Goal: Task Accomplishment & Management: Complete application form

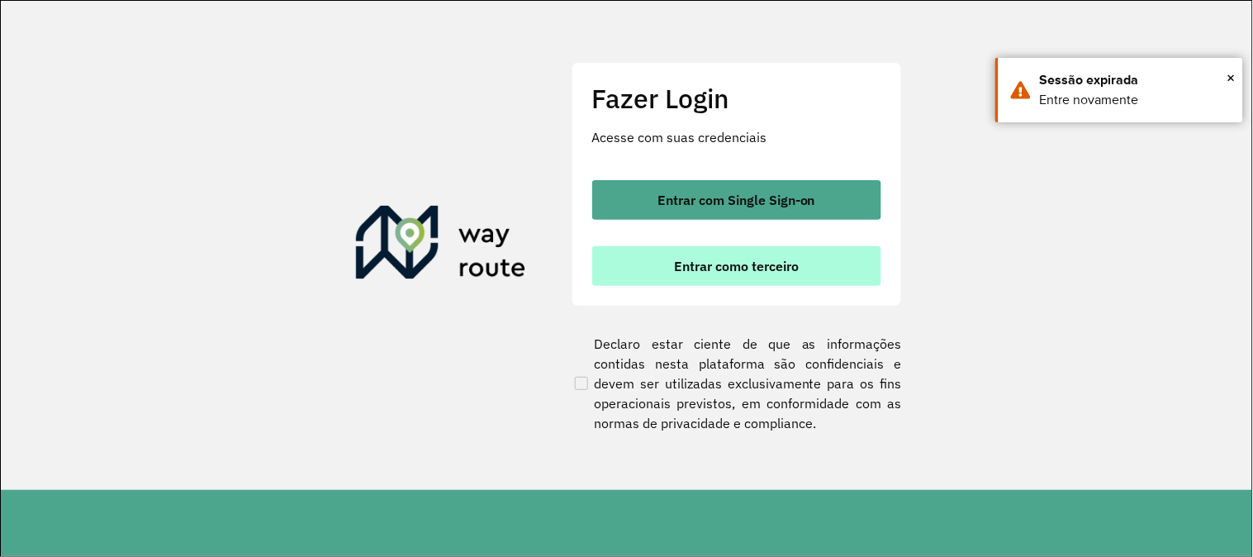
click at [658, 275] on button "Entrar como terceiro" at bounding box center [736, 266] width 289 height 40
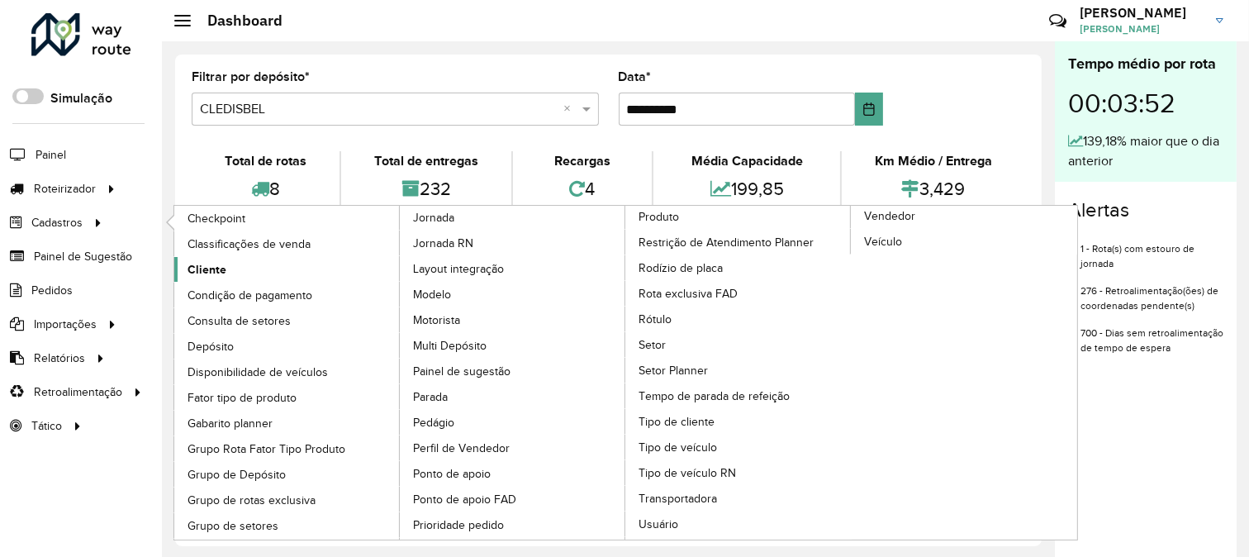
click at [202, 269] on span "Cliente" at bounding box center [207, 269] width 39 height 17
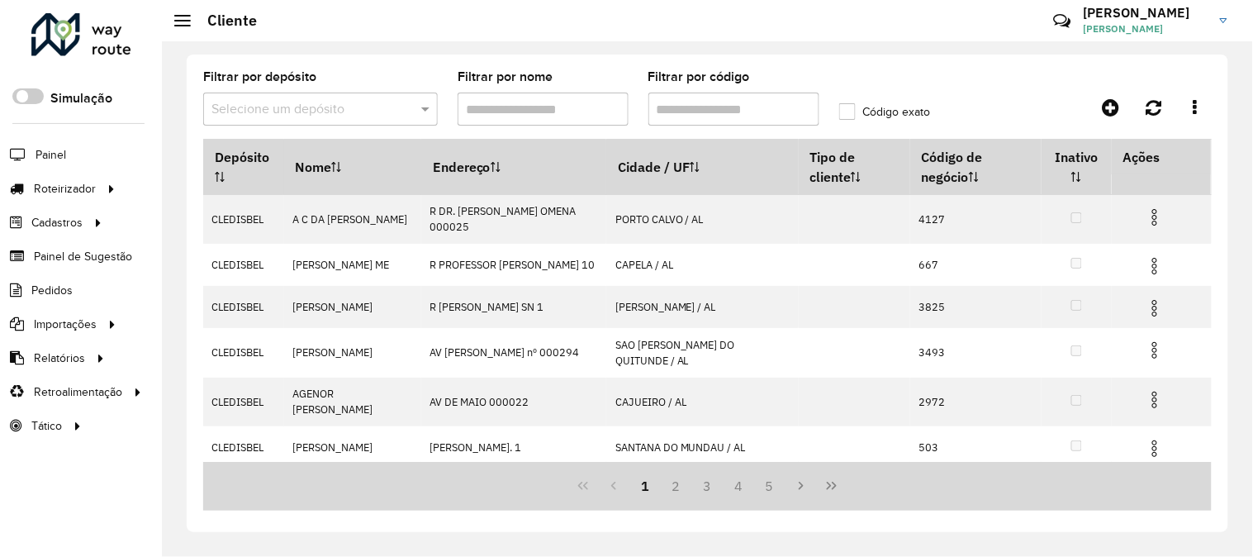
click at [390, 97] on div "Selecione um depósito" at bounding box center [320, 109] width 235 height 33
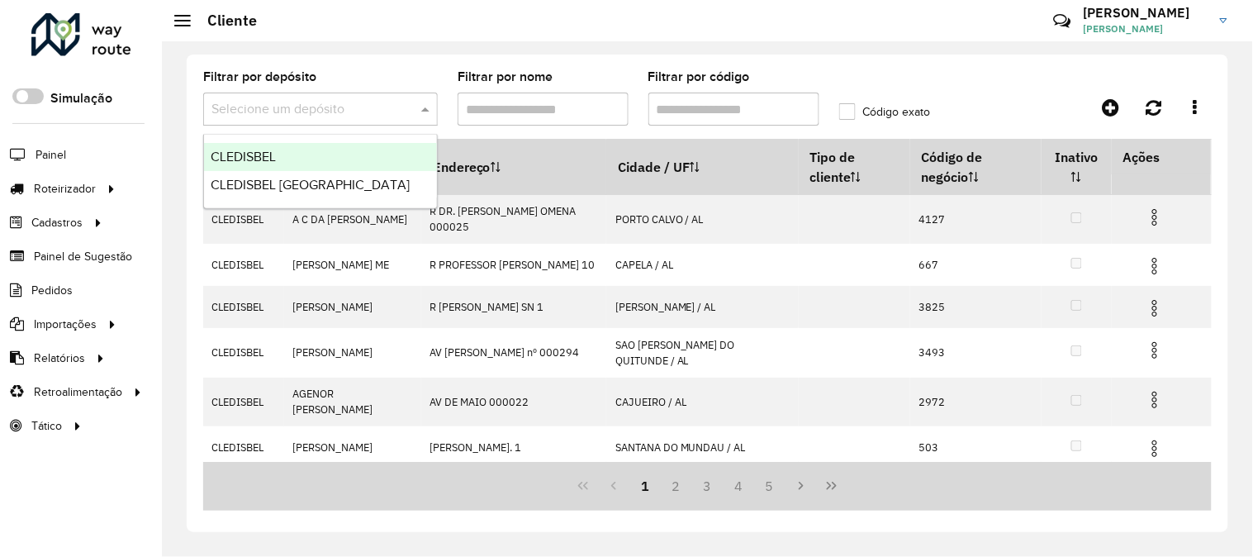
click at [367, 159] on div "CLEDISBEL" at bounding box center [320, 157] width 233 height 28
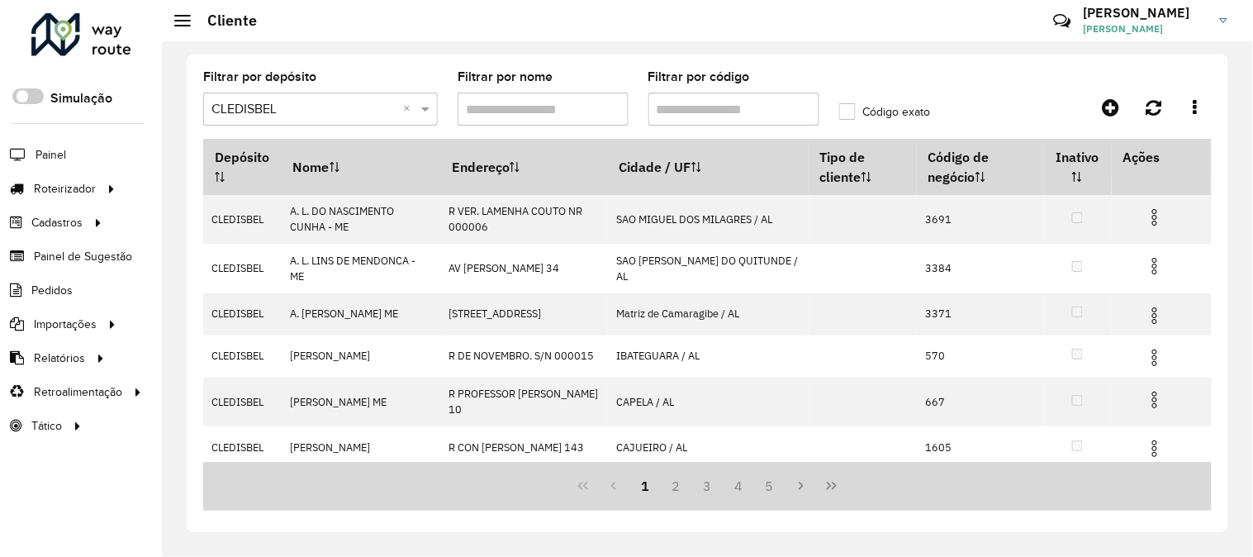
click at [758, 113] on input "Filtrar por código" at bounding box center [734, 109] width 171 height 33
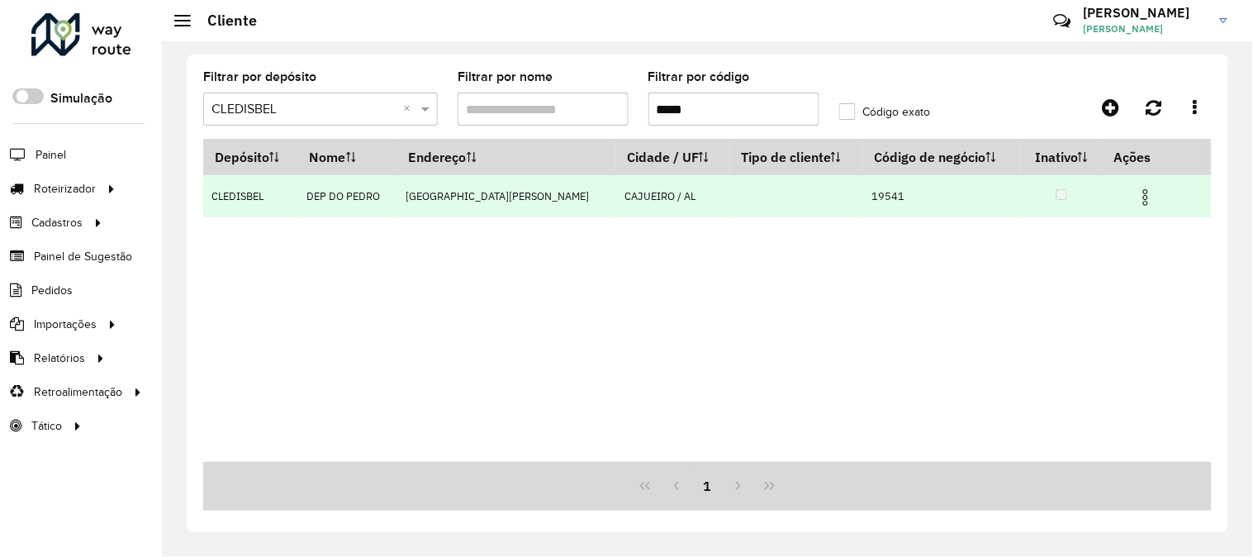
type input "*****"
click at [1149, 195] on img at bounding box center [1146, 198] width 20 height 20
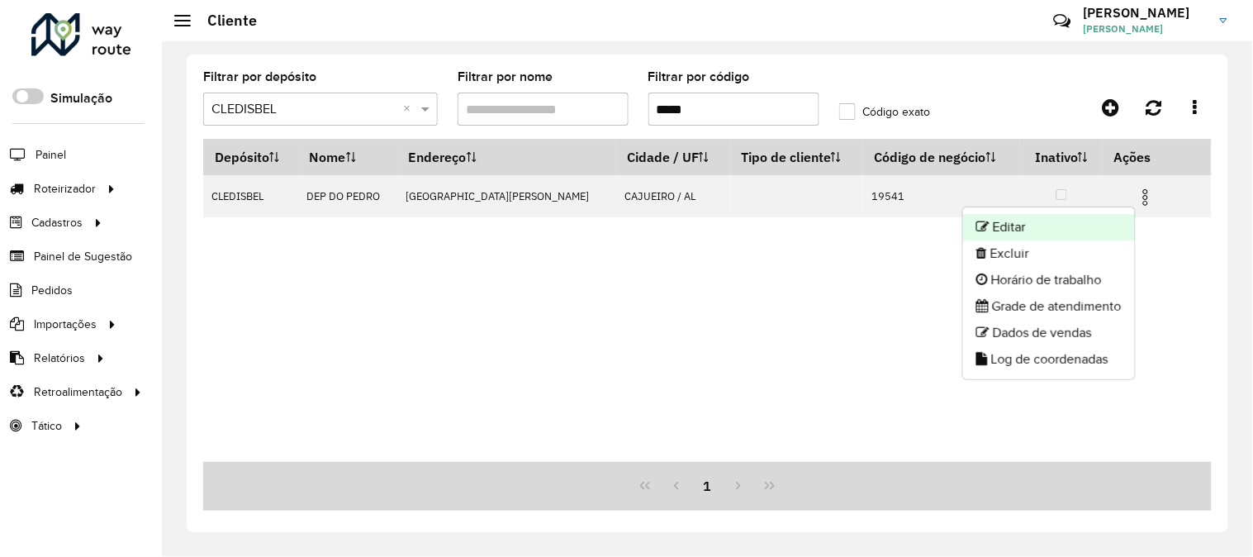
click at [1066, 226] on li "Editar" at bounding box center [1049, 227] width 172 height 26
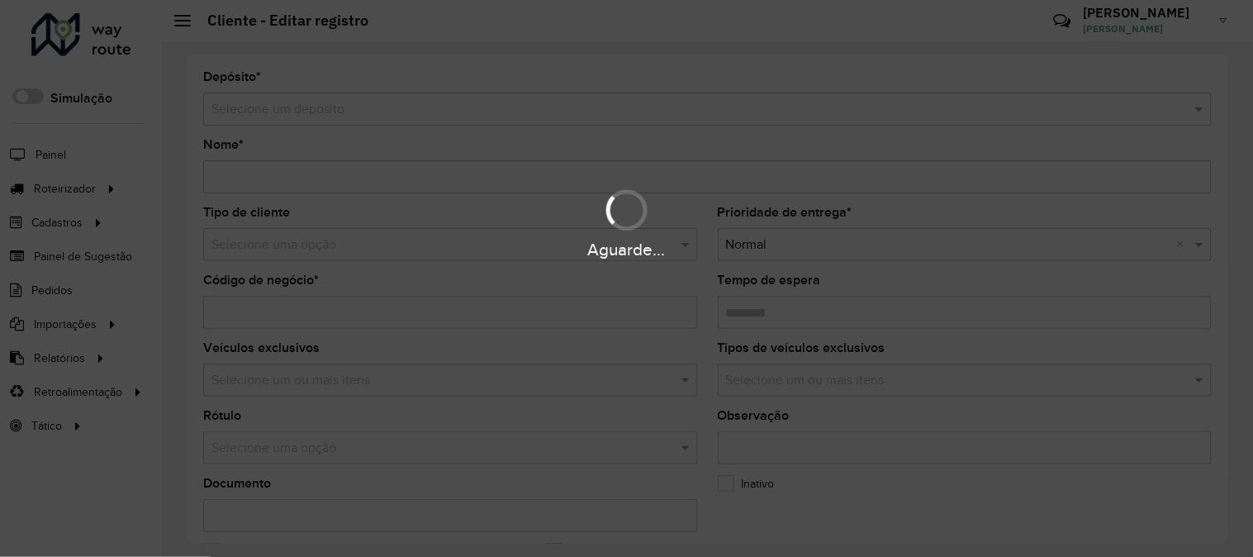
type input "**********"
type input "*****"
type input "********"
type input "**********"
type input "********"
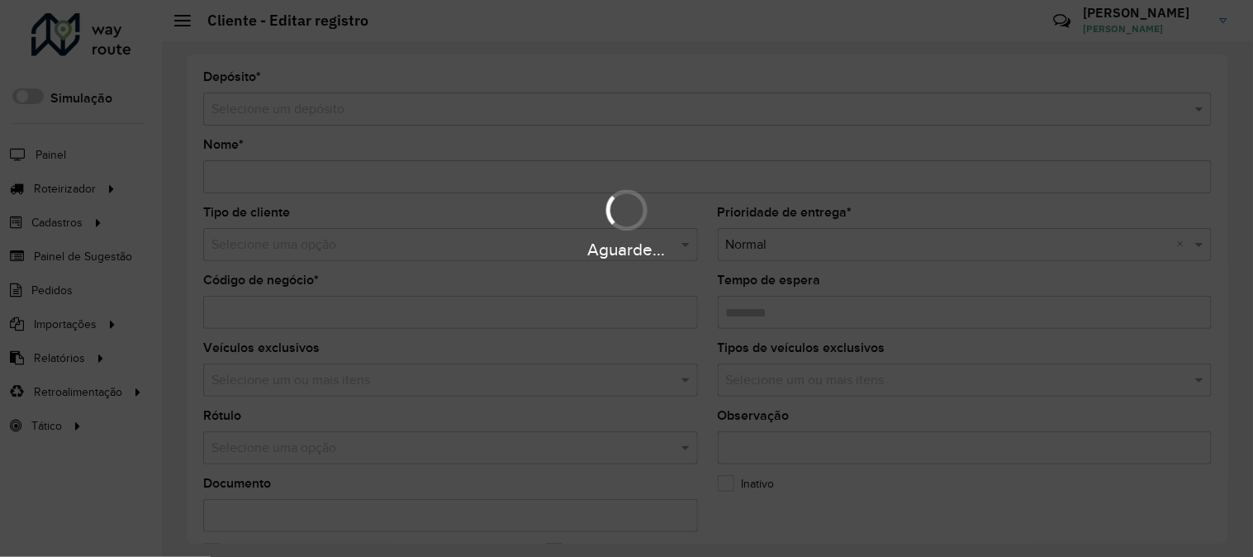
type input "*********"
type input "**********"
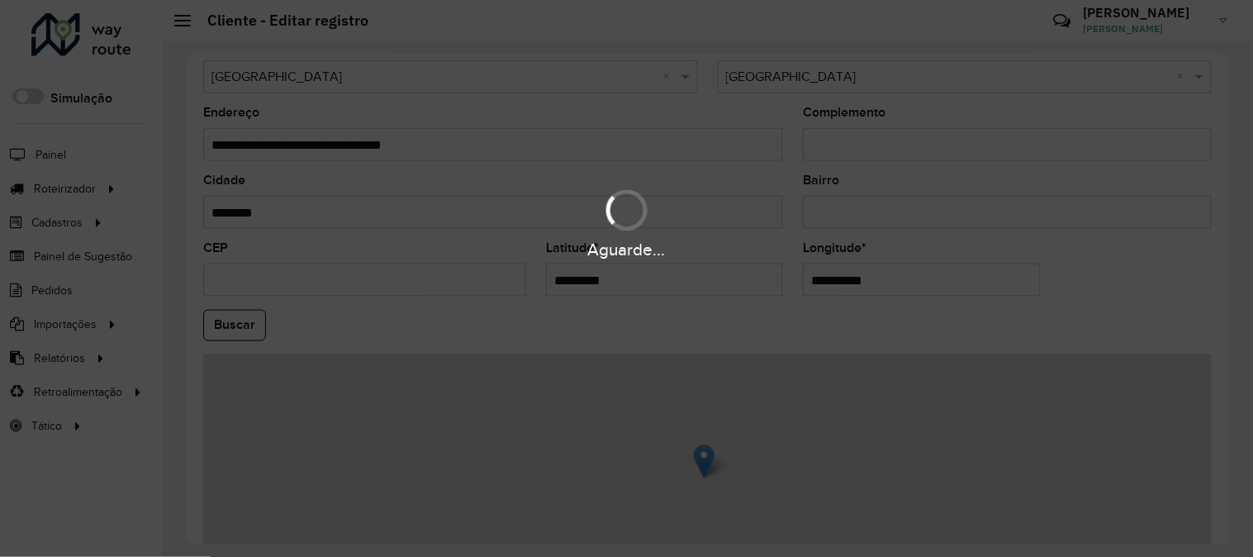
scroll to position [675, 0]
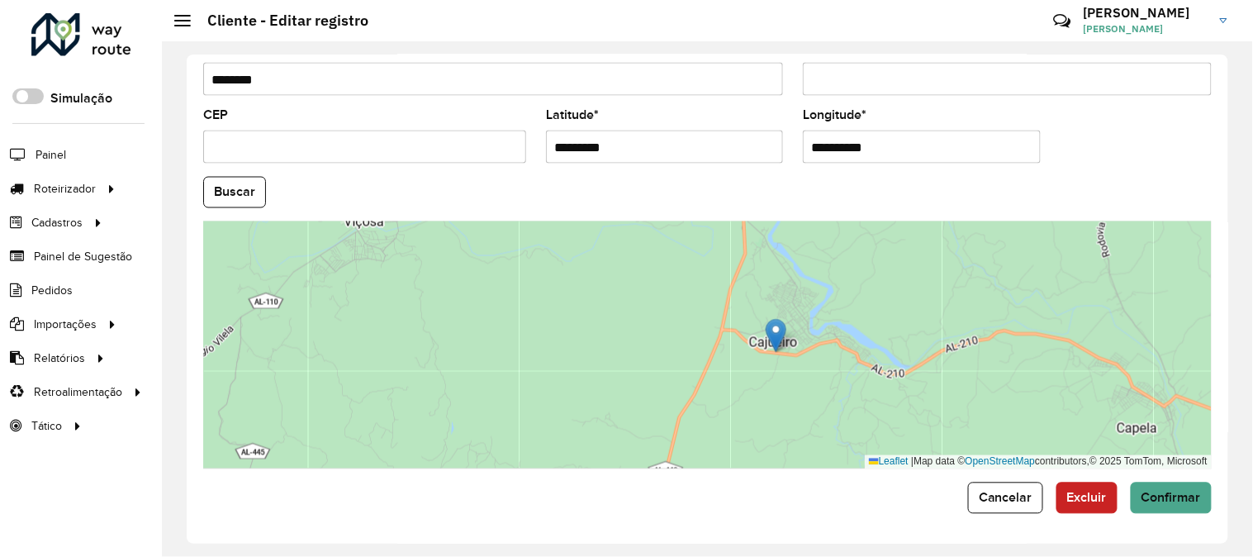
click at [1012, 494] on span "Cancelar" at bounding box center [1006, 498] width 54 height 14
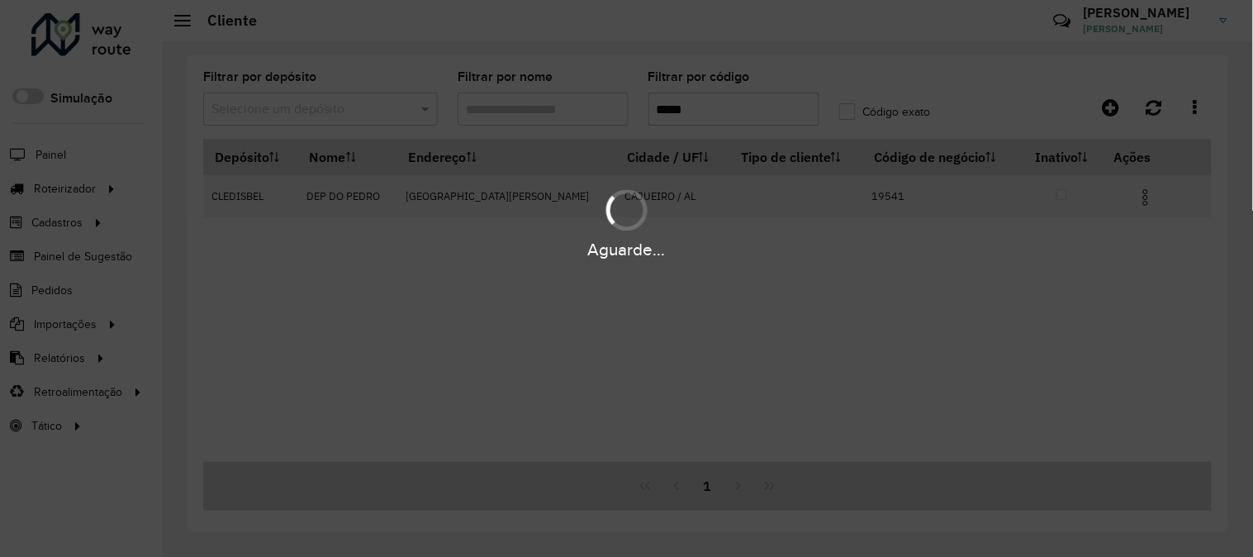
click at [333, 121] on div "Aguarde..." at bounding box center [626, 278] width 1253 height 557
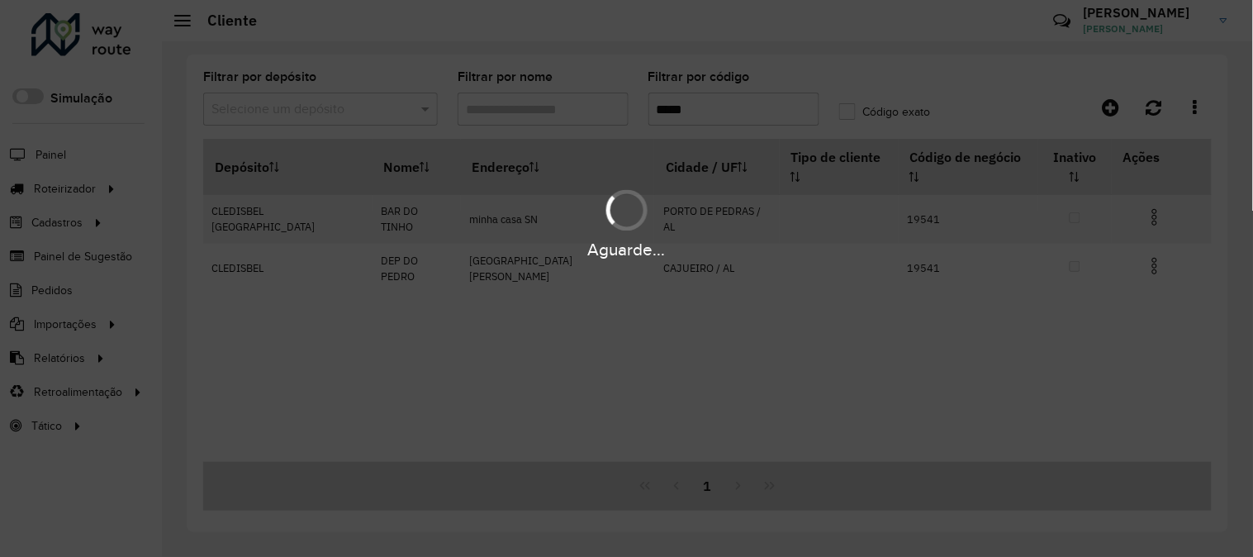
click at [340, 112] on input "text" at bounding box center [303, 110] width 185 height 20
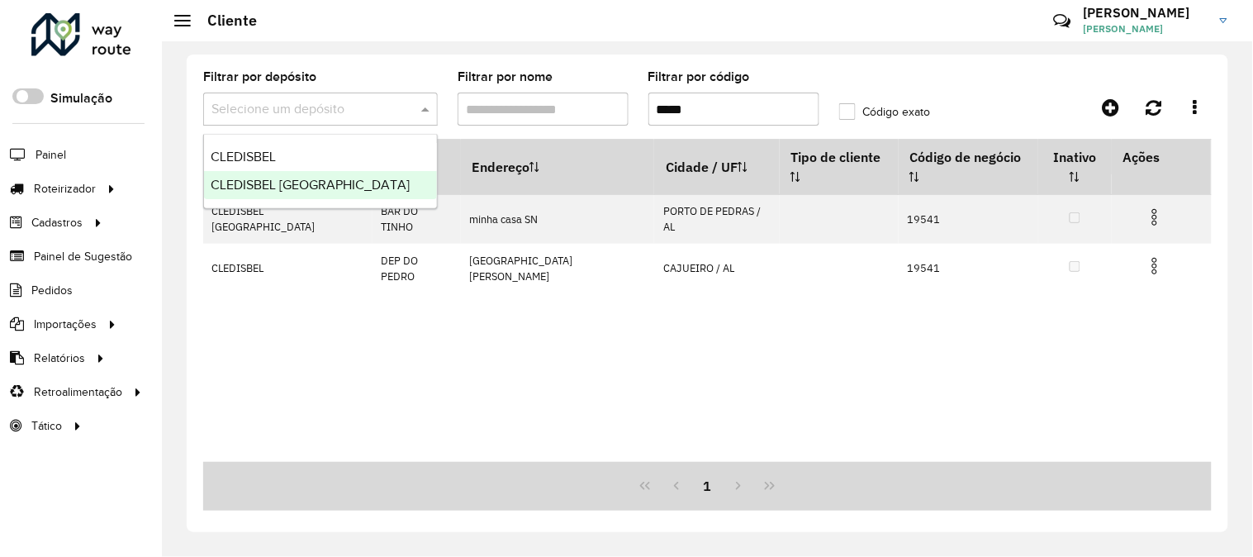
click at [354, 178] on span "CLEDISBEL [GEOGRAPHIC_DATA]" at bounding box center [310, 185] width 199 height 14
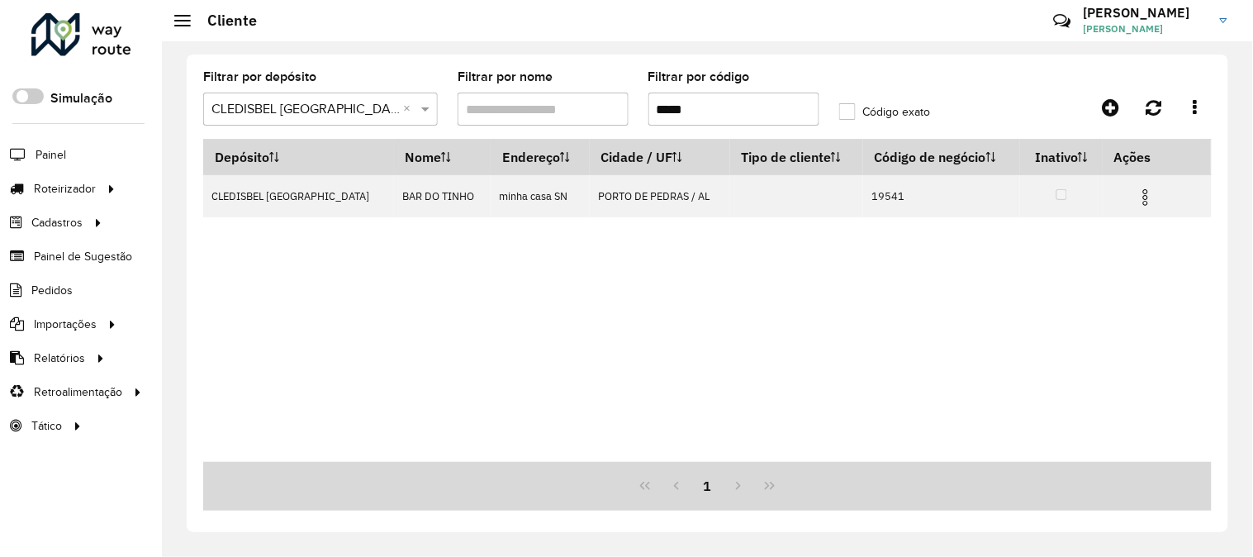
click at [737, 113] on input "*****" at bounding box center [734, 109] width 171 height 33
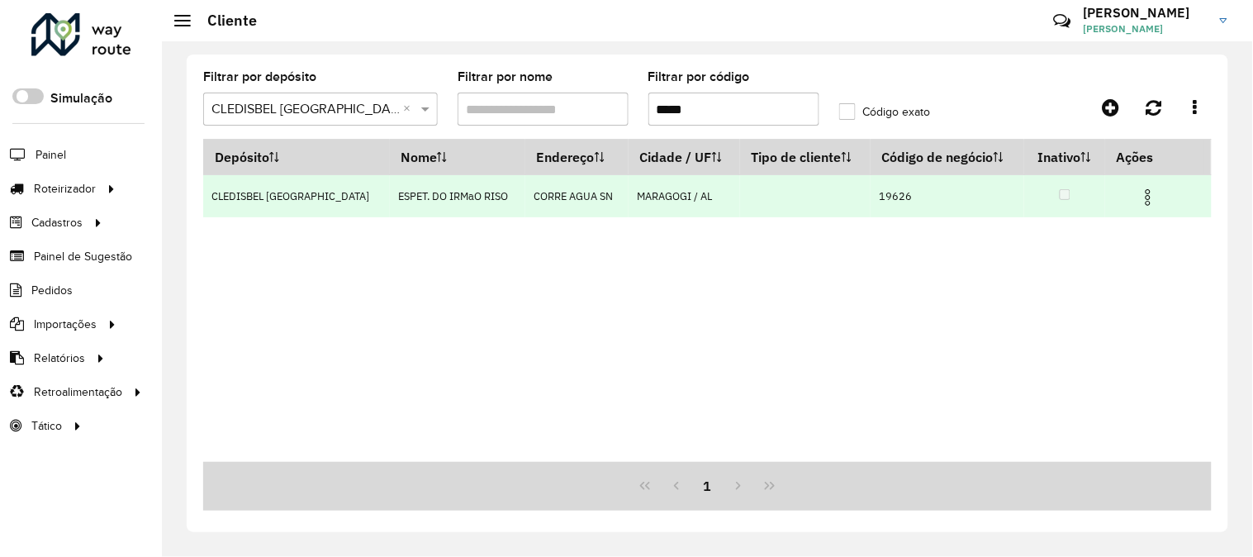
type input "*****"
click at [1152, 201] on img at bounding box center [1148, 198] width 20 height 20
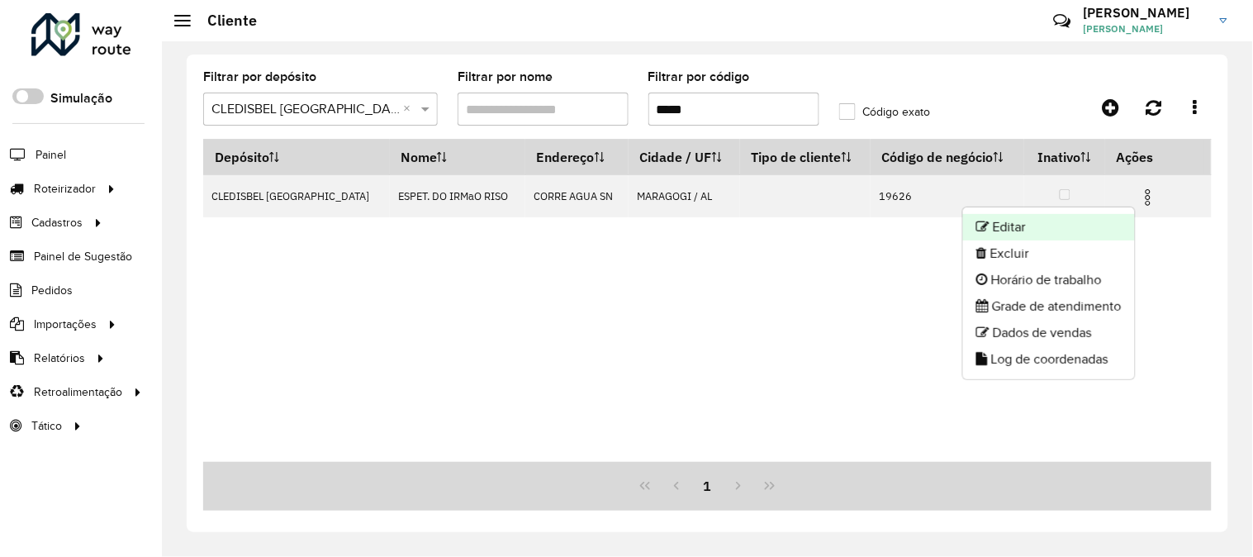
click at [1080, 223] on li "Editar" at bounding box center [1049, 227] width 172 height 26
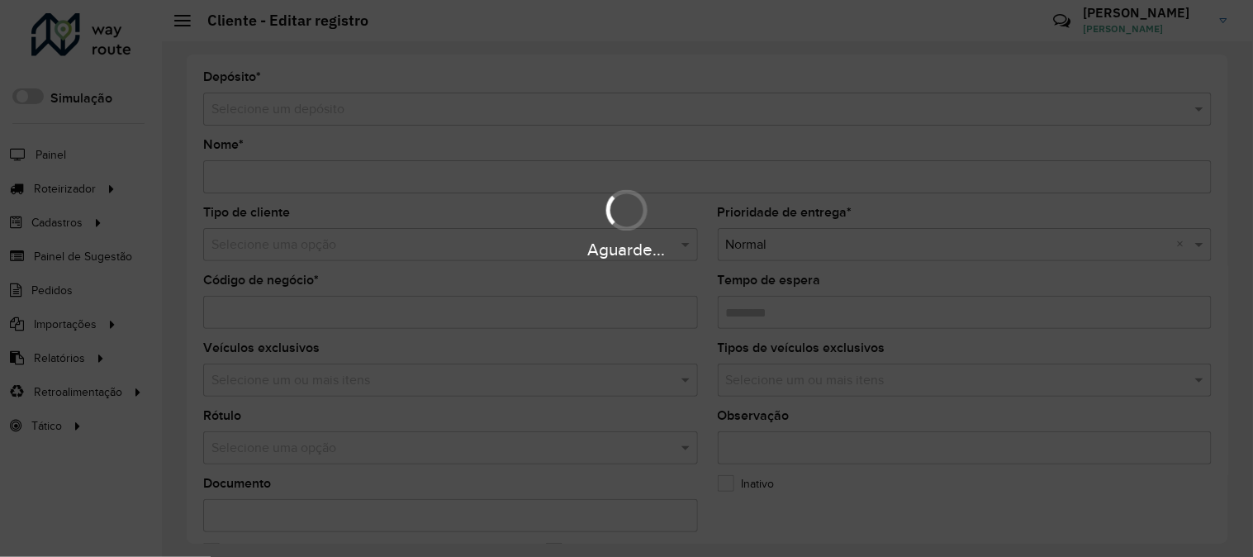
type input "**********"
type input "*****"
type input "********"
type input "**********"
type input "********"
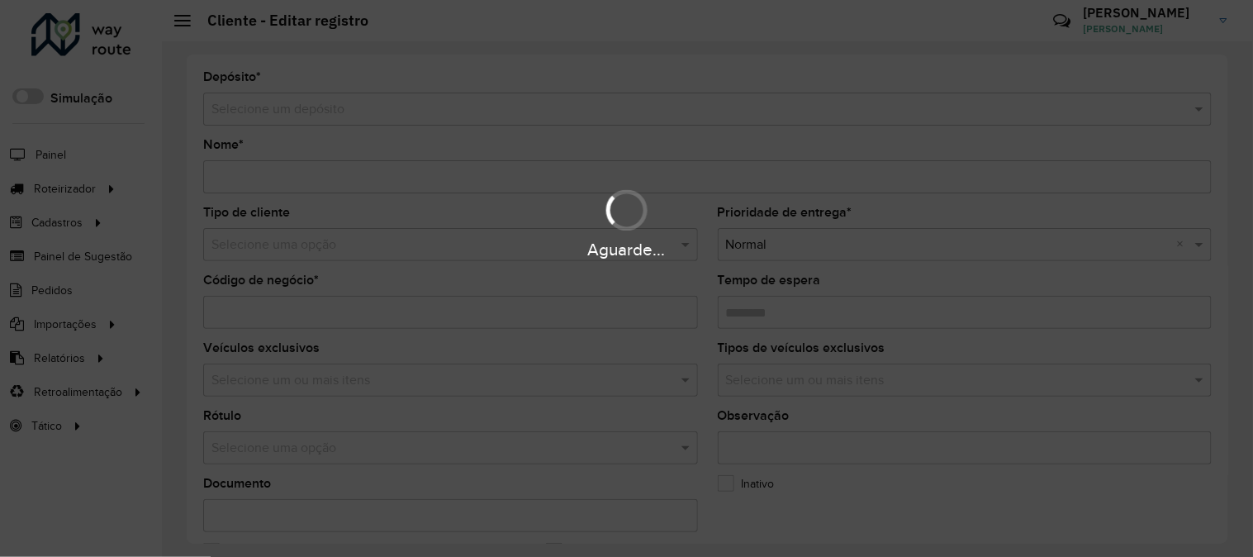
type input "**********"
type input "*********"
type input "**********"
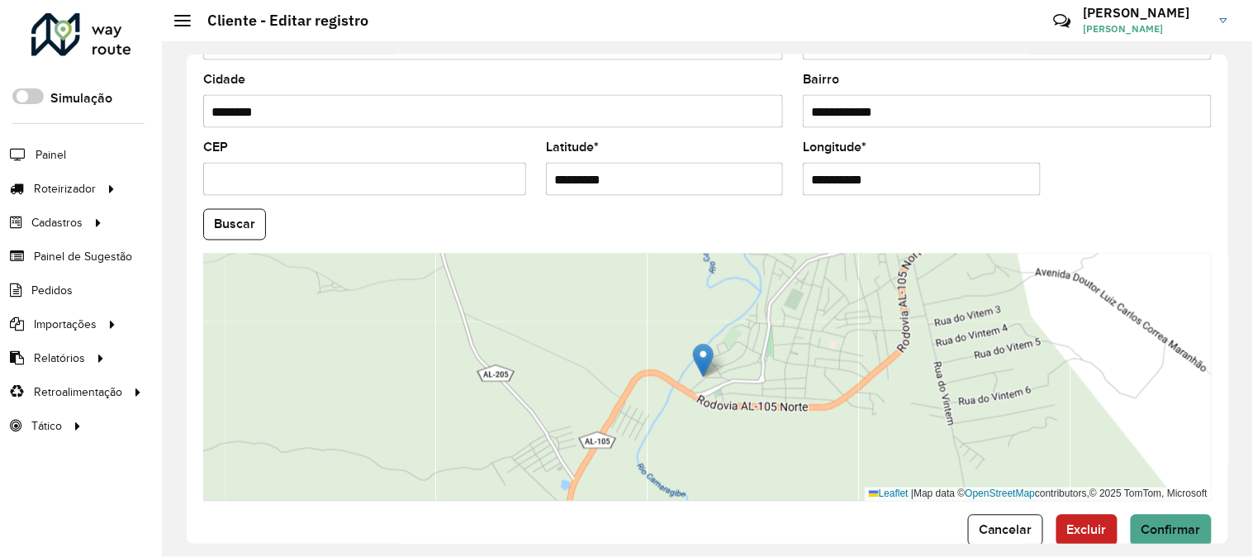
scroll to position [675, 0]
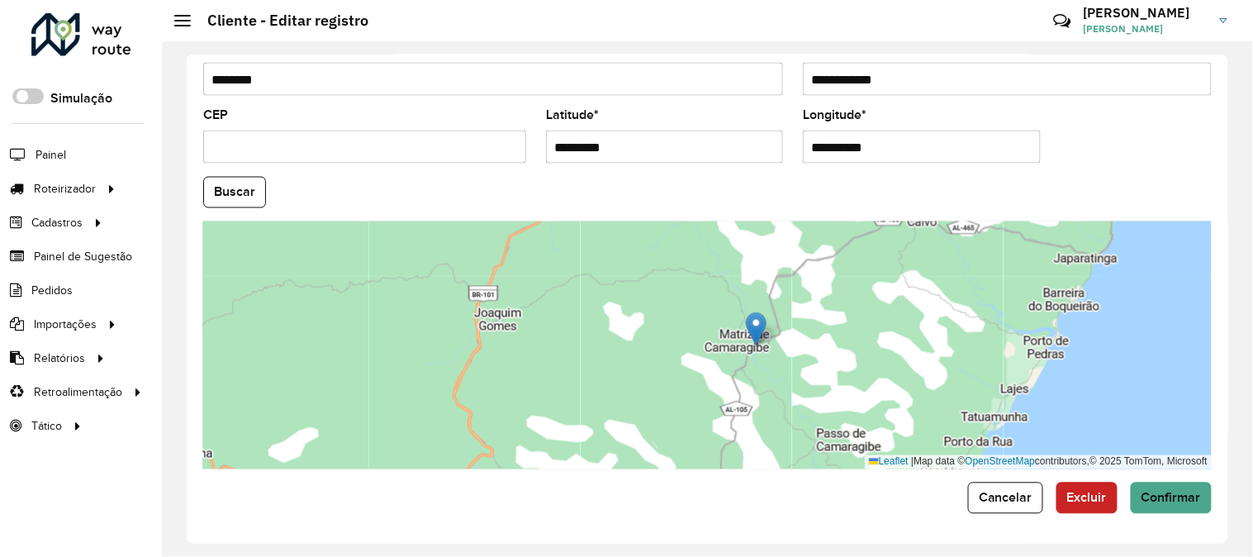
drag, startPoint x: 872, startPoint y: 367, endPoint x: 616, endPoint y: 436, distance: 264.5
click at [616, 436] on div "Leaflet | Map data © OpenStreetMap contributors,© 2025 TomTom, Microsoft" at bounding box center [707, 345] width 1009 height 248
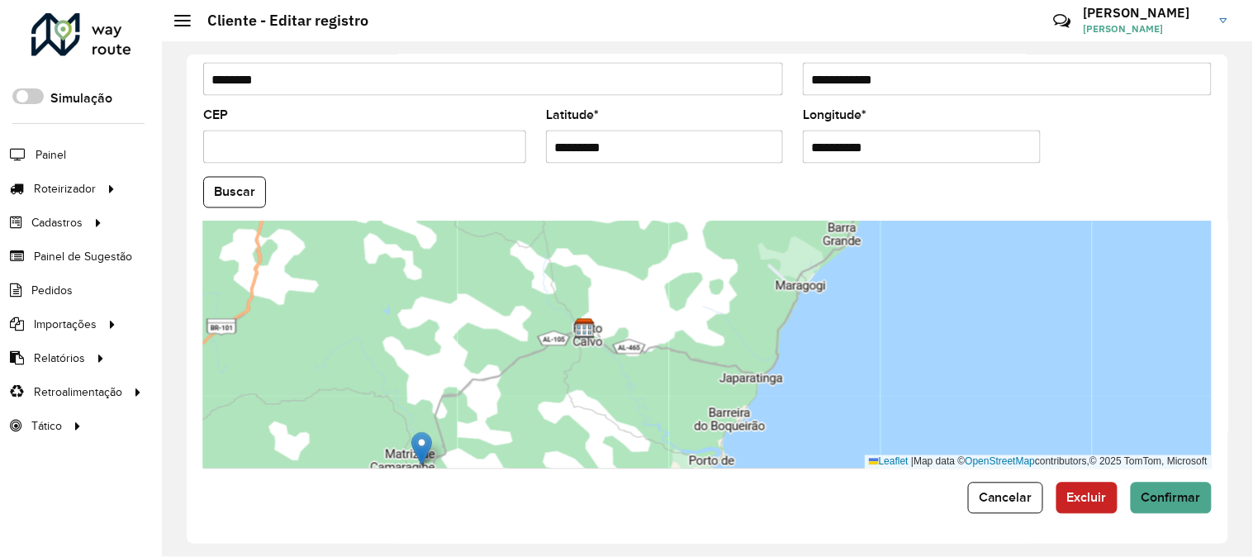
drag, startPoint x: 682, startPoint y: 366, endPoint x: 616, endPoint y: 406, distance: 76.8
click at [616, 406] on div "Leaflet | Map data © OpenStreetMap contributors,© 2025 TomTom, Microsoft" at bounding box center [707, 345] width 1009 height 248
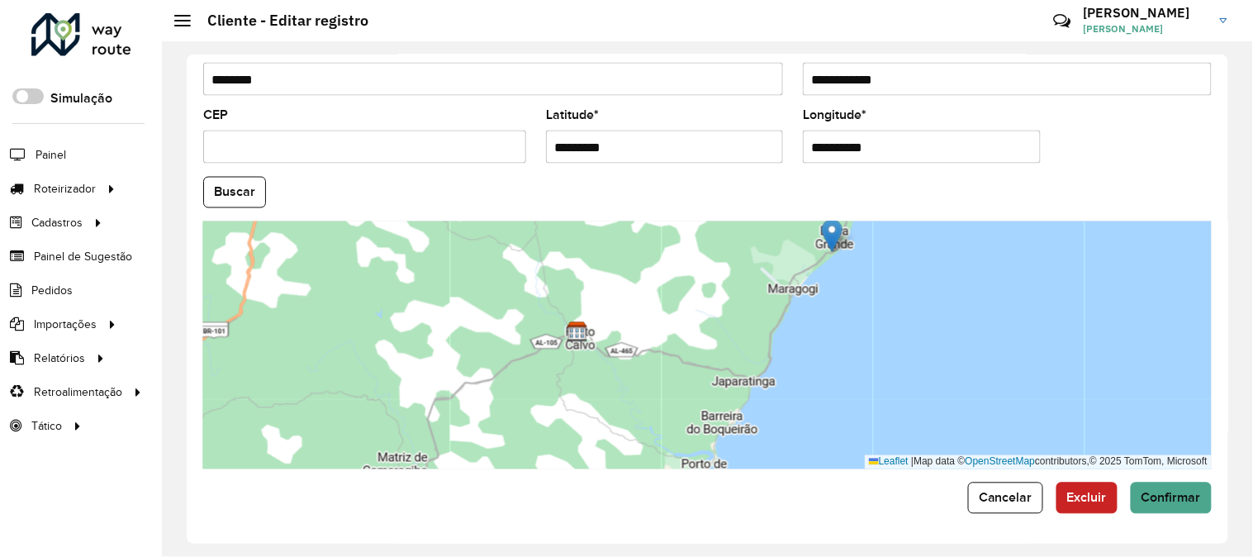
drag, startPoint x: 418, startPoint y: 448, endPoint x: 836, endPoint y: 231, distance: 470.7
click at [836, 231] on img at bounding box center [832, 236] width 21 height 34
type input "**********"
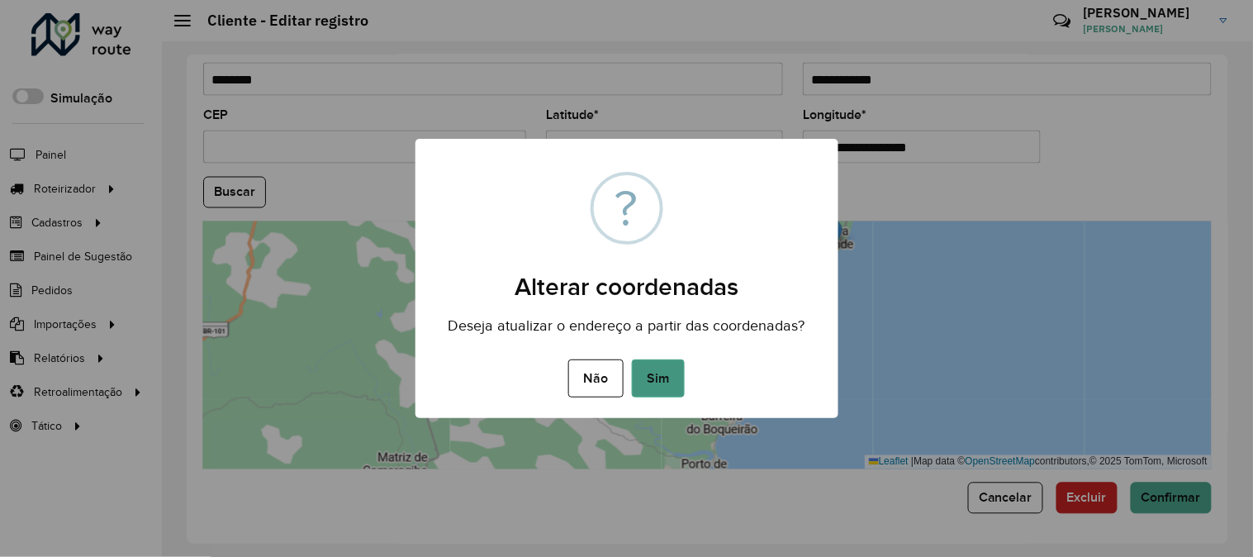
click at [666, 376] on button "Sim" at bounding box center [658, 378] width 53 height 38
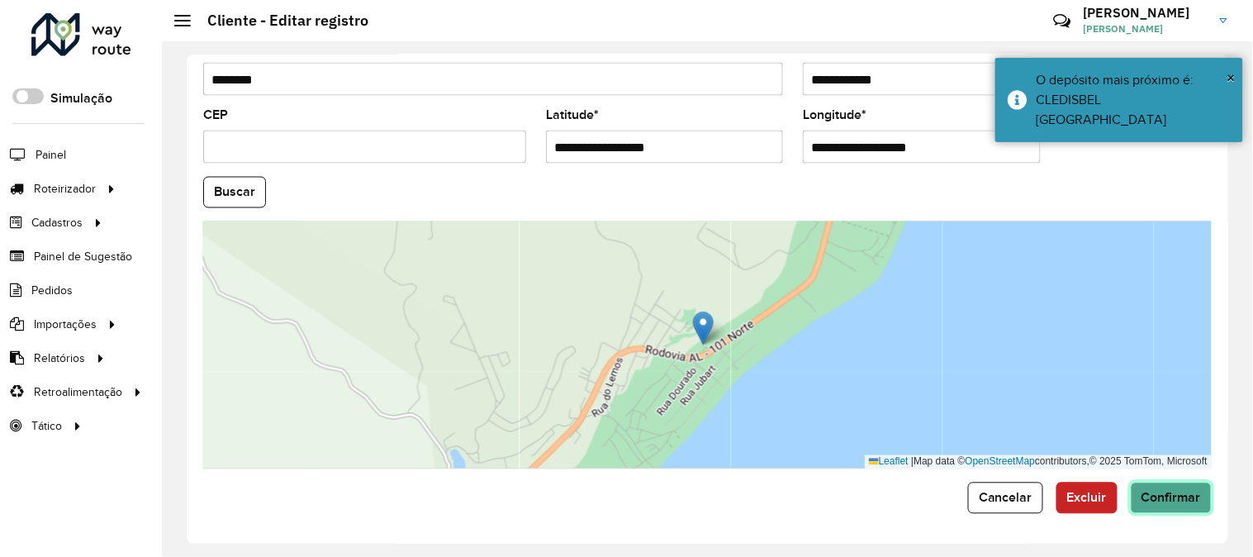
click at [1152, 497] on span "Confirmar" at bounding box center [1171, 498] width 59 height 14
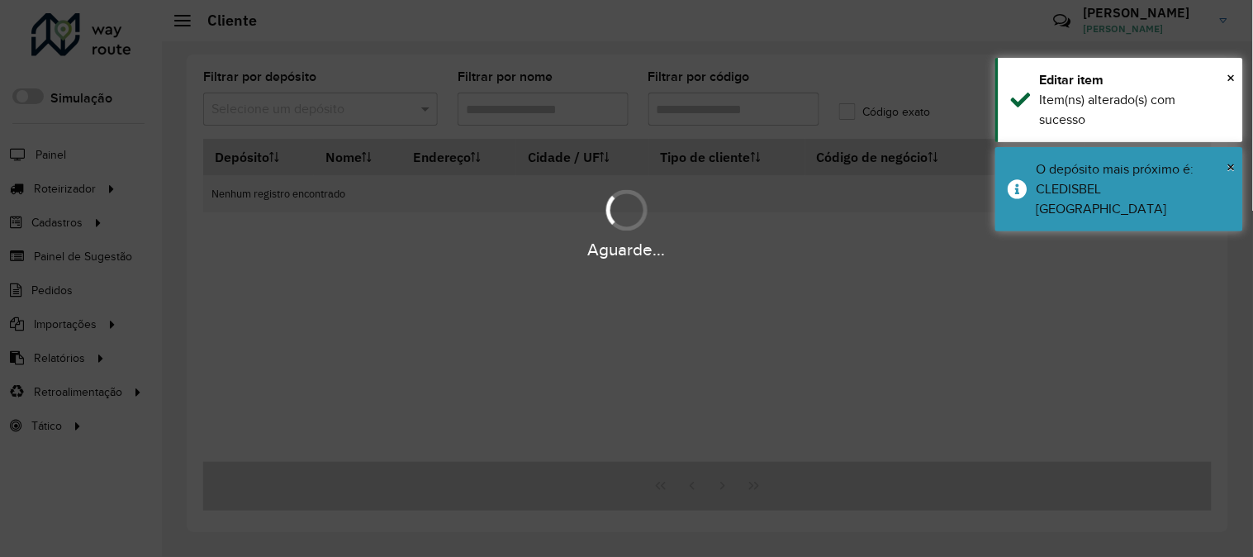
type input "*****"
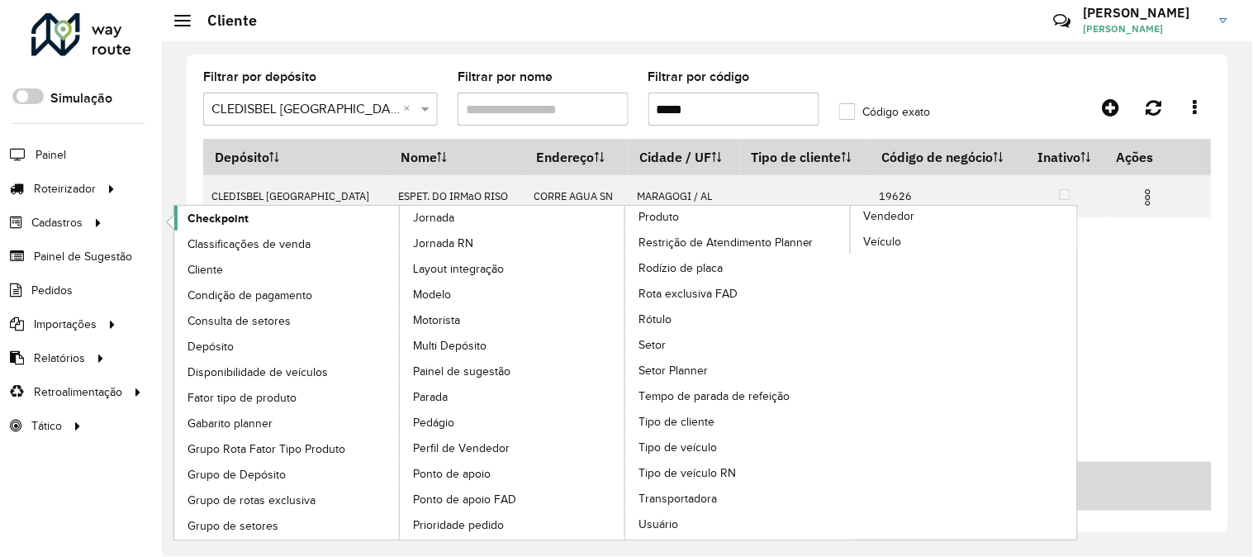
click at [201, 227] on span "Checkpoint" at bounding box center [218, 218] width 61 height 17
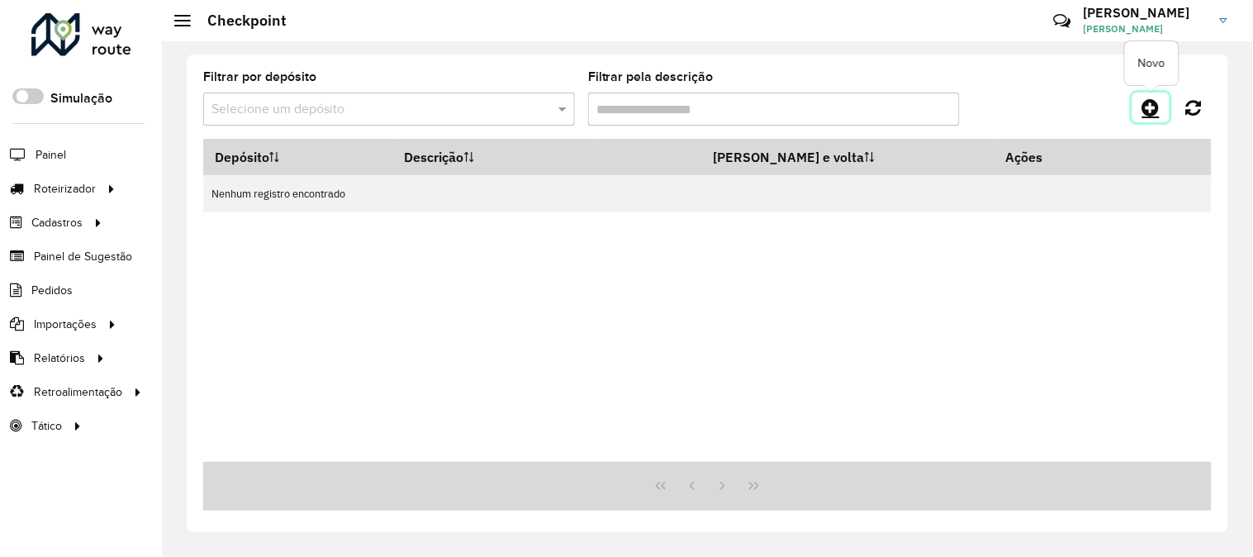
click at [1153, 104] on icon at bounding box center [1151, 107] width 17 height 20
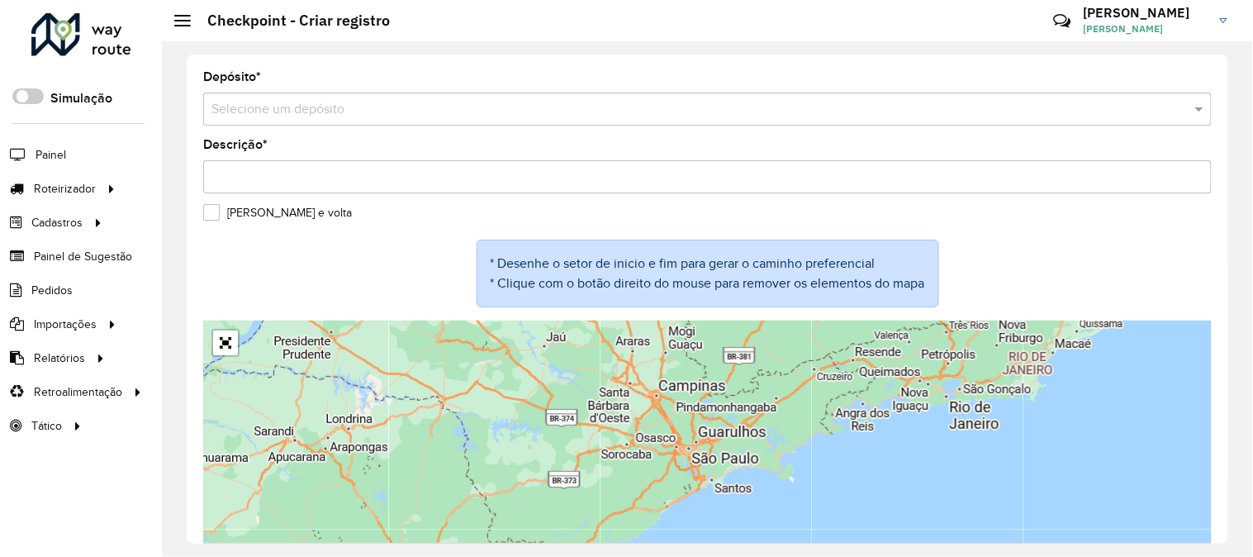
click at [504, 114] on input "text" at bounding box center [690, 110] width 959 height 20
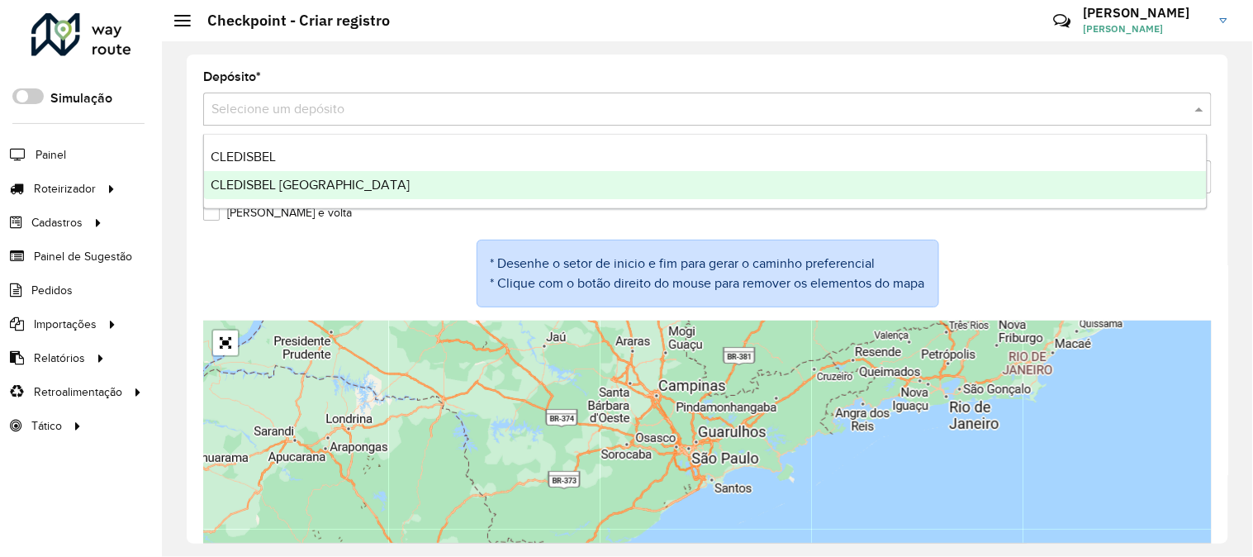
click at [365, 265] on div "* Desenhe o setor de inicio e fim para gerar o caminho preferencial * Clique co…" at bounding box center [707, 280] width 1009 height 81
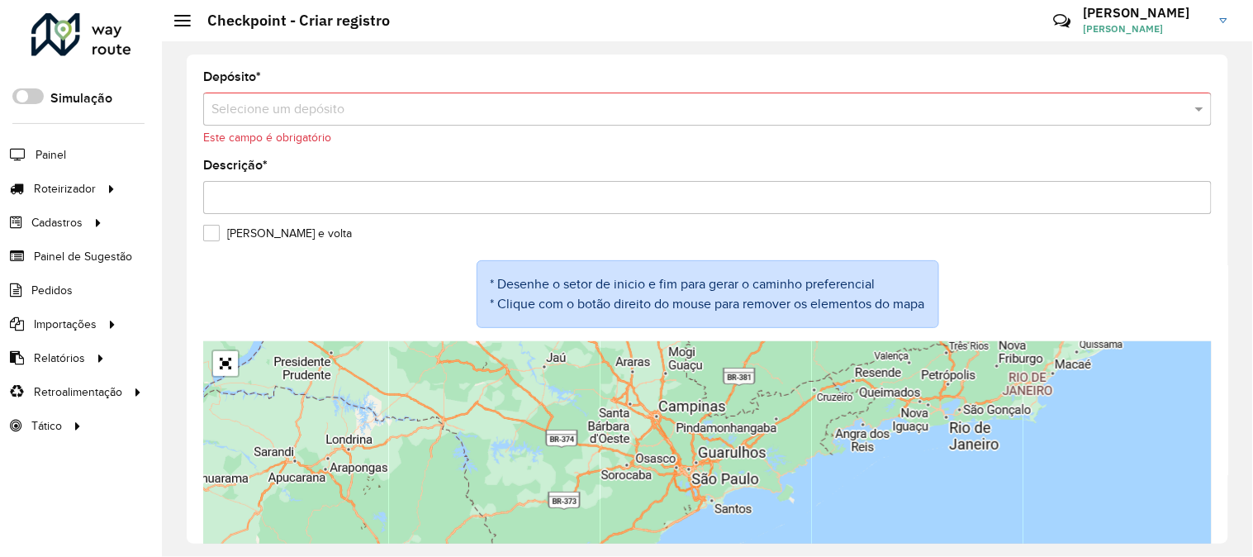
click at [378, 111] on input "text" at bounding box center [690, 110] width 959 height 20
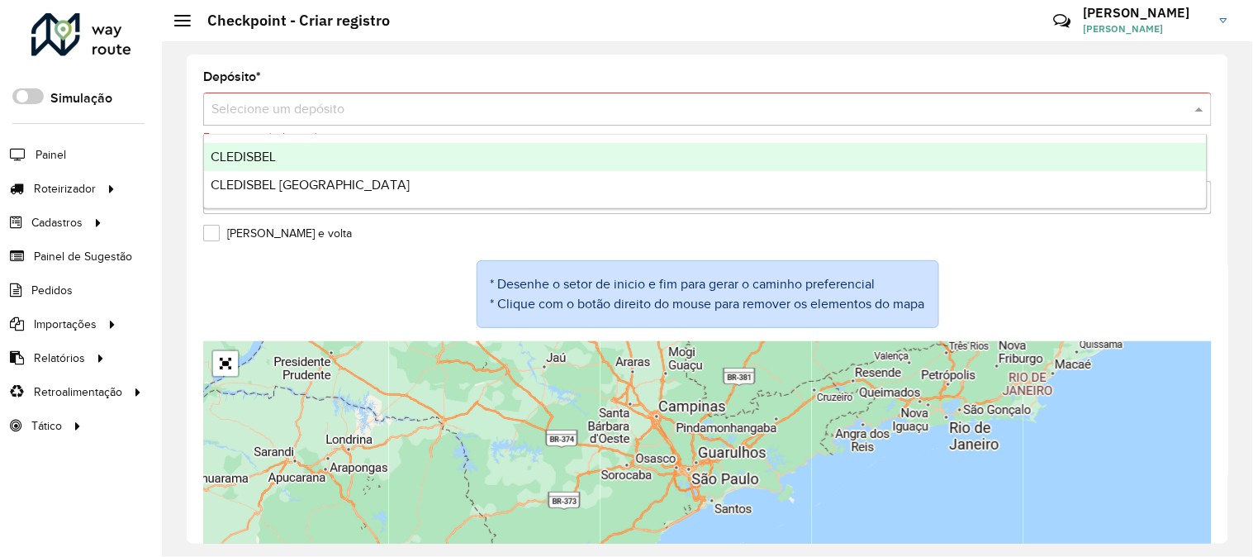
click at [337, 159] on div "CLEDISBEL" at bounding box center [705, 157] width 1003 height 28
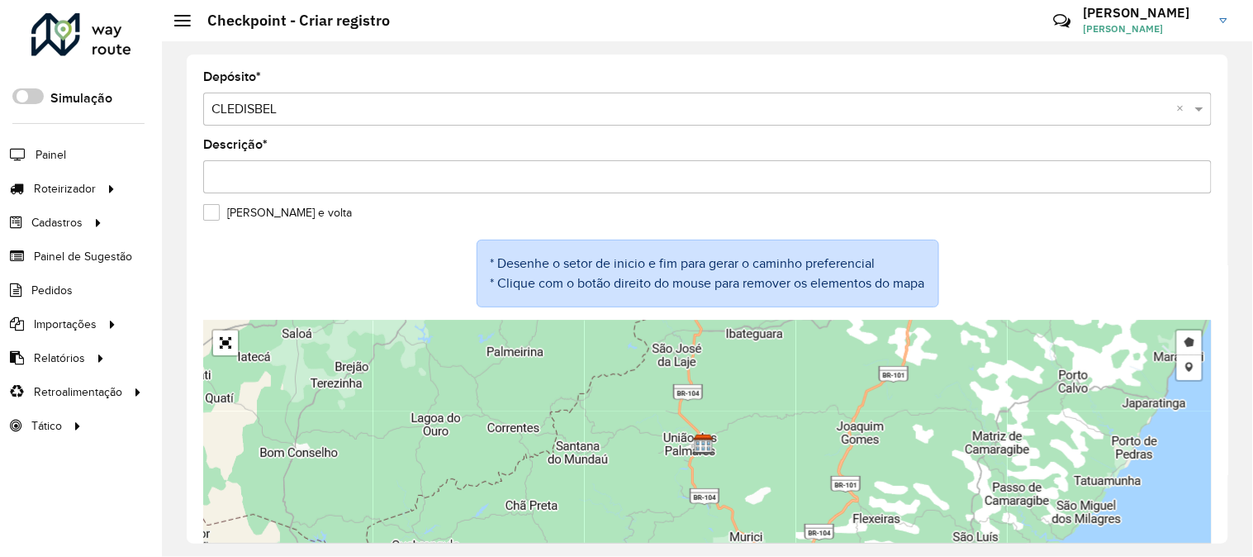
click at [392, 170] on input "Descrição *" at bounding box center [707, 176] width 1009 height 33
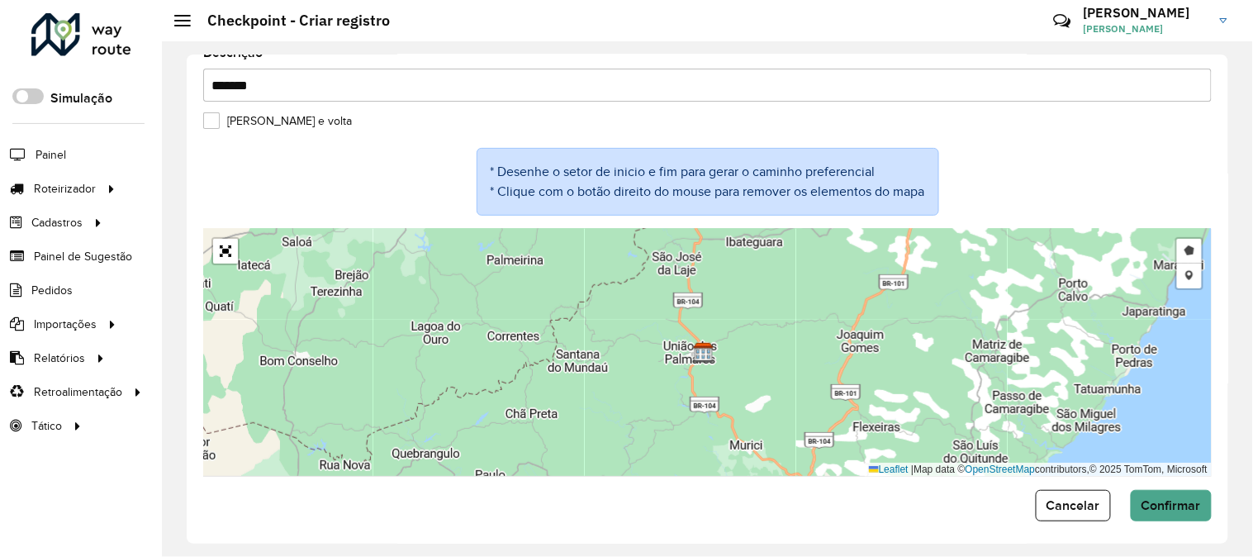
type input "*******"
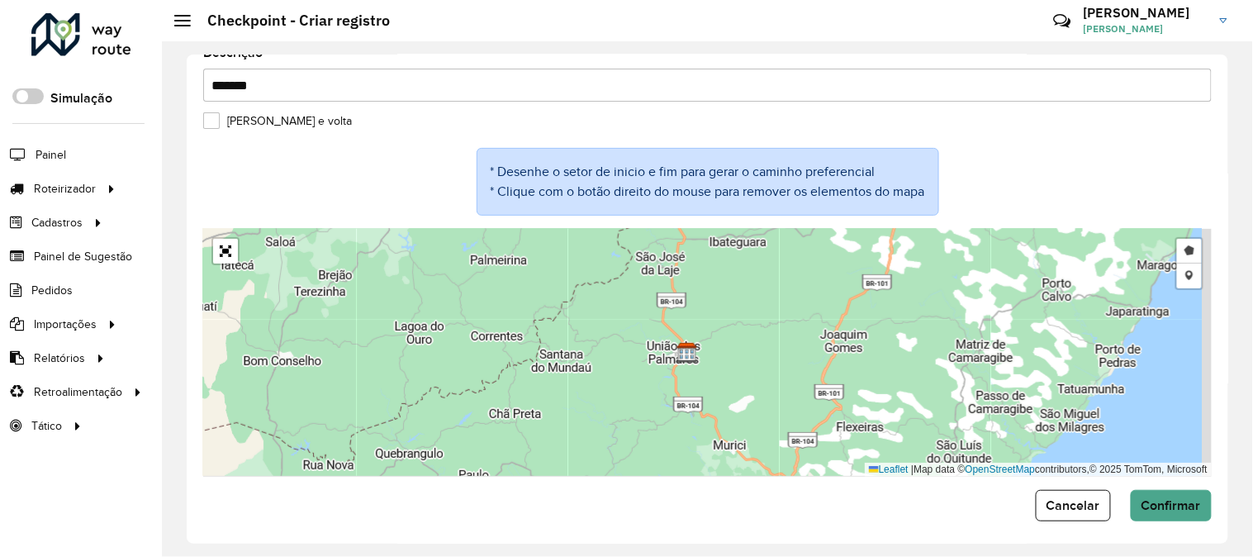
drag, startPoint x: 855, startPoint y: 382, endPoint x: 798, endPoint y: 370, distance: 58.2
click at [839, 382] on div "Desenhar setor Adicionar checkpoint Leaflet | Map data © OpenStreetMap contribu…" at bounding box center [707, 353] width 1009 height 248
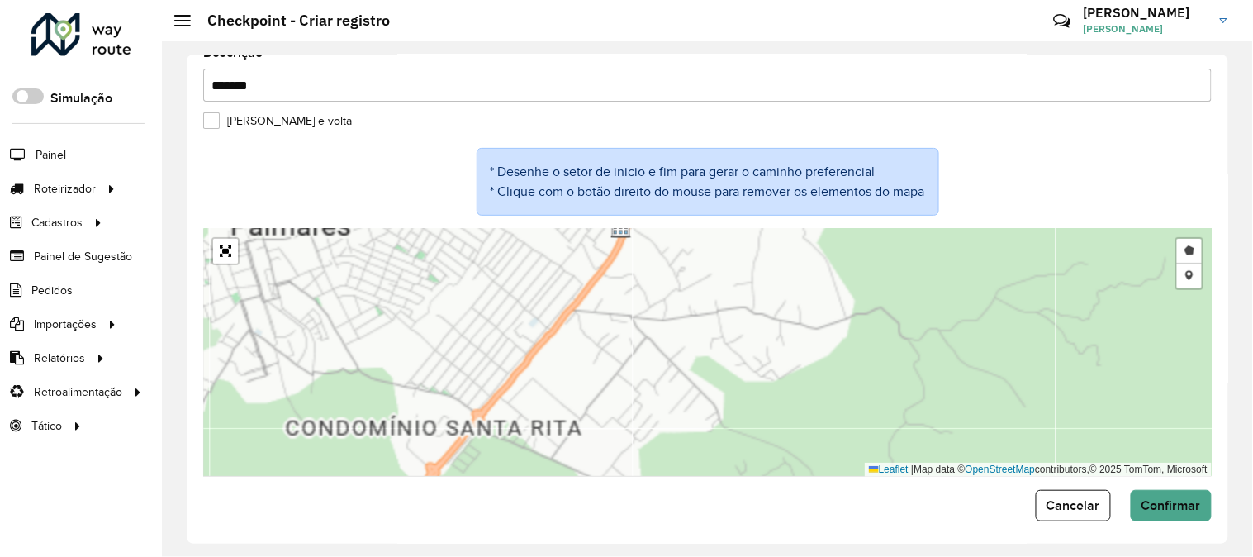
drag, startPoint x: 625, startPoint y: 263, endPoint x: 614, endPoint y: 363, distance: 101.4
click at [615, 364] on div "Desenhar setor Adicionar checkpoint Leaflet | Map data © OpenStreetMap contribu…" at bounding box center [707, 353] width 1009 height 248
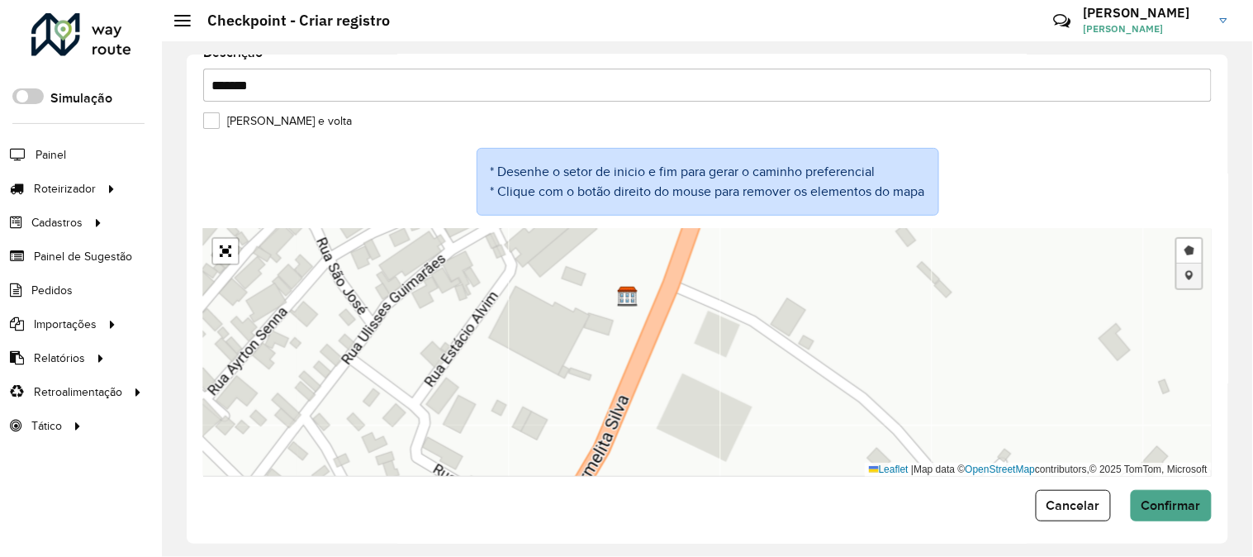
click at [1190, 276] on link "Adicionar checkpoint" at bounding box center [1189, 276] width 25 height 25
click at [1188, 246] on link "Desenhar setor" at bounding box center [1189, 251] width 25 height 25
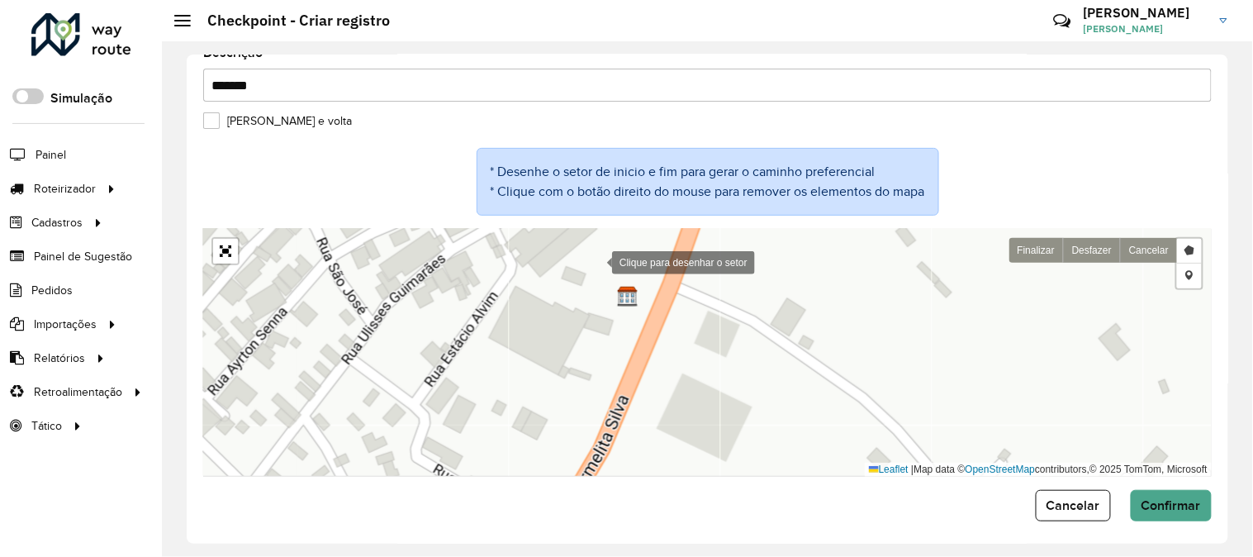
click at [595, 261] on div at bounding box center [595, 261] width 33 height 33
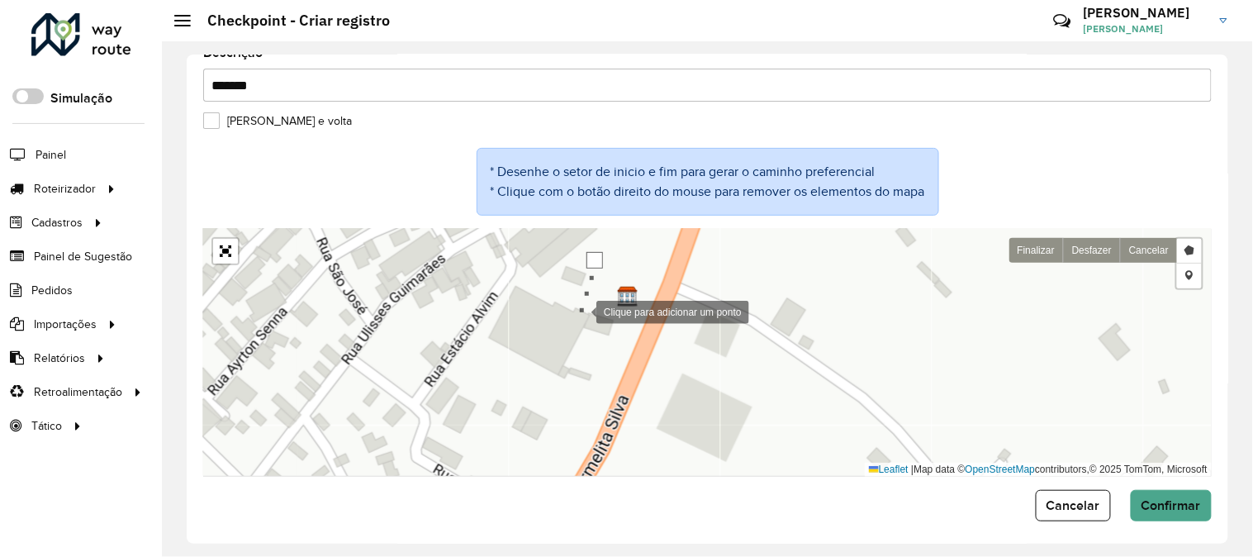
click at [579, 312] on div at bounding box center [579, 310] width 33 height 33
click at [637, 325] on div at bounding box center [636, 323] width 33 height 33
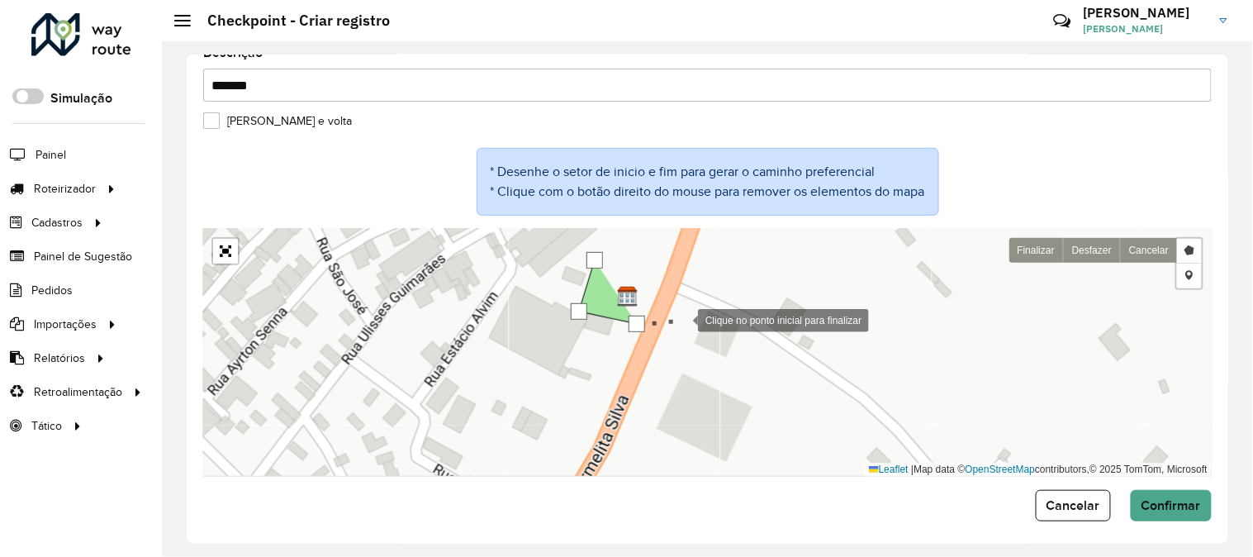
click at [682, 320] on div at bounding box center [681, 318] width 33 height 33
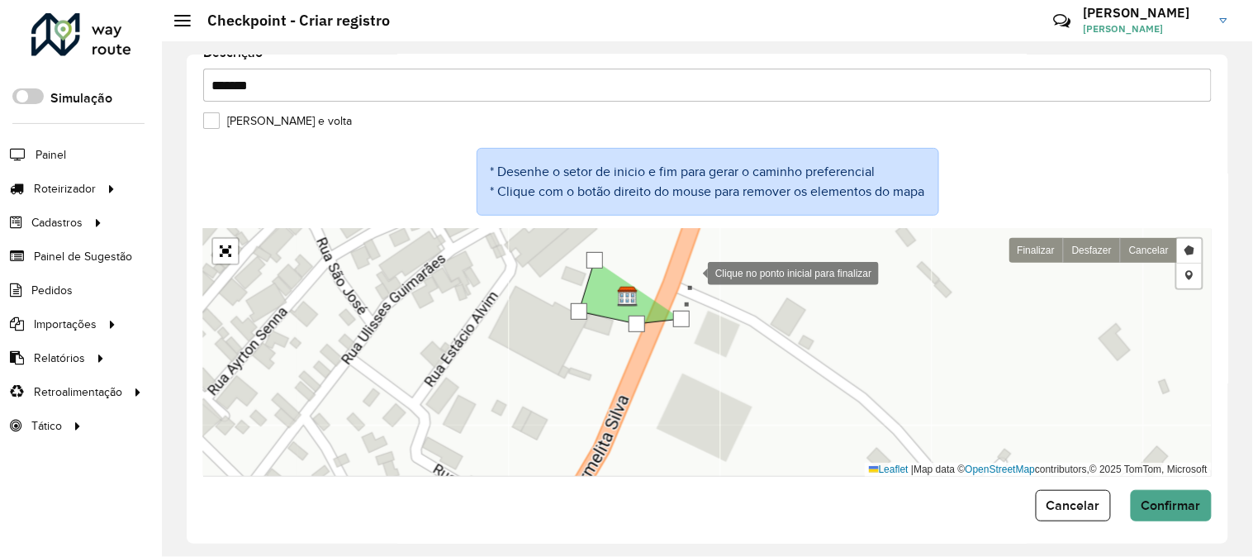
click at [691, 271] on div at bounding box center [691, 271] width 33 height 33
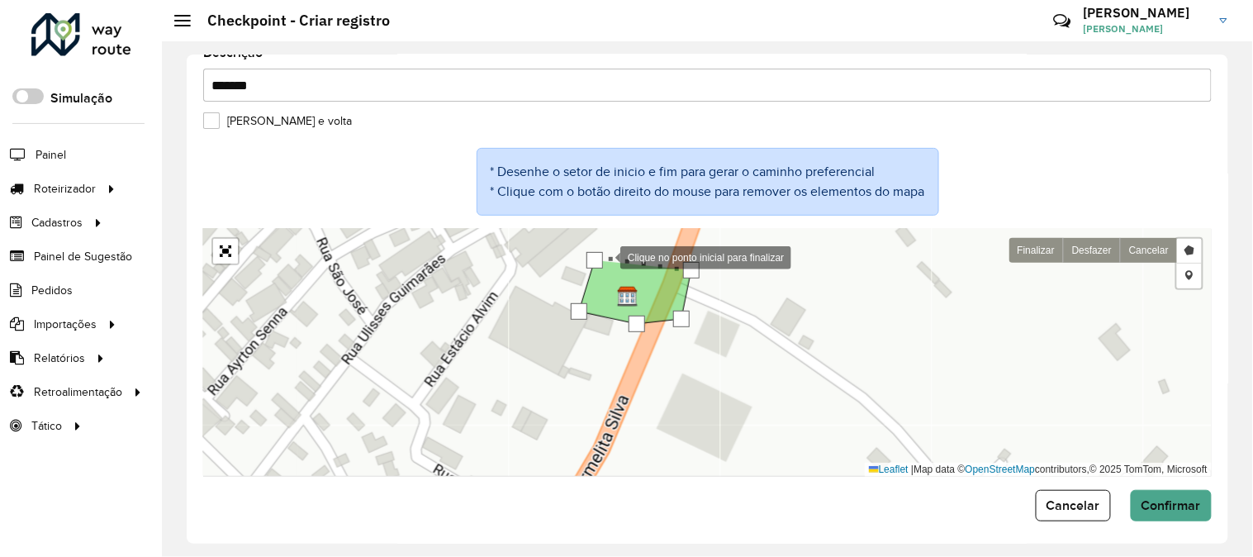
click at [601, 257] on div at bounding box center [595, 260] width 17 height 17
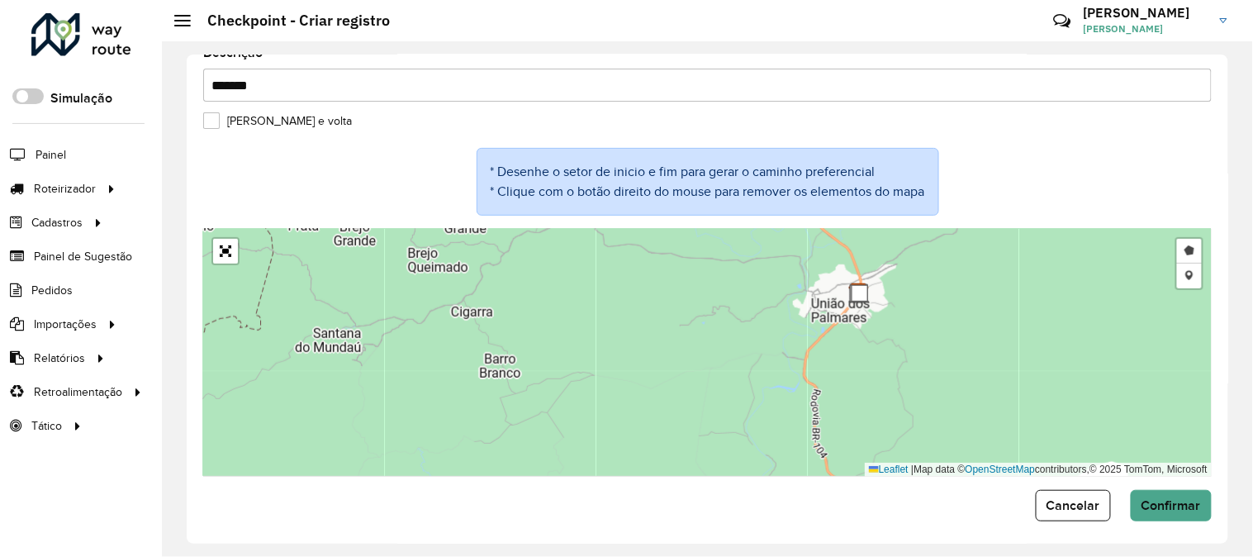
drag, startPoint x: 993, startPoint y: 322, endPoint x: 650, endPoint y: 356, distance: 344.5
click at [694, 366] on div "Desenhar setor Adicionar checkpoint Finalizar Desfazer Cancelar Leaflet | Map d…" at bounding box center [707, 353] width 1009 height 248
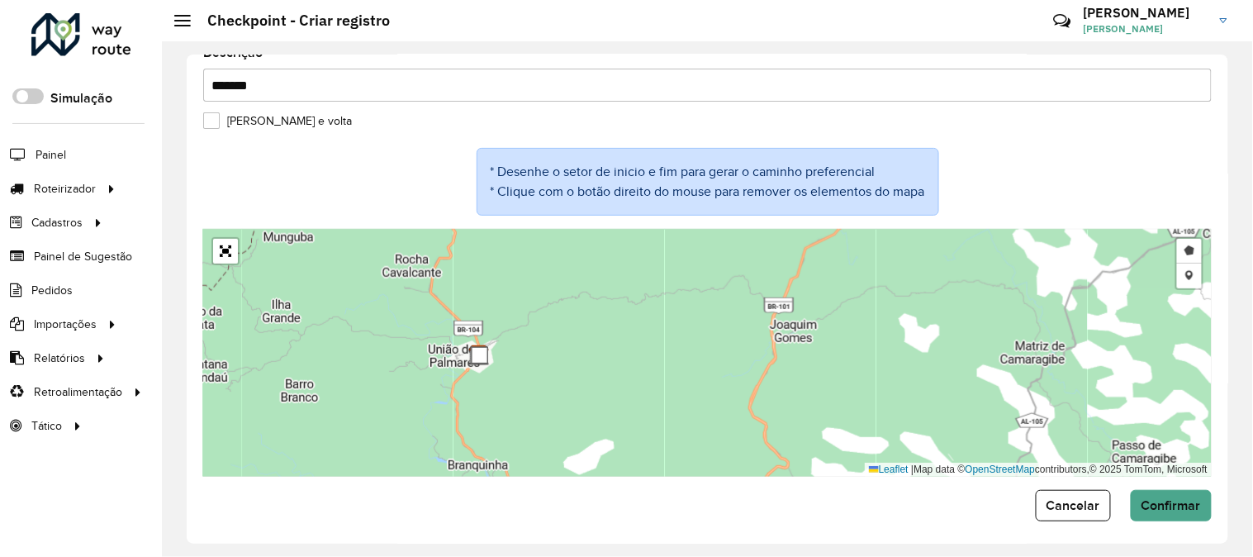
drag, startPoint x: 848, startPoint y: 351, endPoint x: 604, endPoint y: 401, distance: 249.5
click at [613, 402] on div "Desenhar setor Adicionar checkpoint Finalizar Desfazer Cancelar Leaflet | Map d…" at bounding box center [707, 353] width 1009 height 248
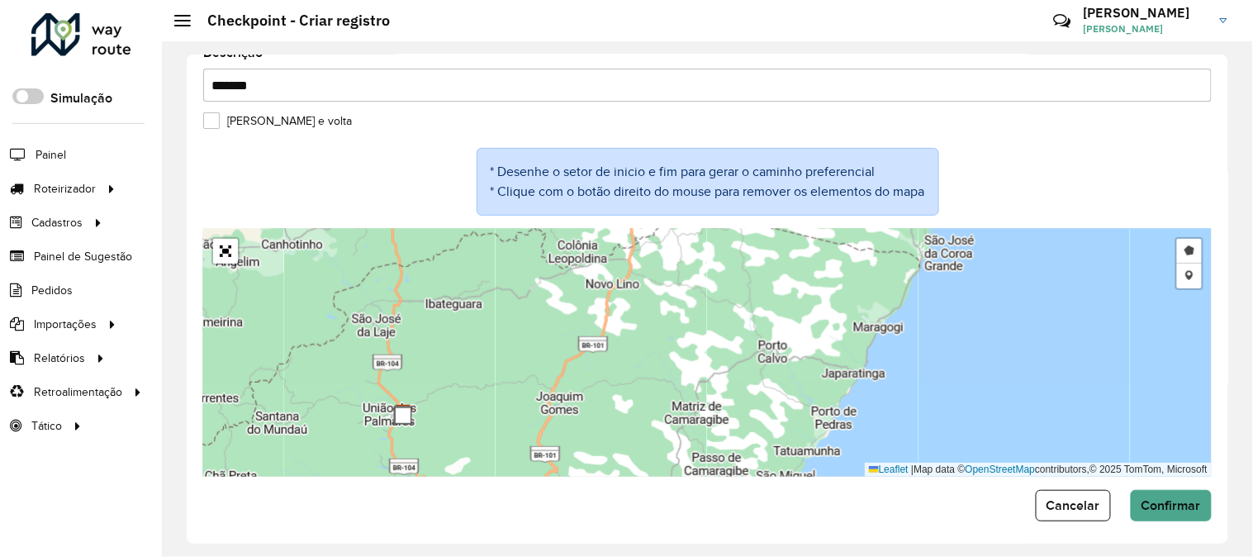
drag, startPoint x: 696, startPoint y: 356, endPoint x: 636, endPoint y: 390, distance: 68.4
click at [636, 390] on div "Desenhar setor Adicionar checkpoint Finalizar Desfazer Cancelar Leaflet | Map d…" at bounding box center [707, 353] width 1009 height 248
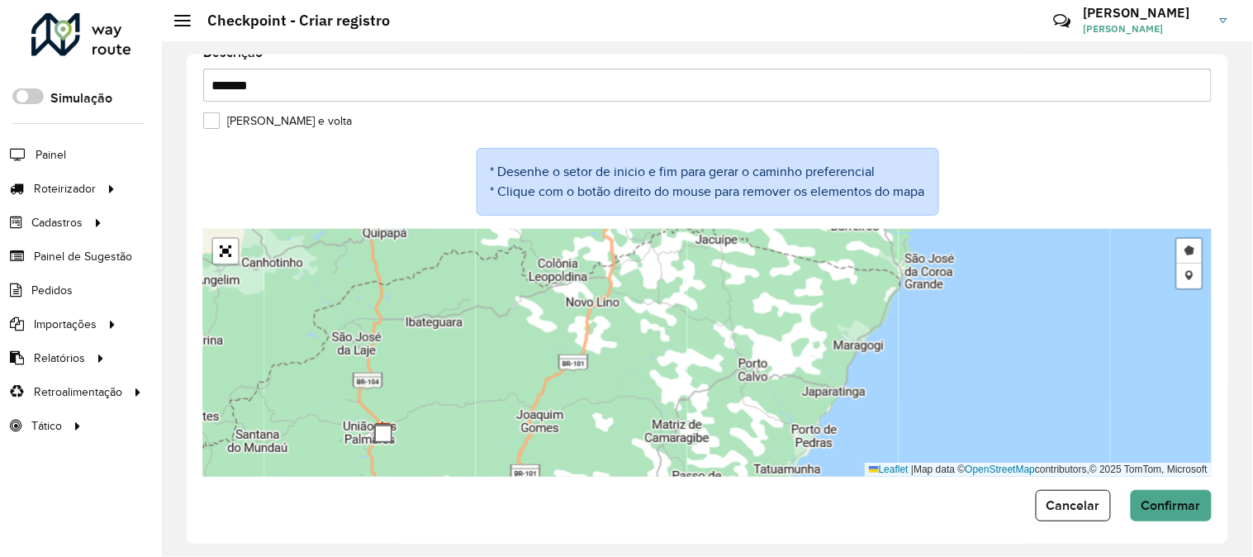
drag, startPoint x: 638, startPoint y: 370, endPoint x: 620, endPoint y: 387, distance: 24.0
click at [620, 387] on div "Desenhar setor Adicionar checkpoint Finalizar Desfazer Cancelar Leaflet | Map d…" at bounding box center [707, 353] width 1009 height 248
click at [1185, 257] on link "Desenhar setor" at bounding box center [1189, 251] width 25 height 25
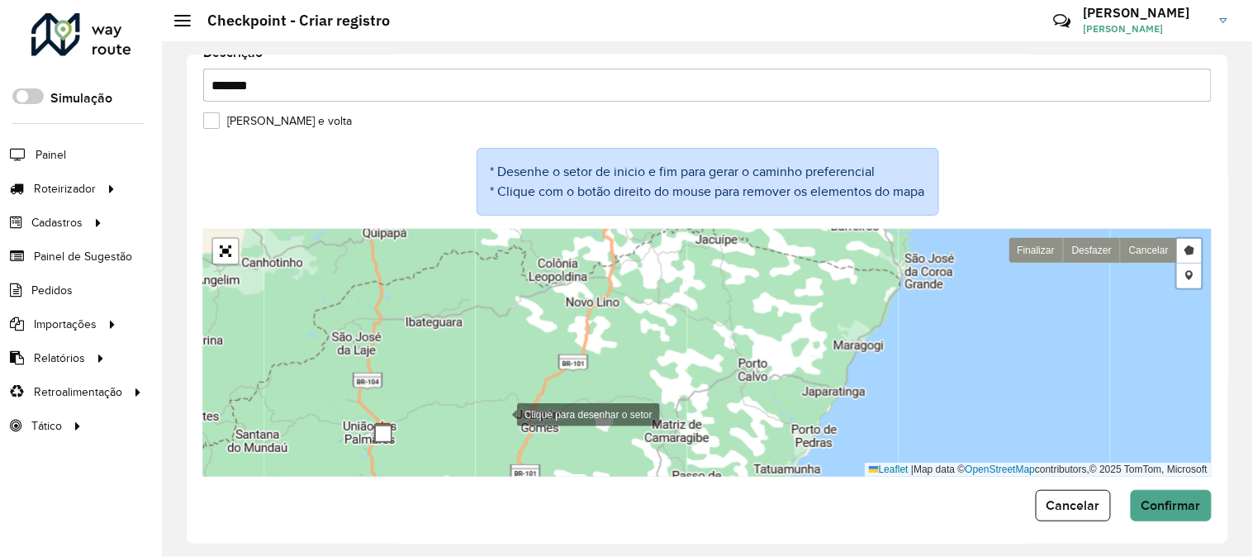
click at [501, 414] on div at bounding box center [500, 413] width 33 height 33
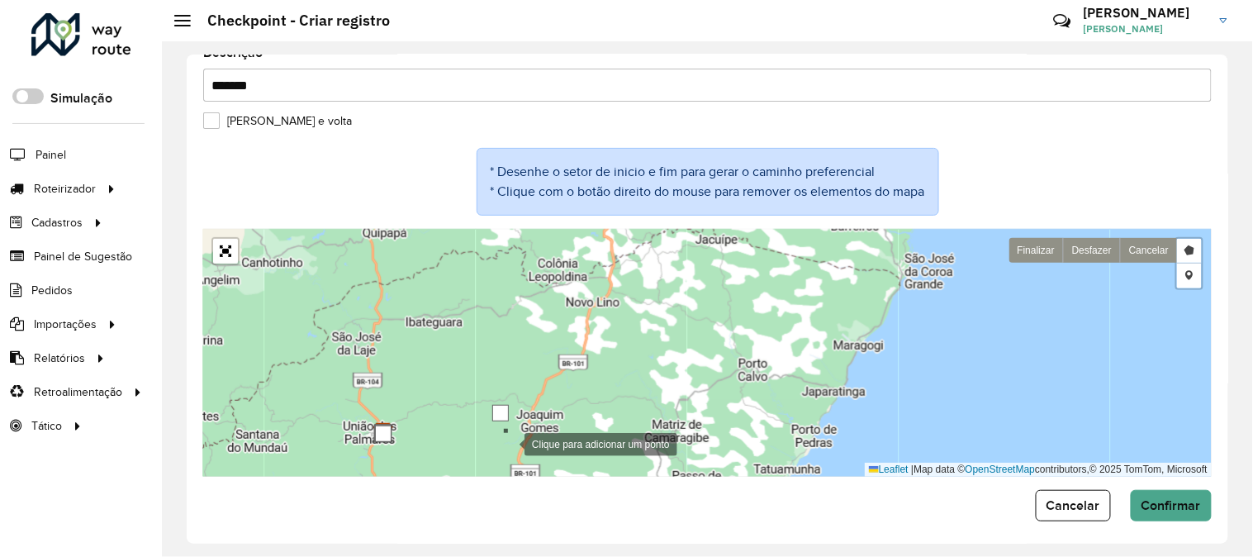
click at [508, 444] on div at bounding box center [508, 442] width 33 height 33
drag, startPoint x: 552, startPoint y: 444, endPoint x: 566, endPoint y: 443, distance: 14.1
click at [554, 444] on div at bounding box center [551, 443] width 33 height 33
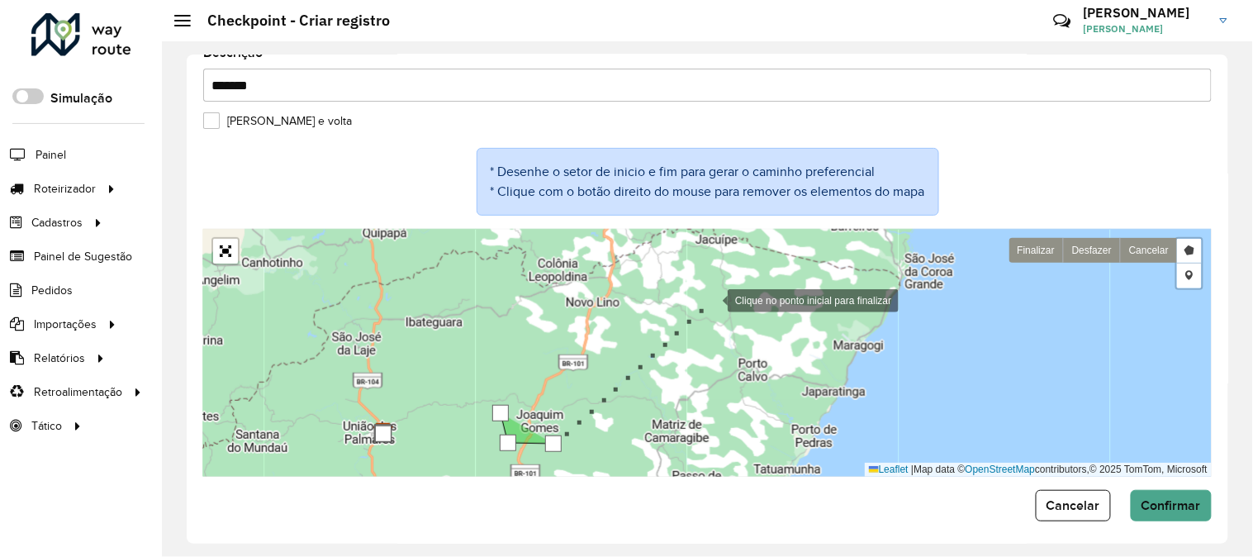
click at [711, 299] on div at bounding box center [711, 299] width 33 height 33
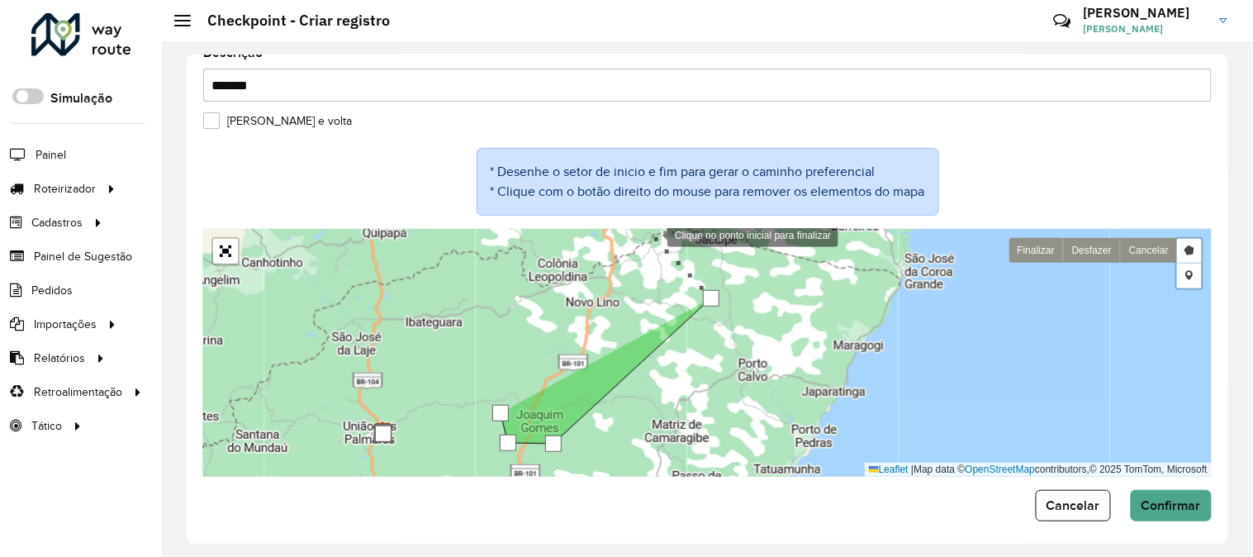
click at [651, 235] on div at bounding box center [650, 233] width 33 height 33
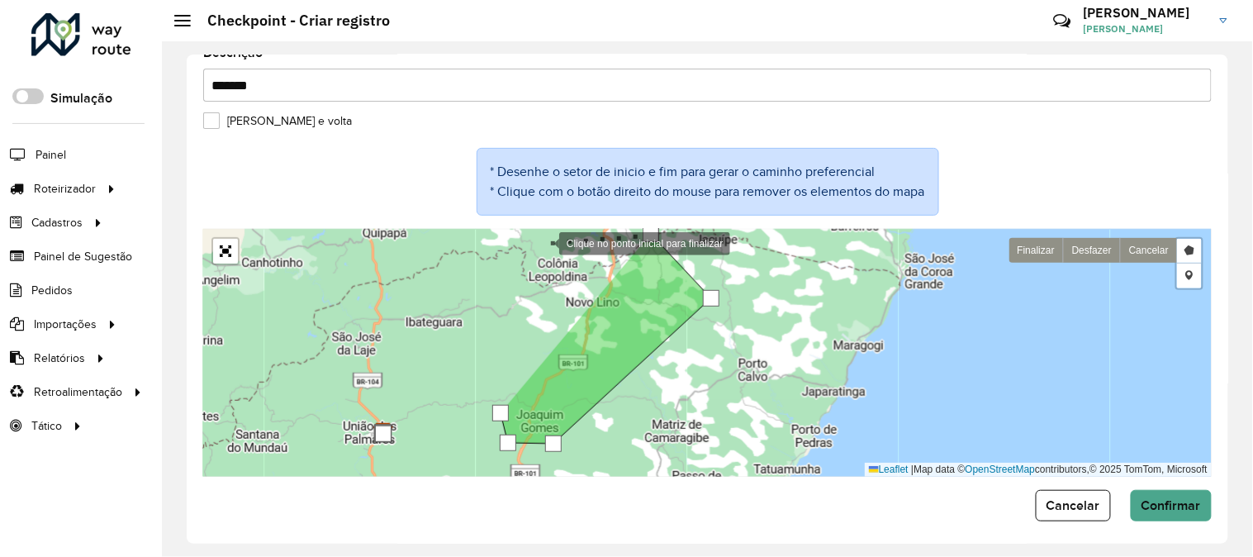
click at [543, 243] on div at bounding box center [542, 242] width 33 height 33
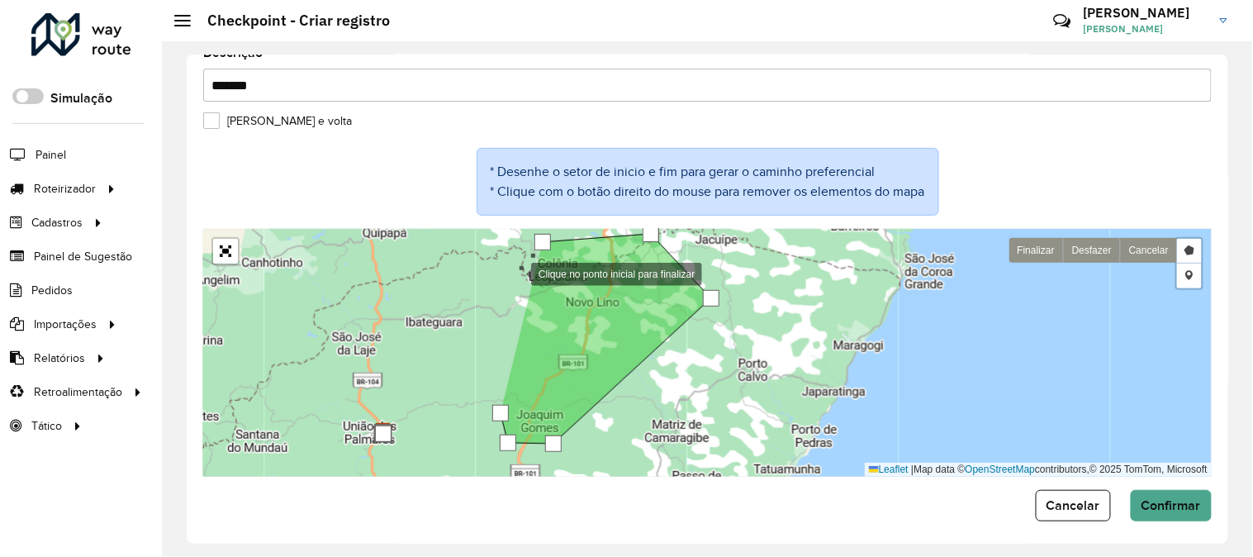
click at [515, 273] on div at bounding box center [514, 272] width 33 height 33
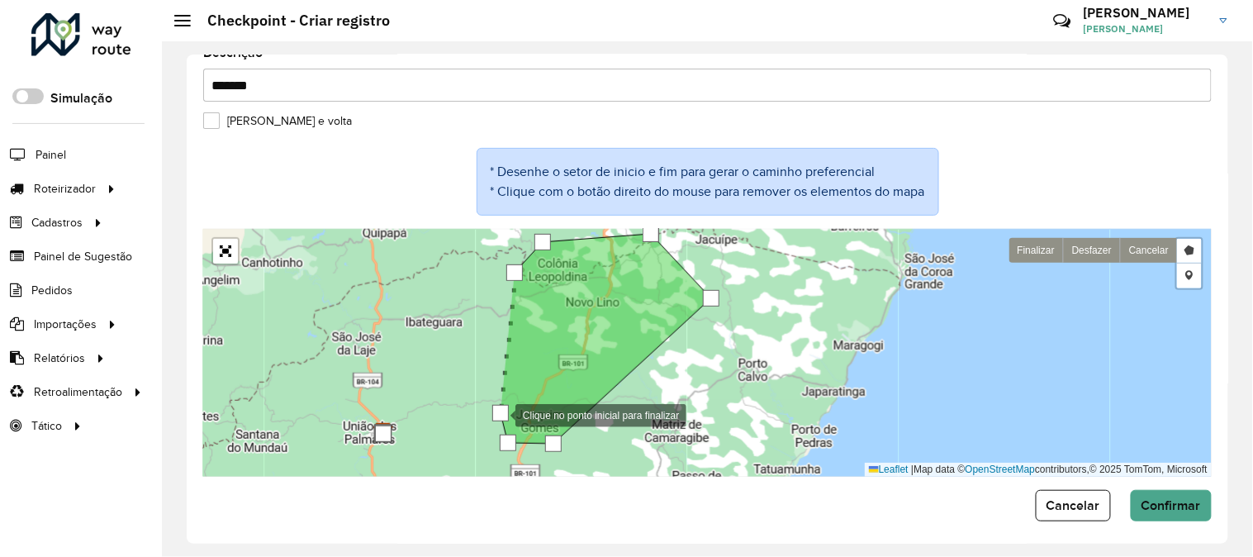
click at [499, 416] on div at bounding box center [500, 413] width 17 height 17
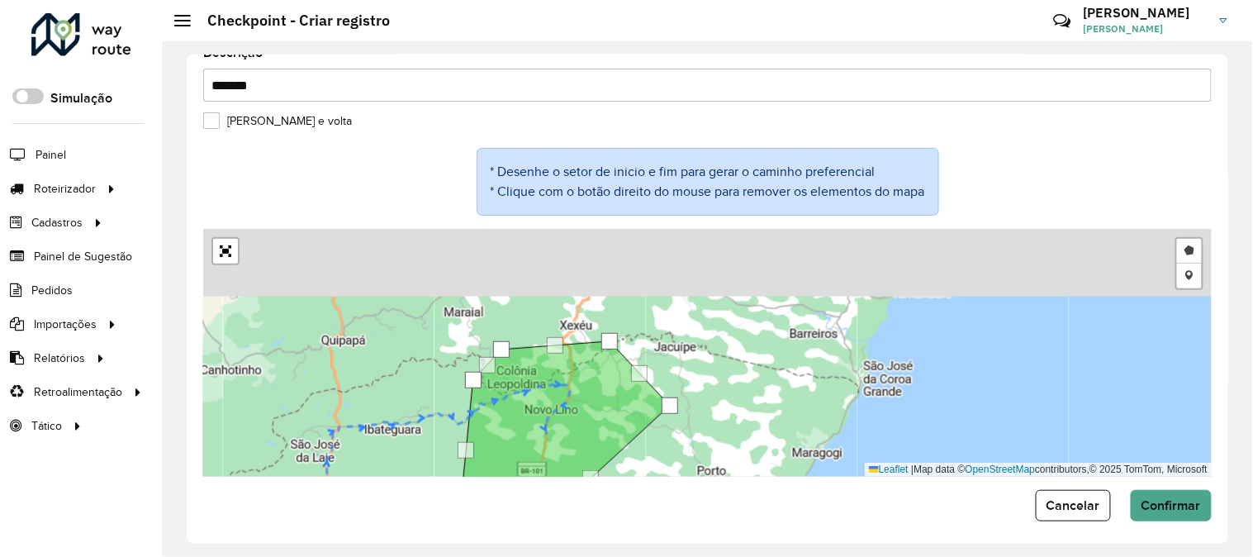
drag, startPoint x: 616, startPoint y: 308, endPoint x: 575, endPoint y: 416, distance: 115.1
click at [575, 416] on icon at bounding box center [564, 446] width 211 height 210
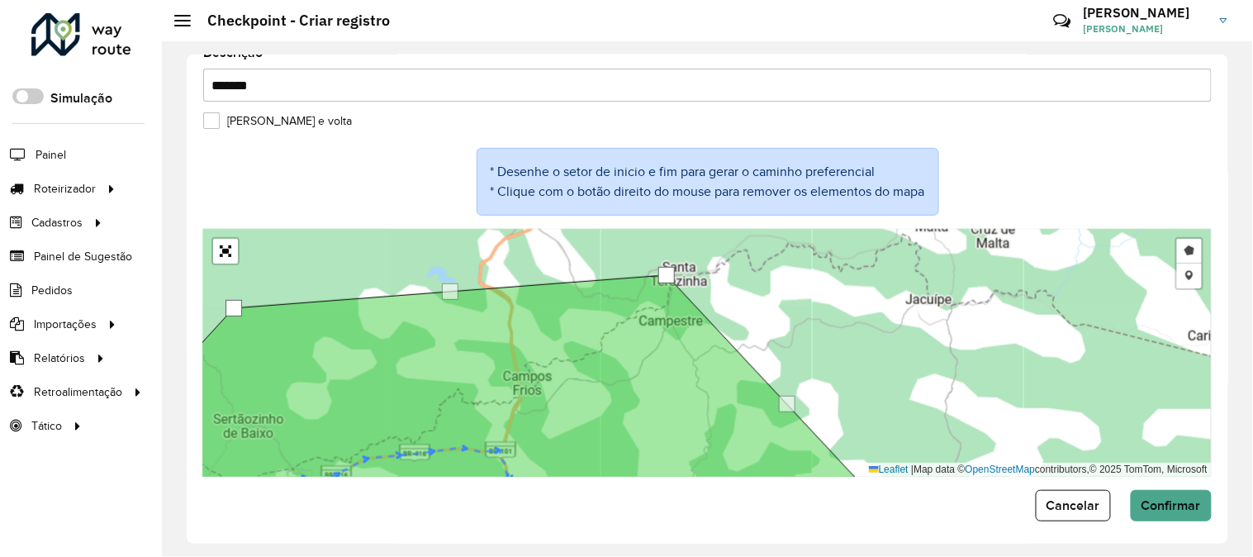
drag, startPoint x: 658, startPoint y: 335, endPoint x: 578, endPoint y: 430, distance: 124.4
click at [579, 430] on icon at bounding box center [499, 392] width 773 height 235
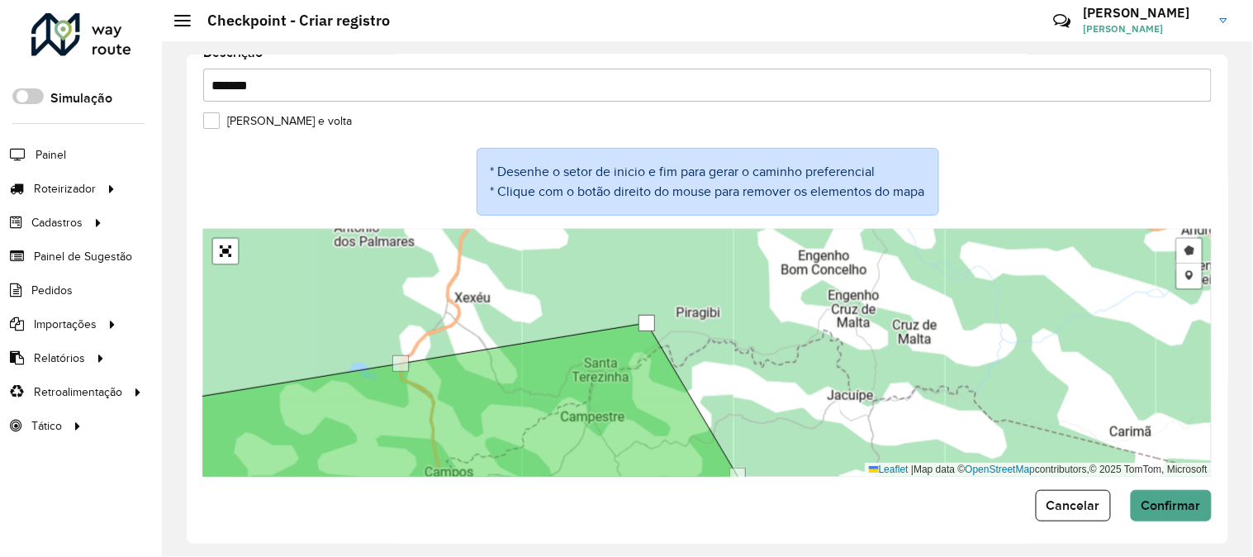
drag, startPoint x: 590, startPoint y: 368, endPoint x: 649, endPoint y: 314, distance: 80.1
click at [649, 315] on div at bounding box center [647, 323] width 17 height 17
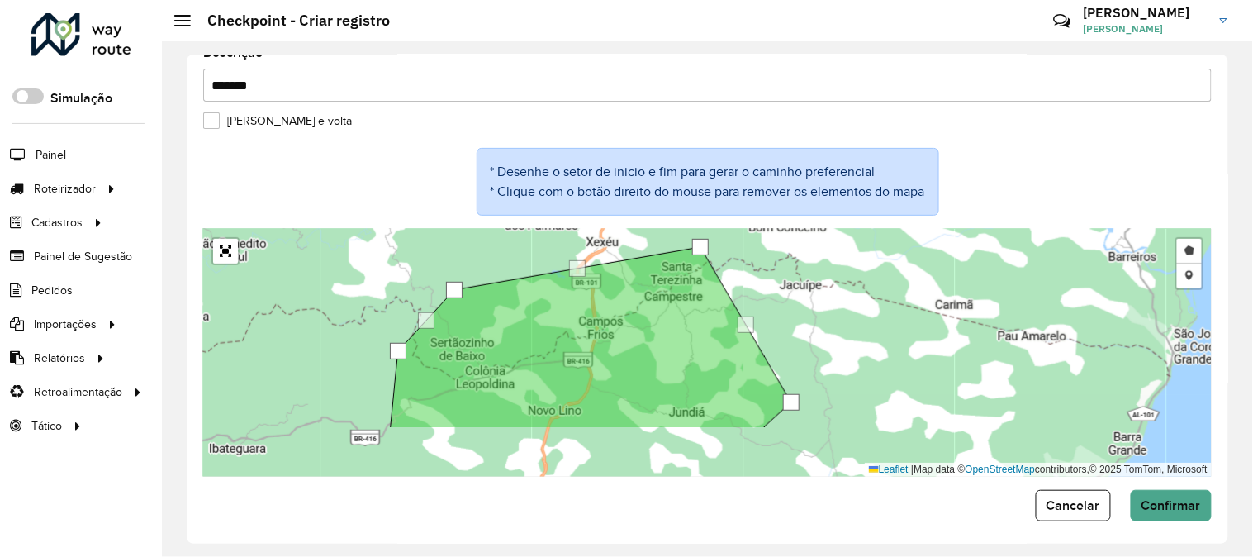
drag, startPoint x: 820, startPoint y: 397, endPoint x: 823, endPoint y: 302, distance: 95.1
click at [830, 343] on div "Desenhar setor Adicionar checkpoint Finalizar Desfazer Cancelar Leaflet | Map d…" at bounding box center [707, 353] width 1009 height 248
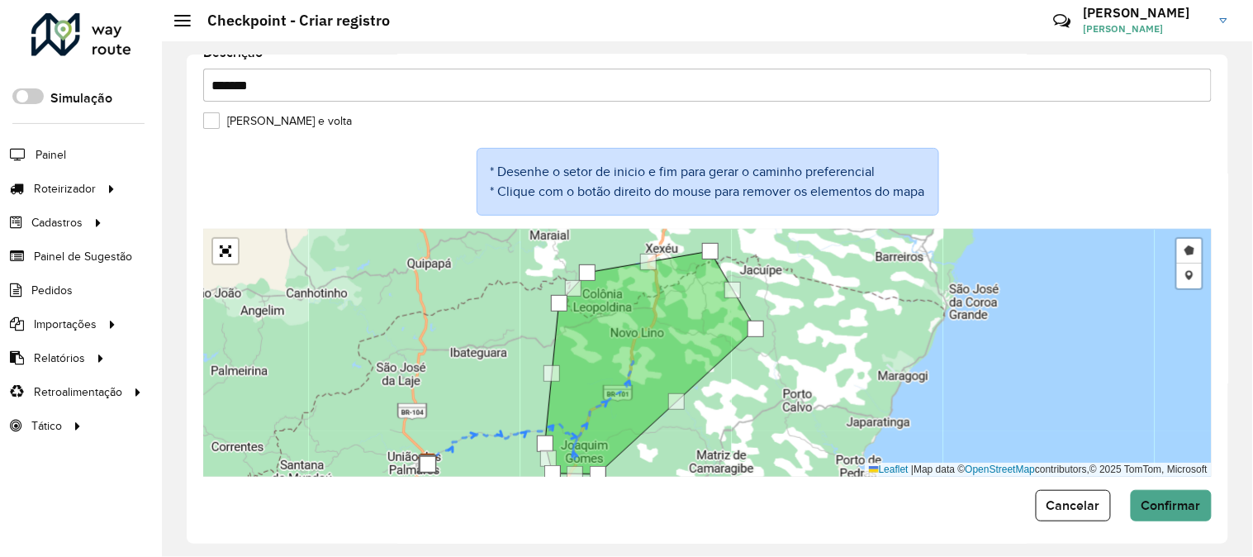
drag, startPoint x: 768, startPoint y: 416, endPoint x: 780, endPoint y: 333, distance: 83.4
click at [780, 333] on div "Desenhar setor Adicionar checkpoint Finalizar Desfazer Cancelar Leaflet | Map d…" at bounding box center [707, 353] width 1009 height 248
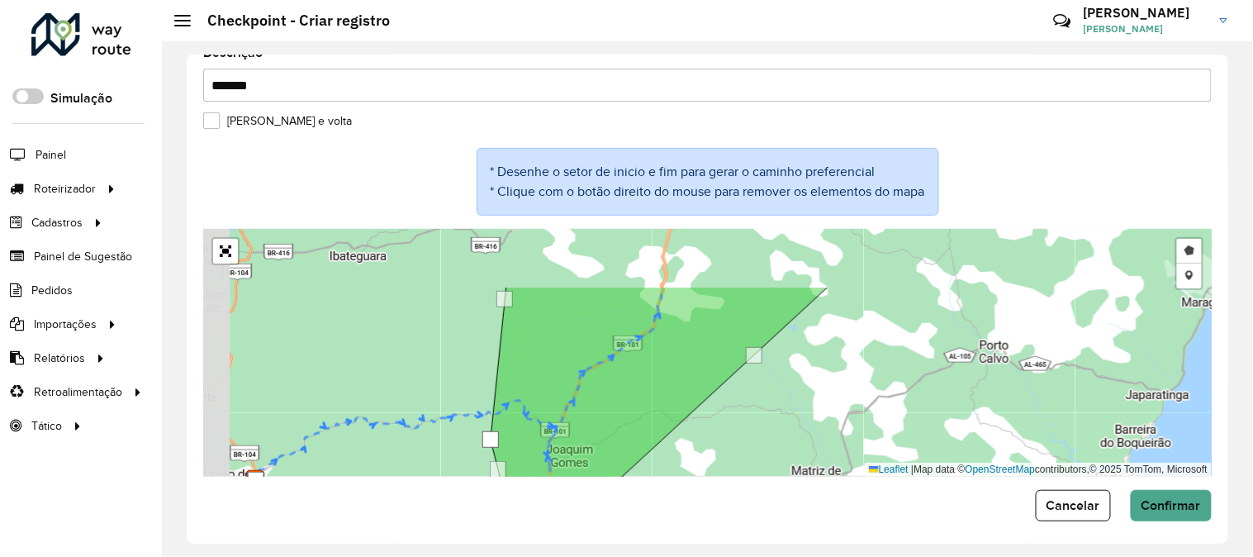
drag, startPoint x: 672, startPoint y: 369, endPoint x: 704, endPoint y: 453, distance: 89.1
click at [704, 453] on div "Desenhar setor Adicionar checkpoint Finalizar Desfazer Cancelar Leaflet | Map d…" at bounding box center [707, 353] width 1009 height 248
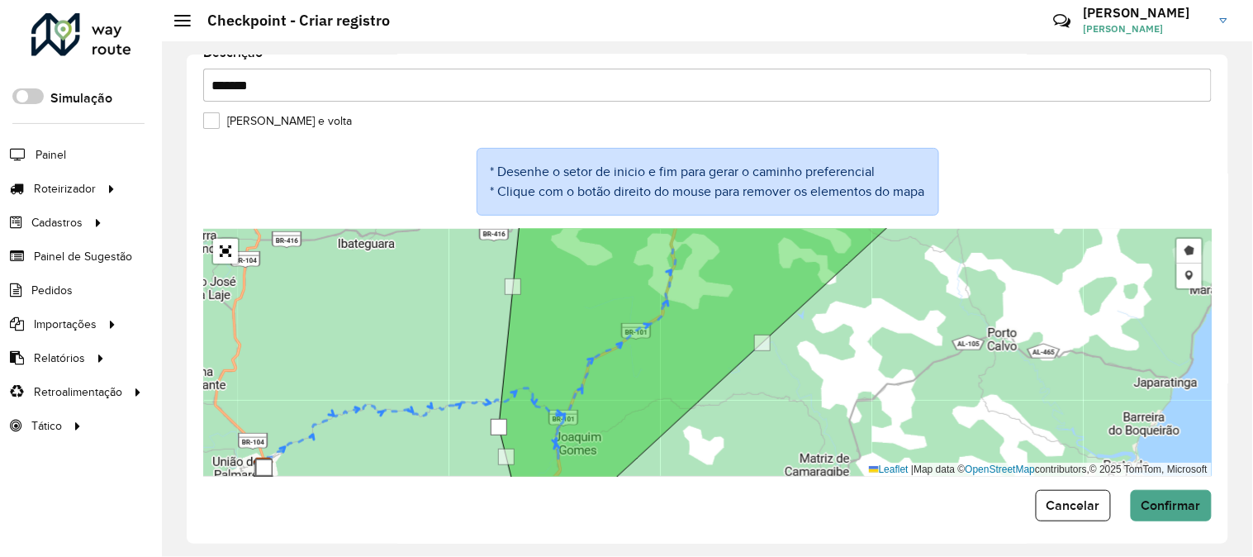
drag, startPoint x: 729, startPoint y: 450, endPoint x: 741, endPoint y: 356, distance: 94.9
click at [741, 356] on div "Desenhar setor Adicionar checkpoint Finalizar Desfazer Cancelar Leaflet | Map d…" at bounding box center [707, 353] width 1009 height 248
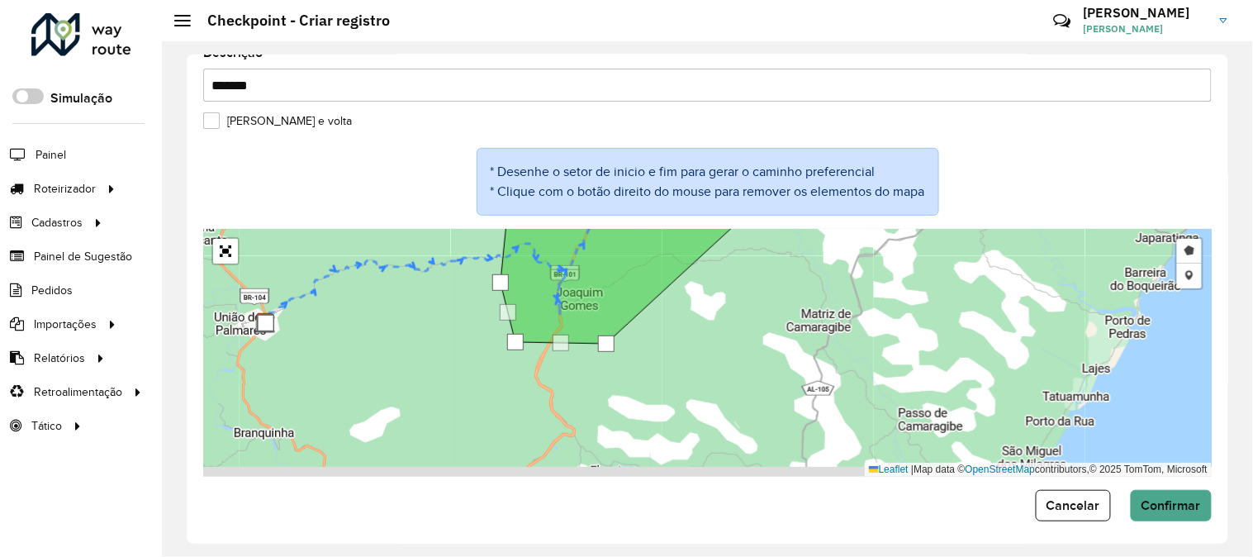
drag, startPoint x: 749, startPoint y: 397, endPoint x: 747, endPoint y: 340, distance: 57.9
click at [747, 340] on div "Desenhar setor Adicionar checkpoint Finalizar Desfazer Cancelar Leaflet | Map d…" at bounding box center [707, 353] width 1009 height 248
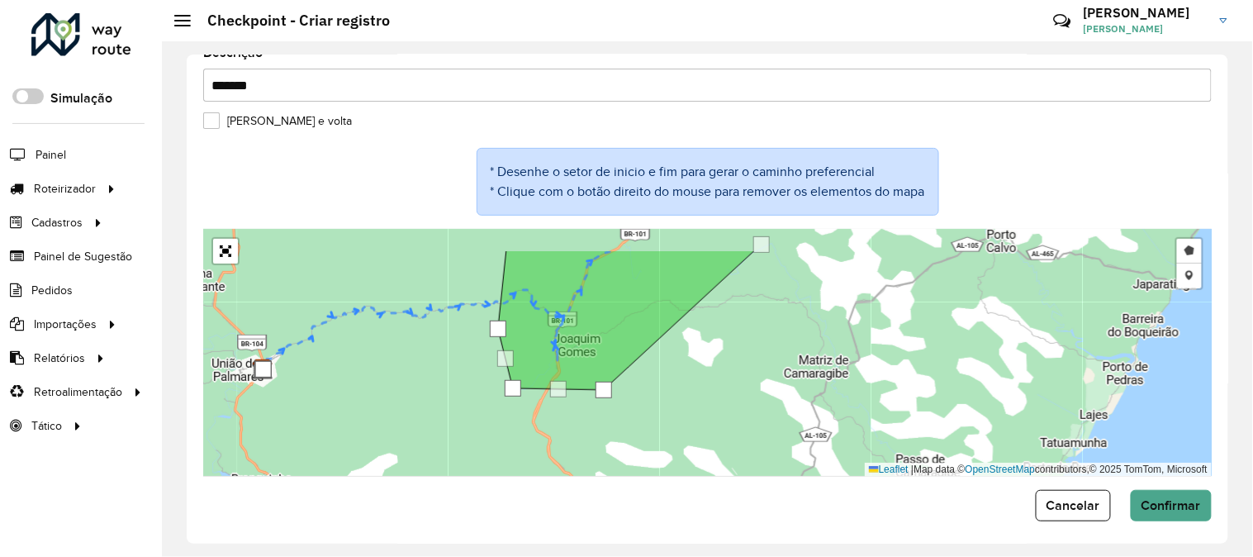
drag, startPoint x: 654, startPoint y: 384, endPoint x: 654, endPoint y: 435, distance: 51.2
click at [654, 435] on div "Desenhar setor Adicionar checkpoint Finalizar Desfazer Cancelar Leaflet | Map d…" at bounding box center [707, 353] width 1009 height 248
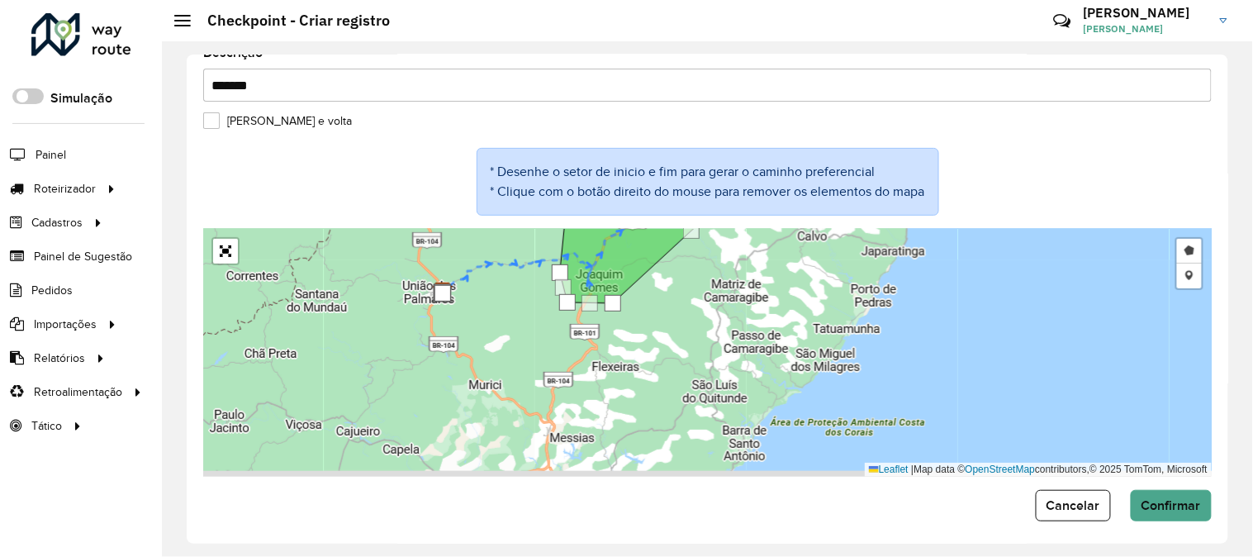
drag, startPoint x: 742, startPoint y: 430, endPoint x: 737, endPoint y: 331, distance: 99.3
click at [738, 335] on div "Desenhar setor Adicionar checkpoint Finalizar Desfazer Cancelar Leaflet | Map d…" at bounding box center [707, 353] width 1009 height 248
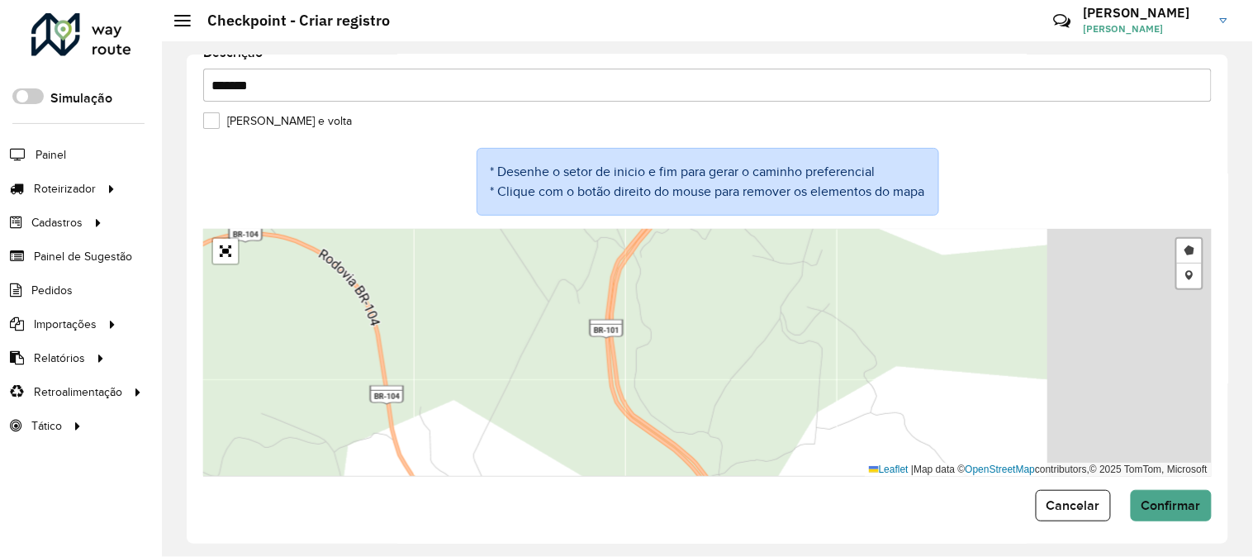
drag, startPoint x: 763, startPoint y: 399, endPoint x: 512, endPoint y: 299, distance: 269.5
click at [511, 300] on div "Desenhar setor Adicionar checkpoint Finalizar Desfazer Cancelar Leaflet | Map d…" at bounding box center [707, 353] width 1009 height 248
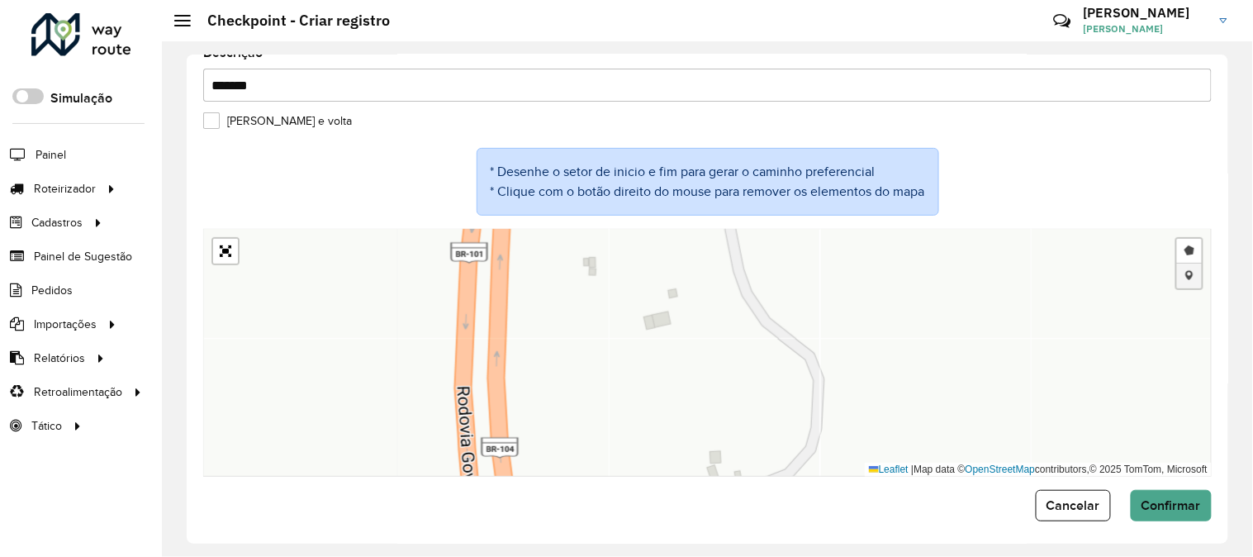
click at [1185, 273] on link "Adicionar checkpoint" at bounding box center [1189, 276] width 25 height 25
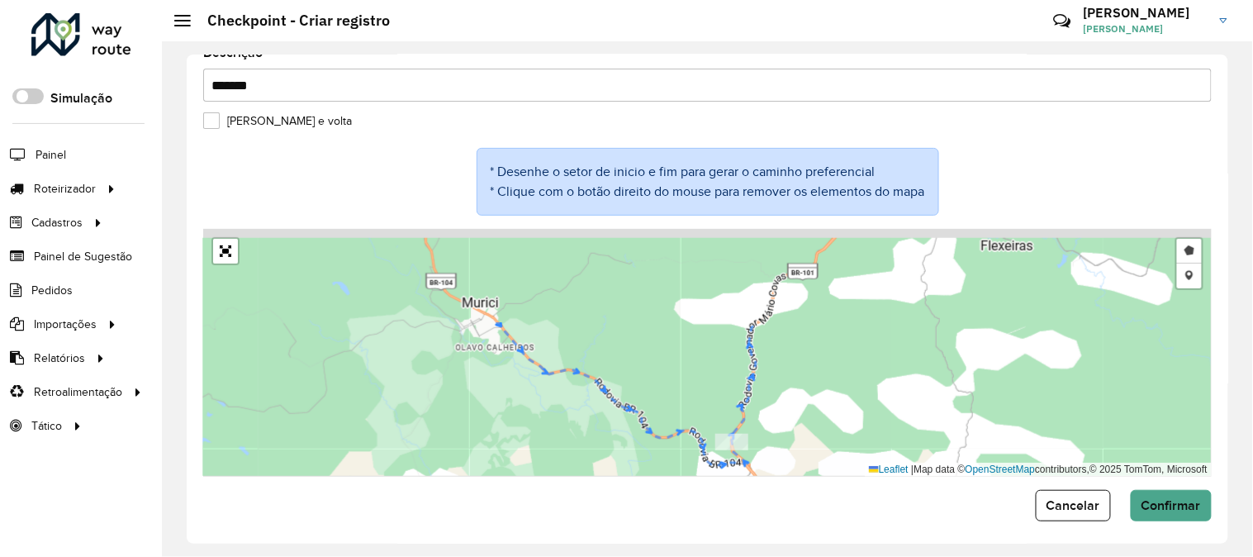
drag, startPoint x: 877, startPoint y: 278, endPoint x: 721, endPoint y: 471, distance: 248.0
click at [721, 474] on div "Desenhar setor Adicionar checkpoint Cancelar Leaflet | Map data © OpenStreetMap…" at bounding box center [707, 353] width 1009 height 248
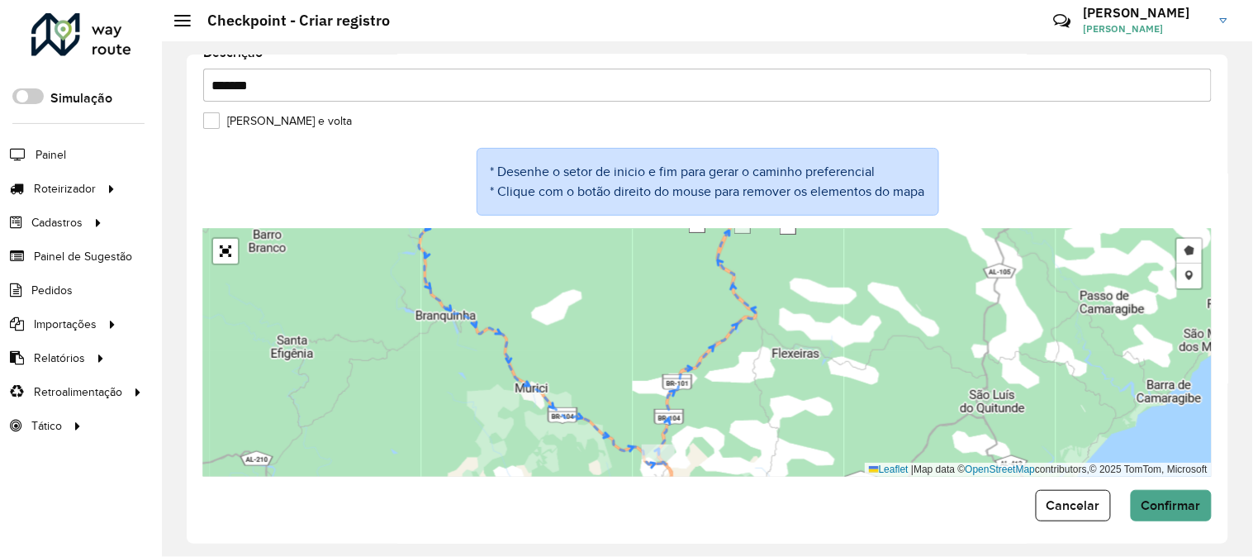
drag, startPoint x: 601, startPoint y: 395, endPoint x: 581, endPoint y: 430, distance: 40.7
click at [582, 430] on div "Desenhar setor Adicionar checkpoint Cancelar Leaflet | Map data © OpenStreetMap…" at bounding box center [707, 353] width 1009 height 248
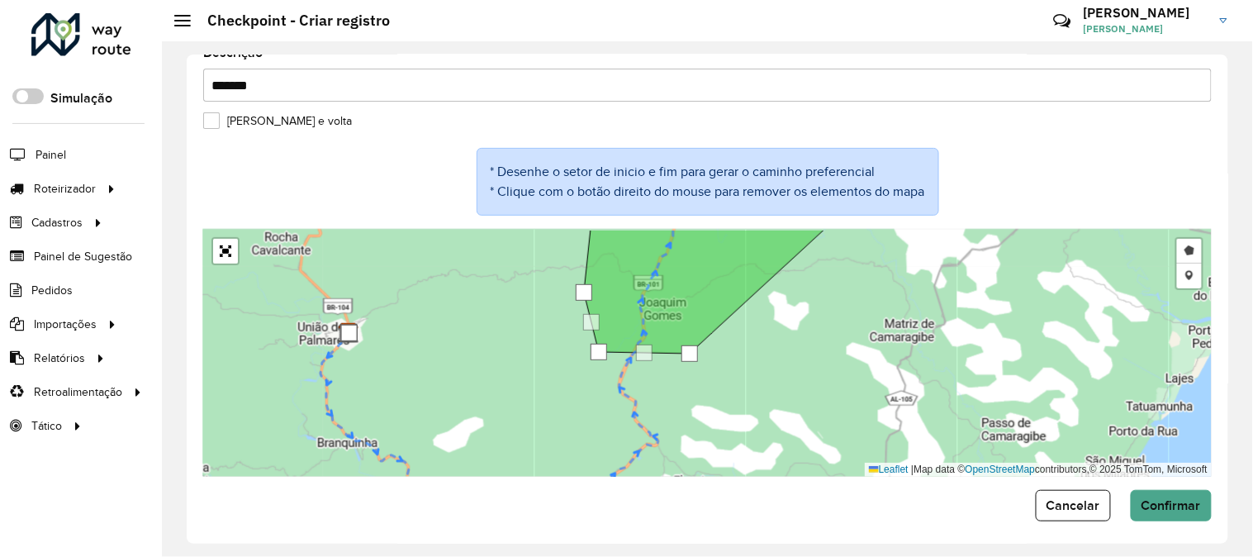
click at [555, 374] on div "Desenhar setor Adicionar checkpoint Cancelar Leaflet | Map data © OpenStreetMap…" at bounding box center [707, 353] width 1009 height 248
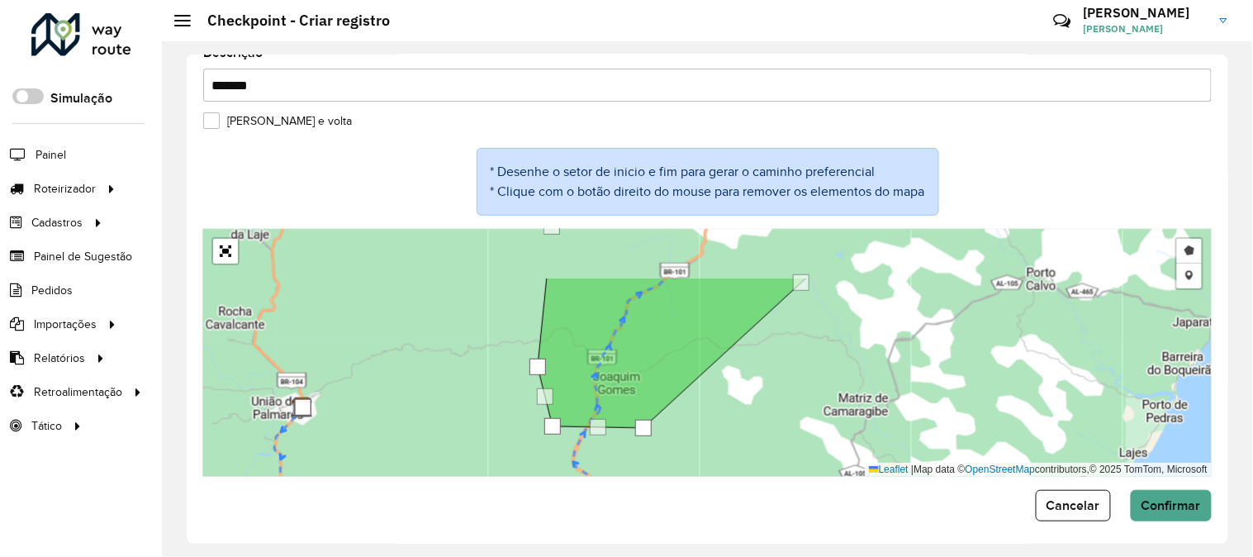
drag, startPoint x: 535, startPoint y: 327, endPoint x: 473, endPoint y: 439, distance: 127.6
click at [473, 438] on div "Desenhar setor Adicionar checkpoint Cancelar Leaflet | Map data © OpenStreetMap…" at bounding box center [707, 353] width 1009 height 248
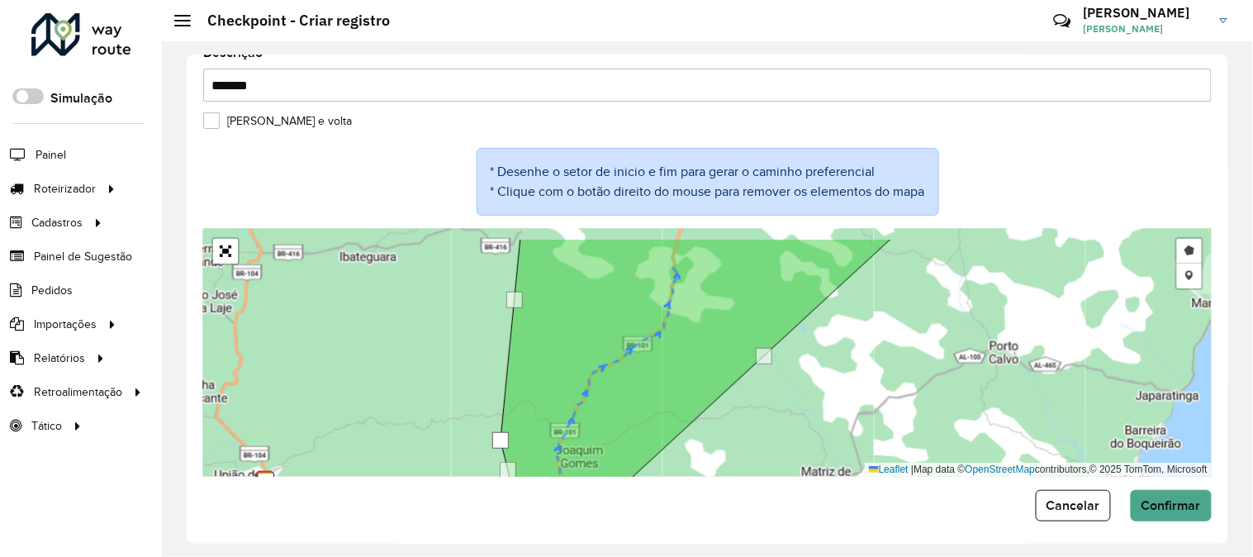
drag, startPoint x: 492, startPoint y: 309, endPoint x: 440, endPoint y: 417, distance: 120.1
click at [440, 416] on div "Desenhar setor Adicionar checkpoint Cancelar Leaflet | Map data © OpenStreetMap…" at bounding box center [707, 353] width 1009 height 248
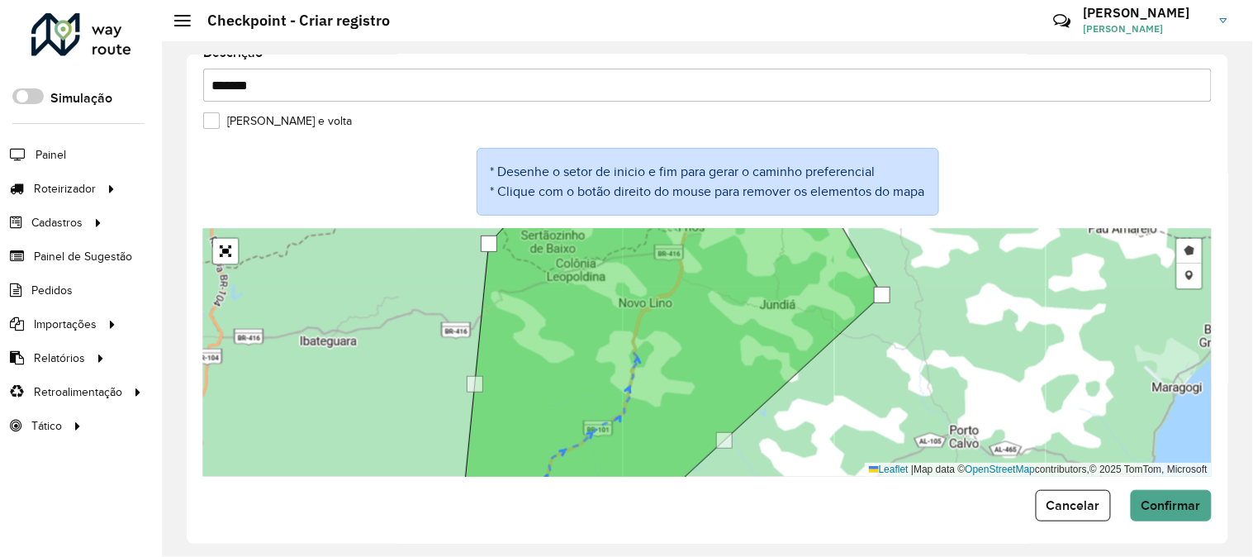
drag, startPoint x: 932, startPoint y: 342, endPoint x: 880, endPoint y: 487, distance: 154.4
click at [880, 486] on form "Depósito * Selecione um depósito × CLEDISBEL × Descrição * ******* [PERSON_NAME…" at bounding box center [707, 250] width 1009 height 542
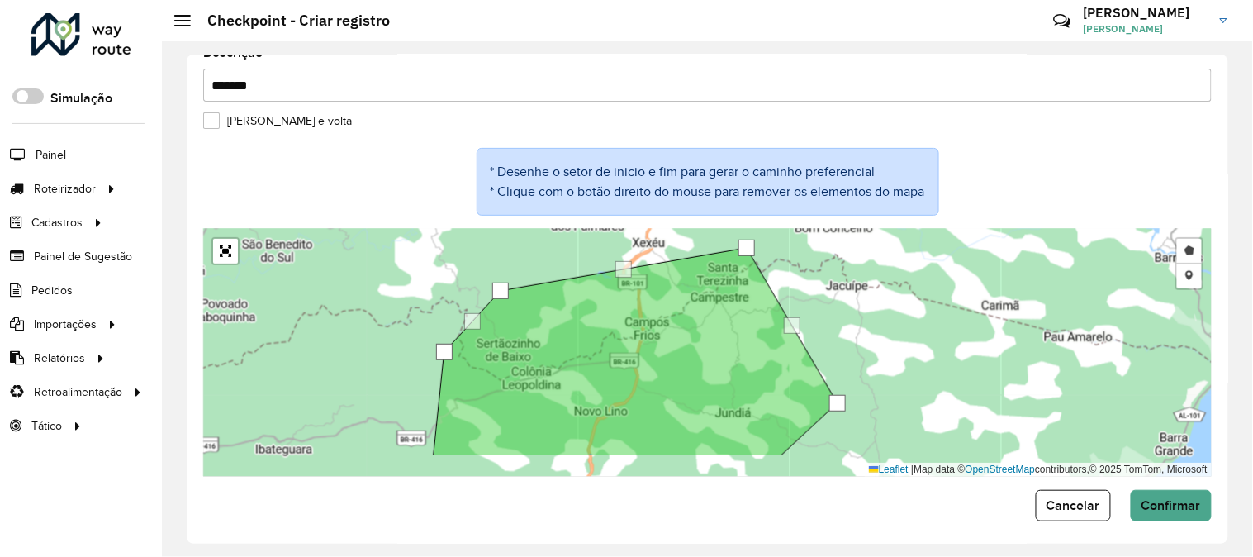
drag, startPoint x: 905, startPoint y: 366, endPoint x: 909, endPoint y: 279, distance: 86.8
click at [909, 283] on div "Desenhar setor Adicionar checkpoint Cancelar Leaflet | Map data © OpenStreetMap…" at bounding box center [707, 353] width 1009 height 248
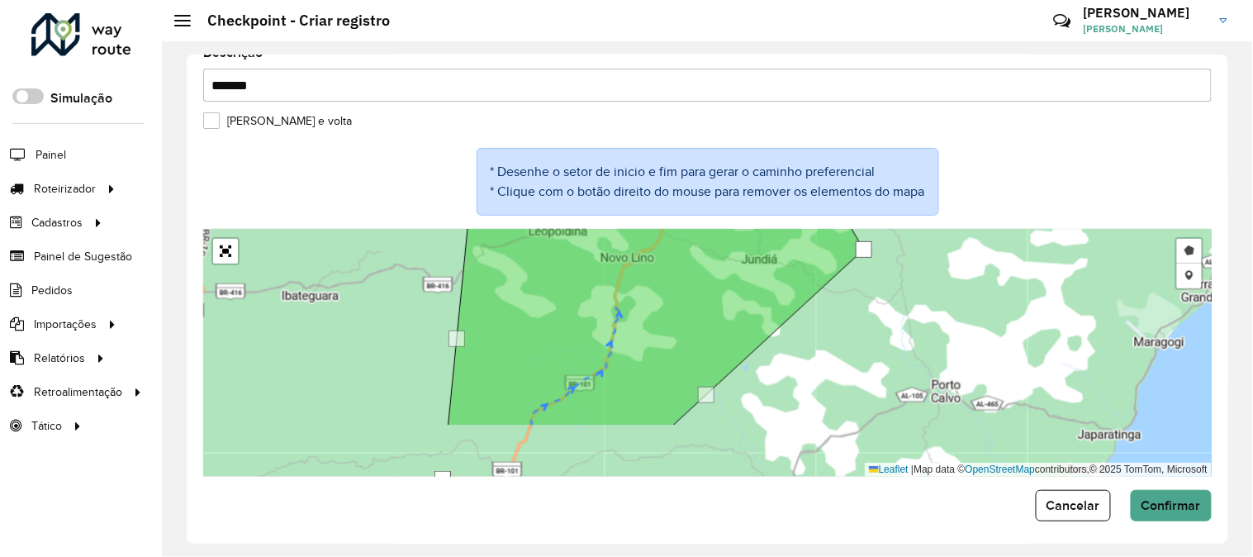
drag, startPoint x: 889, startPoint y: 413, endPoint x: 927, endPoint y: 287, distance: 132.0
click at [927, 301] on div "Desenhar setor Adicionar checkpoint Cancelar Leaflet | Map data © OpenStreetMap…" at bounding box center [707, 353] width 1009 height 248
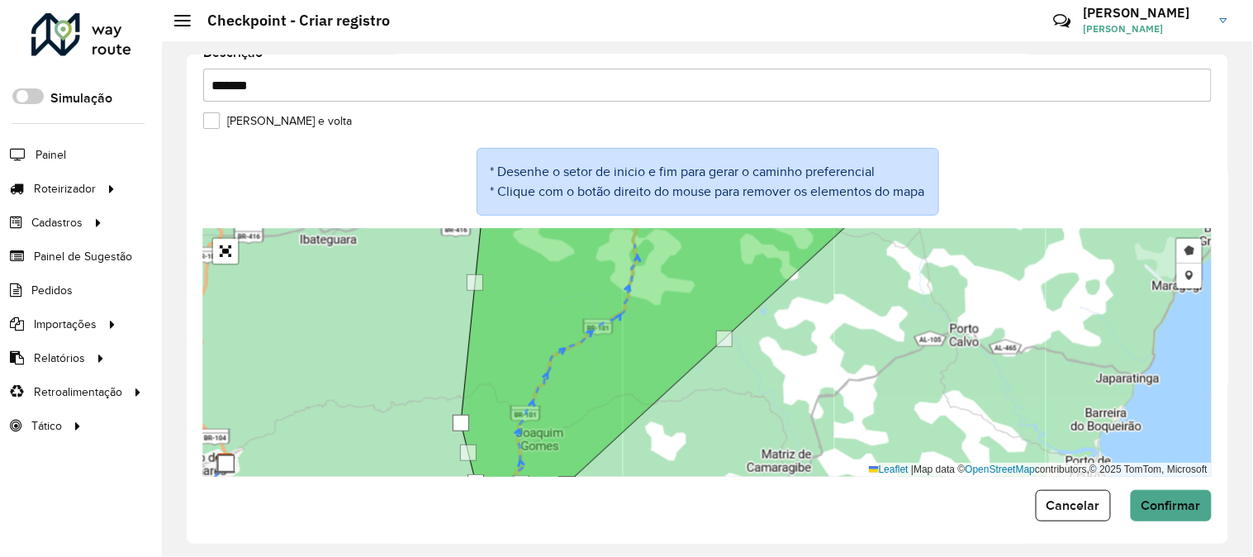
drag, startPoint x: 872, startPoint y: 353, endPoint x: 901, endPoint y: 279, distance: 79.3
click at [901, 281] on div "Desenhar setor Adicionar checkpoint Cancelar Leaflet | Map data © OpenStreetMap…" at bounding box center [707, 353] width 1009 height 248
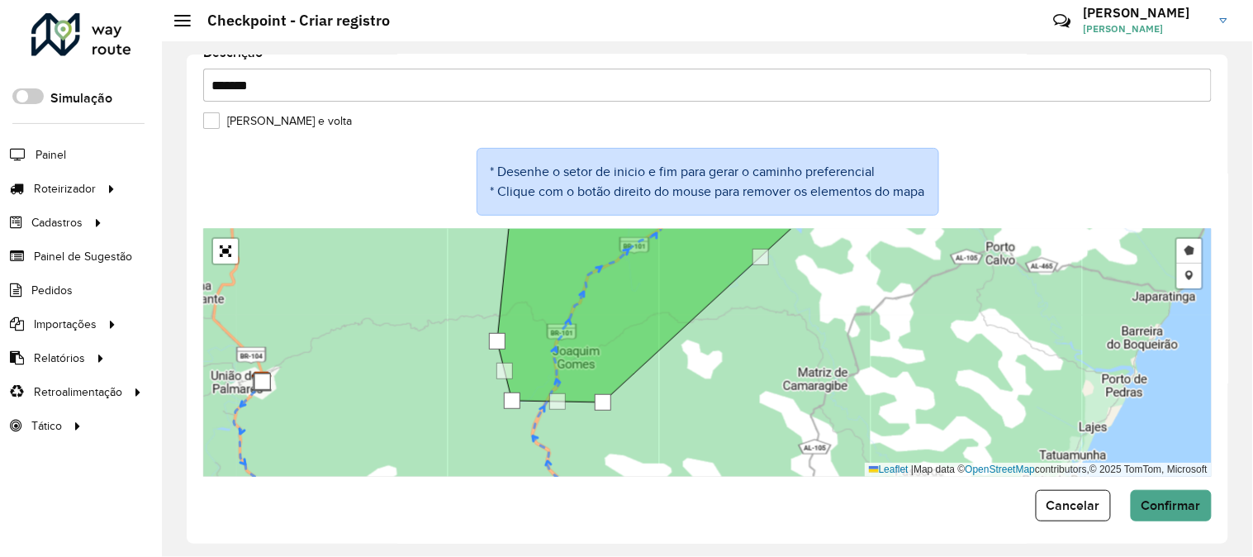
drag, startPoint x: 841, startPoint y: 374, endPoint x: 902, endPoint y: 277, distance: 115.1
click at [899, 284] on div "Desenhar setor Adicionar checkpoint Cancelar Leaflet | Map data © OpenStreetMap…" at bounding box center [707, 353] width 1009 height 248
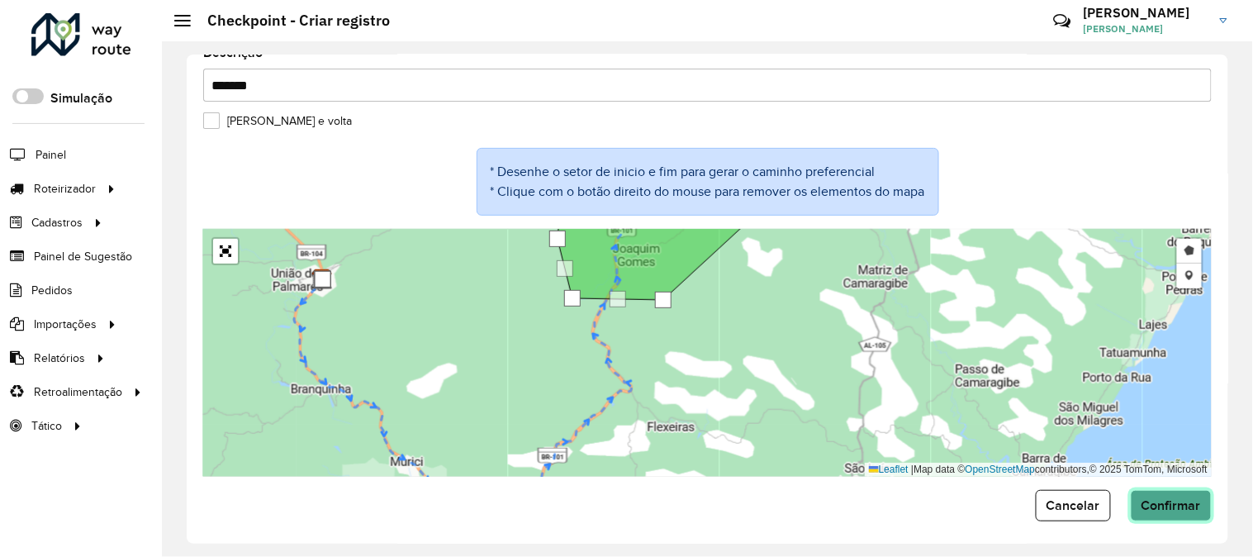
click at [1159, 505] on span "Confirmar" at bounding box center [1171, 505] width 59 height 14
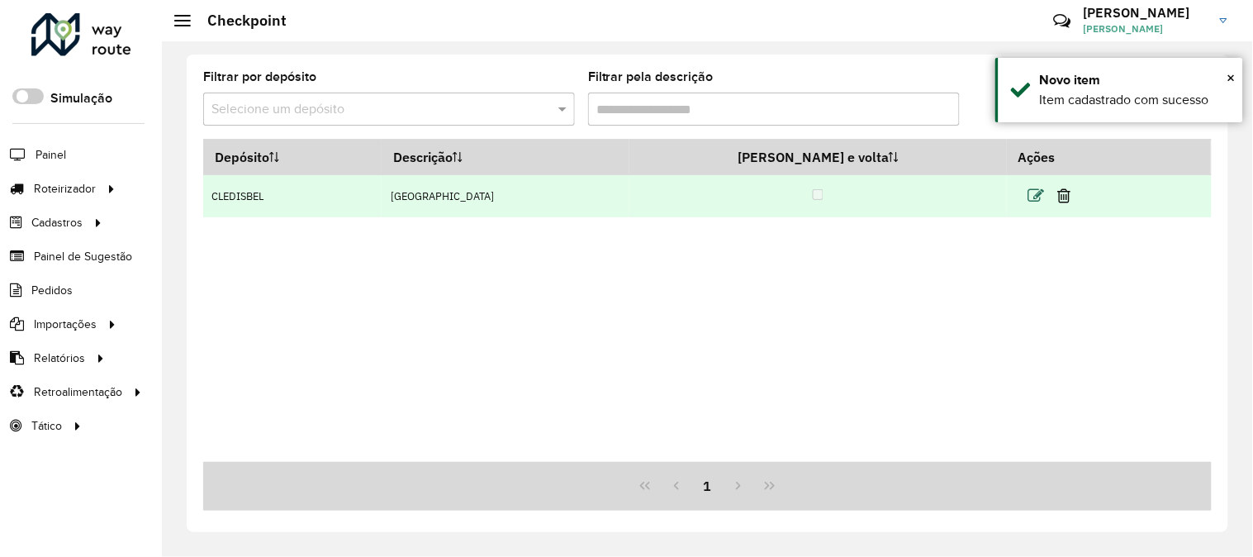
click at [1029, 196] on icon at bounding box center [1037, 196] width 17 height 17
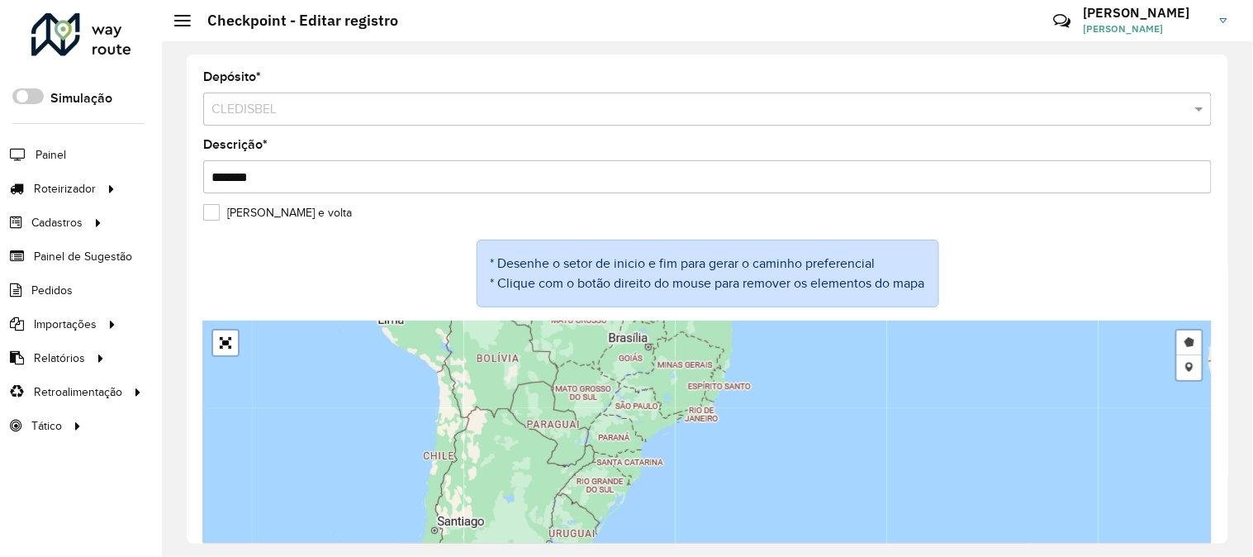
scroll to position [25, 0]
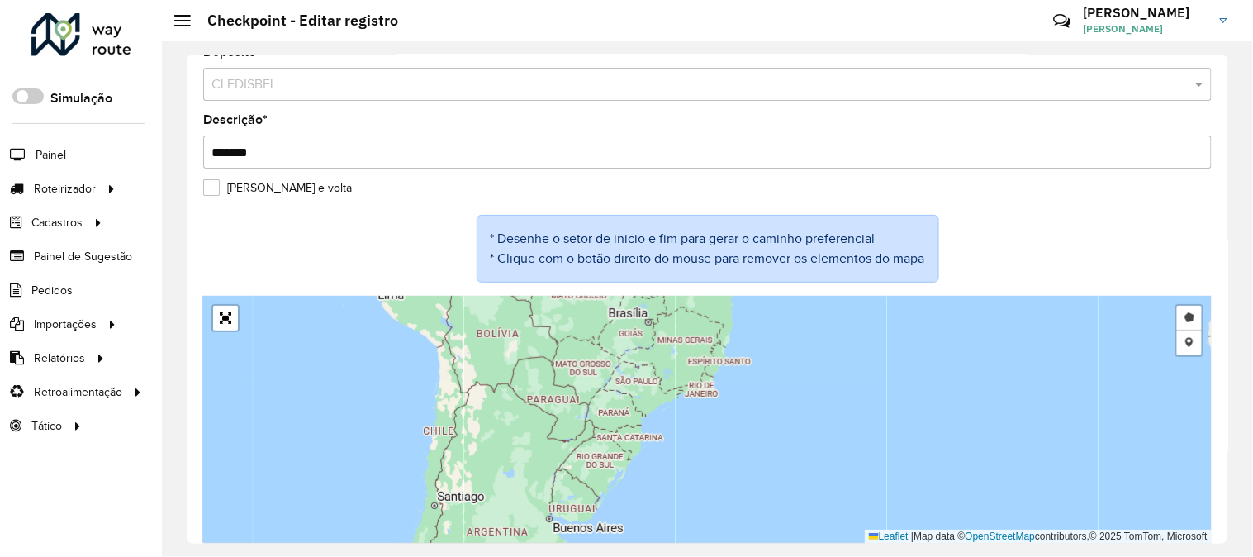
drag, startPoint x: 820, startPoint y: 348, endPoint x: 682, endPoint y: 543, distance: 238.8
click at [683, 543] on div "Desenhar setor Adicionar checkpoint Leaflet | Map data © OpenStreetMap contribu…" at bounding box center [707, 420] width 1009 height 248
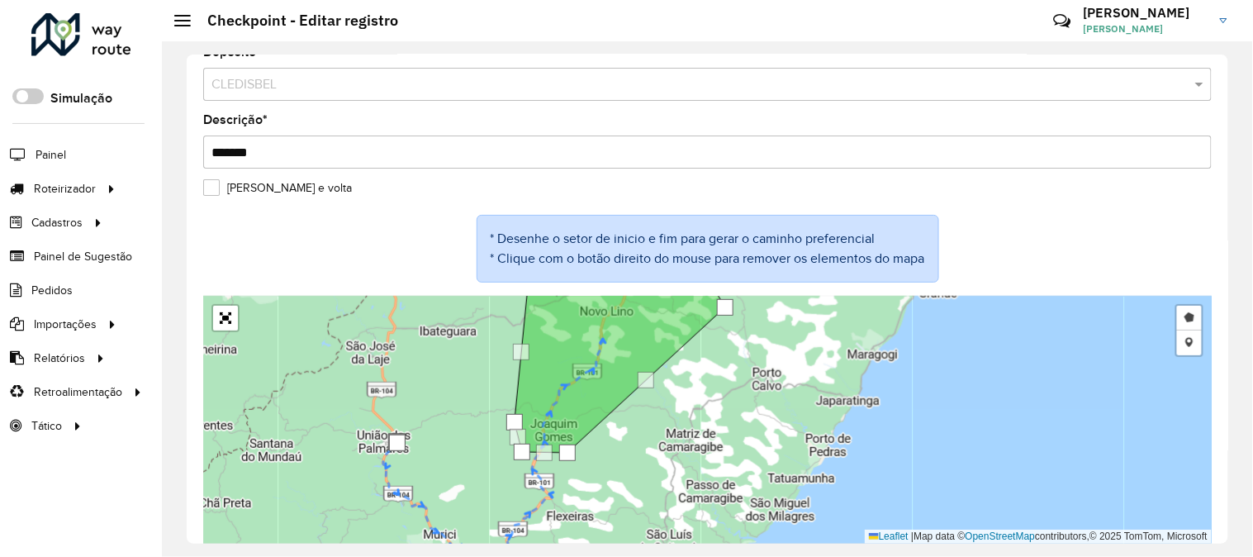
click at [496, 395] on div "Desenhar setor Adicionar checkpoint Leaflet | Map data © OpenStreetMap contribu…" at bounding box center [707, 420] width 1009 height 248
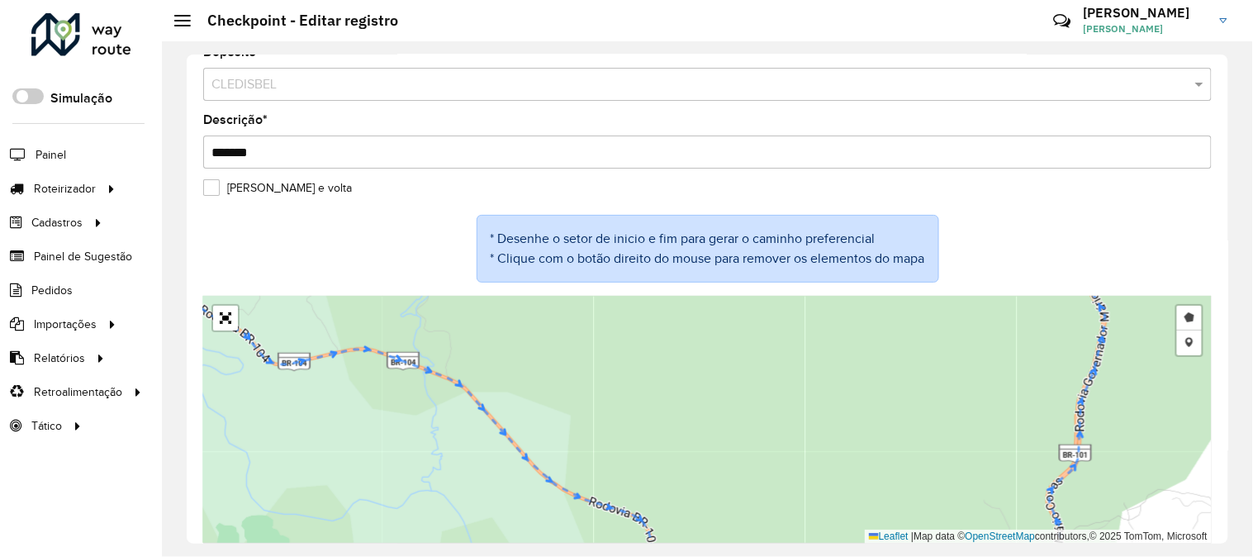
drag, startPoint x: 906, startPoint y: 483, endPoint x: 477, endPoint y: 397, distance: 438.1
click at [476, 411] on div "Desenhar setor Adicionar checkpoint Leaflet | Map data © OpenStreetMap contribu…" at bounding box center [707, 420] width 1009 height 248
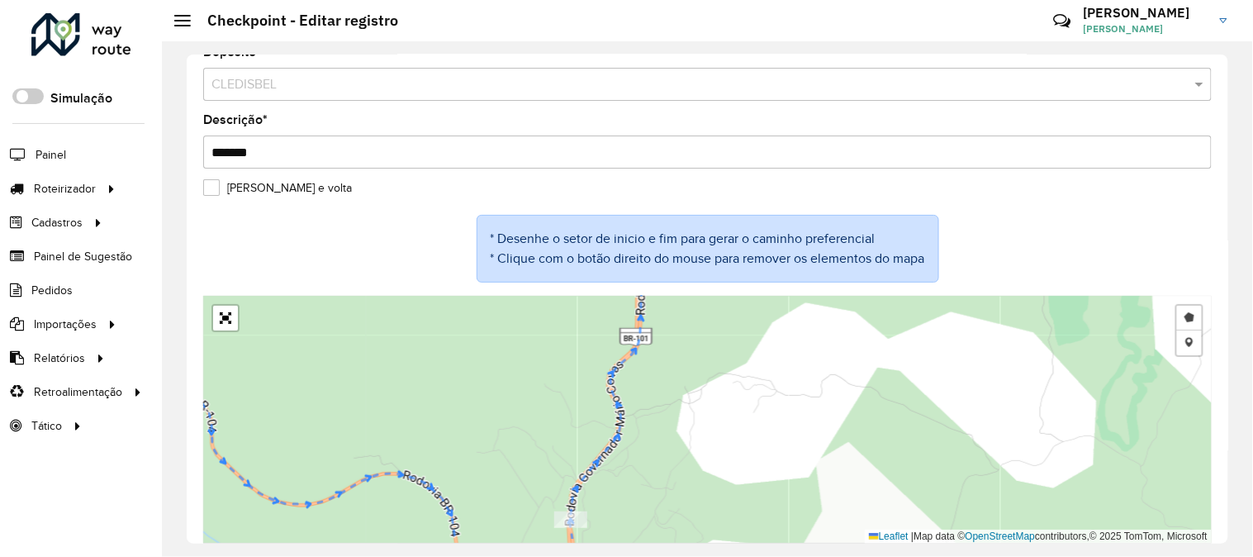
drag, startPoint x: 666, startPoint y: 498, endPoint x: 692, endPoint y: 347, distance: 153.5
click at [692, 352] on div "Desenhar setor Adicionar checkpoint Leaflet | Map data © OpenStreetMap contribu…" at bounding box center [707, 420] width 1009 height 248
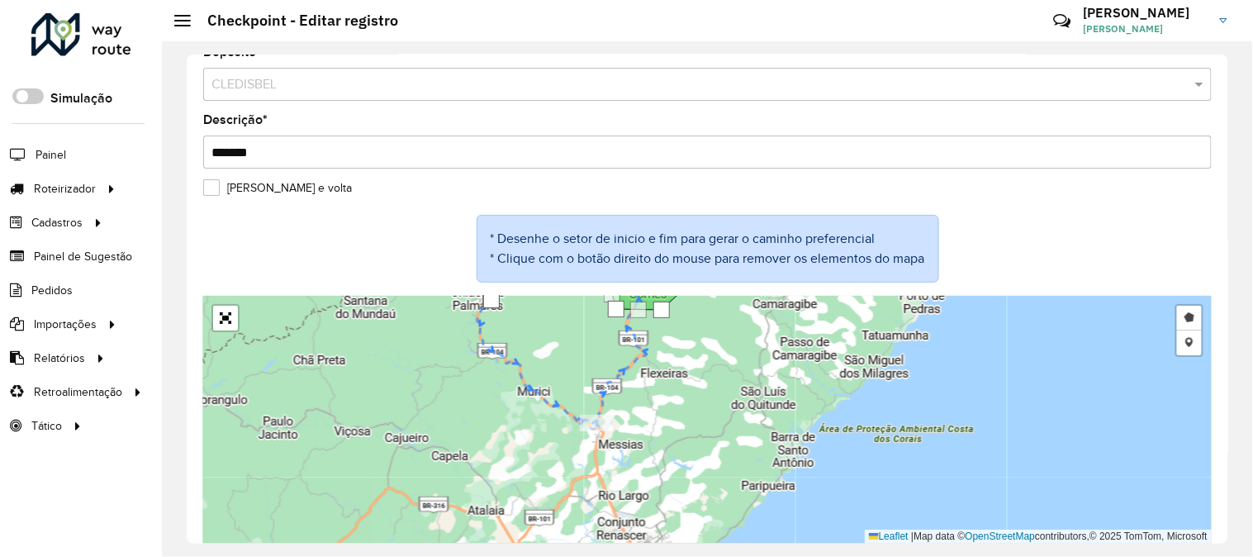
drag, startPoint x: 655, startPoint y: 373, endPoint x: 658, endPoint y: 506, distance: 133.9
click at [663, 502] on div "Desenhar setor Adicionar checkpoint Leaflet | Map data © OpenStreetMap contribu…" at bounding box center [707, 420] width 1009 height 248
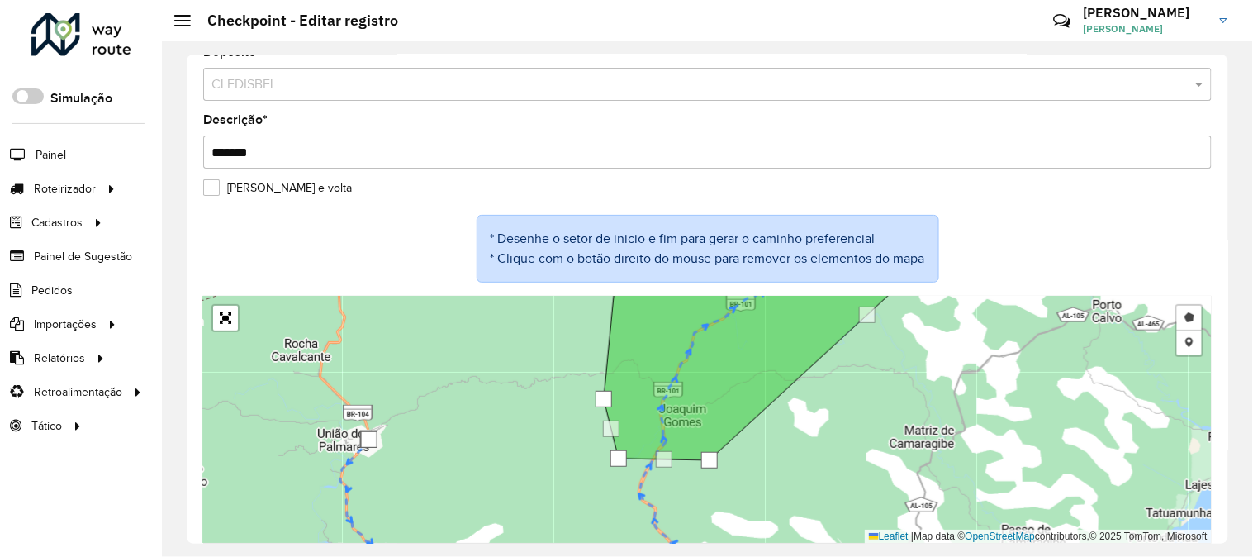
drag, startPoint x: 535, startPoint y: 405, endPoint x: 513, endPoint y: 478, distance: 75.8
click at [513, 478] on div "Desenhar setor Adicionar checkpoint Leaflet | Map data © OpenStreetMap contribu…" at bounding box center [707, 420] width 1009 height 248
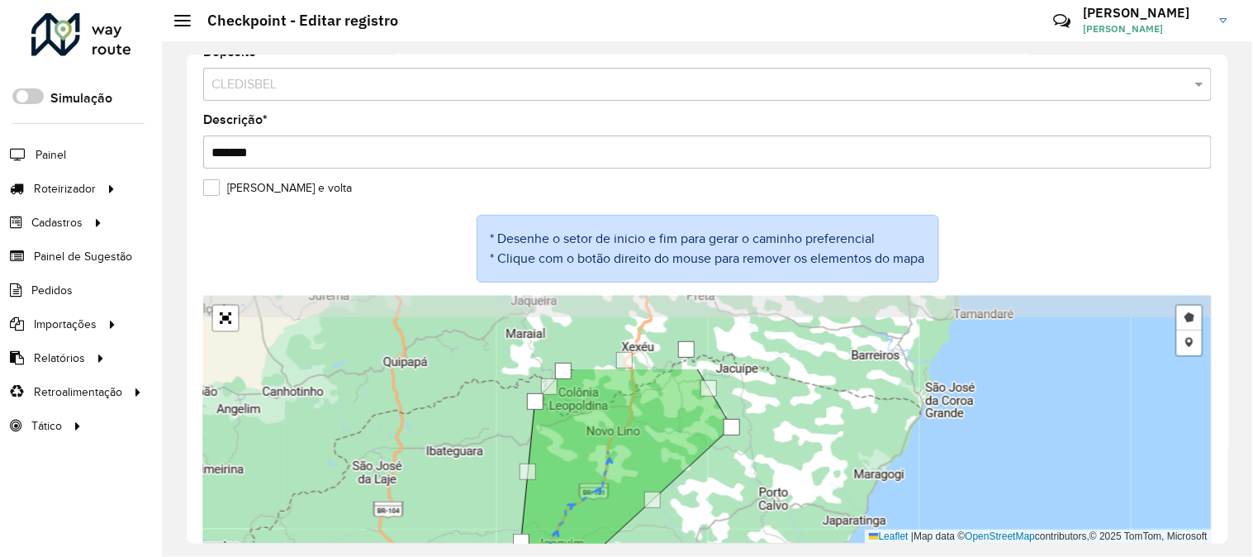
drag, startPoint x: 506, startPoint y: 372, endPoint x: 480, endPoint y: 464, distance: 96.2
click at [480, 464] on div "Desenhar setor Adicionar checkpoint Leaflet | Map data © OpenStreetMap contribu…" at bounding box center [707, 420] width 1009 height 248
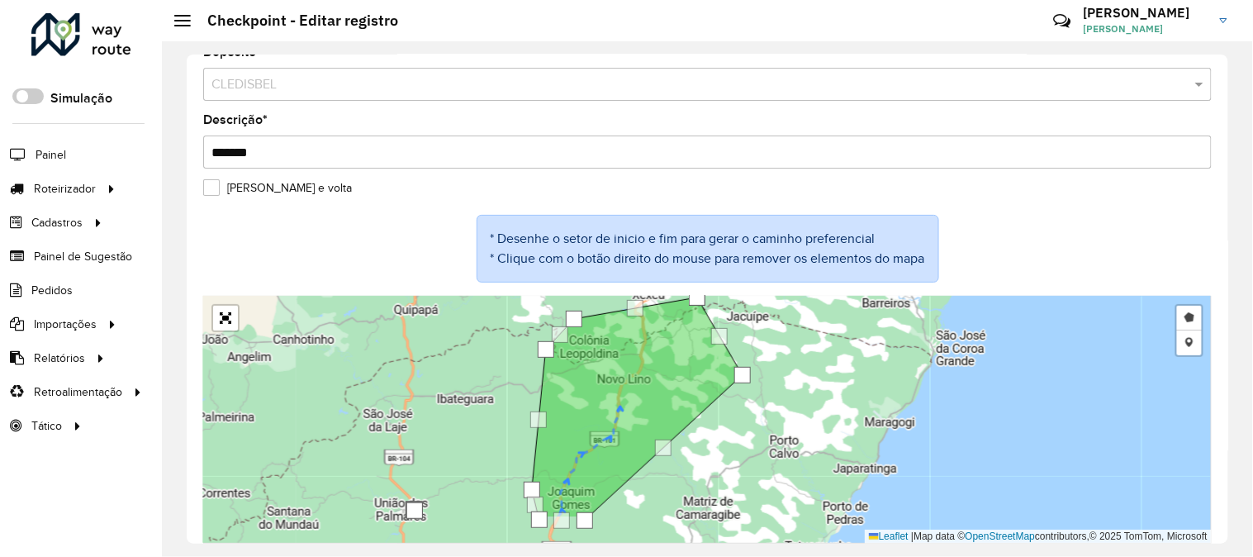
drag, startPoint x: 481, startPoint y: 472, endPoint x: 493, endPoint y: 397, distance: 76.2
click at [492, 399] on div "Desenhar setor Adicionar checkpoint Leaflet | Map data © OpenStreetMap contribu…" at bounding box center [707, 420] width 1009 height 248
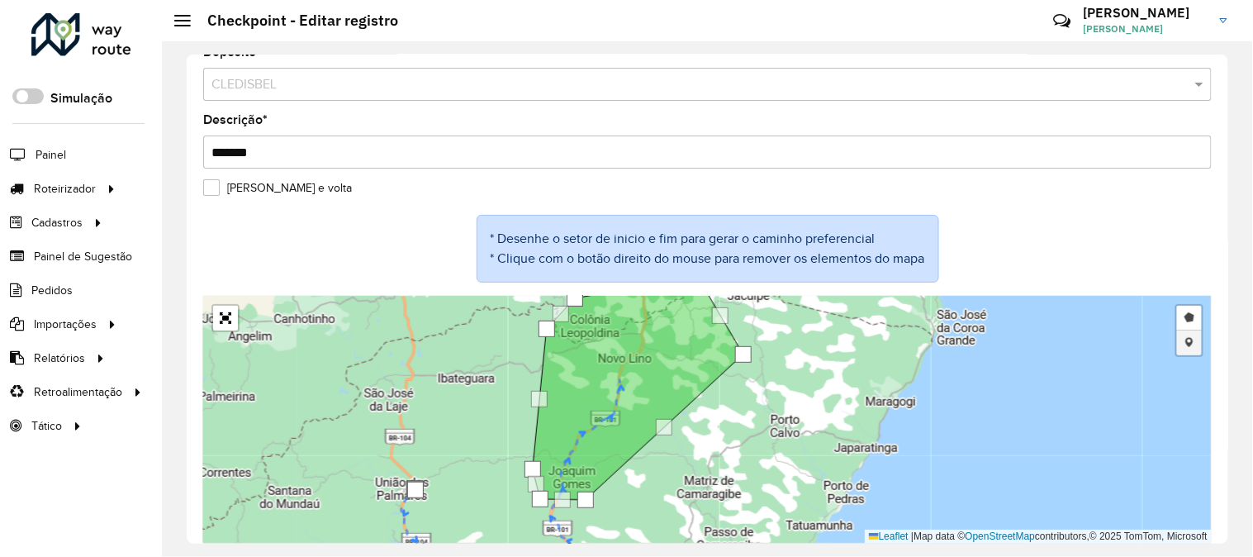
click at [1194, 345] on link "Adicionar checkpoint" at bounding box center [1189, 342] width 25 height 25
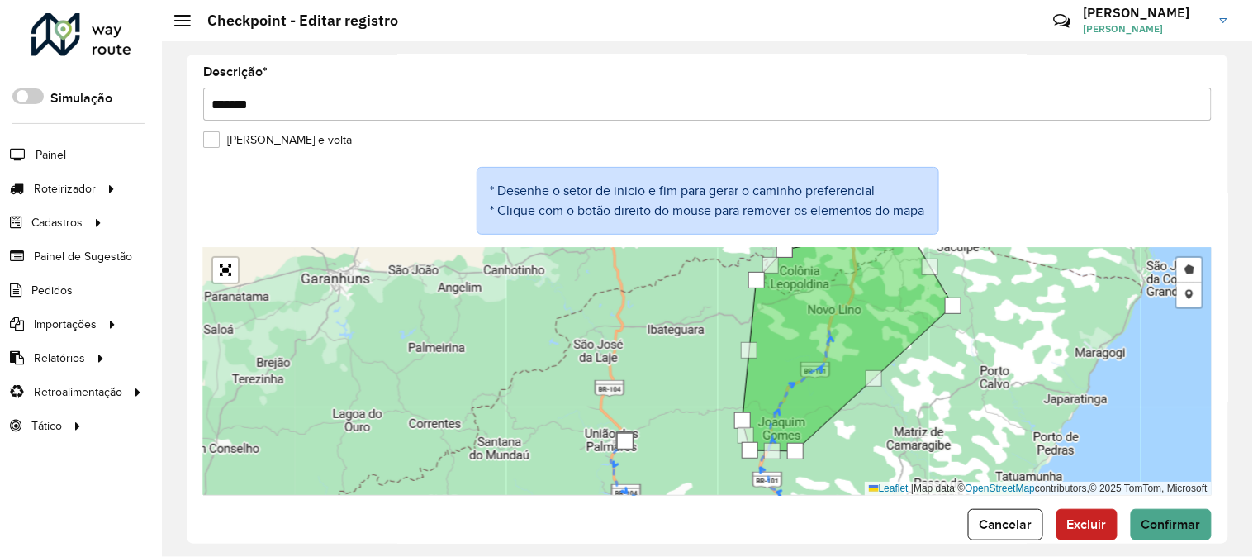
scroll to position [99, 0]
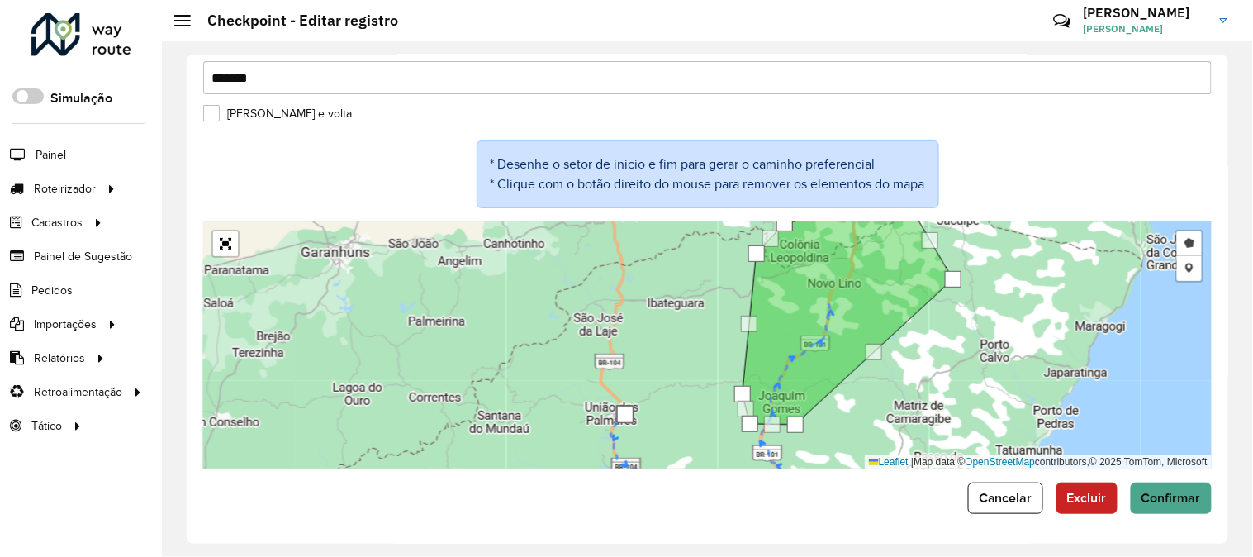
click at [1167, 515] on div "Depósito * Selecione um depósito × CLEDISBEL Descrição * ******* [PERSON_NAME] …" at bounding box center [708, 299] width 1042 height 489
click at [1166, 500] on span "Confirmar" at bounding box center [1171, 498] width 59 height 14
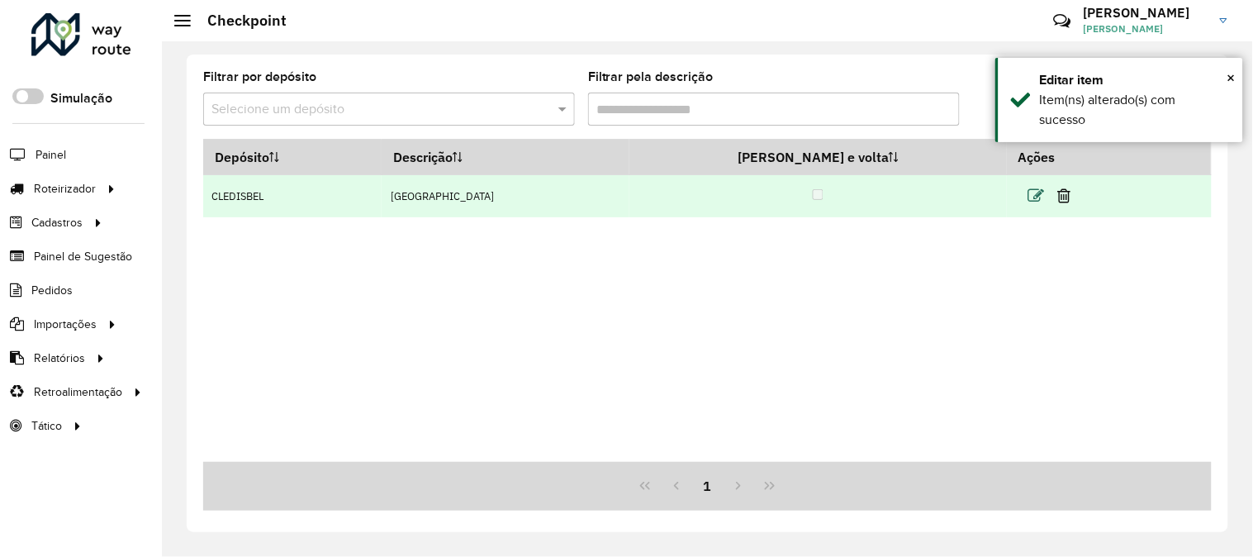
click at [1029, 195] on icon at bounding box center [1037, 196] width 17 height 17
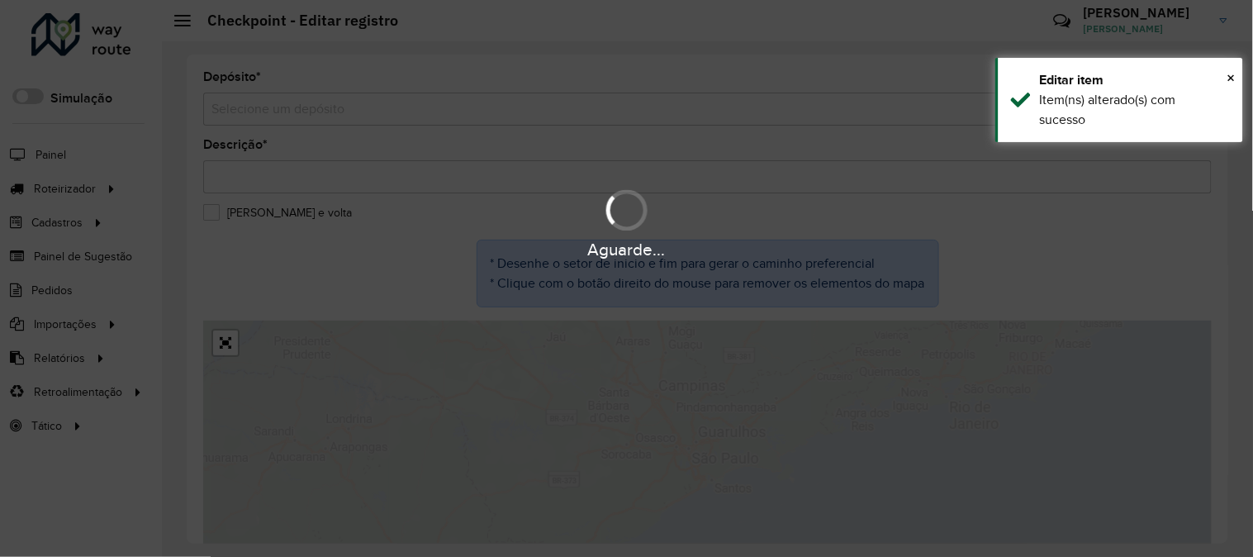
type input "*******"
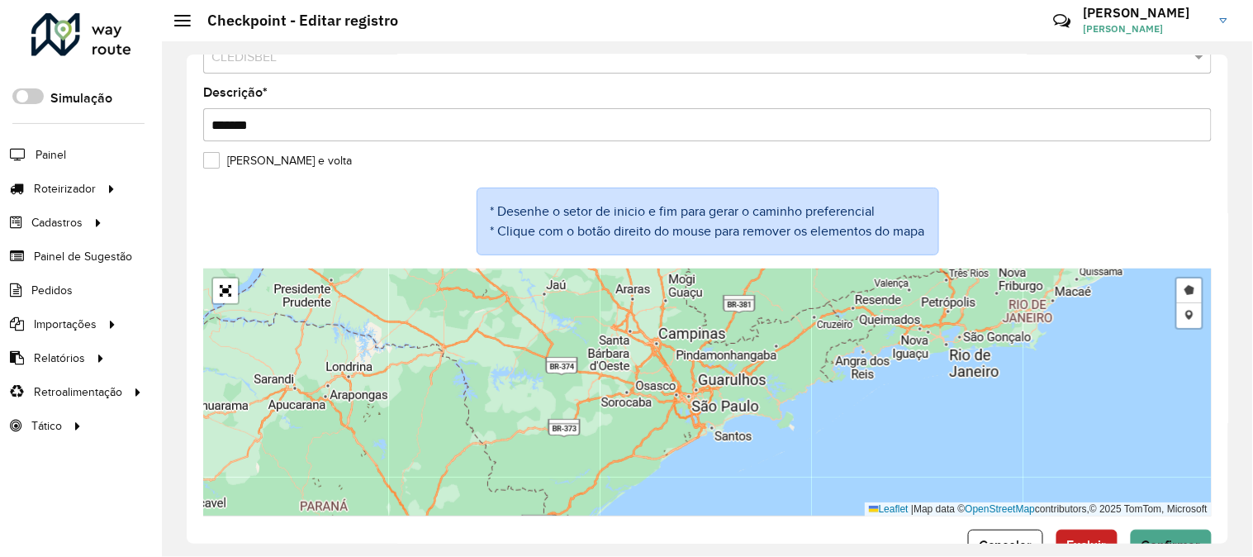
scroll to position [99, 0]
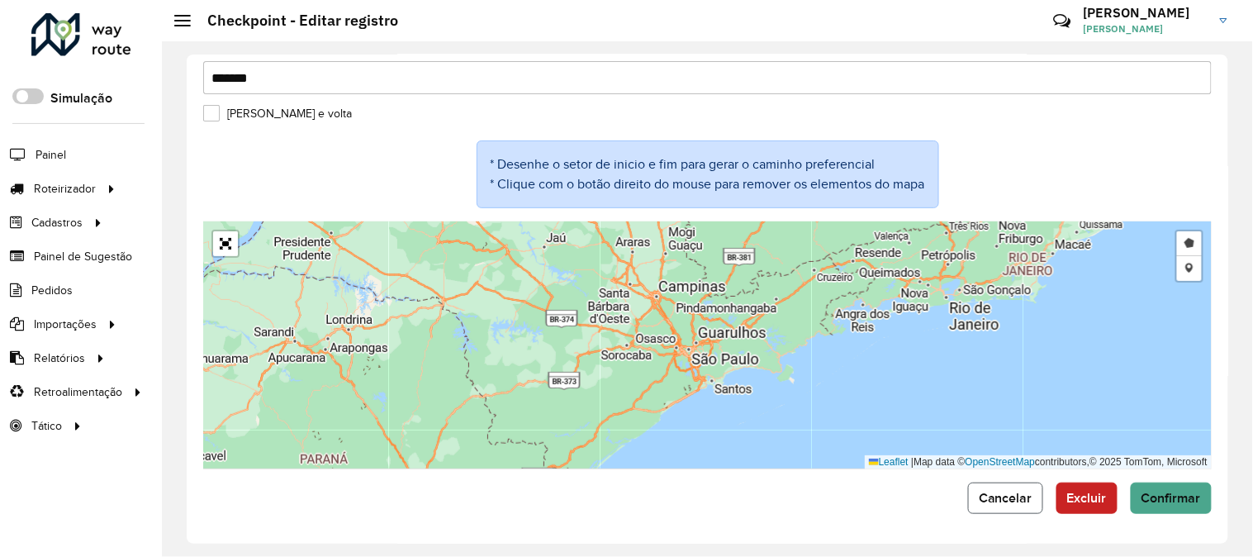
click at [1010, 497] on span "Cancelar" at bounding box center [1006, 498] width 54 height 14
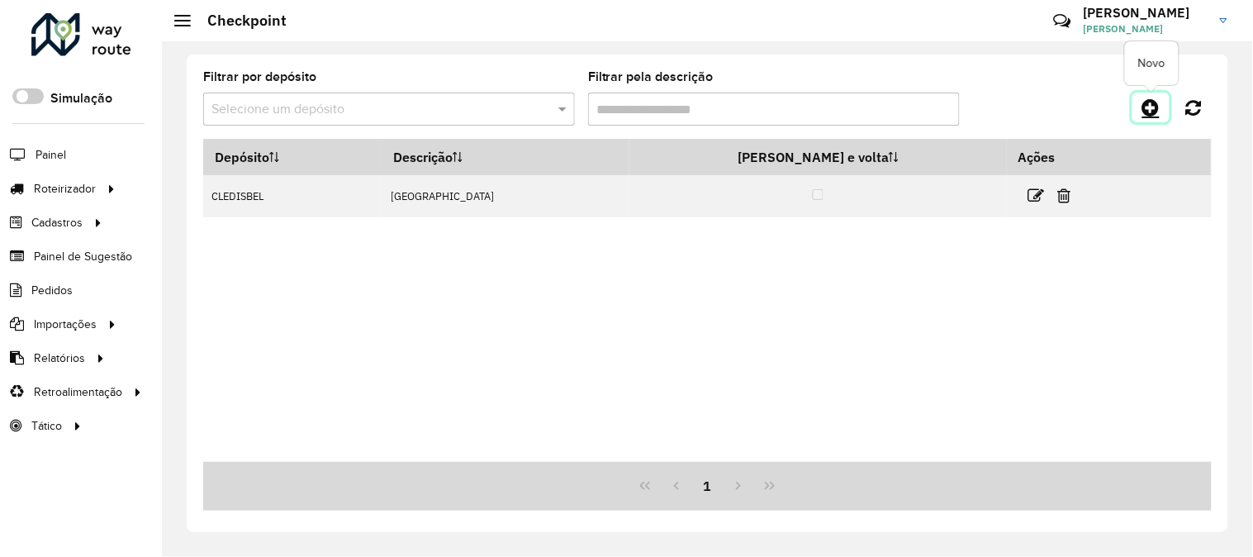
click at [1159, 109] on icon at bounding box center [1151, 107] width 17 height 20
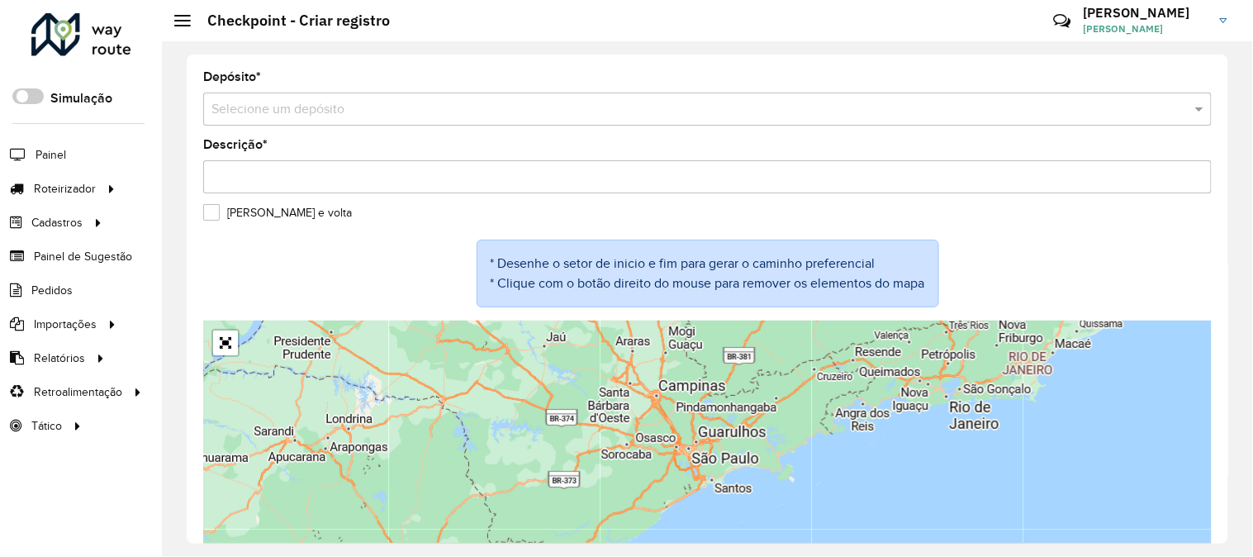
click at [373, 121] on div "Selecione um depósito" at bounding box center [707, 109] width 1009 height 33
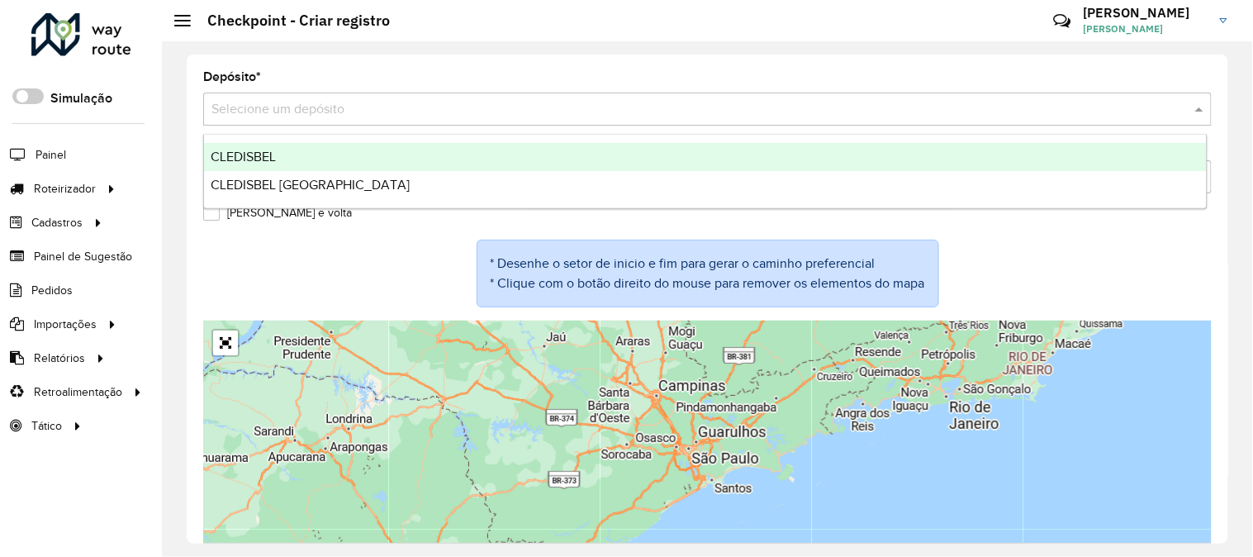
click at [365, 160] on div "CLEDISBEL" at bounding box center [705, 157] width 1003 height 28
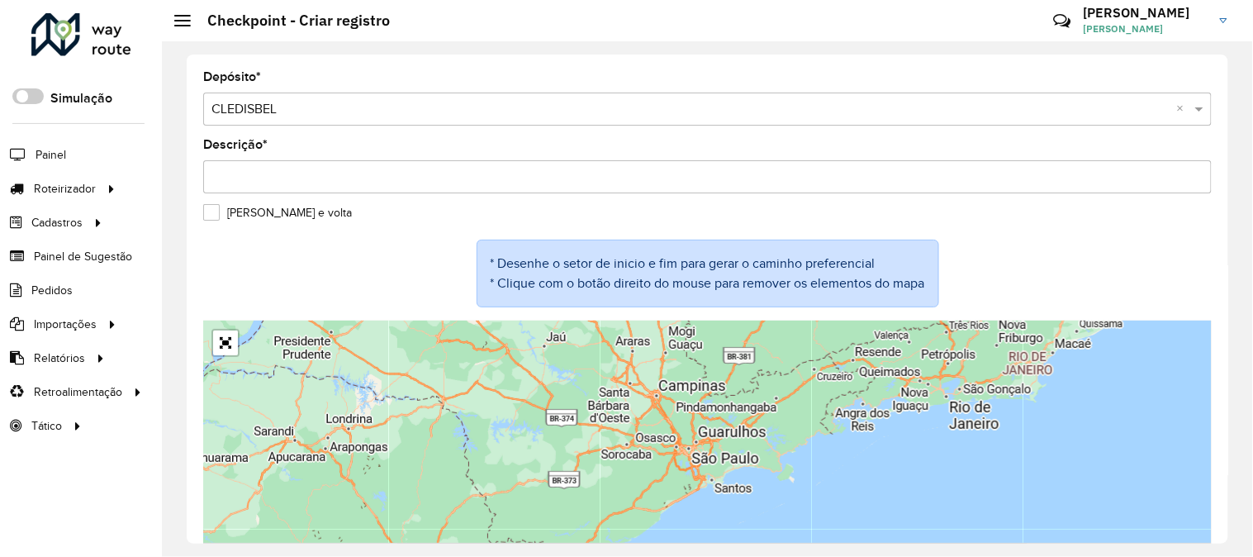
click at [366, 179] on input "Descrição *" at bounding box center [707, 176] width 1009 height 33
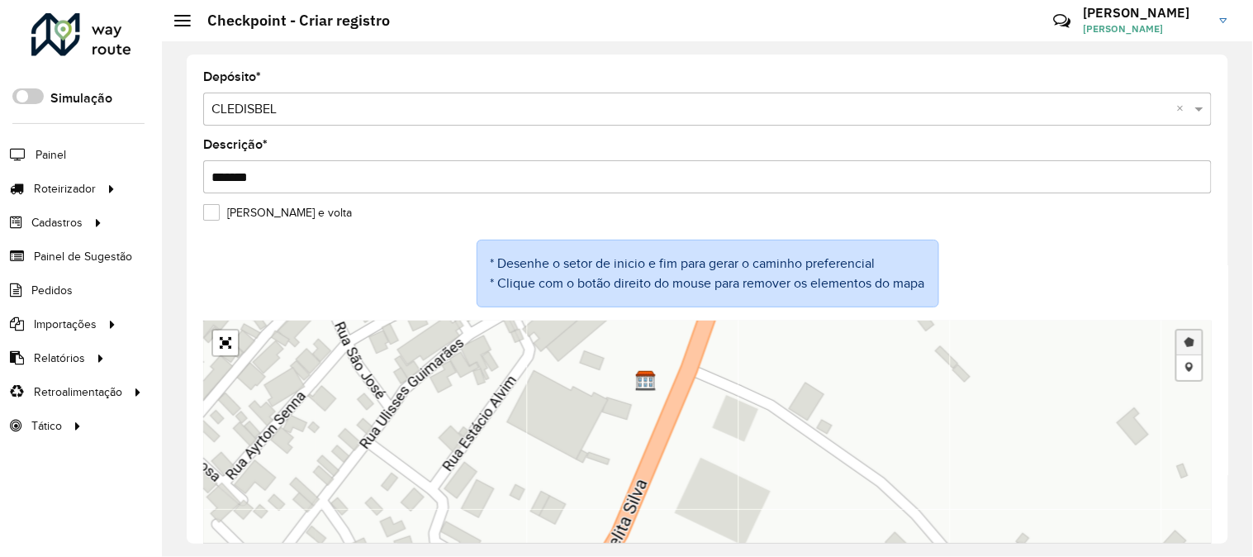
type input "*******"
click at [1186, 344] on link "Desenhar setor" at bounding box center [1189, 342] width 25 height 25
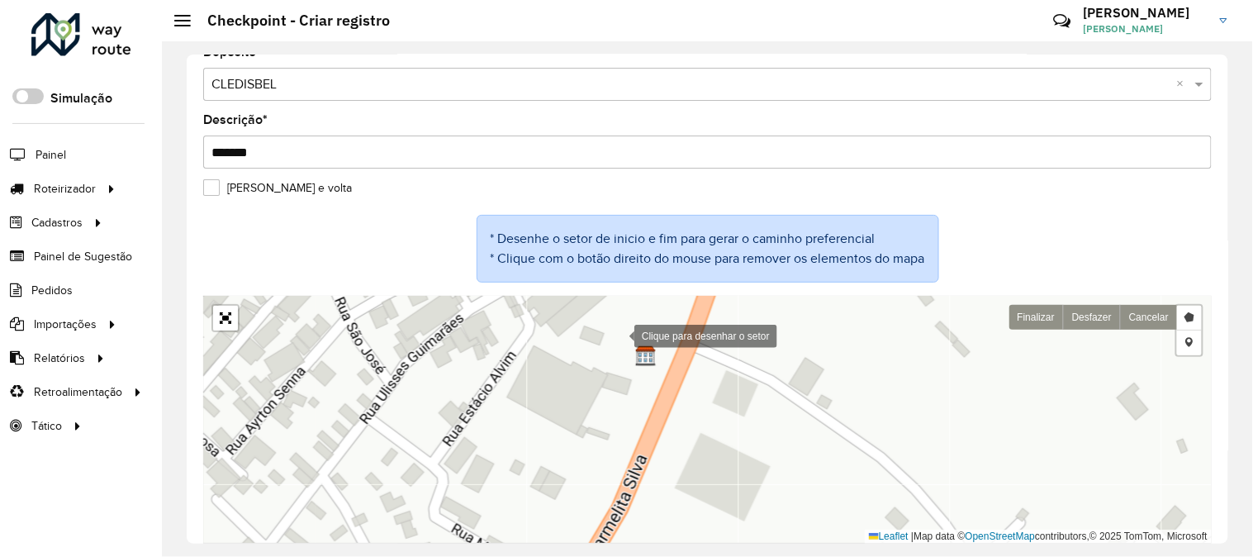
click at [618, 335] on div at bounding box center [617, 334] width 33 height 33
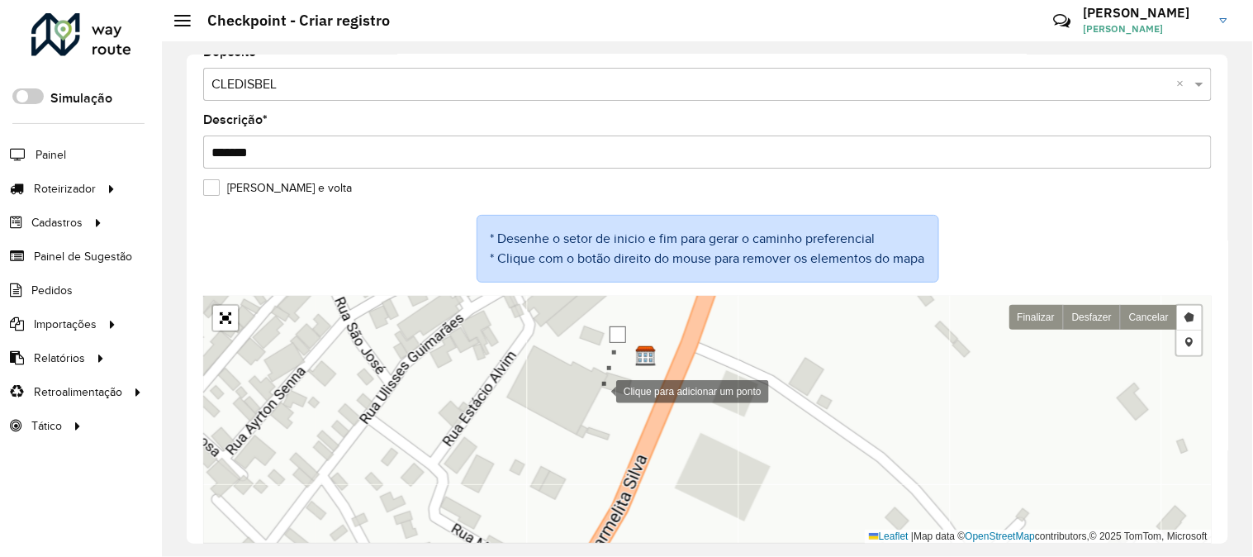
click at [598, 397] on div at bounding box center [599, 389] width 33 height 33
drag, startPoint x: 695, startPoint y: 408, endPoint x: 706, endPoint y: 401, distance: 12.6
click at [696, 408] on div at bounding box center [688, 408] width 33 height 33
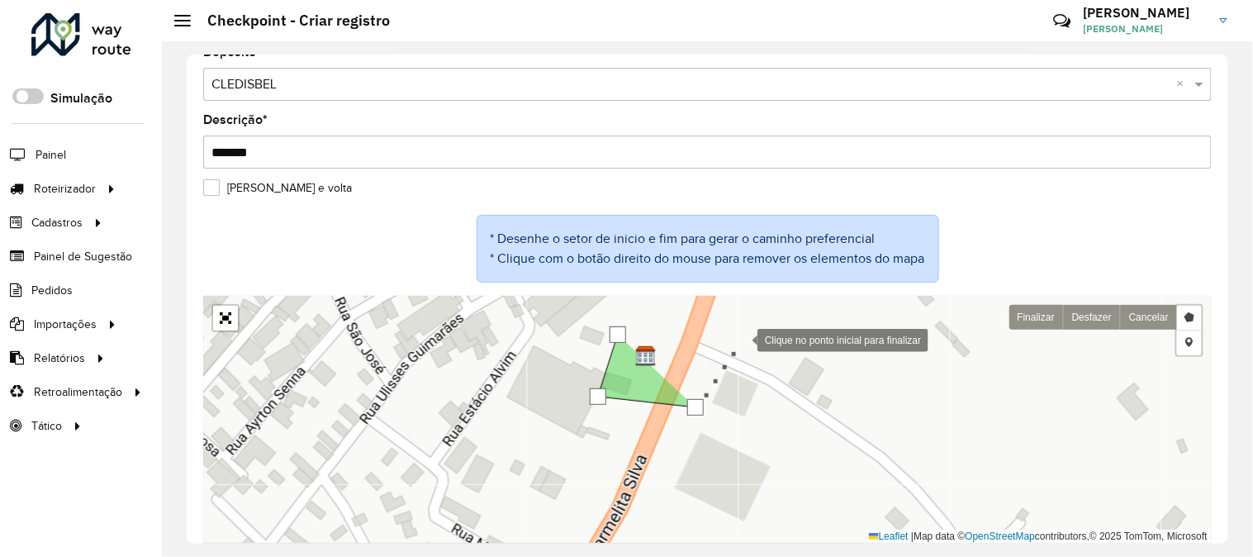
click at [742, 336] on div at bounding box center [741, 338] width 33 height 33
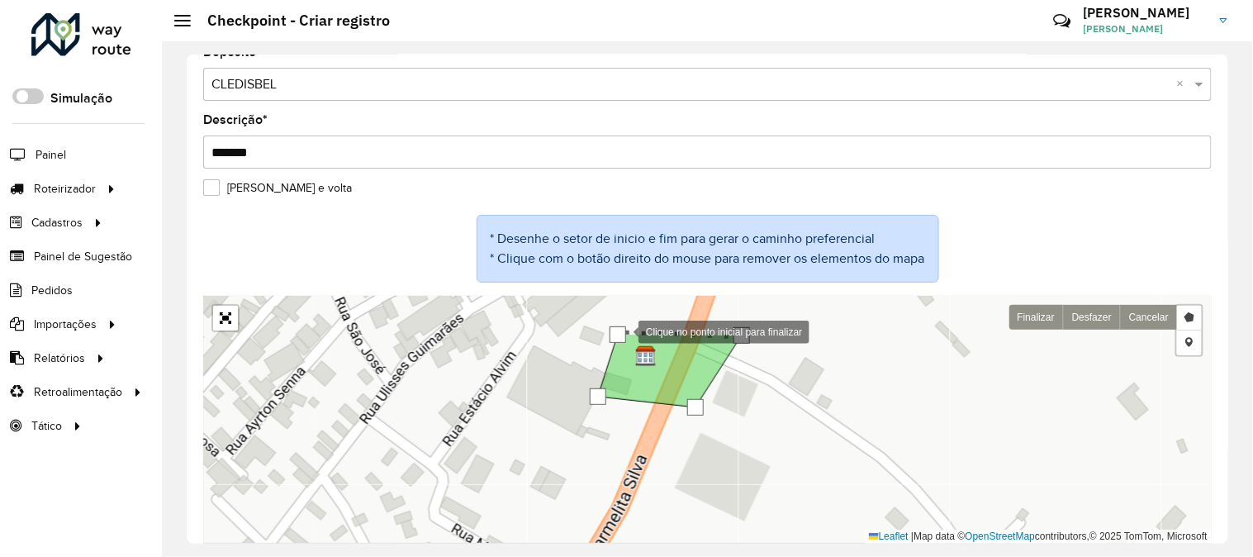
click at [620, 334] on div at bounding box center [618, 334] width 17 height 17
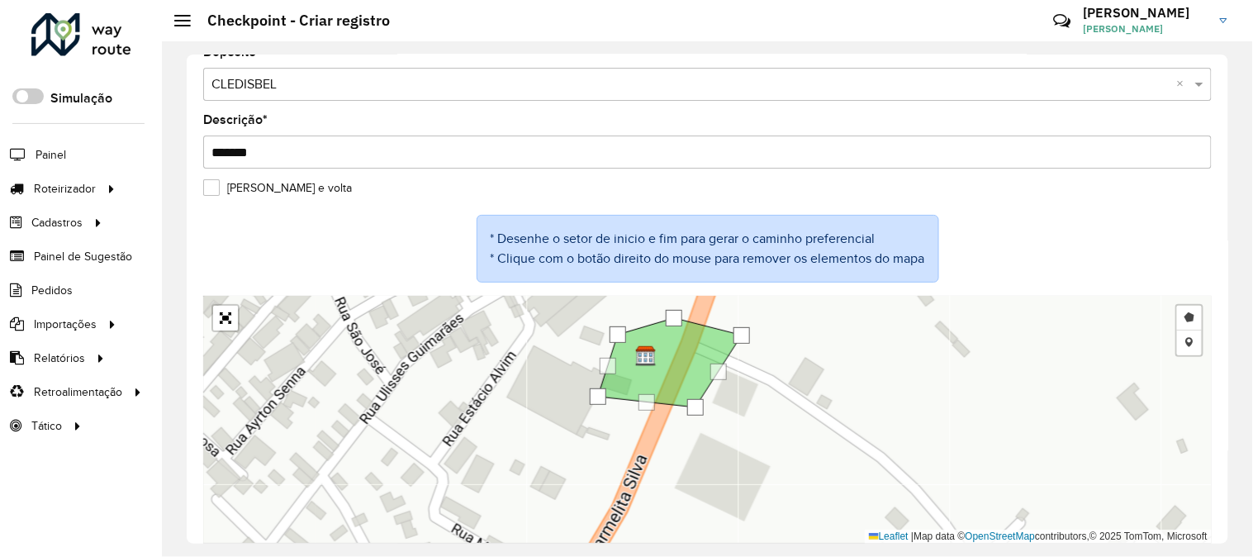
drag, startPoint x: 681, startPoint y: 335, endPoint x: 676, endPoint y: 318, distance: 17.2
click at [676, 318] on div at bounding box center [674, 318] width 17 height 17
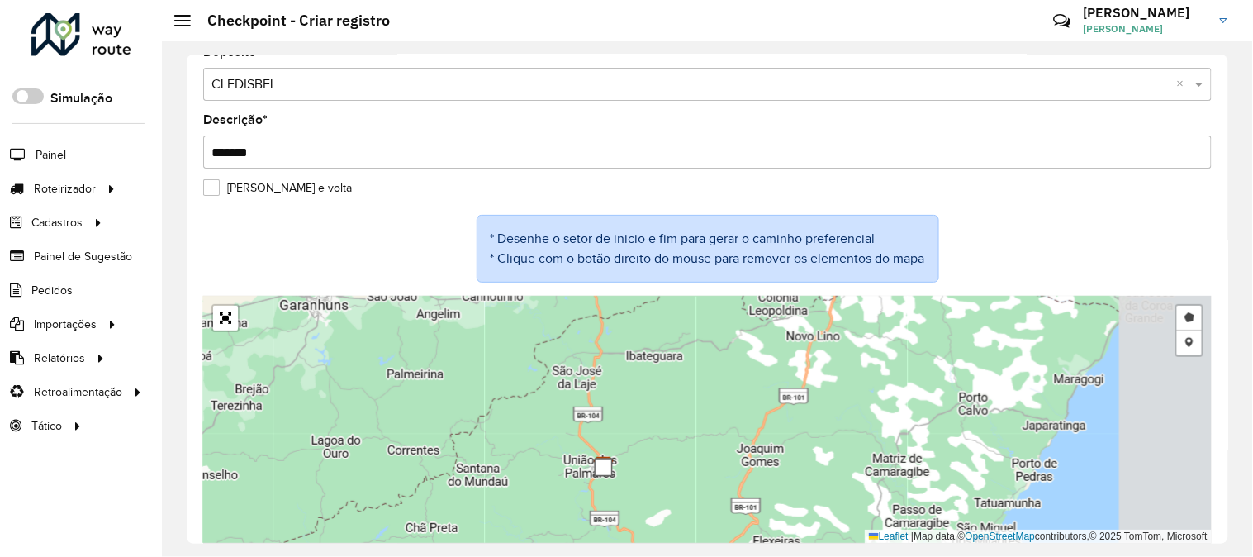
drag, startPoint x: 873, startPoint y: 392, endPoint x: 691, endPoint y: 458, distance: 193.4
click at [689, 477] on div "Desenhar setor Adicionar checkpoint Finalizar Desfazer Cancelar Leaflet | Map d…" at bounding box center [707, 420] width 1009 height 248
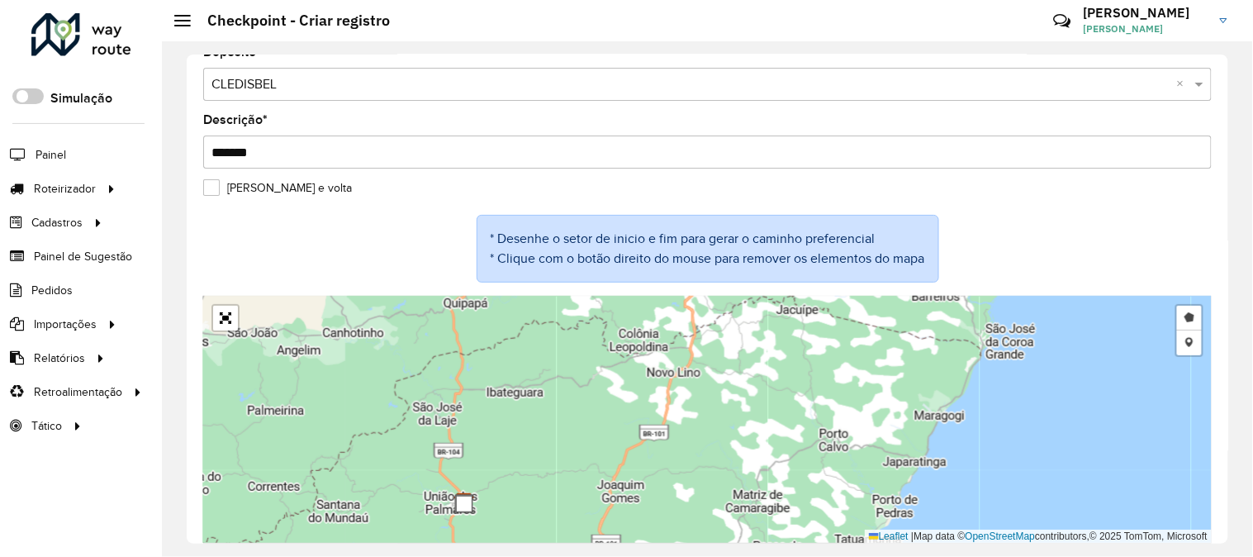
drag, startPoint x: 752, startPoint y: 430, endPoint x: 687, endPoint y: 438, distance: 65.8
click at [687, 438] on div "Desenhar setor Adicionar checkpoint Finalizar Desfazer Cancelar Leaflet | Map d…" at bounding box center [707, 420] width 1009 height 248
click at [1179, 316] on link "Desenhar setor" at bounding box center [1189, 318] width 25 height 25
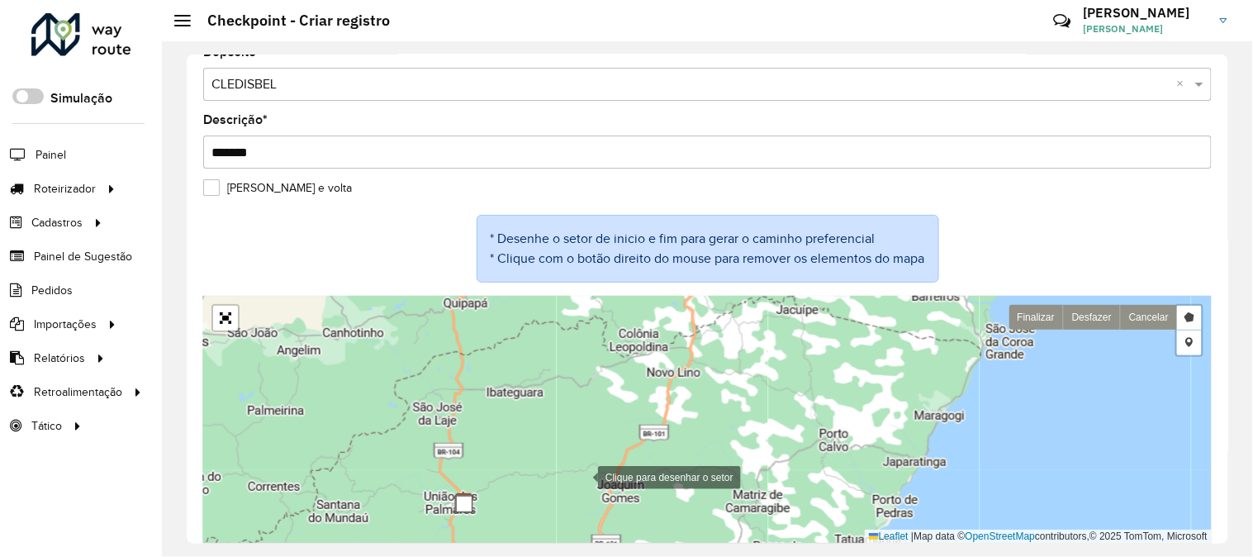
drag, startPoint x: 581, startPoint y: 478, endPoint x: 587, endPoint y: 494, distance: 17.8
click at [581, 479] on div at bounding box center [581, 475] width 33 height 33
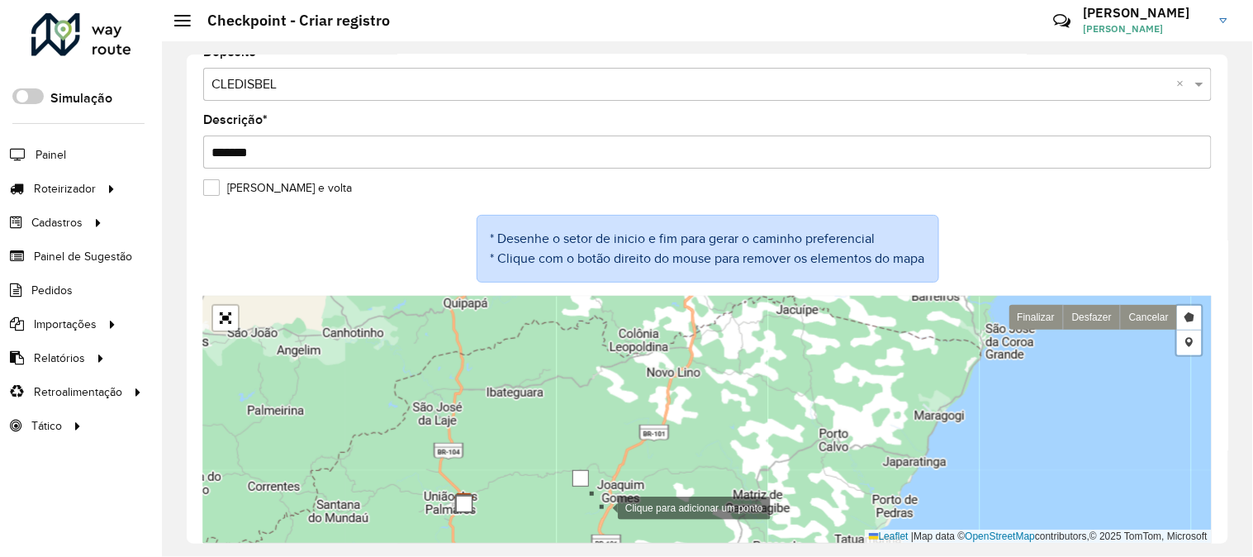
click at [601, 508] on div at bounding box center [601, 506] width 33 height 33
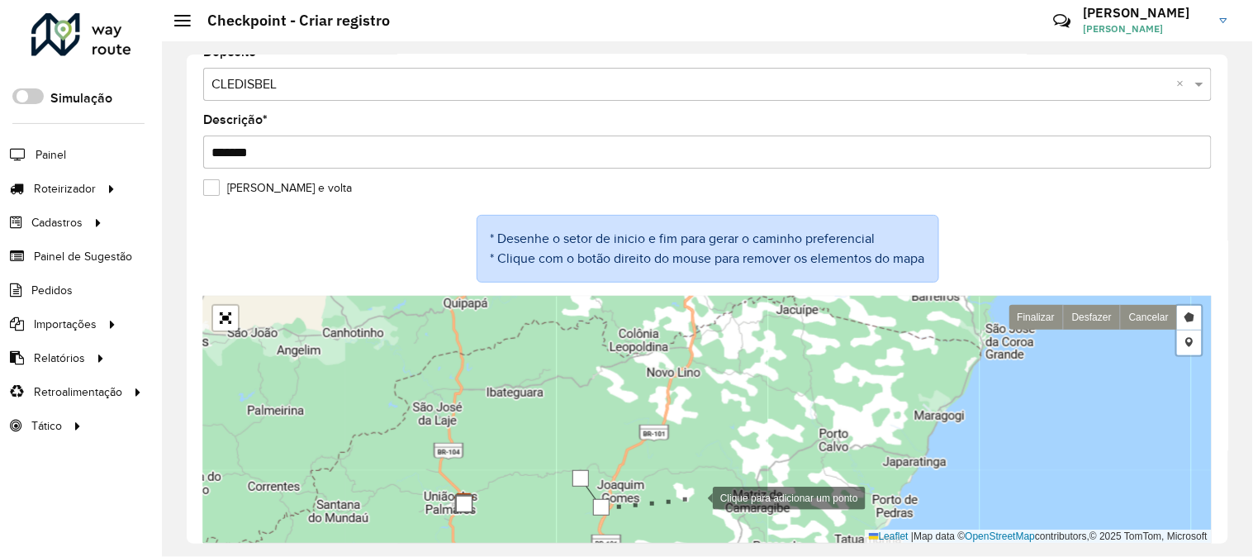
click at [696, 497] on div at bounding box center [696, 496] width 33 height 33
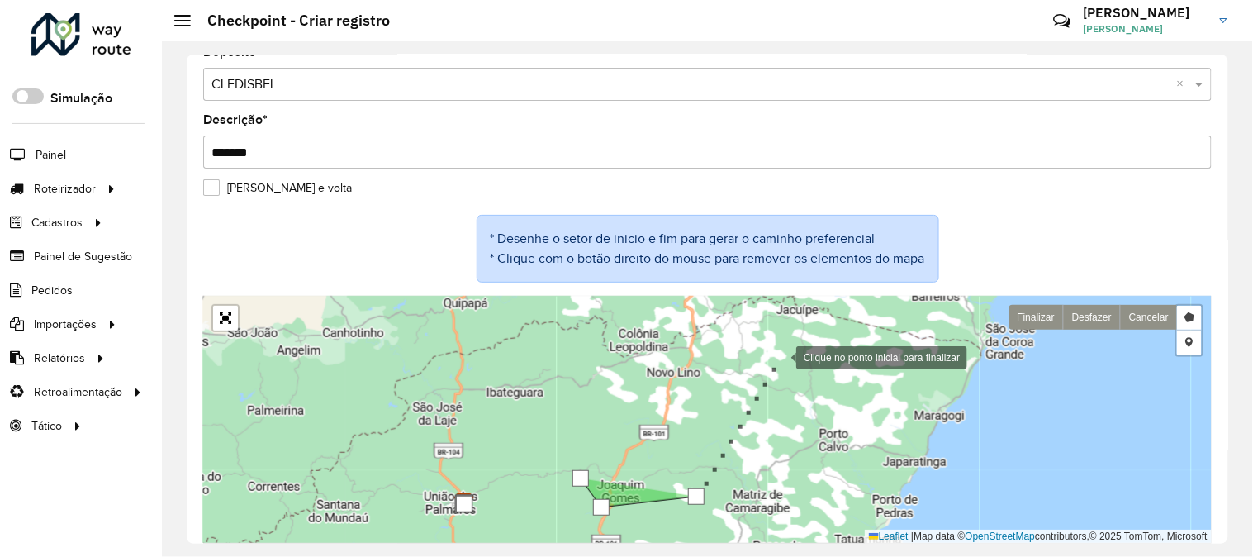
click at [780, 357] on div at bounding box center [779, 356] width 33 height 33
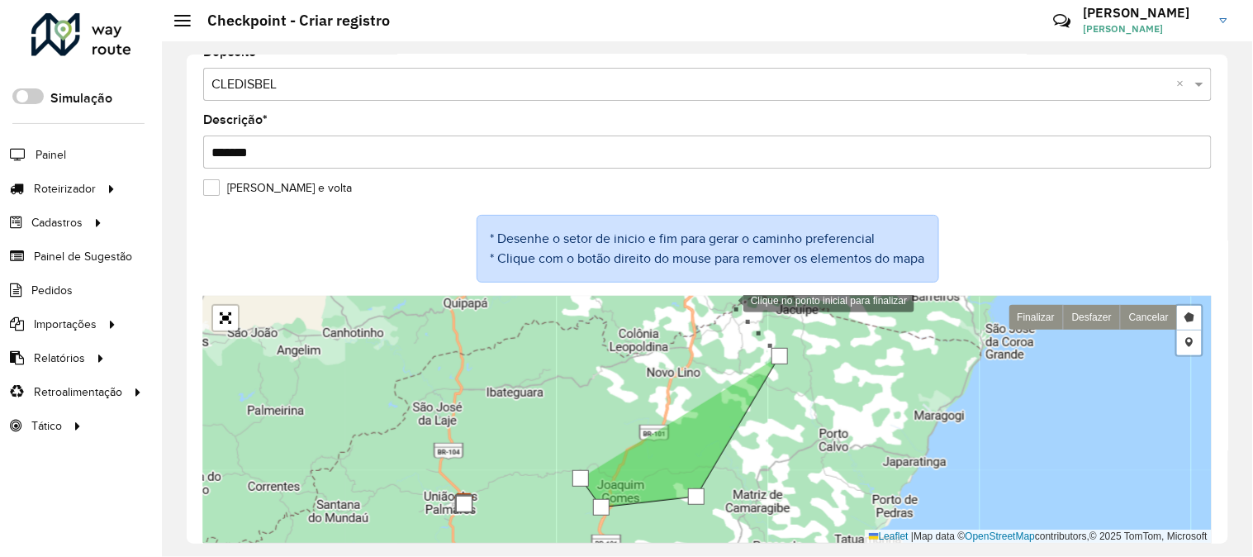
click at [727, 300] on div at bounding box center [726, 299] width 33 height 33
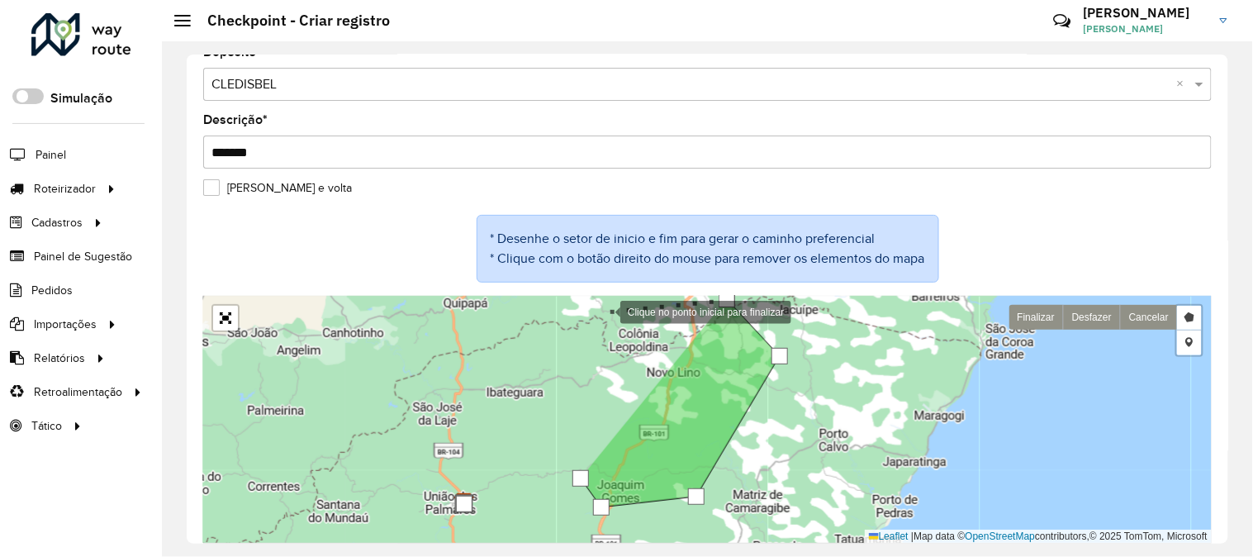
click at [603, 311] on div at bounding box center [603, 310] width 33 height 33
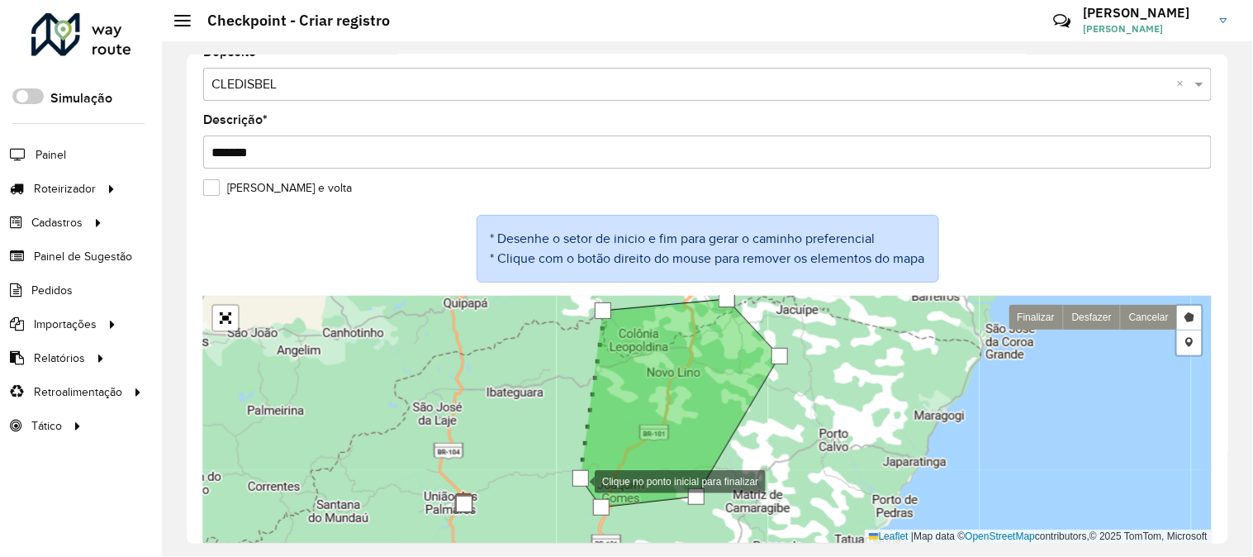
click at [578, 481] on div at bounding box center [581, 478] width 17 height 17
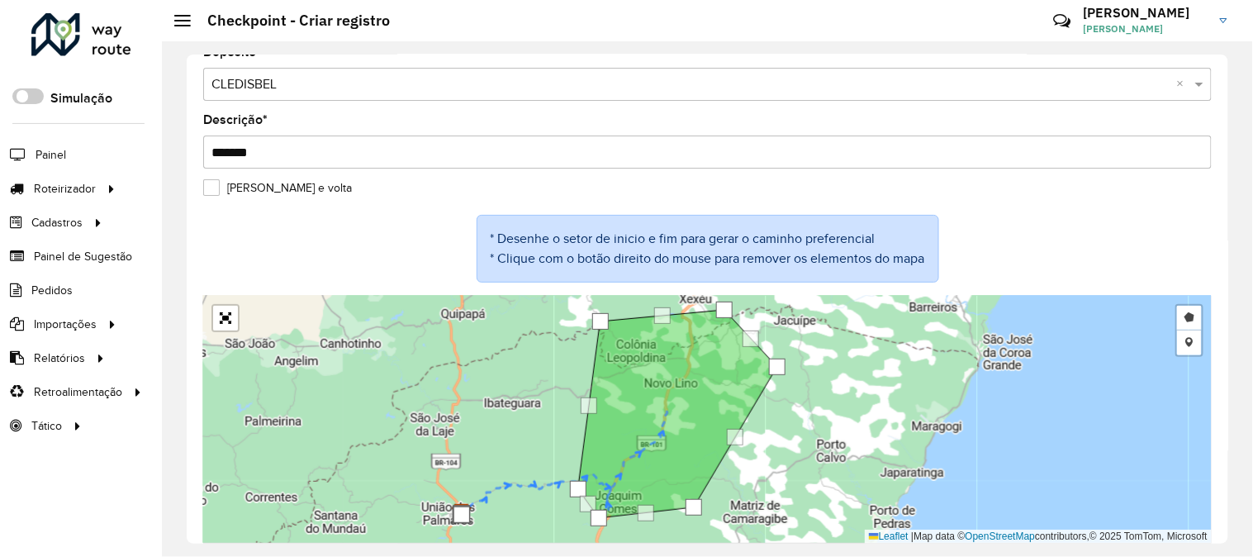
drag, startPoint x: 827, startPoint y: 377, endPoint x: 786, endPoint y: 476, distance: 107.4
click at [789, 475] on div "Desenhar setor Adicionar checkpoint Finalizar Desfazer Cancelar Leaflet | Map d…" at bounding box center [707, 420] width 1009 height 248
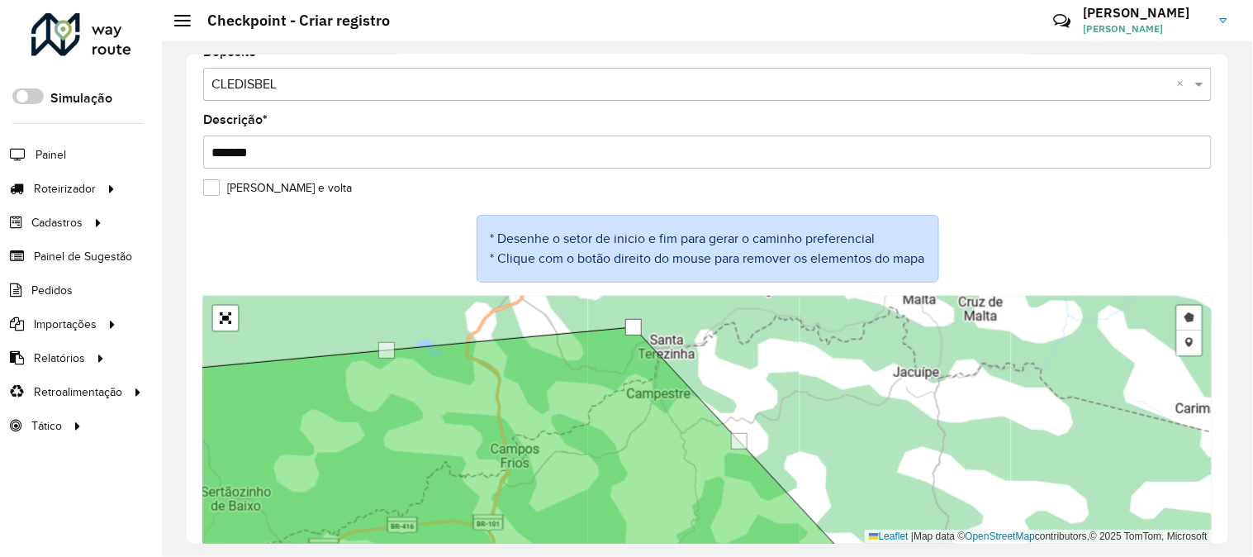
drag, startPoint x: 717, startPoint y: 339, endPoint x: 662, endPoint y: 387, distance: 73.2
click at [691, 391] on div "Desenhar setor Adicionar checkpoint Finalizar Desfazer Cancelar Leaflet | Map d…" at bounding box center [707, 420] width 1009 height 248
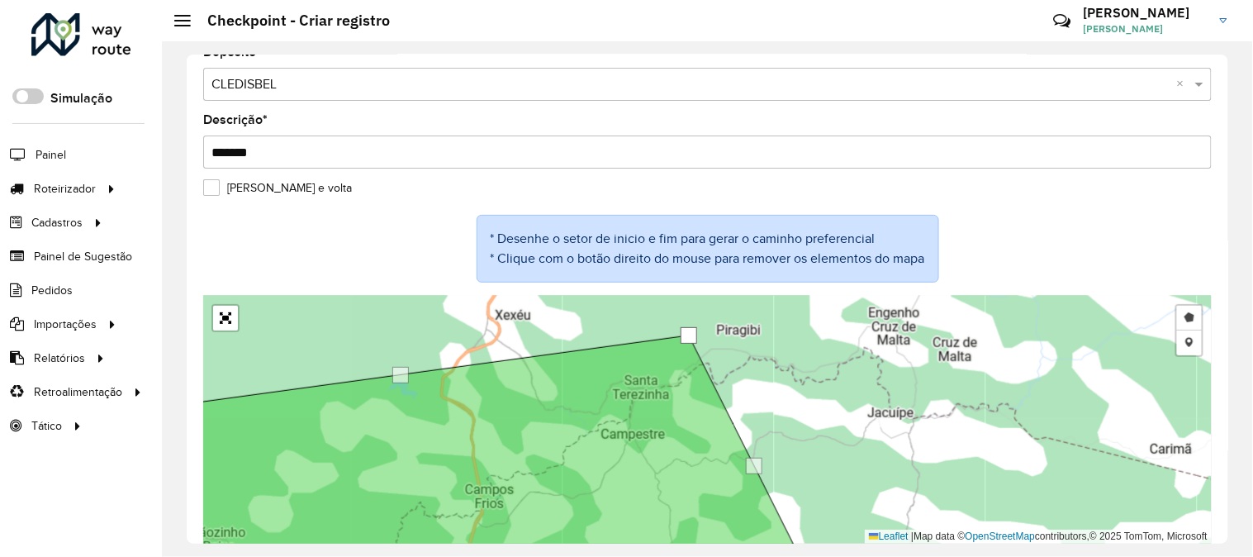
drag, startPoint x: 607, startPoint y: 366, endPoint x: 710, endPoint y: 325, distance: 111.2
click at [697, 327] on div at bounding box center [689, 335] width 17 height 17
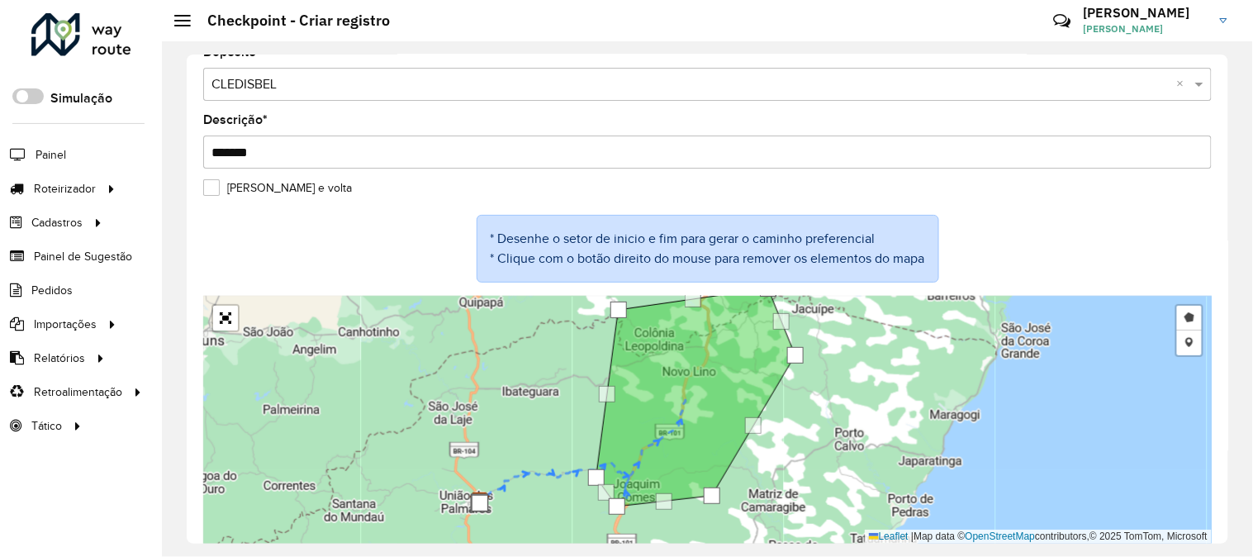
drag, startPoint x: 819, startPoint y: 493, endPoint x: 891, endPoint y: 349, distance: 161.5
click at [877, 392] on div "Desenhar setor Adicionar checkpoint Finalizar Desfazer Cancelar Leaflet | Map d…" at bounding box center [707, 420] width 1009 height 248
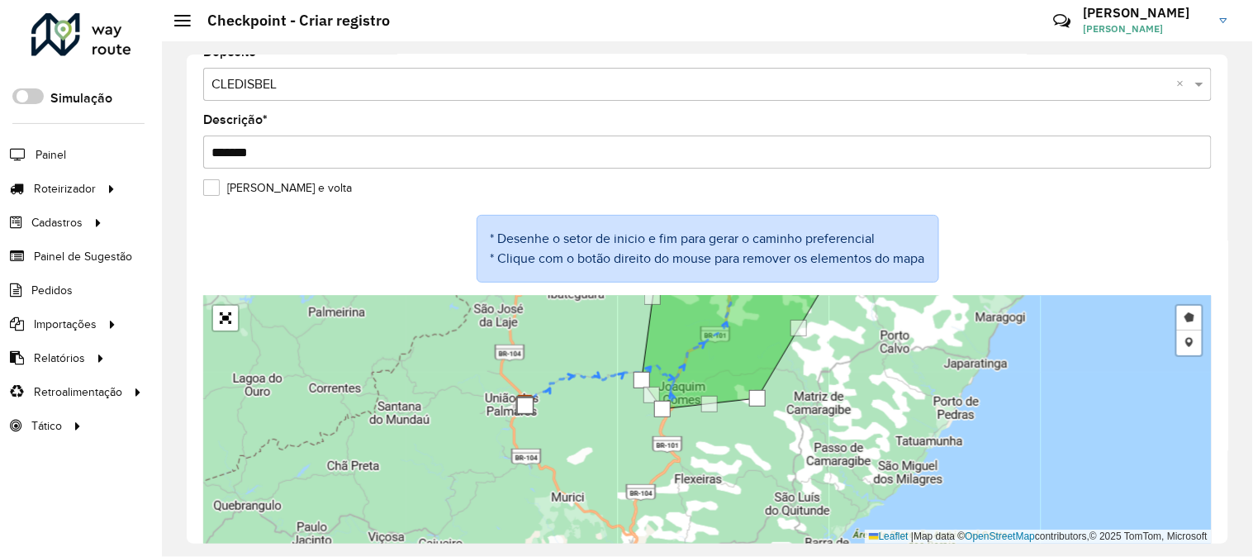
drag, startPoint x: 881, startPoint y: 421, endPoint x: 872, endPoint y: 472, distance: 51.2
click at [872, 472] on div "Desenhar setor Adicionar checkpoint Finalizar Desfazer Cancelar Leaflet | Map d…" at bounding box center [707, 420] width 1009 height 248
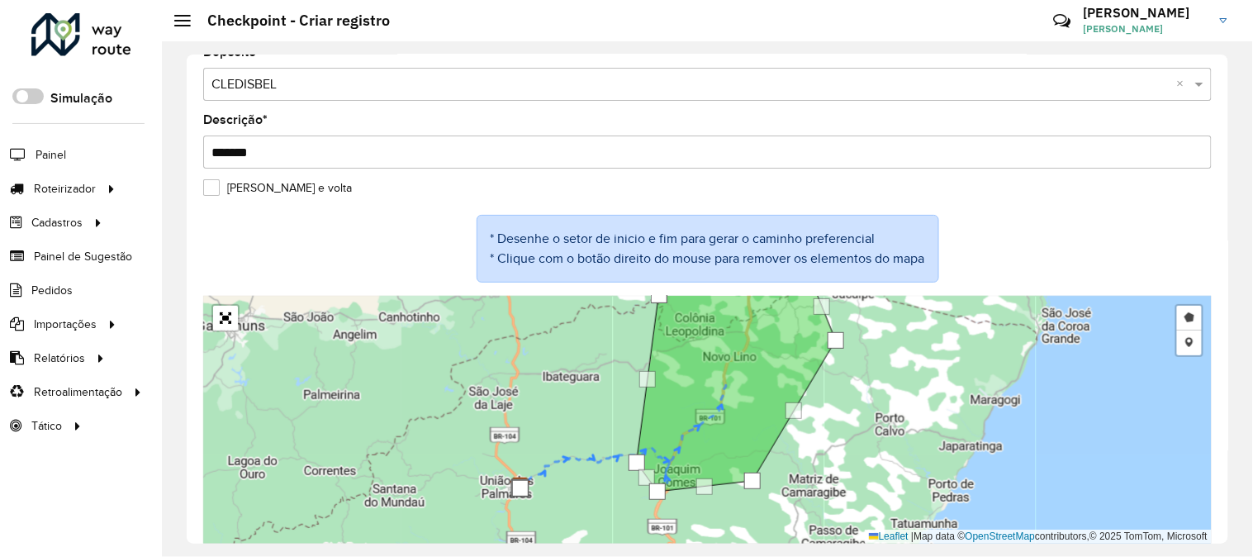
drag, startPoint x: 623, startPoint y: 393, endPoint x: 628, endPoint y: 401, distance: 8.9
click at [625, 401] on div "Desenhar setor Adicionar checkpoint Finalizar Desfazer Cancelar Leaflet | Map d…" at bounding box center [707, 420] width 1009 height 248
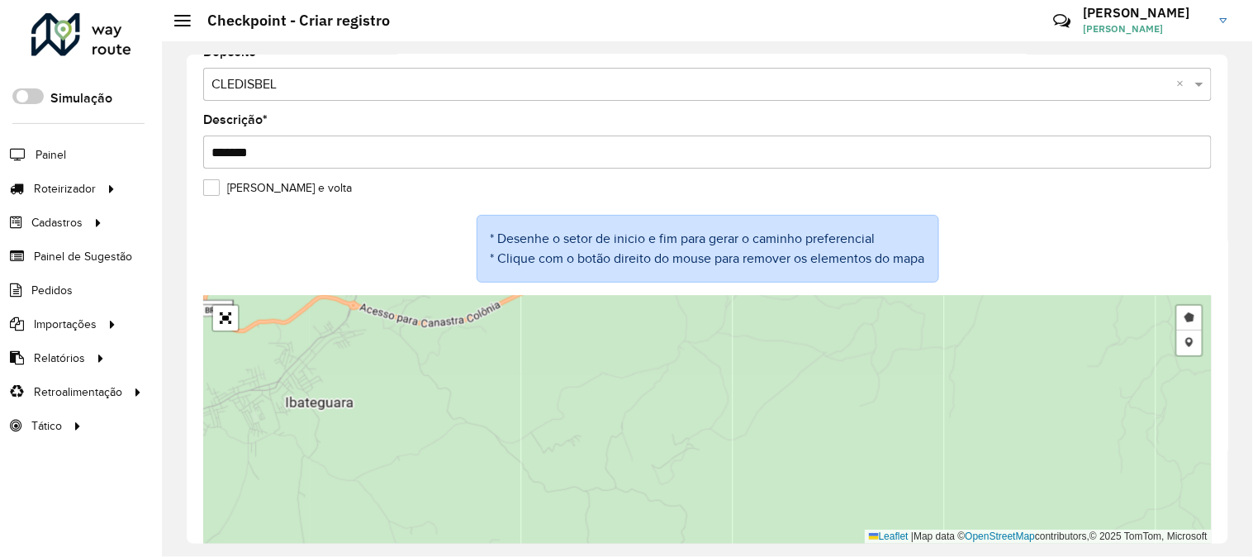
drag, startPoint x: 588, startPoint y: 406, endPoint x: 675, endPoint y: 530, distance: 150.6
click at [675, 530] on div "Desenhar setor Adicionar checkpoint Finalizar Desfazer Cancelar Leaflet | Map d…" at bounding box center [707, 420] width 1009 height 248
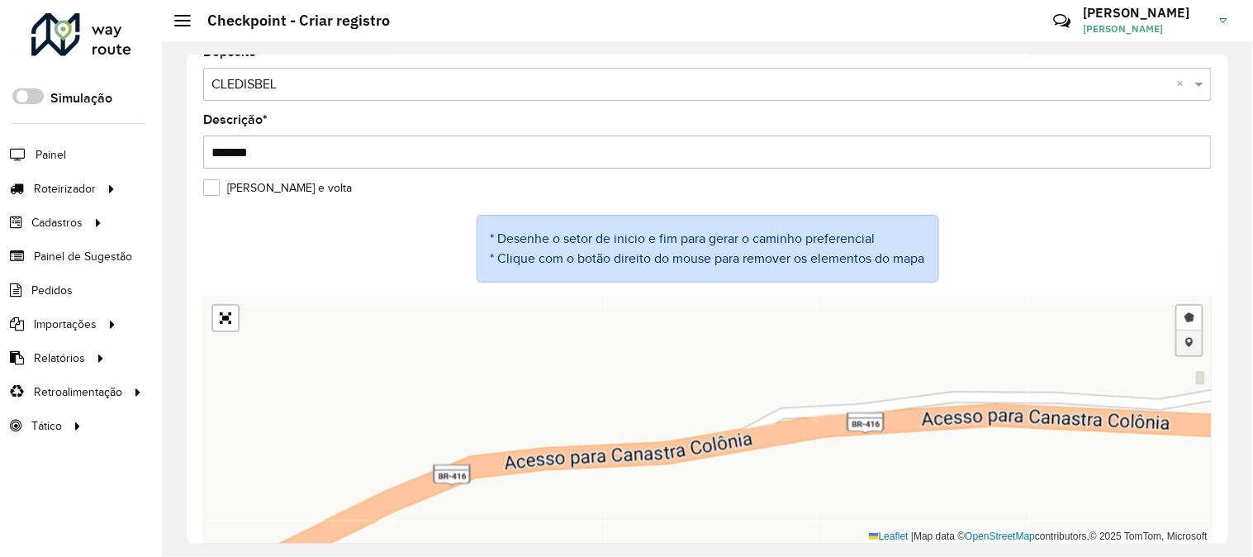
click at [1188, 340] on link "Adicionar checkpoint" at bounding box center [1189, 342] width 25 height 25
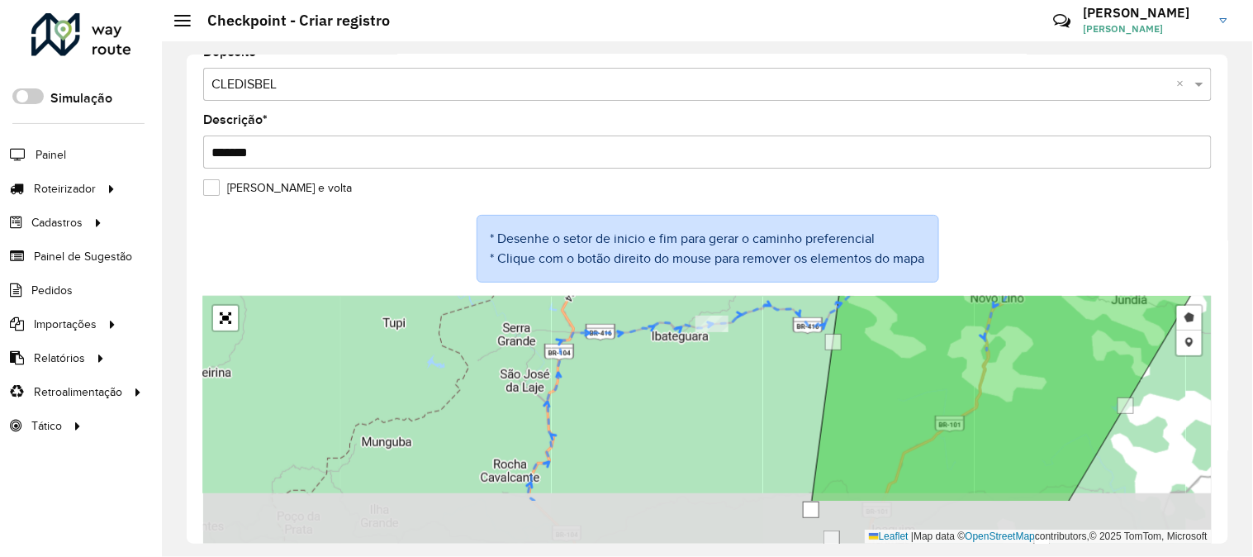
drag, startPoint x: 755, startPoint y: 475, endPoint x: 737, endPoint y: 391, distance: 86.2
click at [737, 391] on div "Desenhar setor Adicionar checkpoint Cancelar Leaflet | Map data © OpenStreetMap…" at bounding box center [707, 420] width 1009 height 248
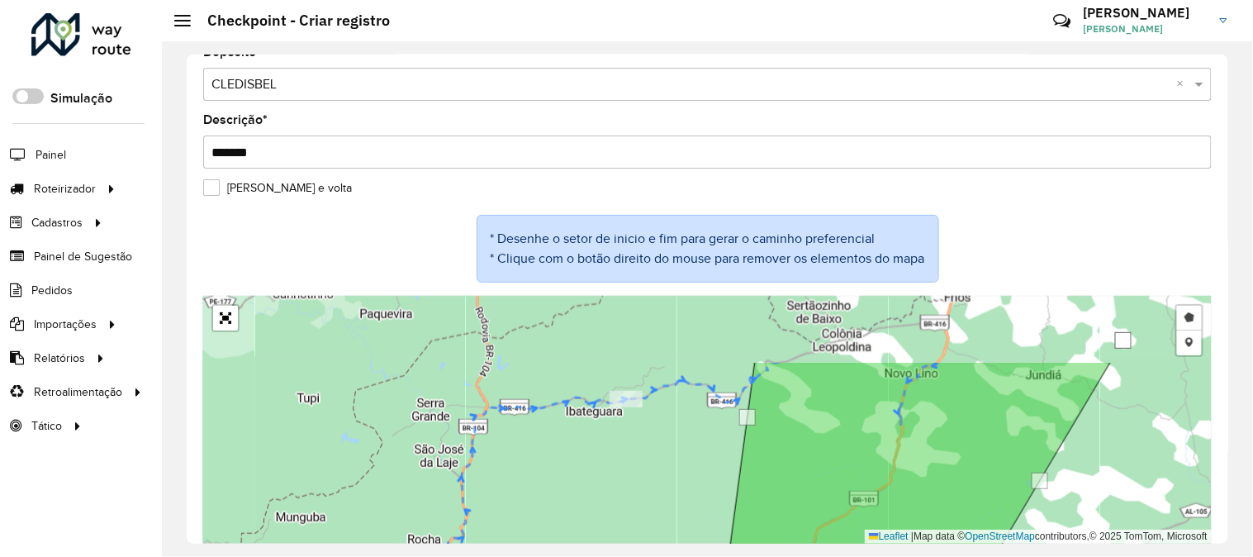
drag, startPoint x: 735, startPoint y: 402, endPoint x: 650, endPoint y: 484, distance: 118.0
click at [651, 484] on div "Desenhar setor Adicionar checkpoint Cancelar Leaflet | Map data © OpenStreetMap…" at bounding box center [707, 420] width 1009 height 248
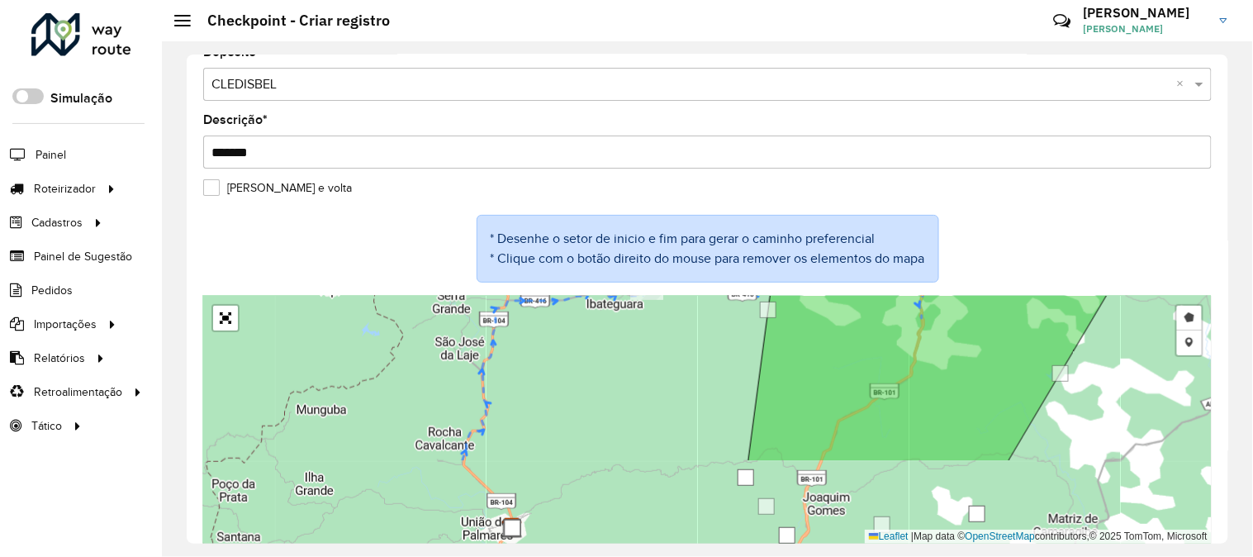
drag, startPoint x: 659, startPoint y: 497, endPoint x: 682, endPoint y: 389, distance: 110.7
click at [682, 389] on div "Desenhar setor Adicionar checkpoint Cancelar Leaflet | Map data © OpenStreetMap…" at bounding box center [707, 420] width 1009 height 248
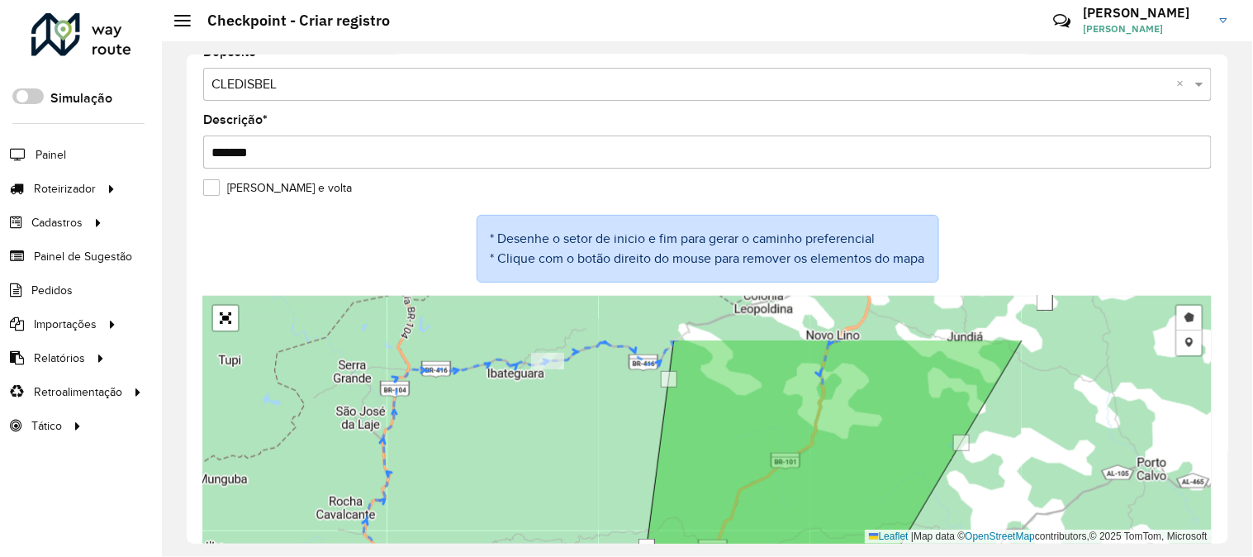
drag, startPoint x: 687, startPoint y: 382, endPoint x: 543, endPoint y: 473, distance: 171.2
click at [543, 473] on div "Desenhar setor Adicionar checkpoint Cancelar Leaflet | Map data © OpenStreetMap…" at bounding box center [707, 420] width 1009 height 248
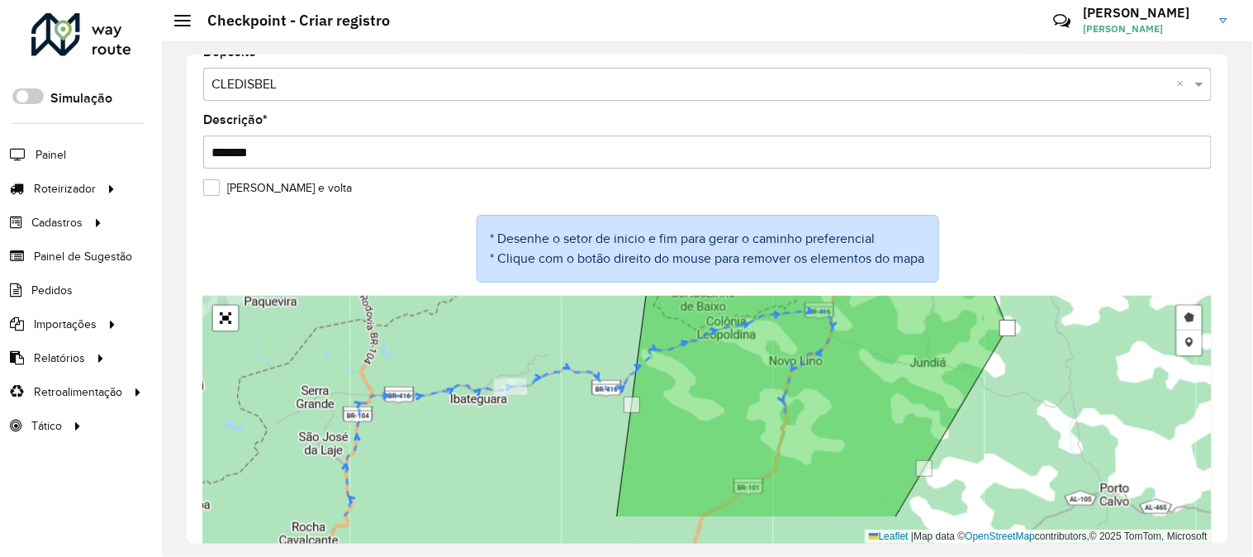
drag, startPoint x: 447, startPoint y: 482, endPoint x: 535, endPoint y: 359, distance: 151.1
click at [532, 363] on div "Desenhar setor Adicionar checkpoint Cancelar Leaflet | Map data © OpenStreetMap…" at bounding box center [707, 420] width 1009 height 248
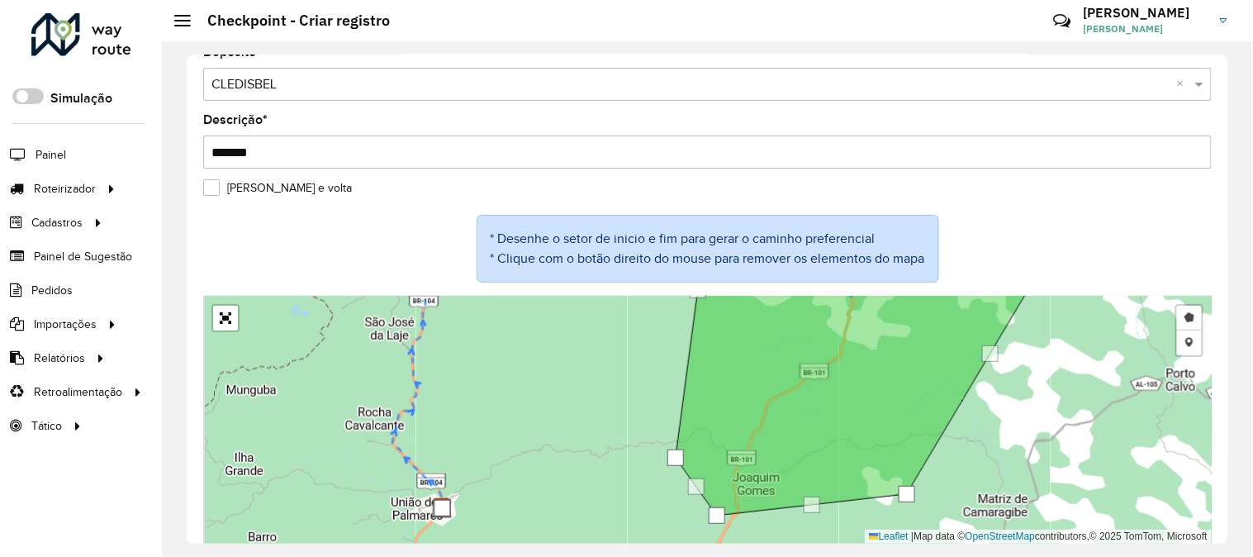
drag, startPoint x: 482, startPoint y: 474, endPoint x: 541, endPoint y: 368, distance: 122.0
click at [535, 380] on div "Desenhar setor Adicionar checkpoint Cancelar Leaflet | Map data © OpenStreetMap…" at bounding box center [707, 420] width 1009 height 248
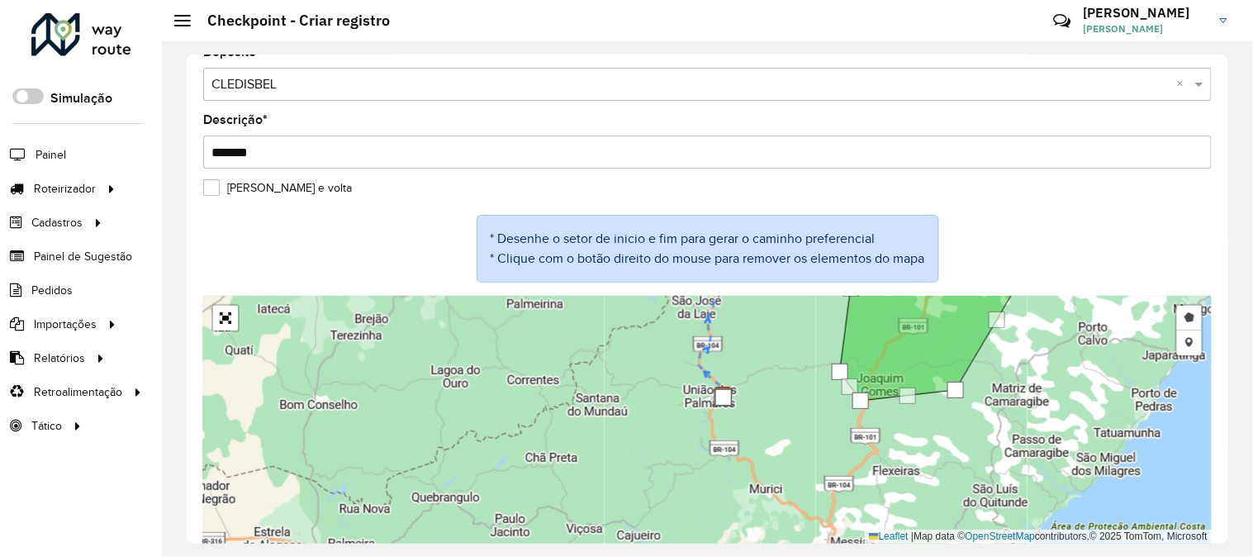
drag, startPoint x: 827, startPoint y: 421, endPoint x: 705, endPoint y: 560, distance: 185.0
click at [705, 556] on html "Aguarde... Pop-up bloqueado! Seu navegador bloqueou automáticamente a abertura …" at bounding box center [626, 278] width 1253 height 557
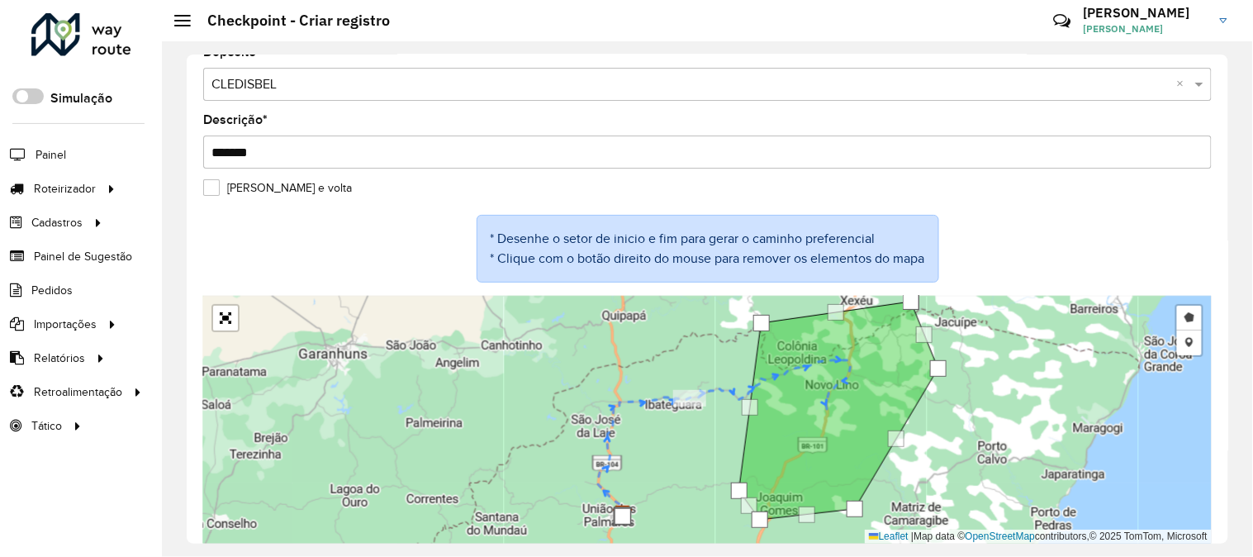
click at [211, 186] on label "[PERSON_NAME] e volta" at bounding box center [277, 187] width 149 height 17
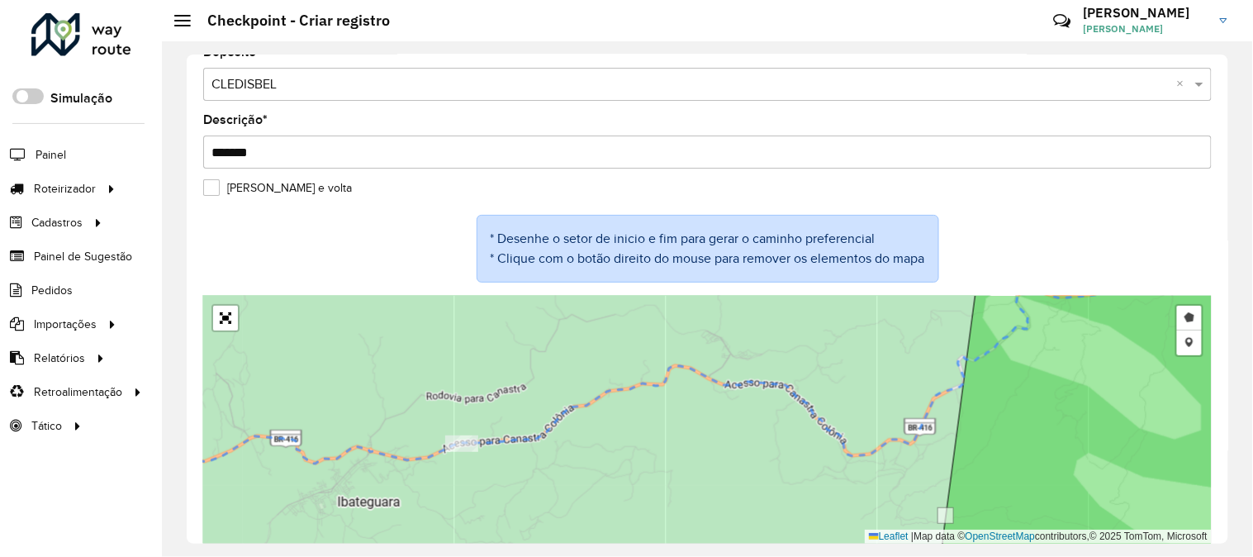
click at [212, 184] on label "[PERSON_NAME] e volta" at bounding box center [277, 187] width 149 height 17
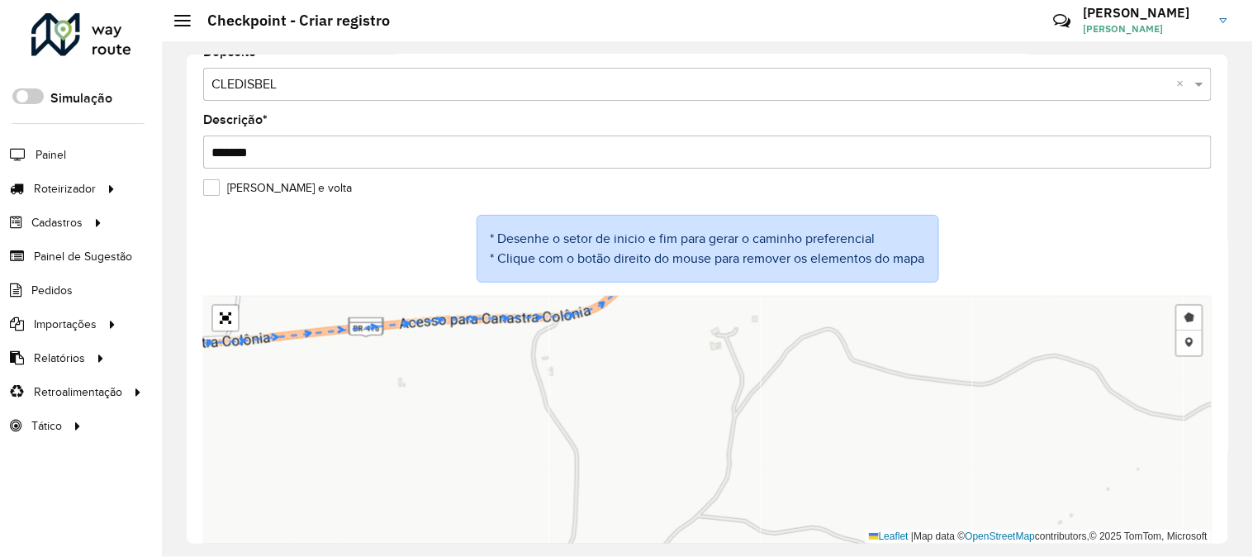
drag, startPoint x: 487, startPoint y: 356, endPoint x: 735, endPoint y: 474, distance: 274.6
click at [730, 474] on div "Desenhar setor Adicionar checkpoint Cancelar Leaflet | Map data © OpenStreetMap…" at bounding box center [707, 420] width 1009 height 248
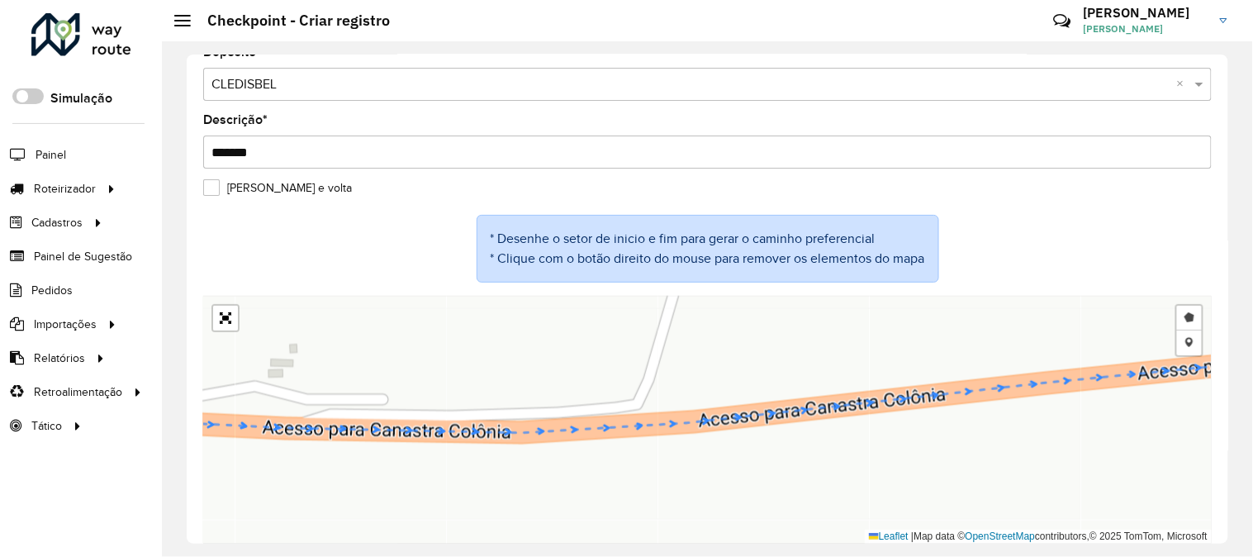
click at [573, 434] on div "Desenhar setor Adicionar checkpoint Cancelar Leaflet | Map data © OpenStreetMap…" at bounding box center [707, 420] width 1009 height 248
click at [563, 431] on icon at bounding box center [703, 395] width 1200 height 75
drag, startPoint x: 540, startPoint y: 433, endPoint x: 549, endPoint y: 435, distance: 9.4
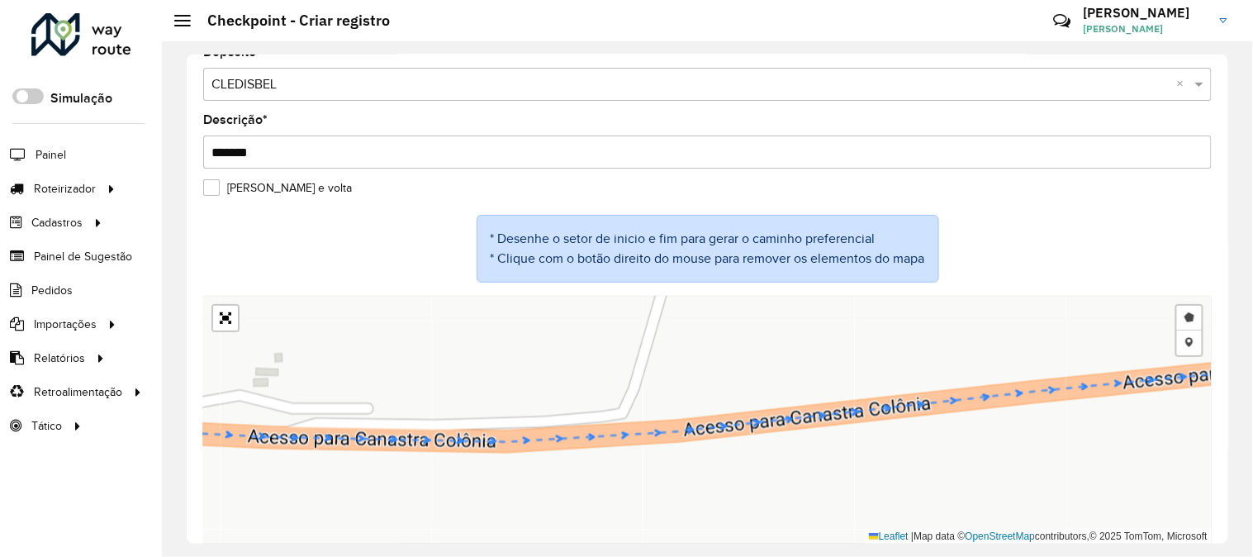
drag, startPoint x: 550, startPoint y: 435, endPoint x: 526, endPoint y: 441, distance: 24.9
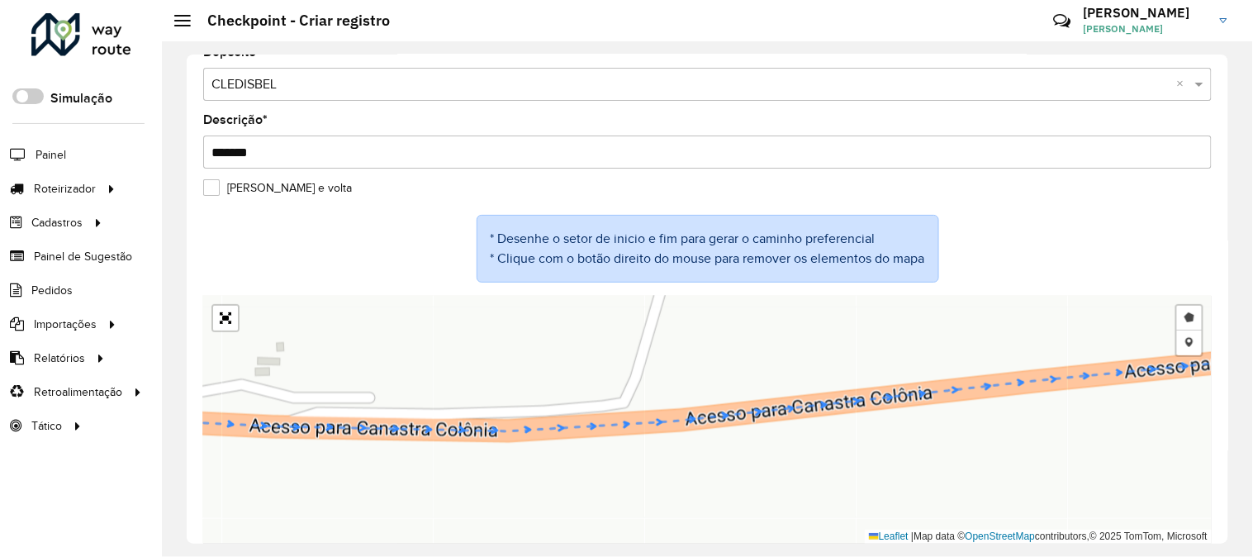
drag, startPoint x: 524, startPoint y: 446, endPoint x: 527, endPoint y: 430, distance: 16.8
click at [527, 430] on div "Desenhar setor Adicionar checkpoint Cancelar Leaflet | Map data © OpenStreetMap…" at bounding box center [707, 420] width 1009 height 248
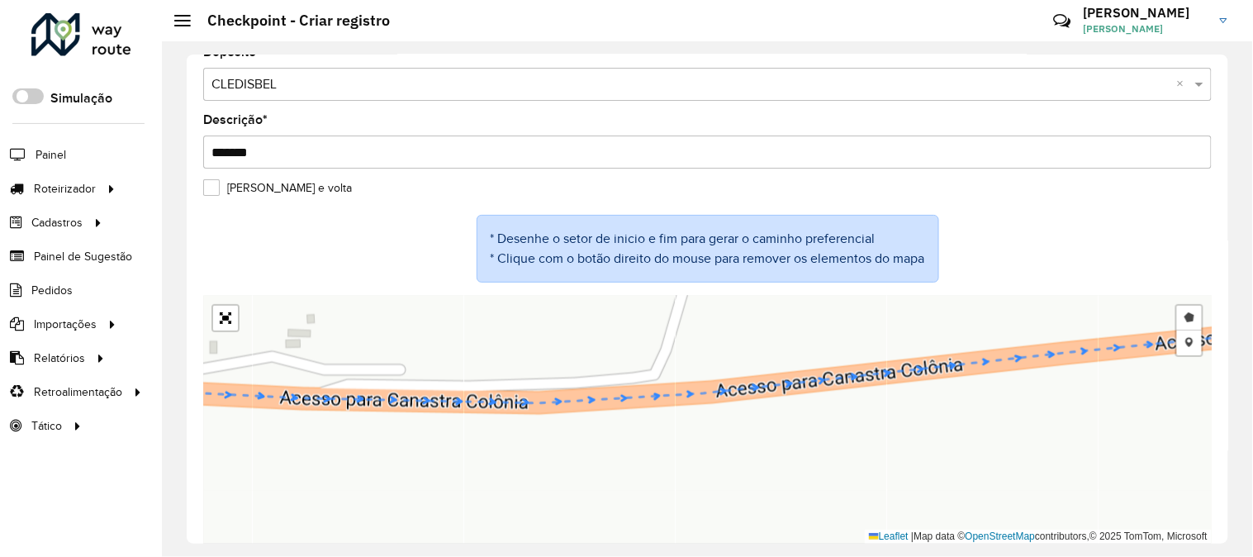
drag, startPoint x: 525, startPoint y: 463, endPoint x: 631, endPoint y: 386, distance: 131.4
click at [623, 390] on div "Desenhar setor Adicionar checkpoint Cancelar Leaflet | Map data © OpenStreetMap…" at bounding box center [707, 420] width 1009 height 248
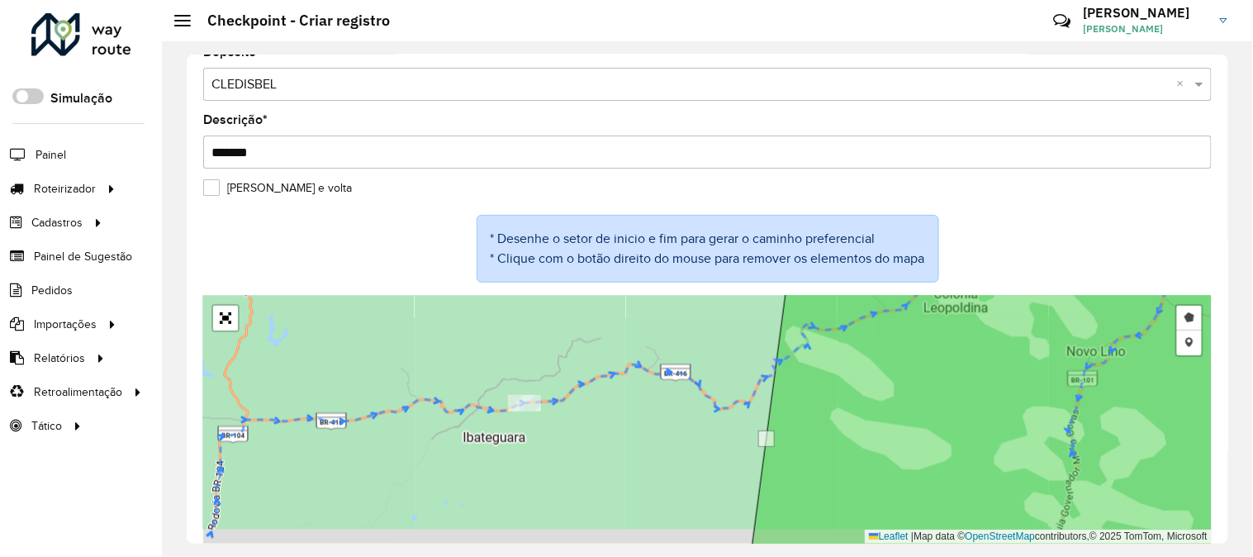
drag, startPoint x: 688, startPoint y: 478, endPoint x: 677, endPoint y: 448, distance: 31.6
click at [677, 448] on div "Desenhar setor Adicionar checkpoint Cancelar Leaflet | Map data © OpenStreetMap…" at bounding box center [707, 420] width 1009 height 248
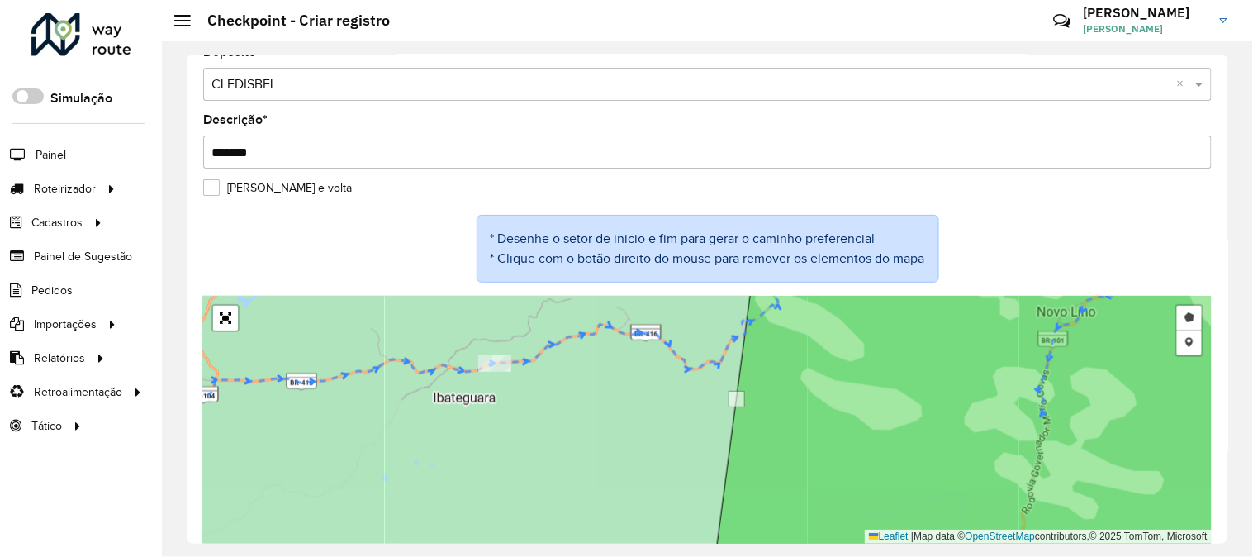
drag, startPoint x: 658, startPoint y: 478, endPoint x: 579, endPoint y: 405, distance: 107.6
click at [585, 414] on div "Desenhar setor Adicionar checkpoint Cancelar Leaflet | Map data © OpenStreetMap…" at bounding box center [707, 420] width 1009 height 248
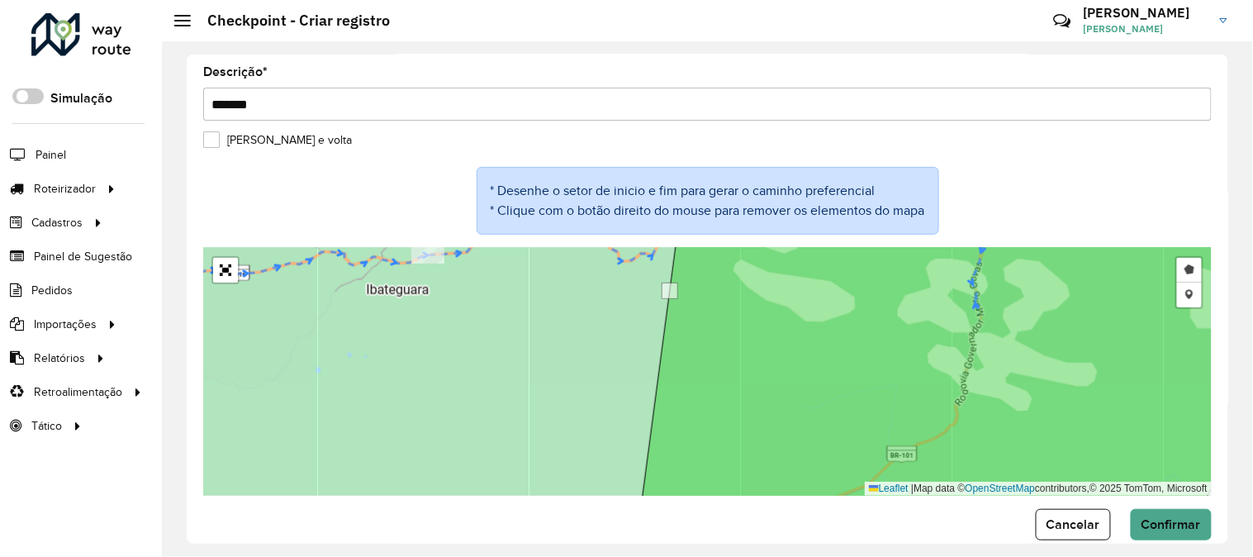
scroll to position [99, 0]
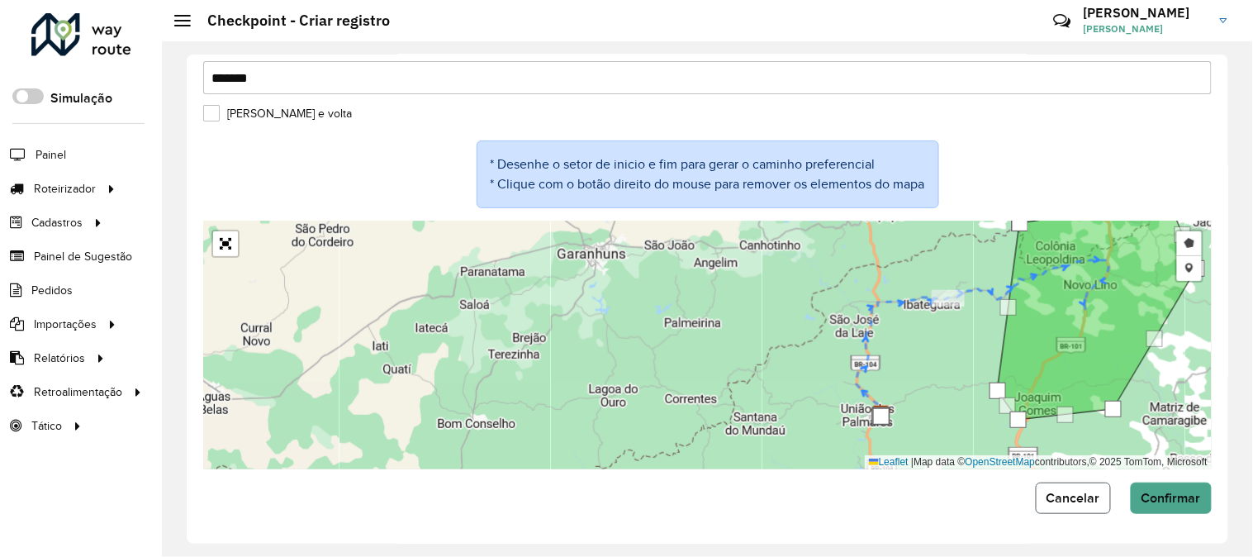
click at [1064, 498] on span "Cancelar" at bounding box center [1074, 498] width 54 height 14
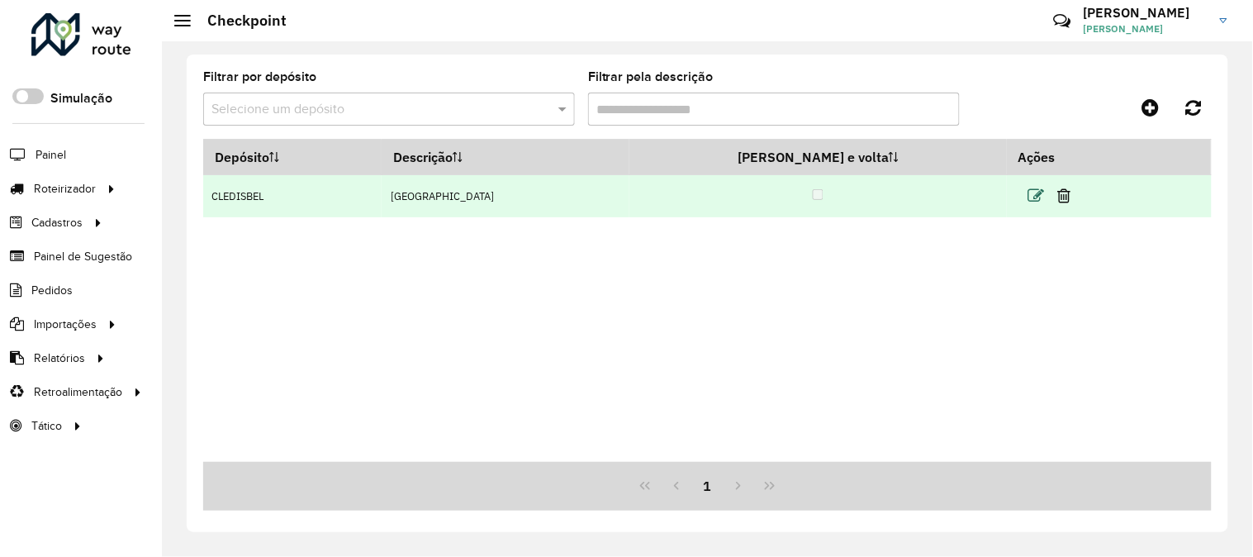
click at [1029, 195] on icon at bounding box center [1037, 196] width 17 height 17
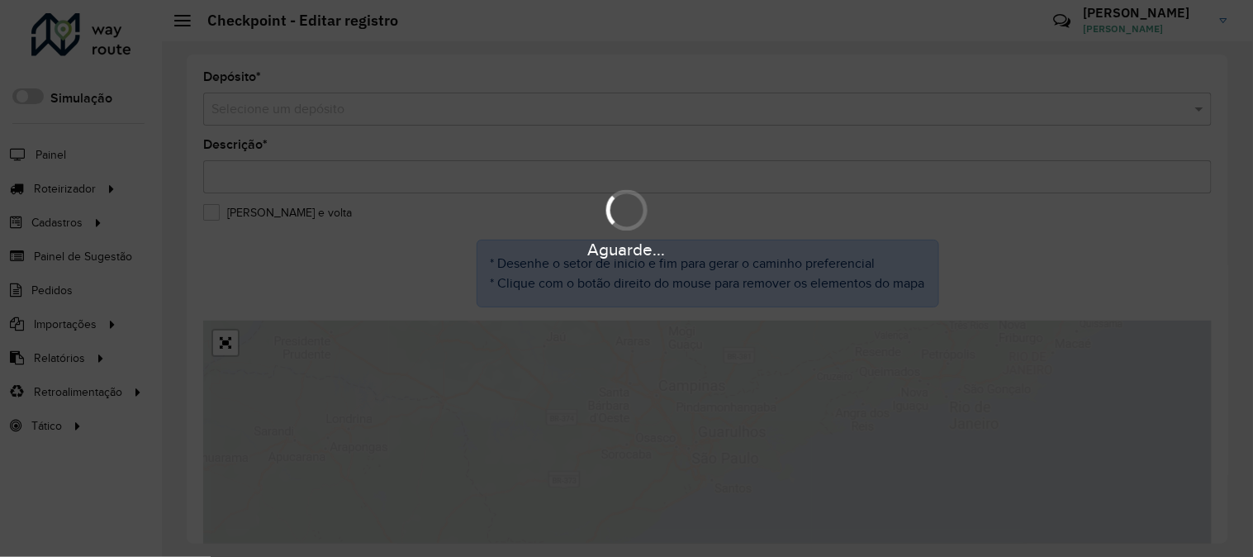
type input "*******"
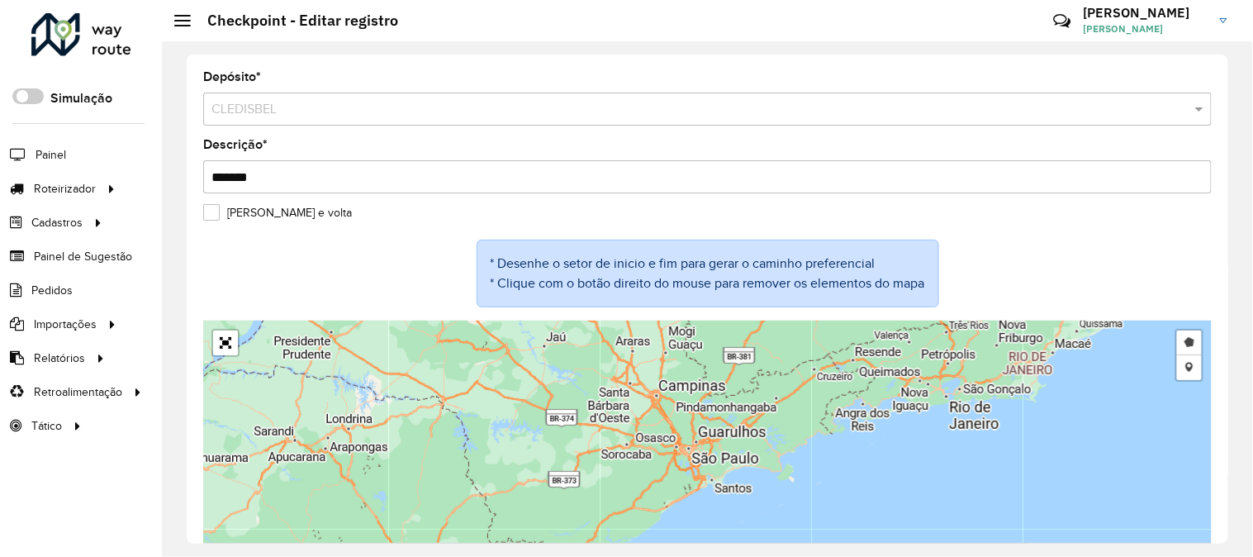
scroll to position [25, 0]
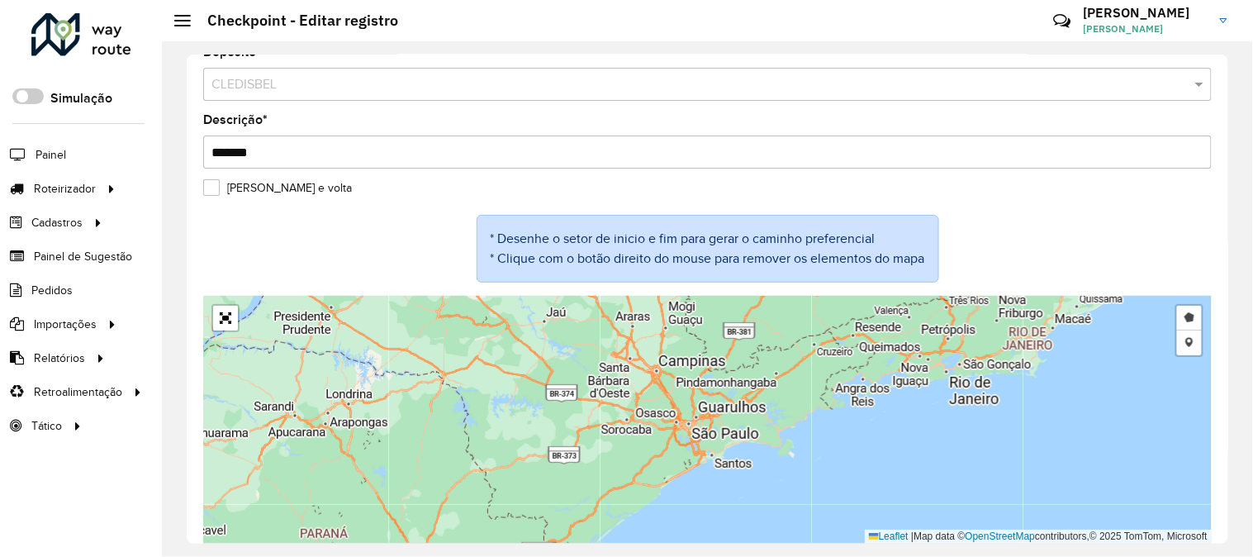
drag, startPoint x: 725, startPoint y: 392, endPoint x: 646, endPoint y: 509, distance: 141.1
click at [650, 504] on div "Desenhar setor Adicionar checkpoint Leaflet | Map data © OpenStreetMap contribu…" at bounding box center [707, 420] width 1009 height 248
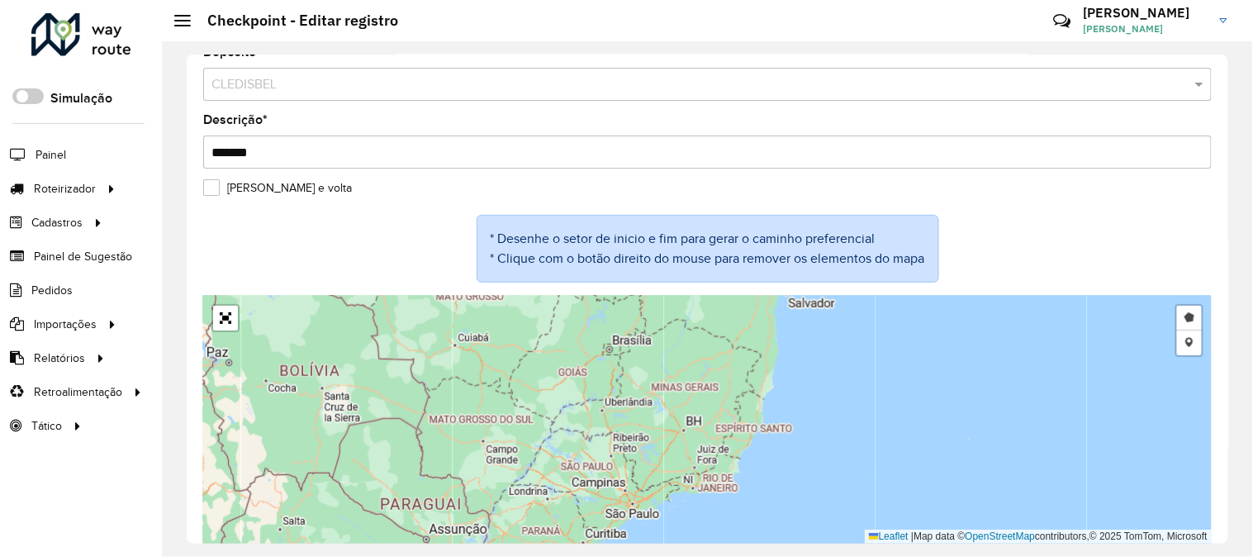
drag, startPoint x: 822, startPoint y: 382, endPoint x: 712, endPoint y: 559, distance: 208.9
click at [712, 556] on html "Aguarde... Pop-up bloqueado! Seu navegador bloqueou automáticamente a abertura …" at bounding box center [626, 278] width 1253 height 557
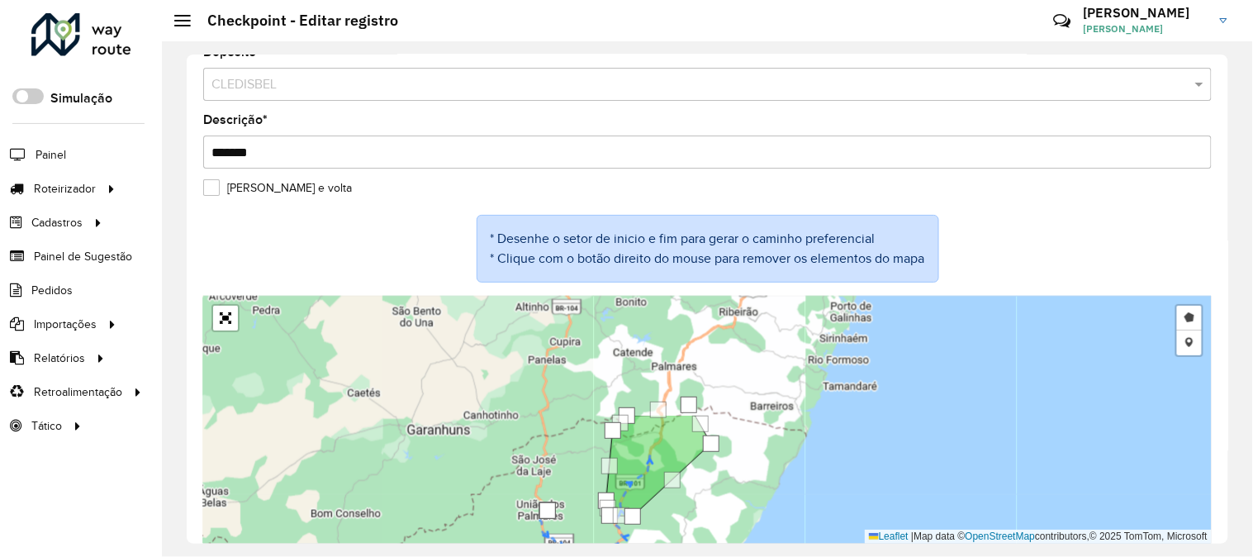
drag, startPoint x: 616, startPoint y: 349, endPoint x: 578, endPoint y: 492, distance: 147.1
click at [578, 492] on div "Desenhar setor Adicionar checkpoint Leaflet | Map data © OpenStreetMap contribu…" at bounding box center [707, 420] width 1009 height 248
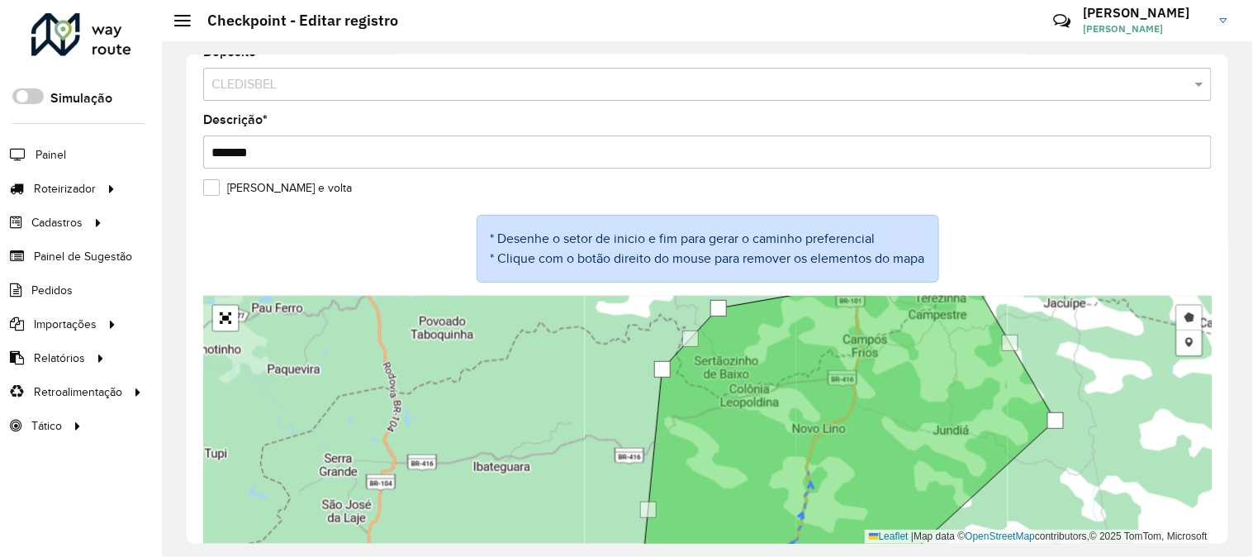
drag, startPoint x: 612, startPoint y: 499, endPoint x: 632, endPoint y: 382, distance: 118.2
click at [632, 384] on div "Desenhar setor Adicionar checkpoint Leaflet | Map data © OpenStreetMap contribu…" at bounding box center [707, 420] width 1009 height 248
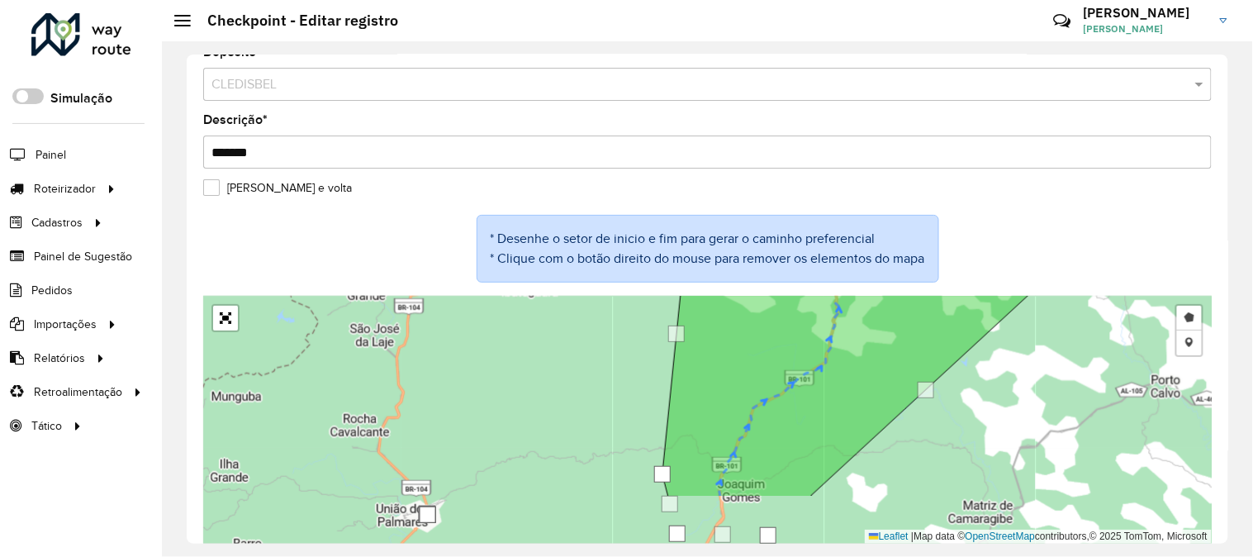
drag, startPoint x: 1002, startPoint y: 494, endPoint x: 1019, endPoint y: 344, distance: 150.5
click at [1024, 378] on div "Desenhar setor Adicionar checkpoint Leaflet | Map data © OpenStreetMap contribu…" at bounding box center [707, 420] width 1009 height 248
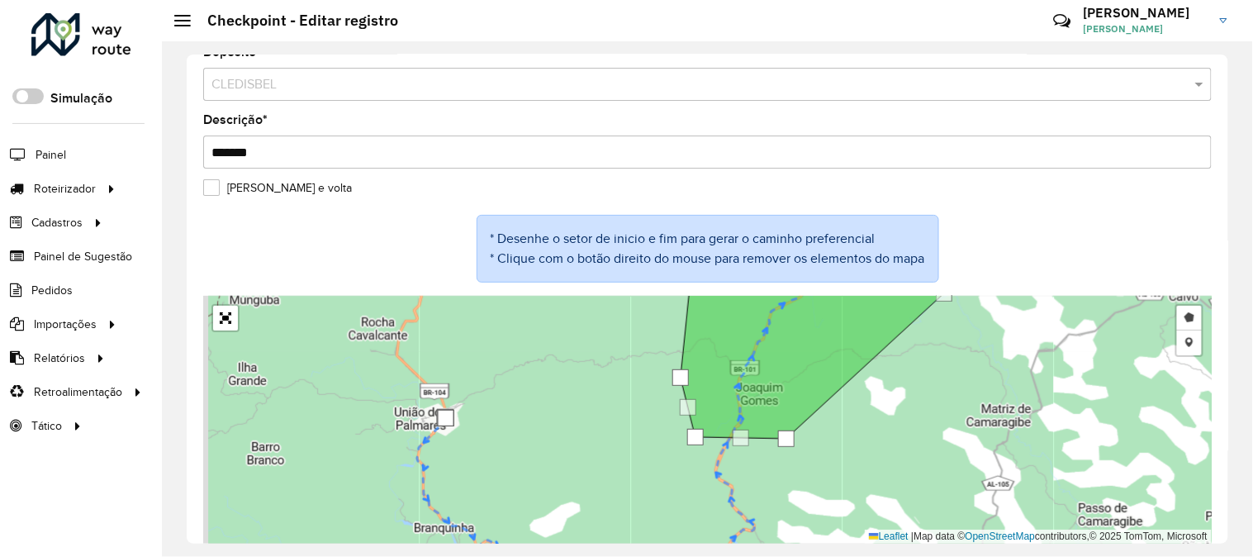
drag, startPoint x: 881, startPoint y: 497, endPoint x: 886, endPoint y: 458, distance: 39.1
click at [891, 461] on div "Desenhar setor Adicionar checkpoint Leaflet | Map data © OpenStreetMap contribu…" at bounding box center [707, 420] width 1009 height 248
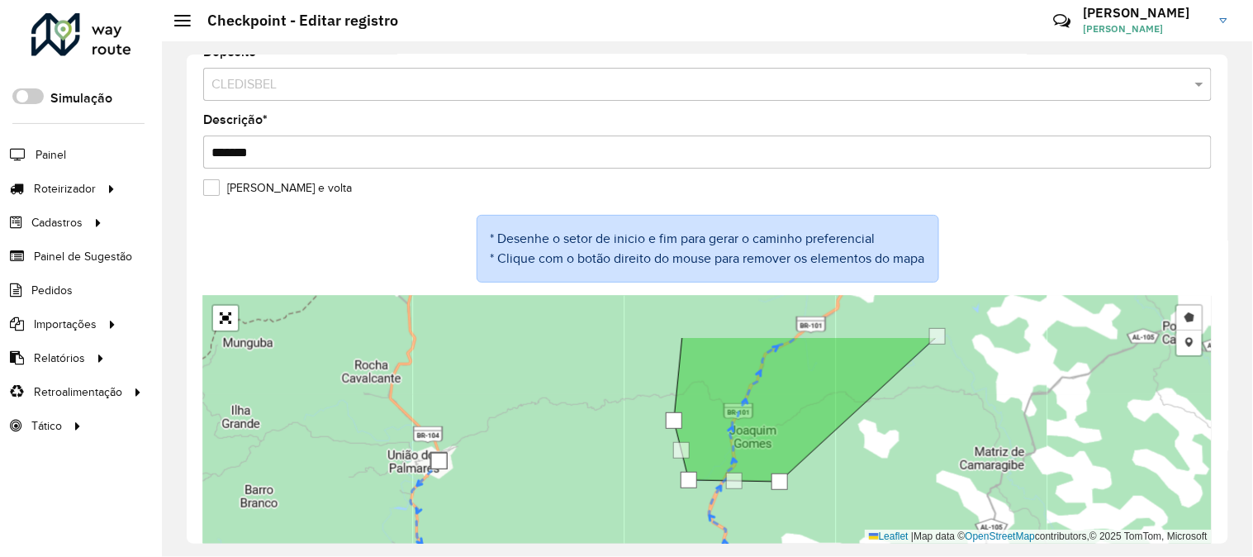
drag, startPoint x: 843, startPoint y: 438, endPoint x: 795, endPoint y: 550, distance: 122.1
click at [821, 556] on html "Aguarde... Pop-up bloqueado! Seu navegador bloqueou automáticamente a abertura …" at bounding box center [626, 278] width 1253 height 557
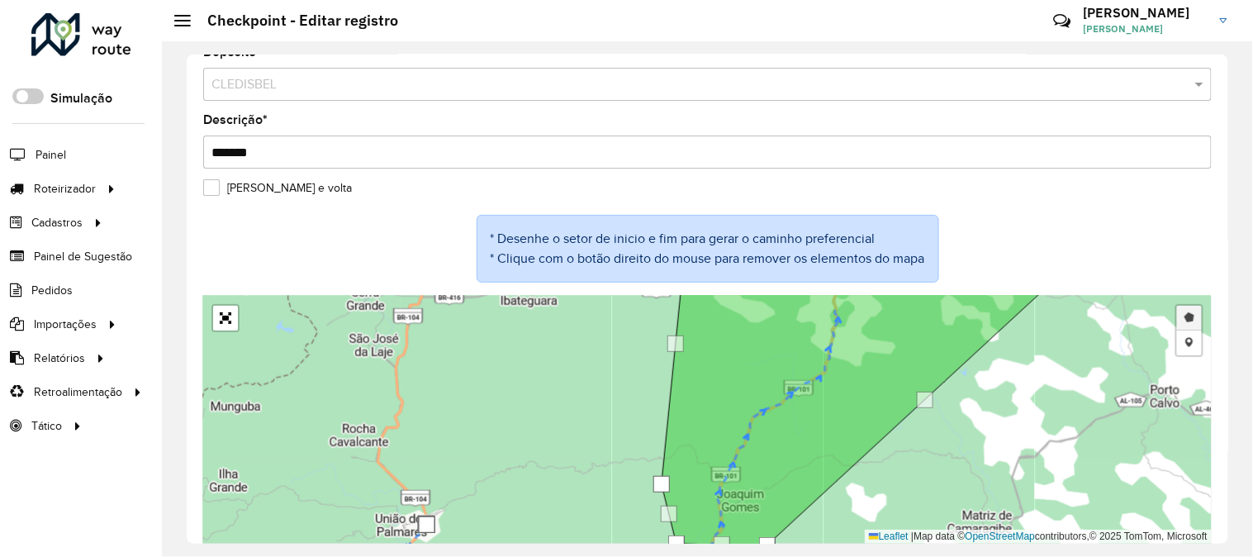
click at [1190, 316] on link "Desenhar setor" at bounding box center [1189, 318] width 25 height 25
click at [1191, 319] on link "Desenhar setor" at bounding box center [1189, 318] width 25 height 25
click at [1187, 343] on link "Adicionar checkpoint" at bounding box center [1189, 342] width 25 height 25
click at [1186, 320] on link "Desenhar setor" at bounding box center [1189, 318] width 25 height 25
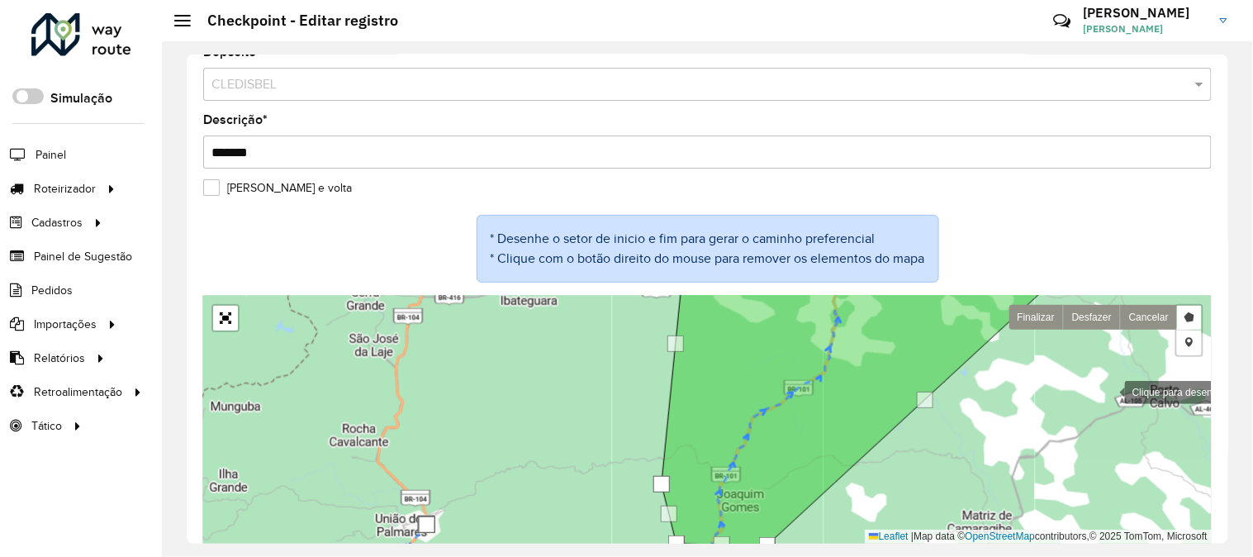
click at [1109, 392] on div at bounding box center [1108, 390] width 33 height 33
drag, startPoint x: 1104, startPoint y: 392, endPoint x: 1072, endPoint y: 425, distance: 45.0
click at [1072, 425] on div "Clique para adicionar um ponto Desenhar setor Adicionar checkpoint Finalizar De…" at bounding box center [707, 420] width 1009 height 248
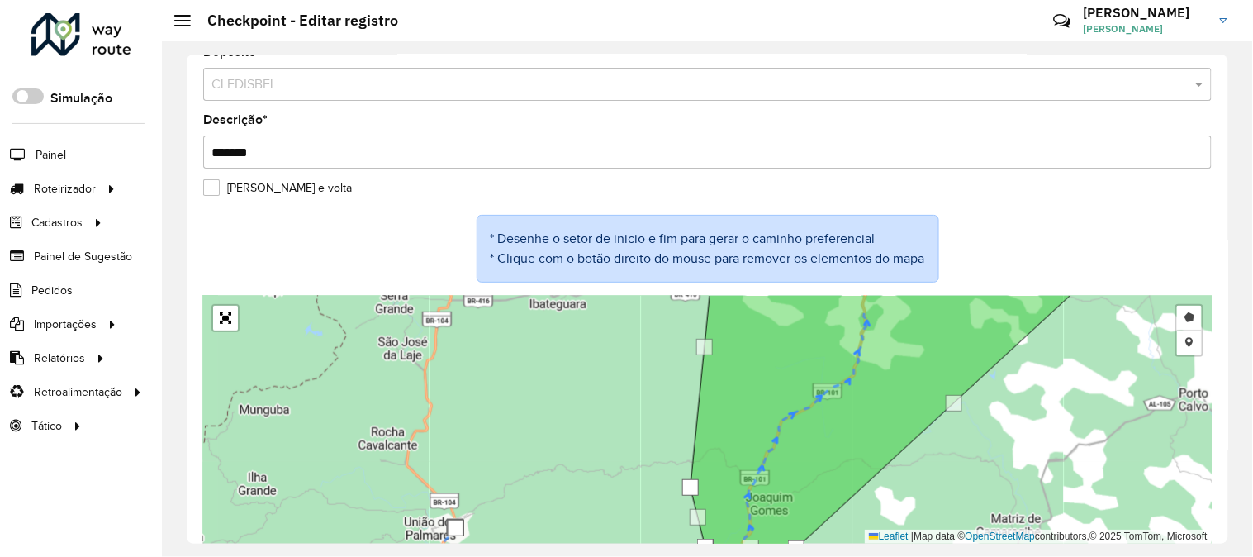
drag, startPoint x: 994, startPoint y: 444, endPoint x: 1029, endPoint y: 446, distance: 35.6
click at [1029, 446] on div "Desenhar setor Adicionar checkpoint Finalizar Desfazer Cancelar Leaflet | Map d…" at bounding box center [707, 420] width 1009 height 248
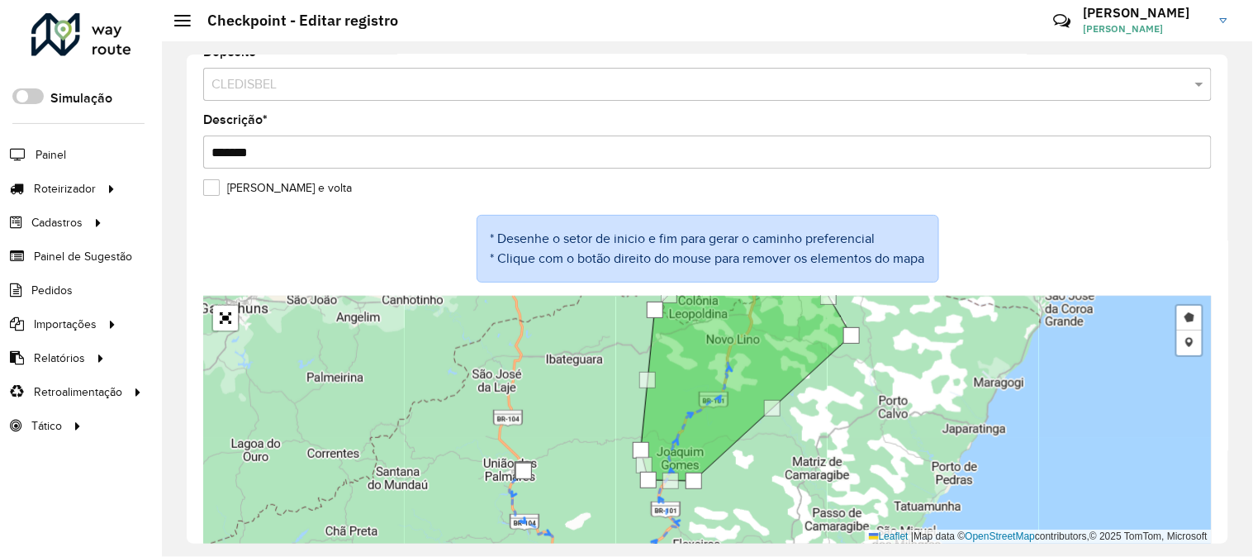
click at [213, 187] on label "[PERSON_NAME] e volta" at bounding box center [277, 187] width 149 height 17
click at [218, 188] on label "[PERSON_NAME] e volta" at bounding box center [277, 187] width 149 height 17
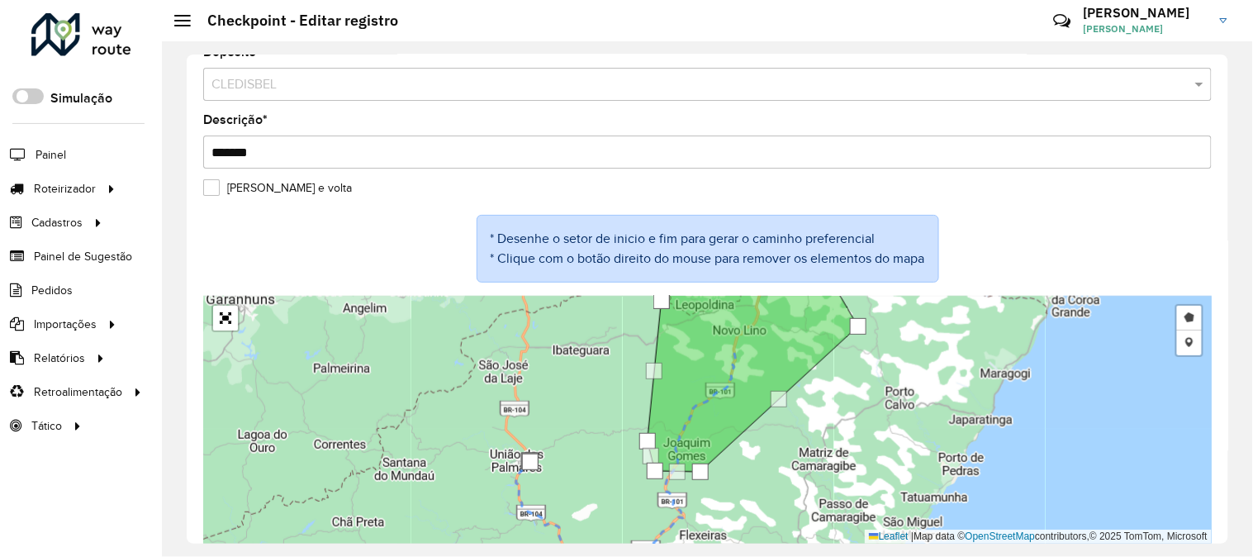
drag, startPoint x: 555, startPoint y: 433, endPoint x: 538, endPoint y: 340, distance: 95.0
click at [539, 340] on div "Desenhar setor Adicionar checkpoint Finalizar Desfazer Cancelar Leaflet | Map d…" at bounding box center [707, 420] width 1009 height 248
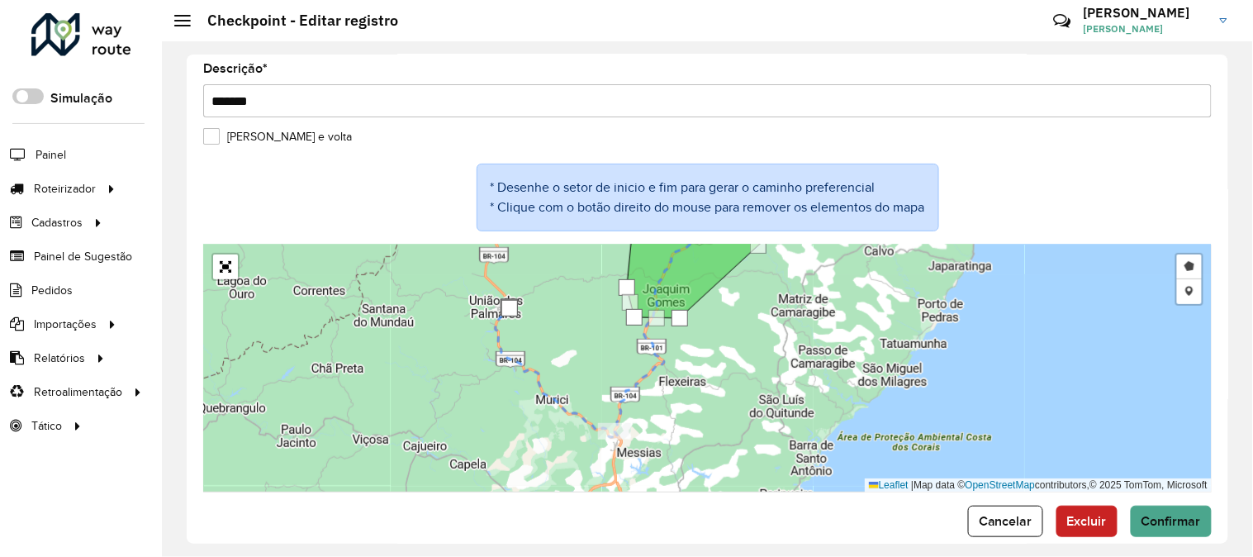
scroll to position [99, 0]
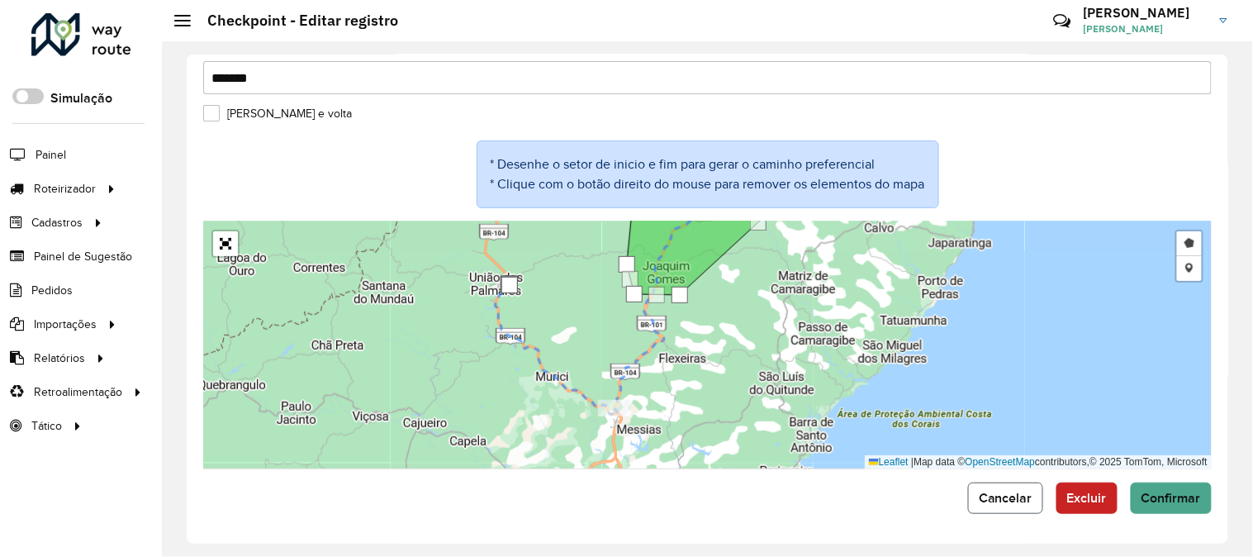
click at [1001, 497] on span "Cancelar" at bounding box center [1006, 498] width 54 height 14
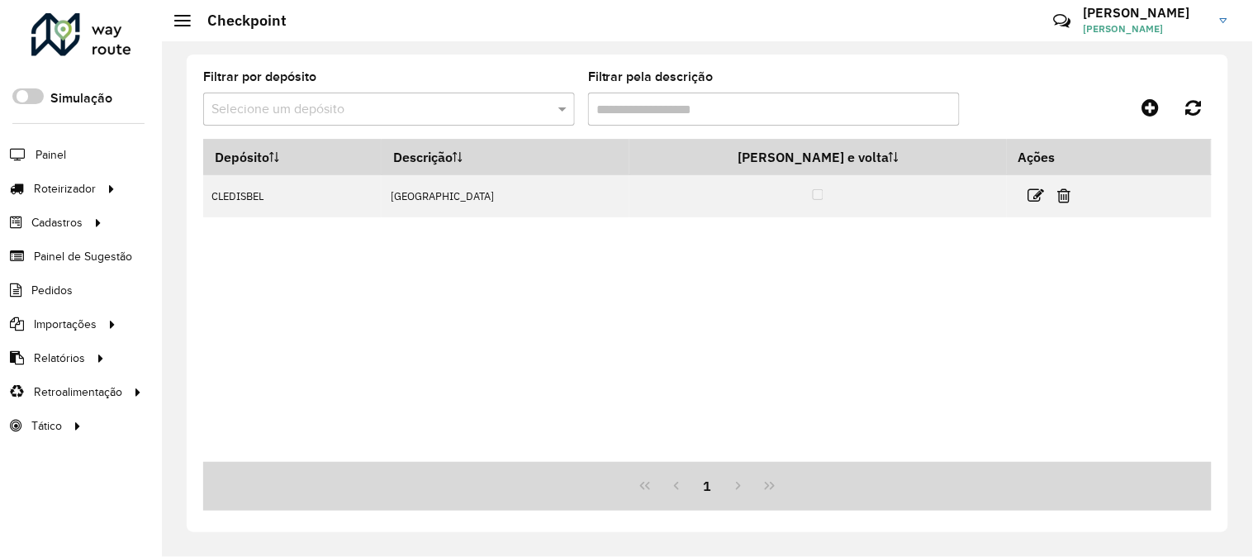
click at [515, 104] on input "text" at bounding box center [372, 110] width 322 height 20
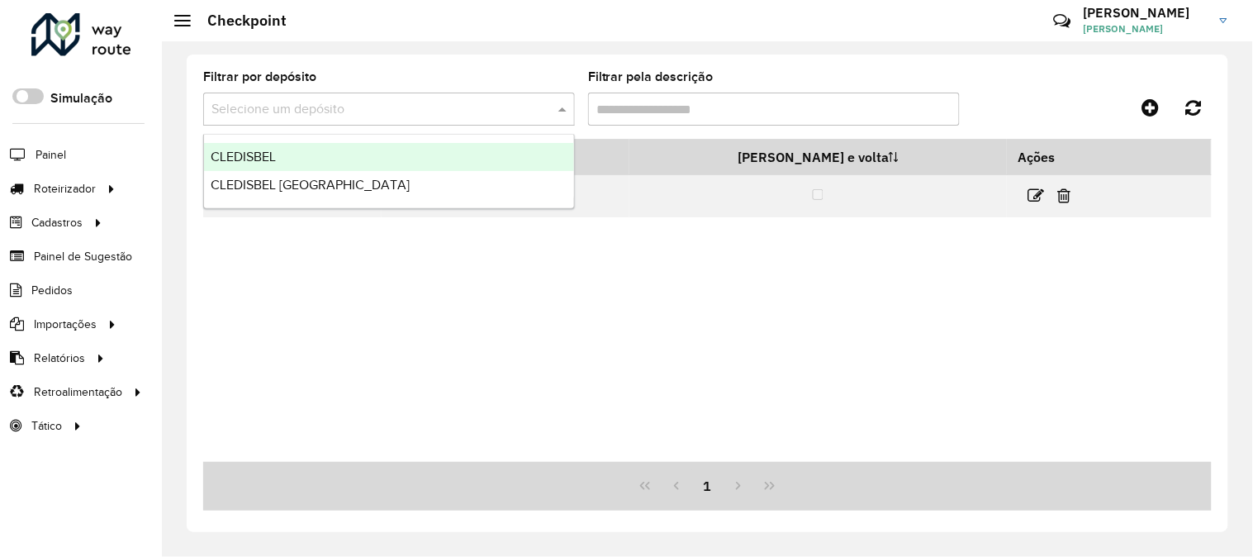
click at [345, 158] on div "CLEDISBEL" at bounding box center [389, 157] width 370 height 28
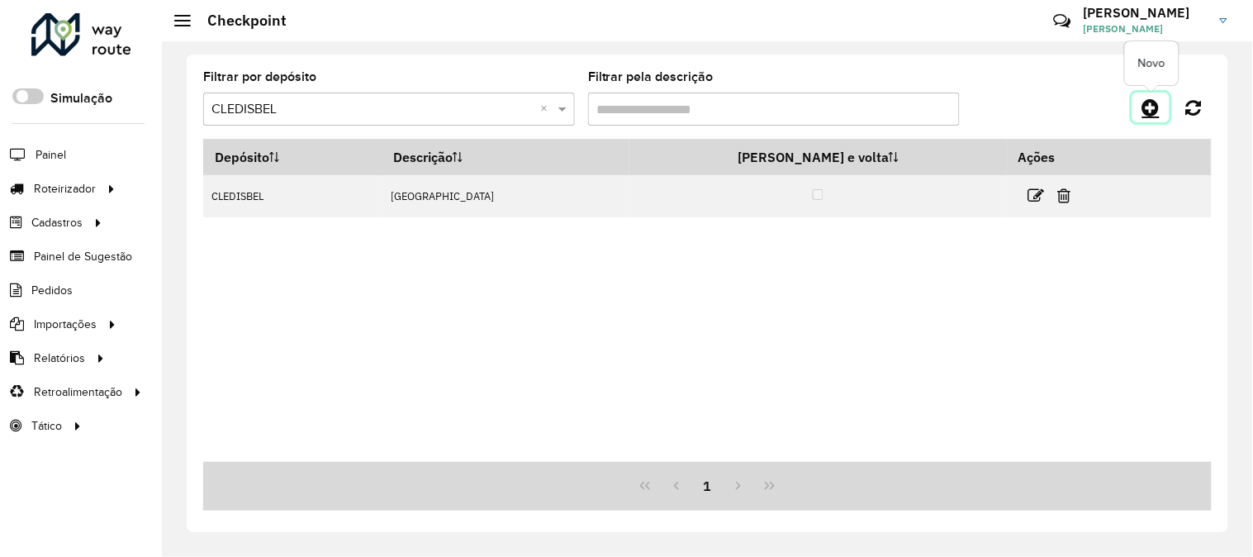
click at [1155, 103] on icon at bounding box center [1151, 107] width 17 height 20
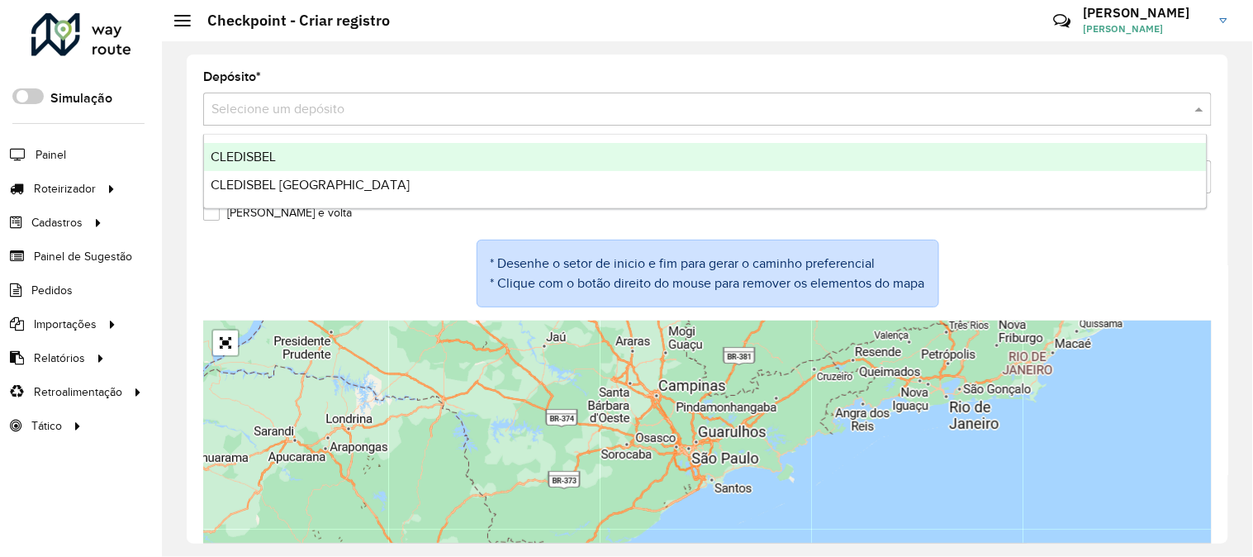
click at [345, 107] on input "text" at bounding box center [690, 110] width 959 height 20
click at [330, 163] on div "CLEDISBEL" at bounding box center [705, 157] width 1003 height 28
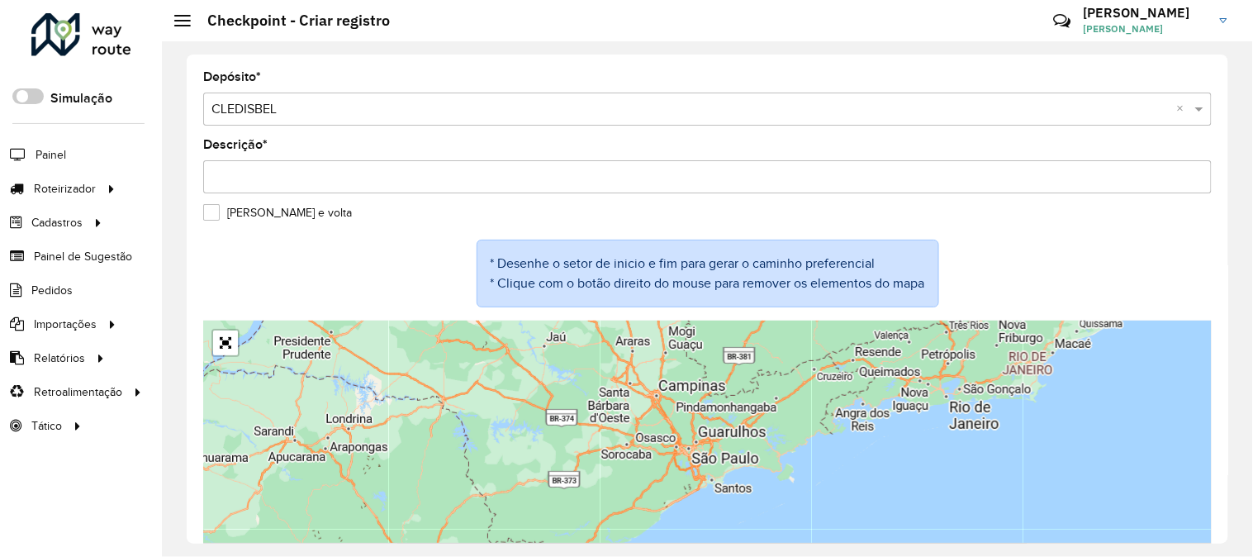
click at [317, 188] on input "Descrição *" at bounding box center [707, 176] width 1009 height 33
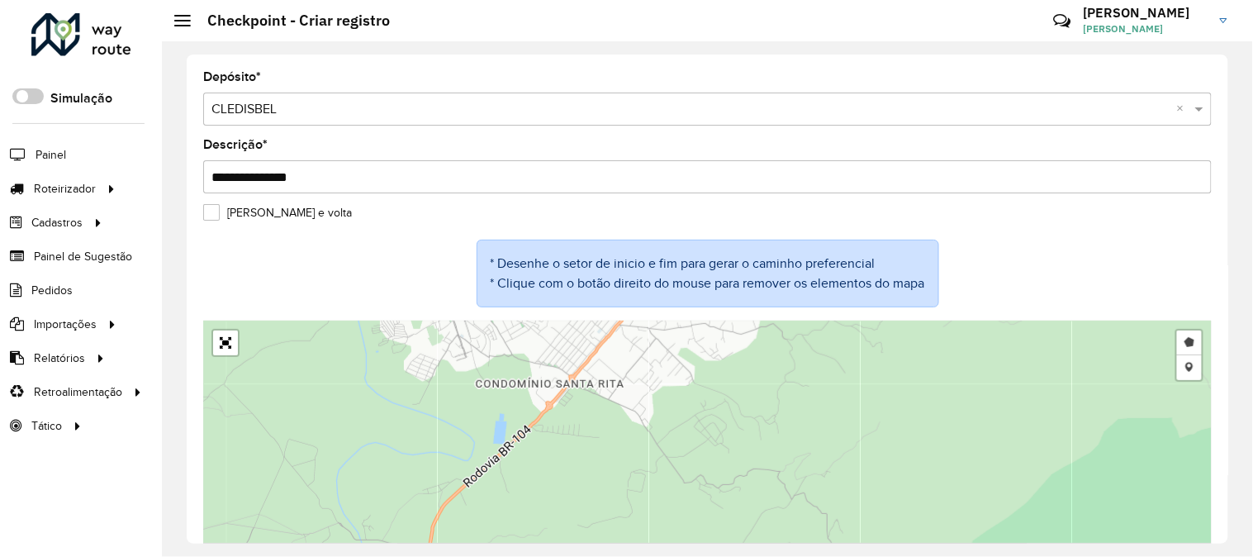
type input "**********"
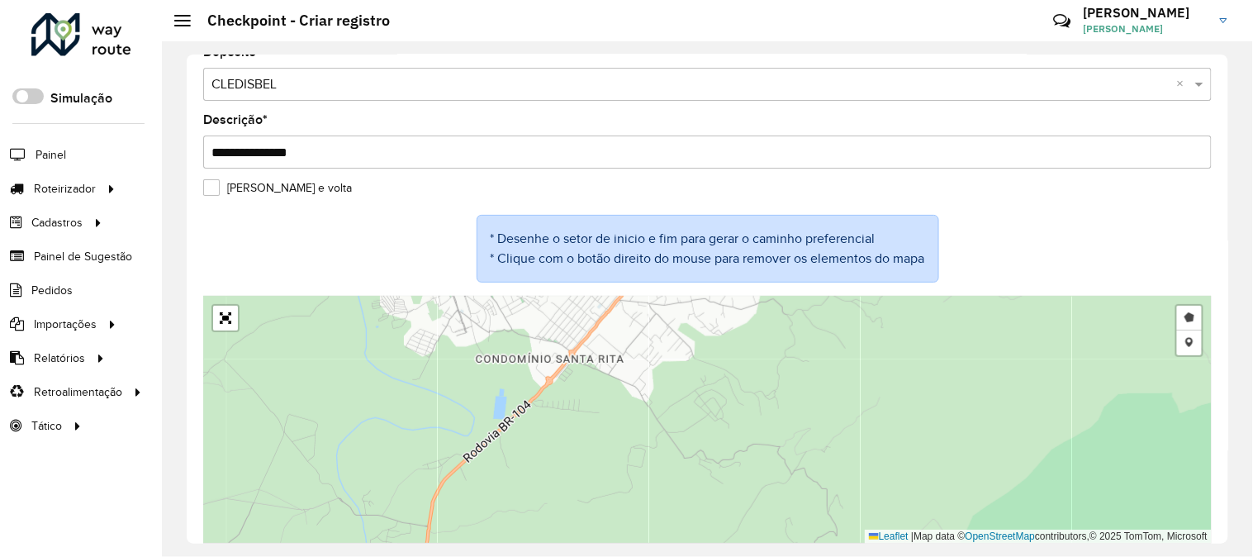
drag, startPoint x: 641, startPoint y: 440, endPoint x: 631, endPoint y: 484, distance: 44.9
click at [631, 484] on div "Desenhar setor Adicionar checkpoint Leaflet | Map data © OpenStreetMap contribu…" at bounding box center [707, 420] width 1009 height 248
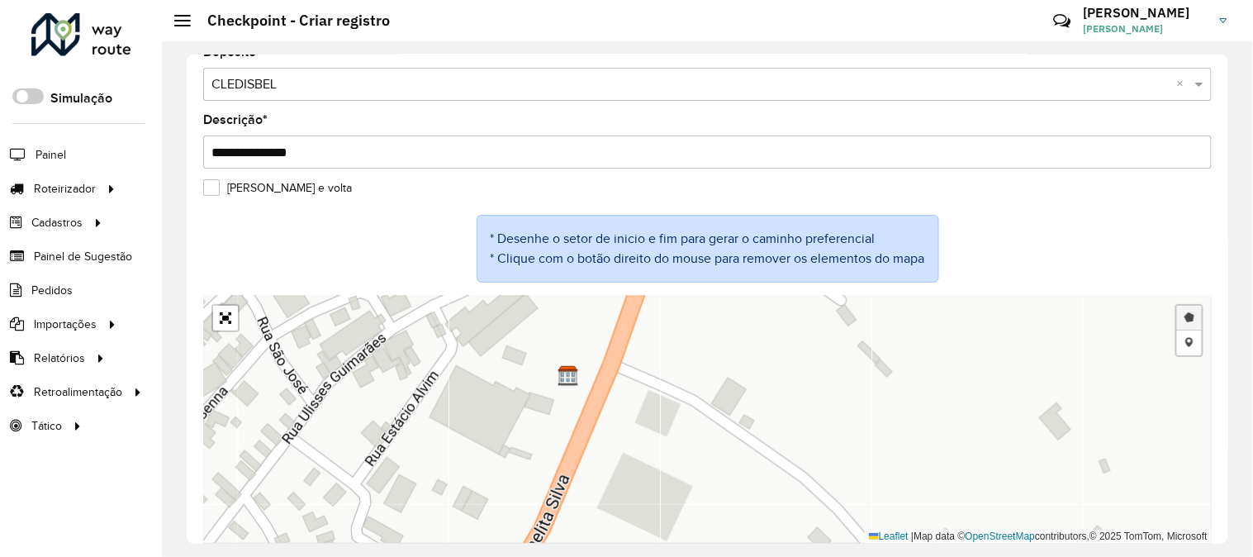
click at [1191, 312] on link "Desenhar setor" at bounding box center [1189, 318] width 25 height 25
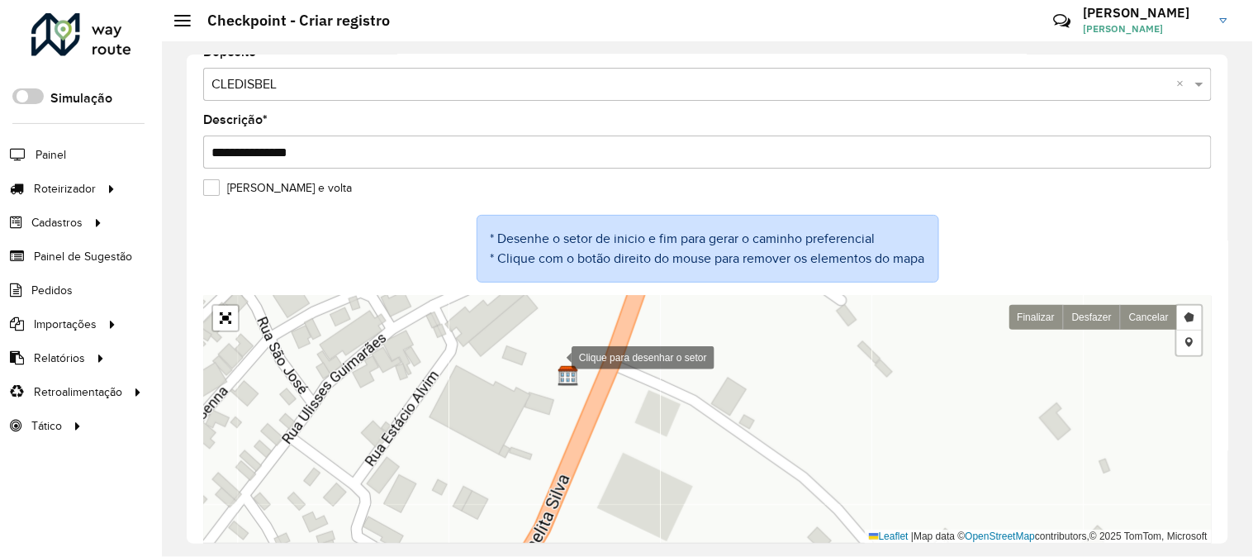
click at [555, 357] on div at bounding box center [555, 356] width 33 height 33
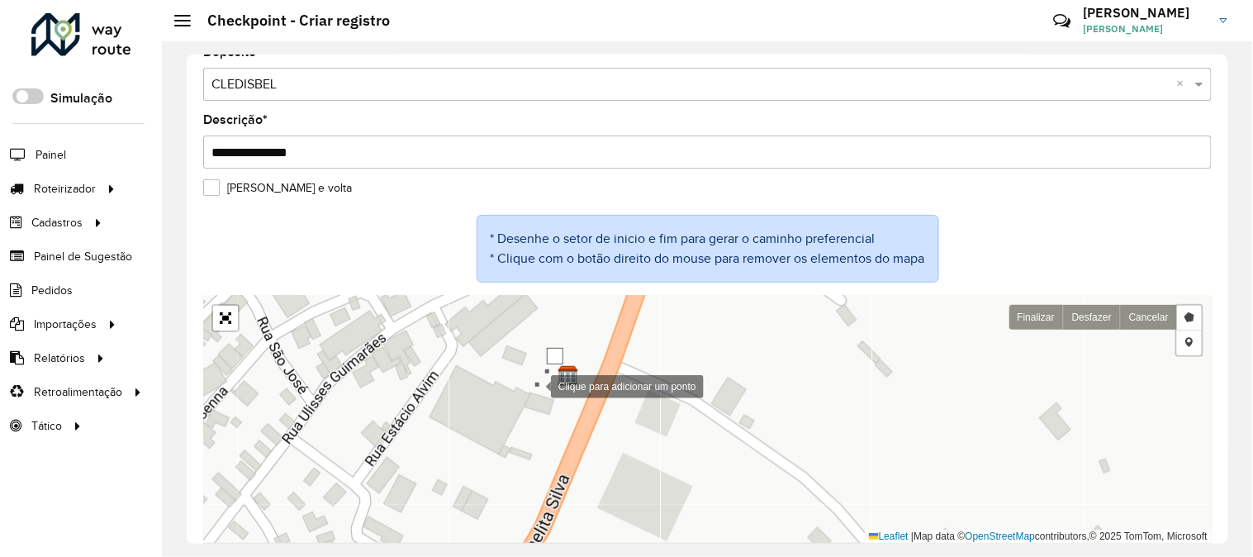
drag, startPoint x: 535, startPoint y: 386, endPoint x: 534, endPoint y: 397, distance: 11.6
click at [535, 387] on div at bounding box center [534, 384] width 33 height 33
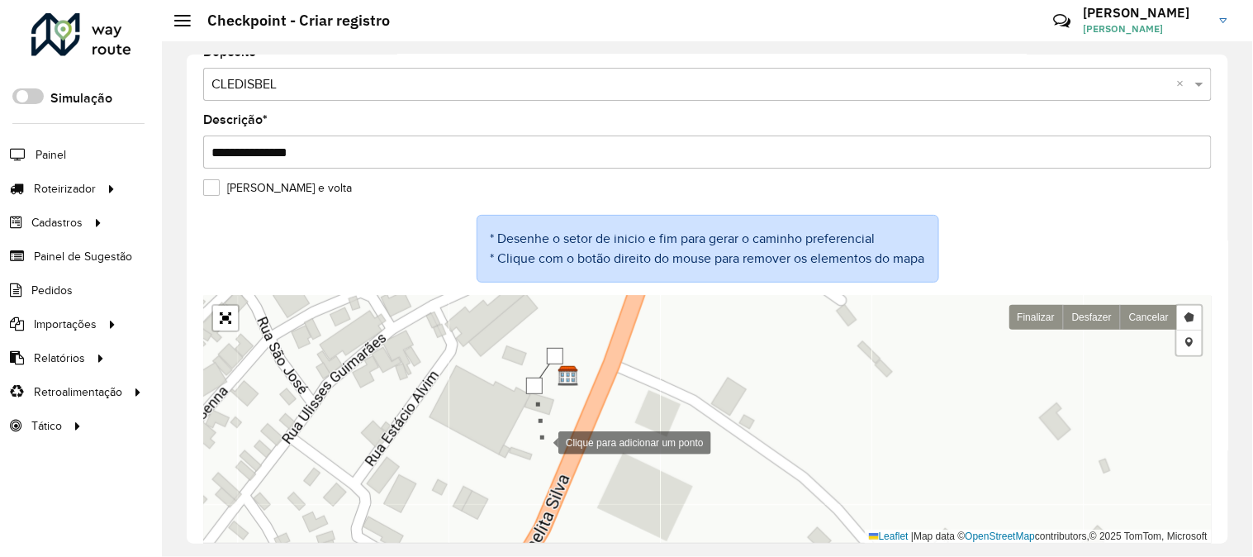
click at [542, 442] on div at bounding box center [541, 441] width 33 height 33
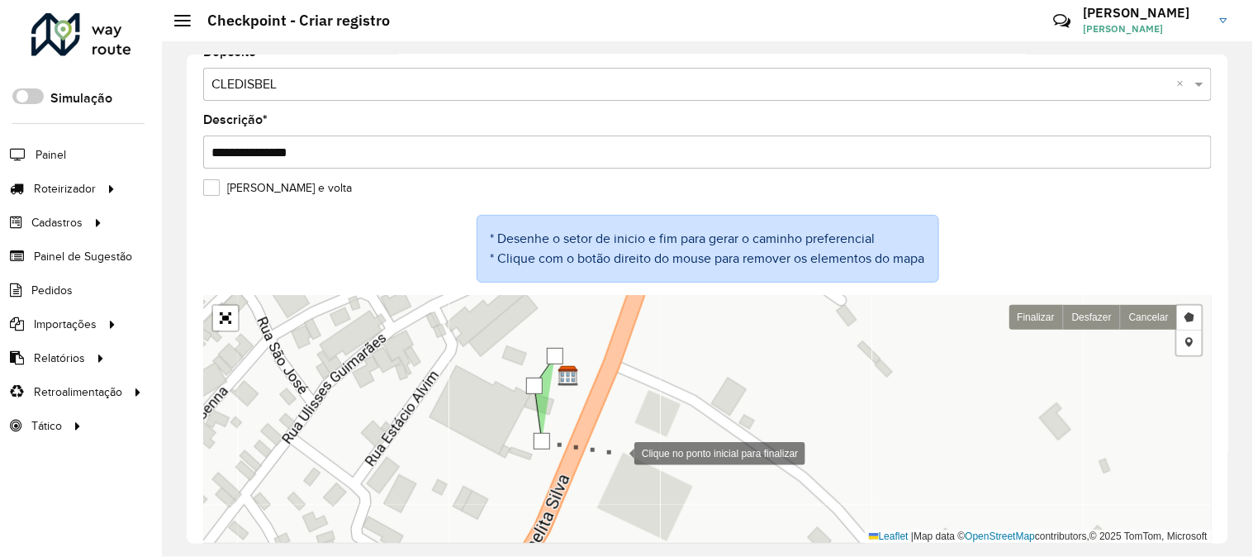
click at [634, 454] on div at bounding box center [617, 451] width 33 height 33
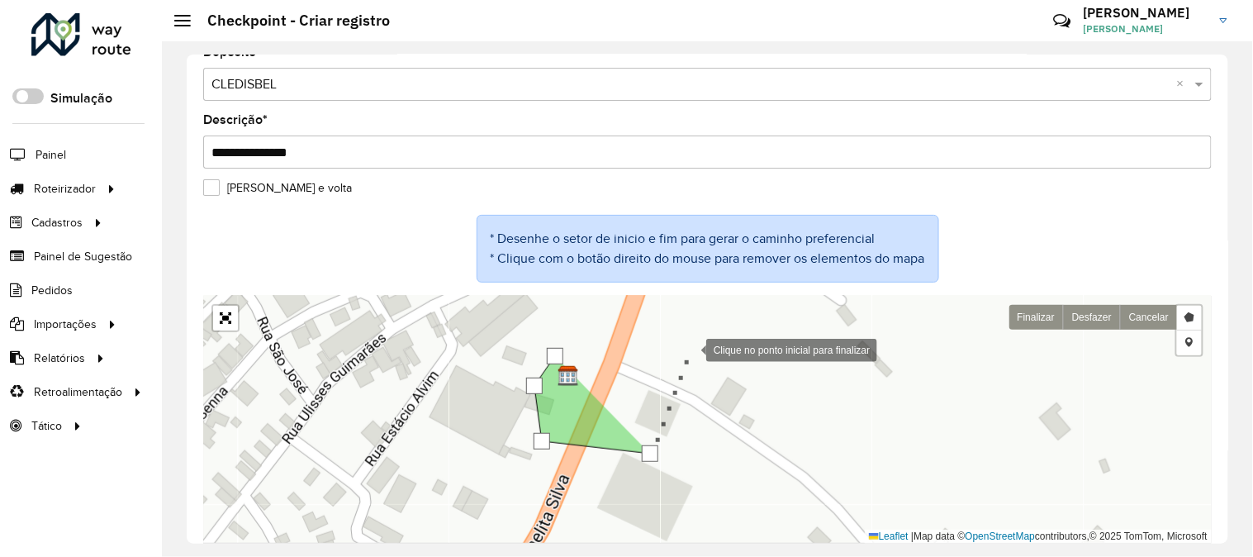
click at [690, 349] on div at bounding box center [689, 348] width 33 height 33
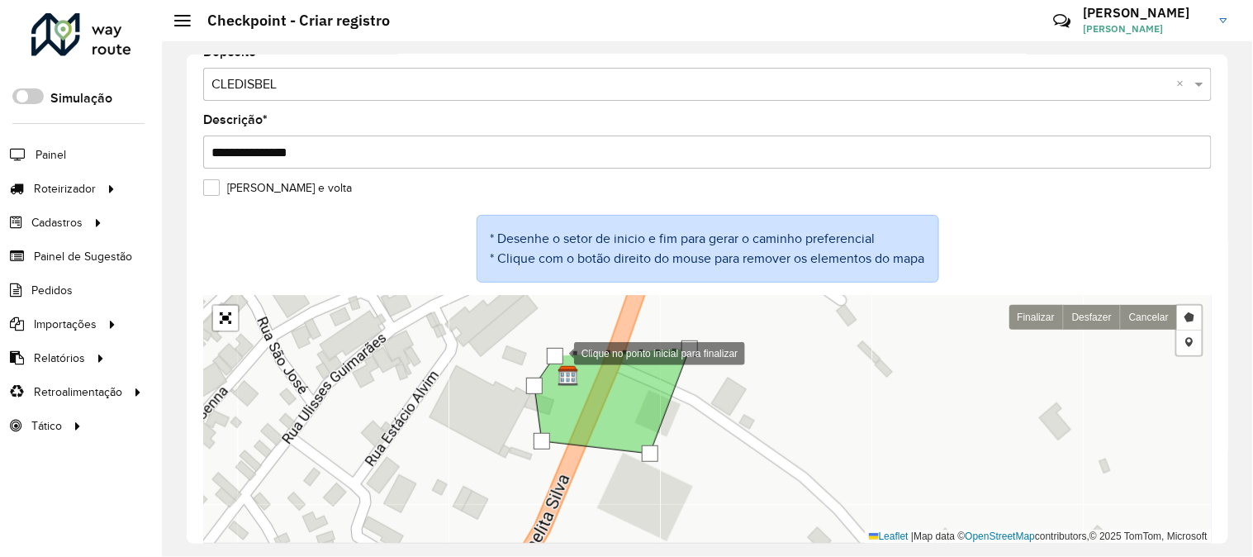
click at [558, 353] on div at bounding box center [555, 356] width 17 height 17
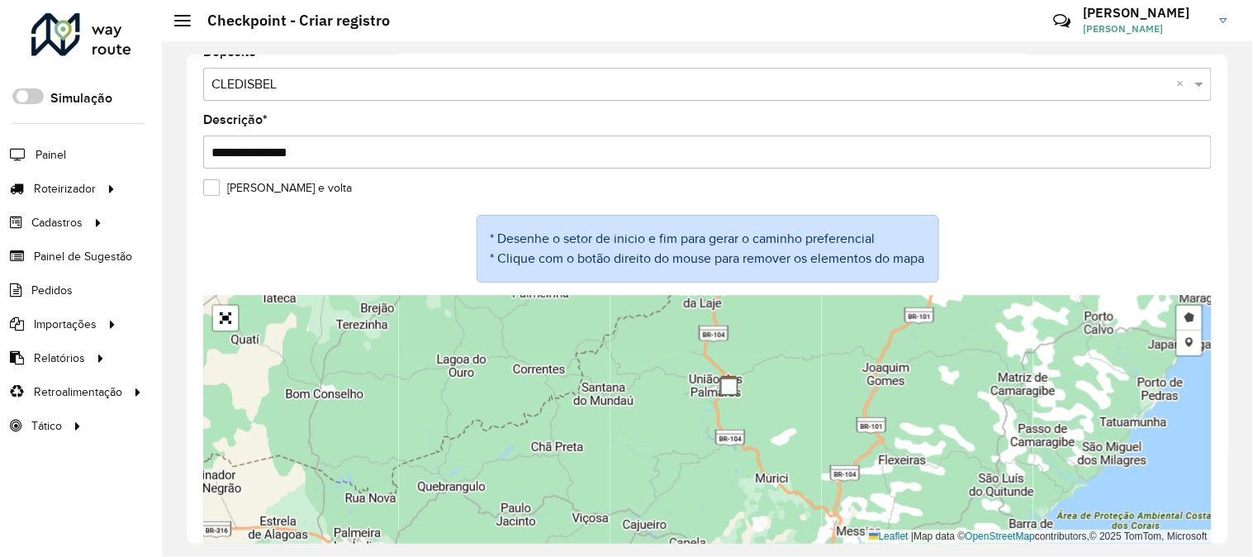
drag, startPoint x: 804, startPoint y: 480, endPoint x: 762, endPoint y: 354, distance: 133.2
click at [772, 339] on div "Desenhar setor Adicionar checkpoint Finalizar Desfazer Cancelar Leaflet | Map d…" at bounding box center [707, 420] width 1009 height 248
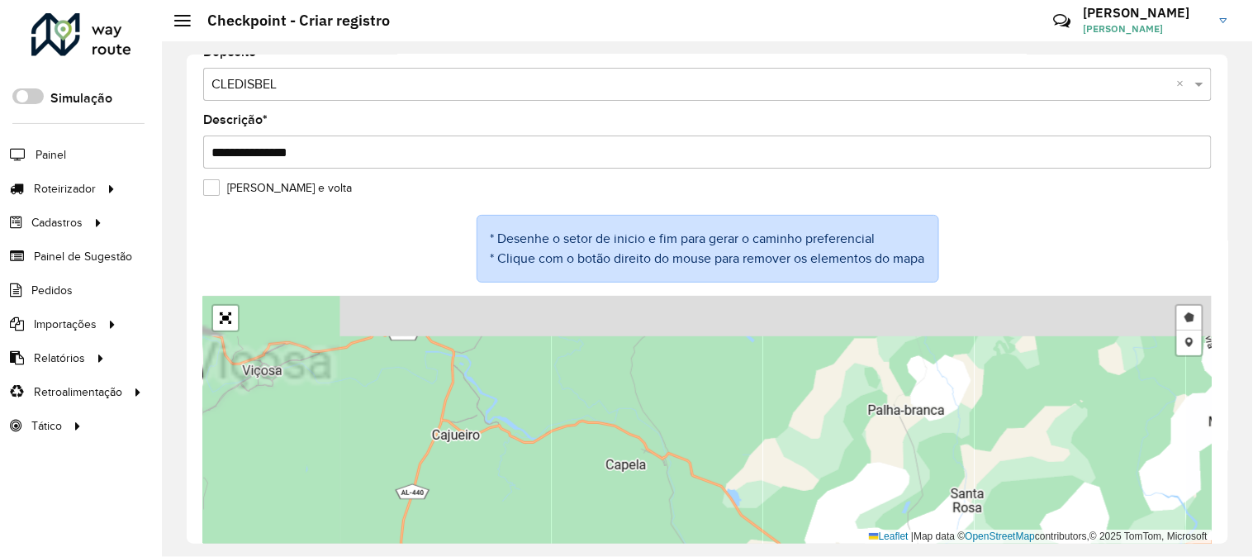
drag, startPoint x: 565, startPoint y: 436, endPoint x: 582, endPoint y: 466, distance: 34.4
click at [573, 471] on div "Desenhar setor Adicionar checkpoint Finalizar Desfazer Cancelar Leaflet | Map d…" at bounding box center [707, 420] width 1009 height 248
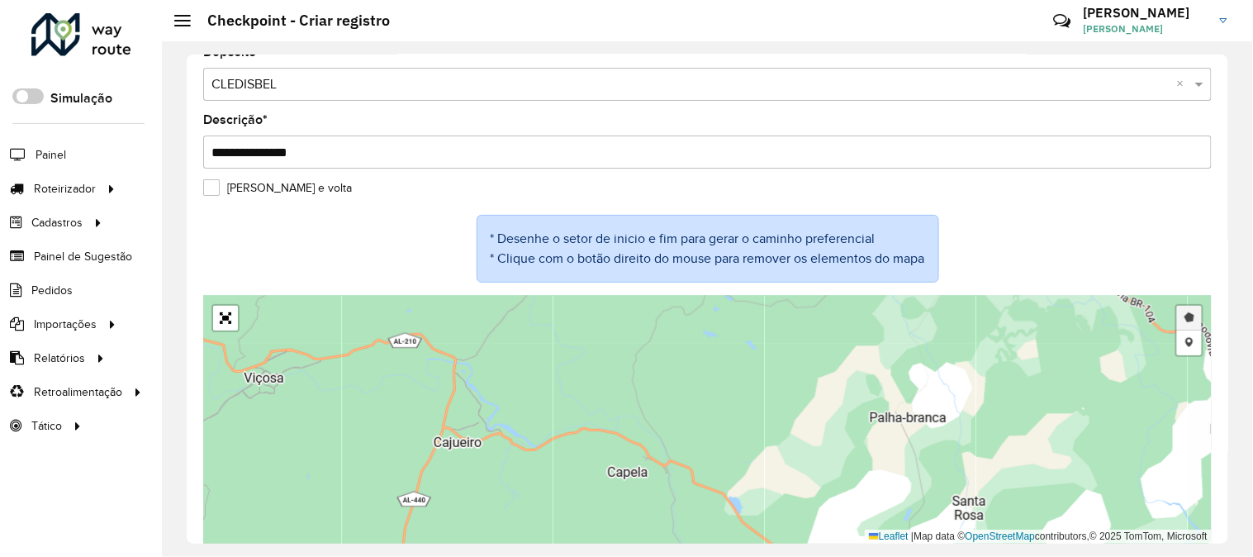
click at [1186, 316] on link "Desenhar setor" at bounding box center [1189, 318] width 25 height 25
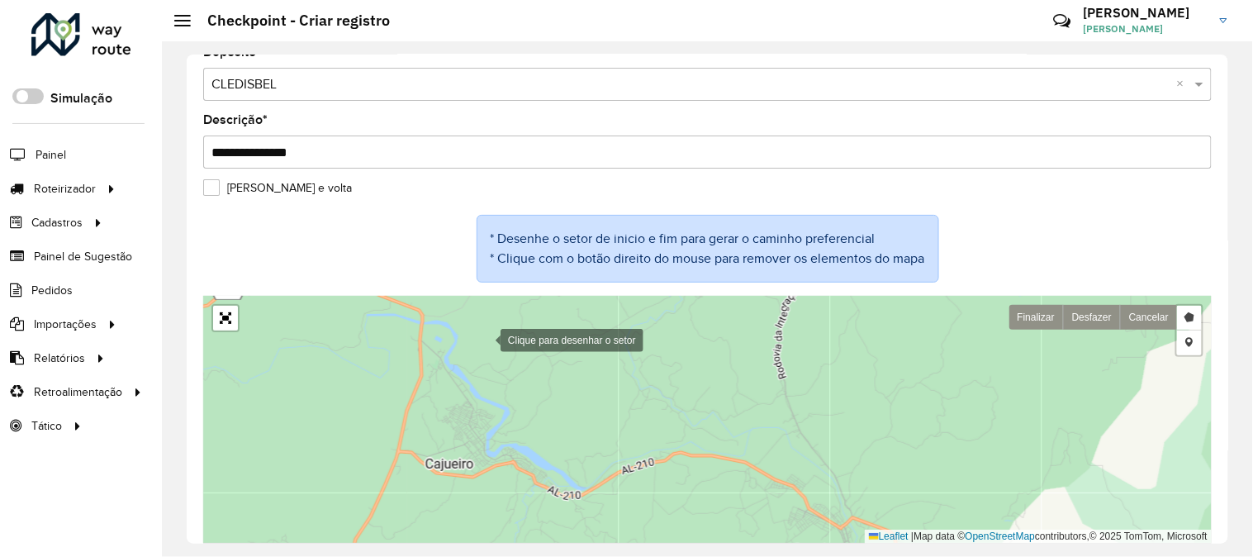
click at [484, 340] on div at bounding box center [484, 338] width 33 height 33
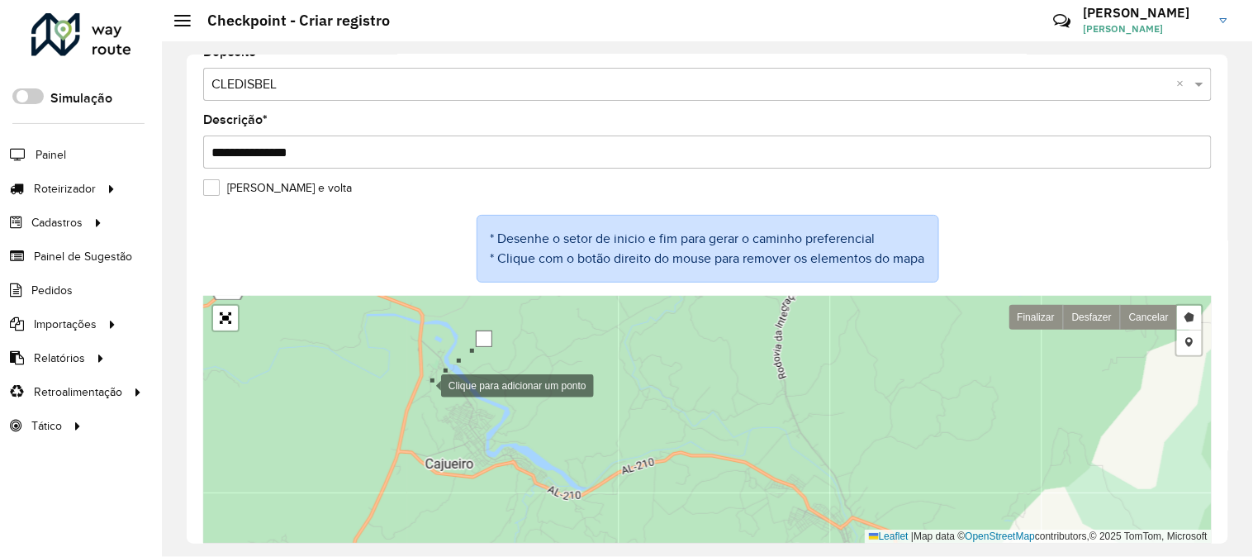
click at [425, 385] on div at bounding box center [424, 384] width 33 height 33
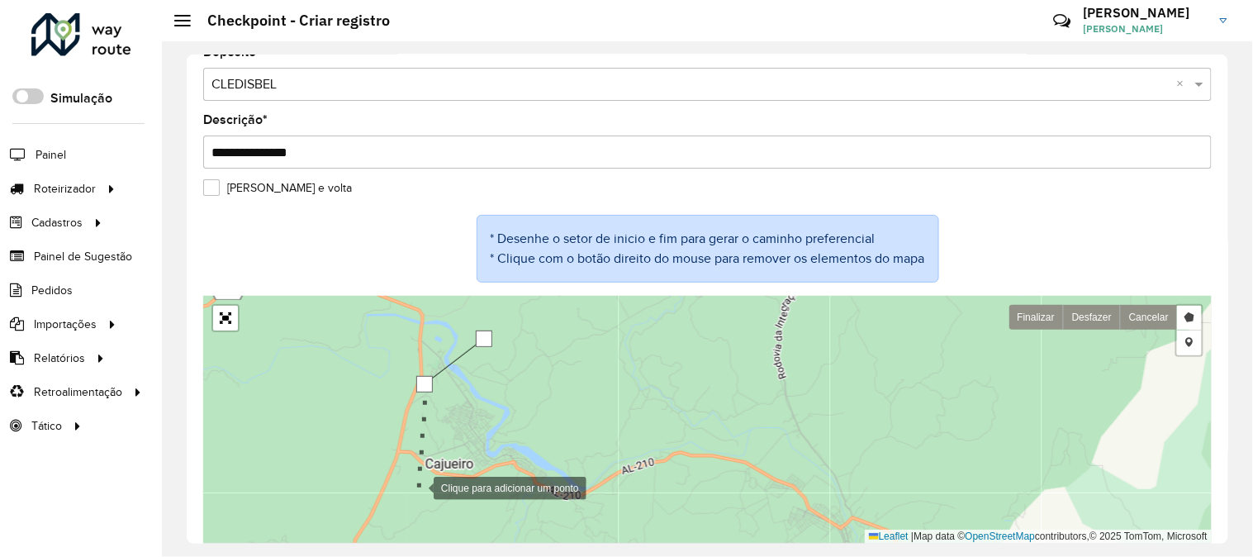
click at [417, 487] on div at bounding box center [417, 486] width 33 height 33
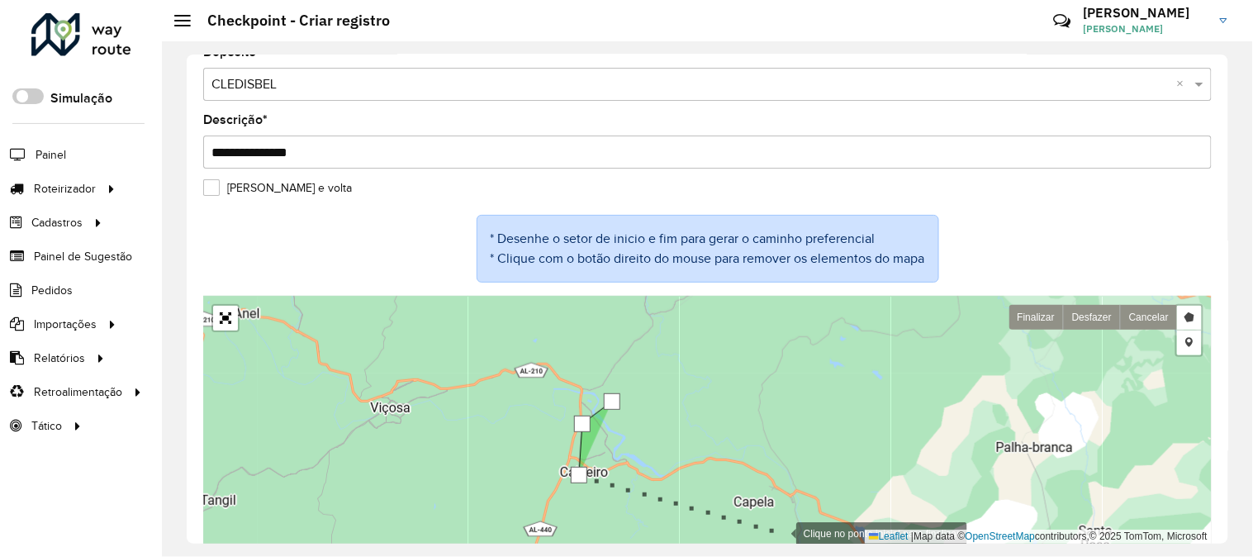
click at [780, 533] on div at bounding box center [779, 532] width 33 height 33
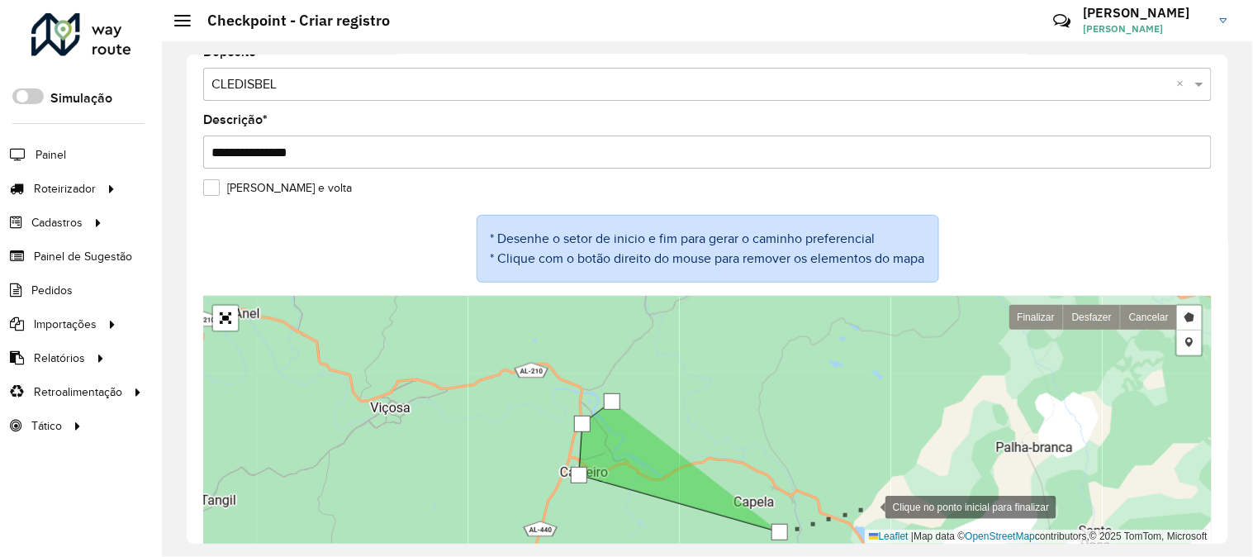
click at [870, 506] on div at bounding box center [869, 505] width 33 height 33
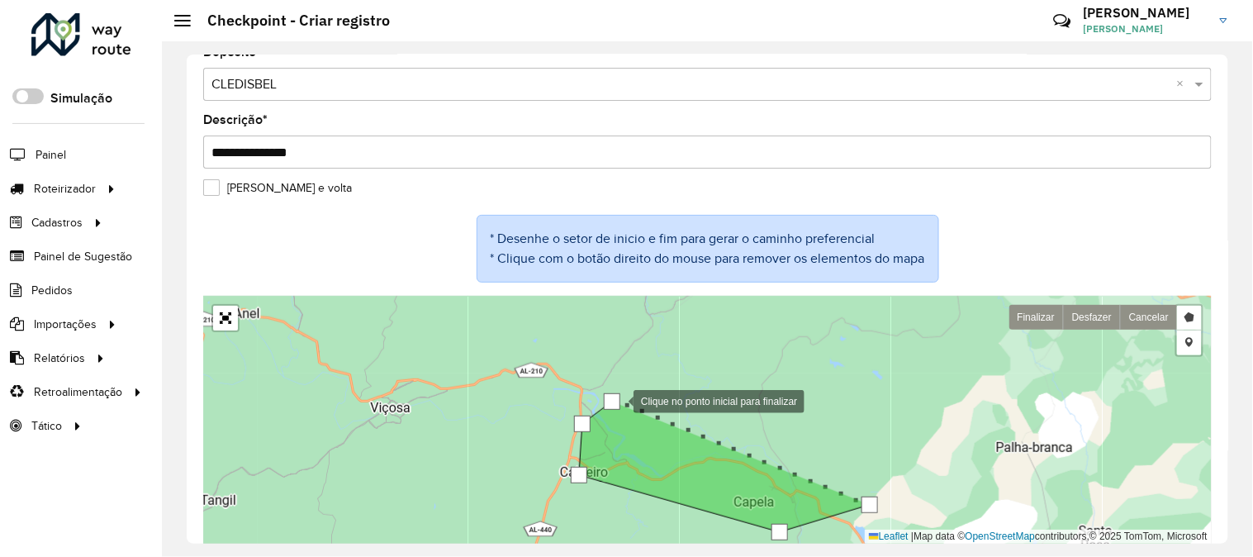
click at [617, 401] on div at bounding box center [612, 401] width 17 height 17
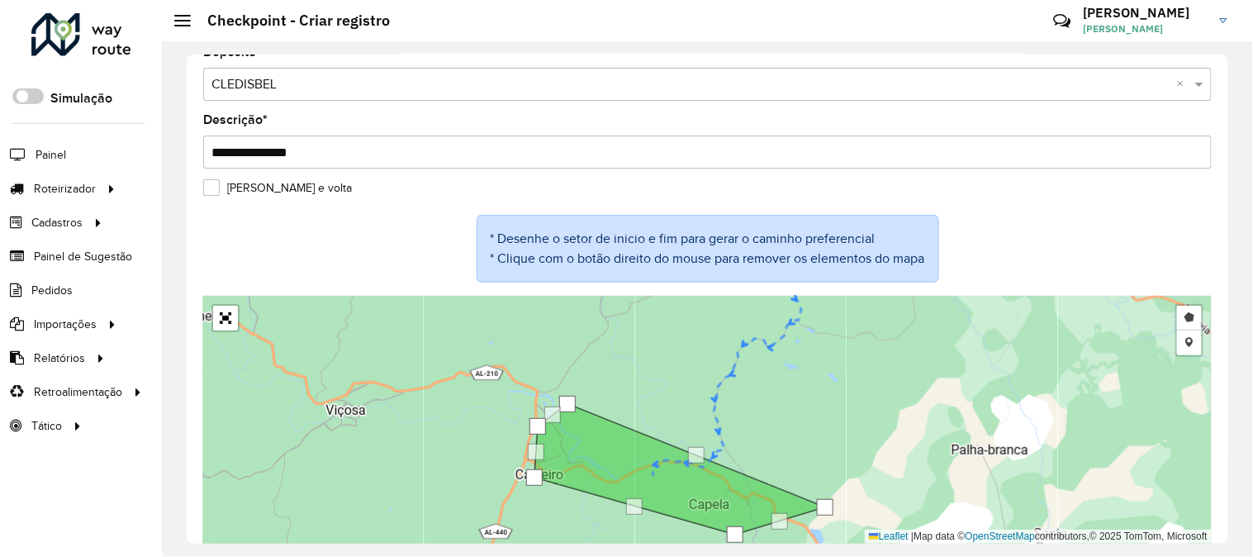
drag, startPoint x: 840, startPoint y: 449, endPoint x: 713, endPoint y: 435, distance: 128.0
click at [714, 435] on div "Desenhar setor Adicionar checkpoint Finalizar Desfazer Cancelar Leaflet | Map d…" at bounding box center [707, 420] width 1009 height 248
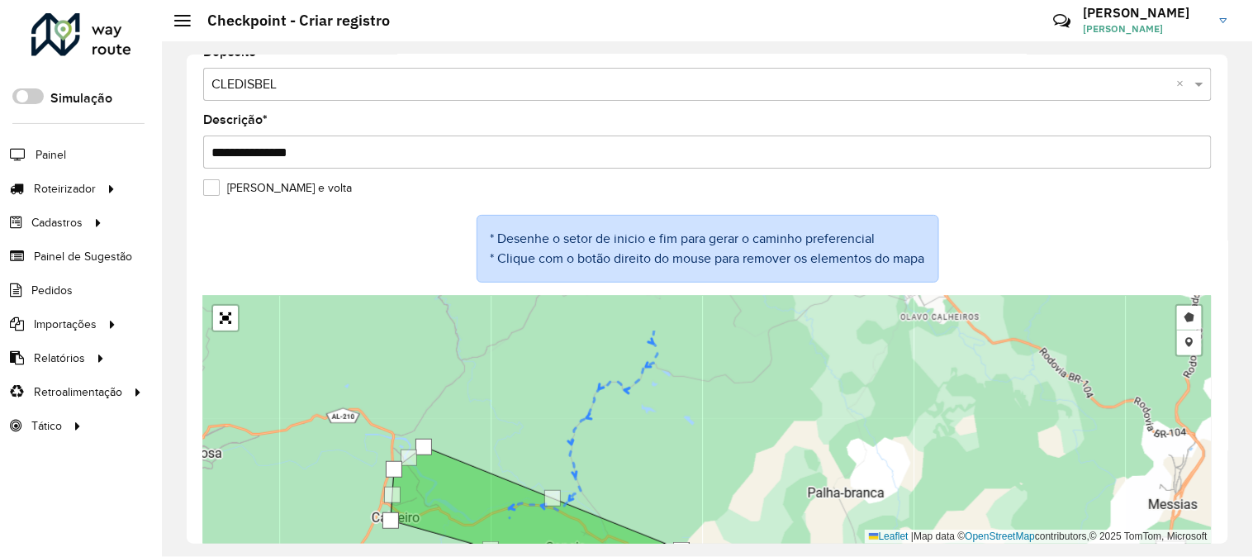
drag, startPoint x: 716, startPoint y: 416, endPoint x: 570, endPoint y: 531, distance: 185.9
click at [574, 529] on div "Desenhar setor Adicionar checkpoint Finalizar Desfazer Cancelar Leaflet | Map d…" at bounding box center [707, 420] width 1009 height 248
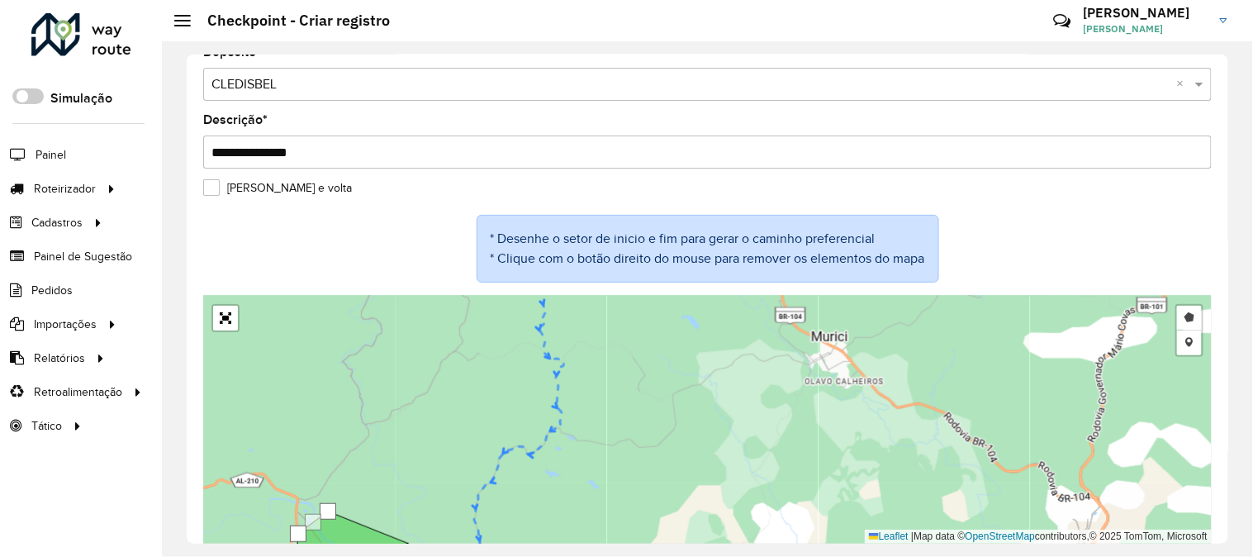
drag, startPoint x: 669, startPoint y: 465, endPoint x: 601, endPoint y: 556, distance: 113.8
click at [601, 556] on div "**********" at bounding box center [707, 299] width 1091 height 516
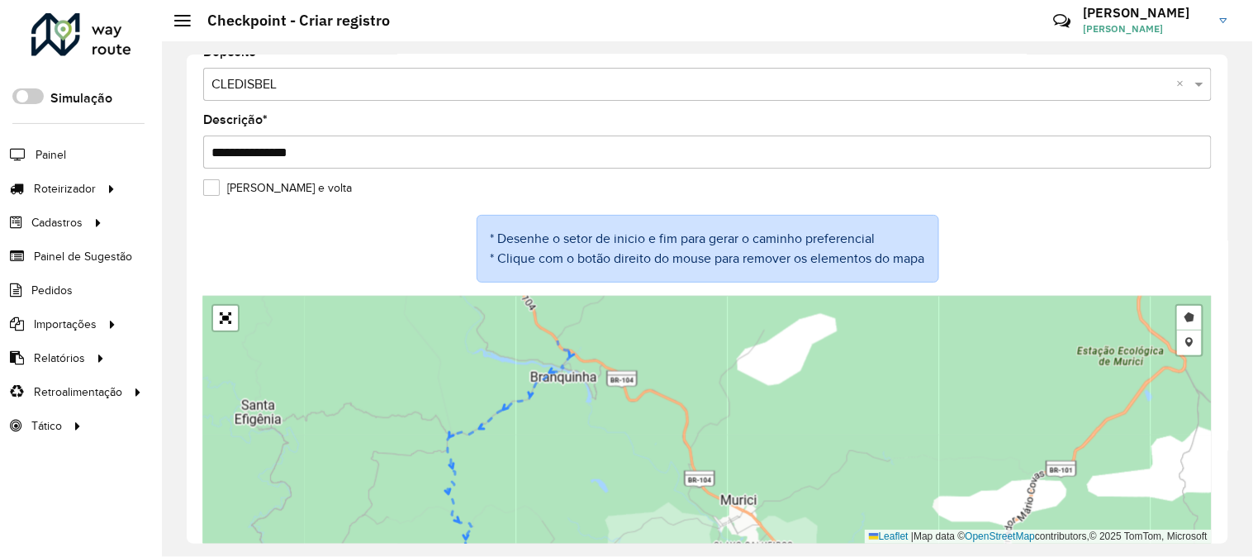
drag, startPoint x: 611, startPoint y: 415, endPoint x: 589, endPoint y: 498, distance: 86.4
click at [589, 498] on div "Desenhar setor Adicionar checkpoint Finalizar Desfazer Cancelar Leaflet | Map d…" at bounding box center [707, 420] width 1009 height 248
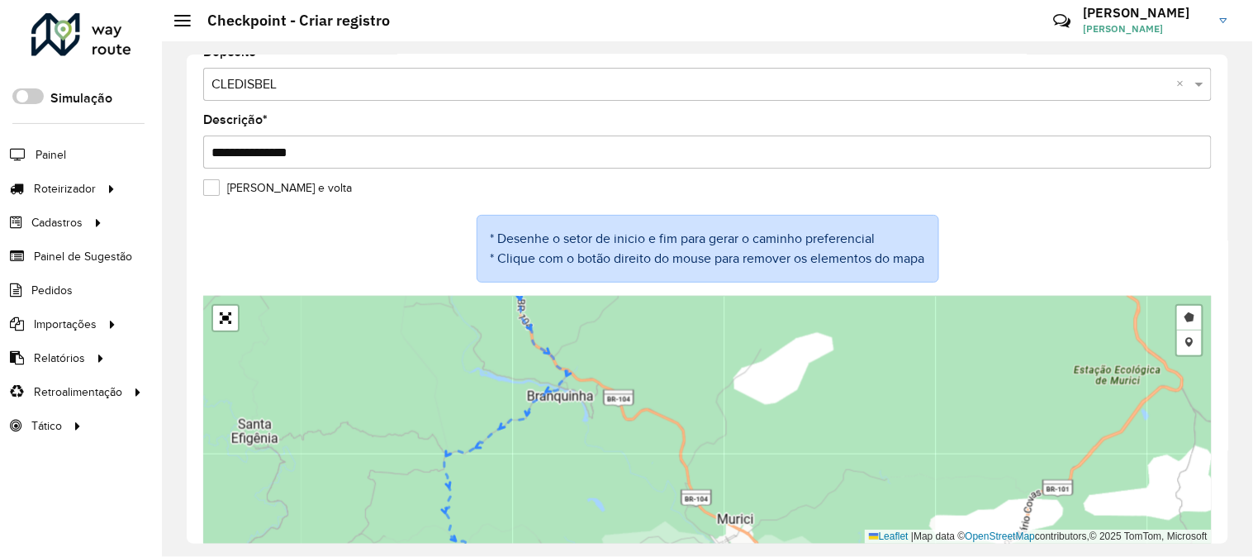
click at [676, 357] on div "Desenhar setor Adicionar checkpoint Finalizar Desfazer Cancelar Leaflet | Map d…" at bounding box center [707, 420] width 1009 height 248
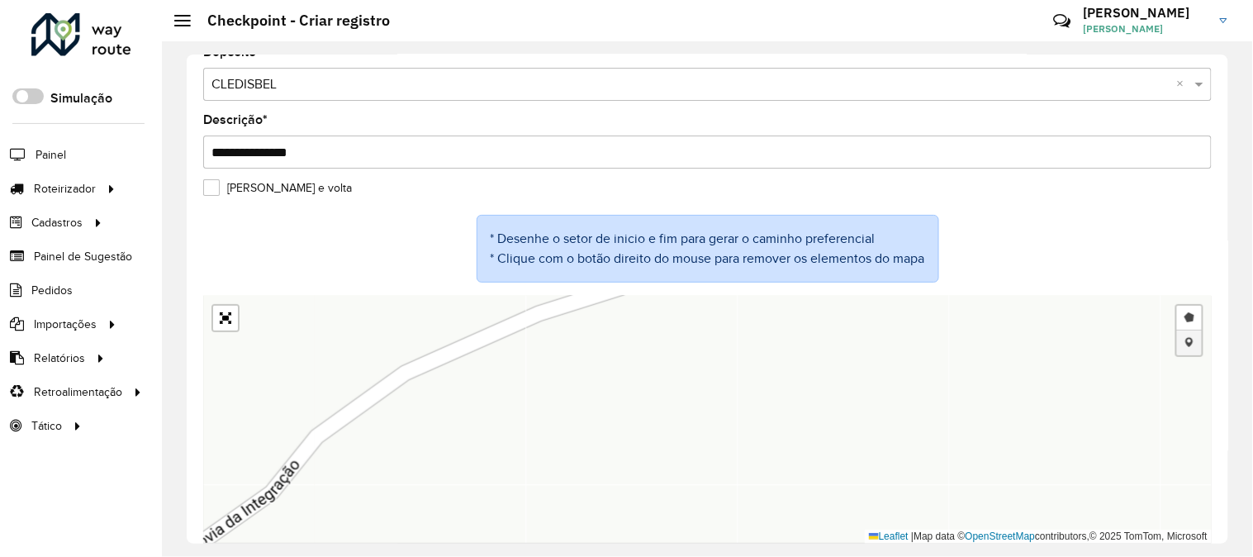
click at [1192, 344] on link "Adicionar checkpoint" at bounding box center [1189, 342] width 25 height 25
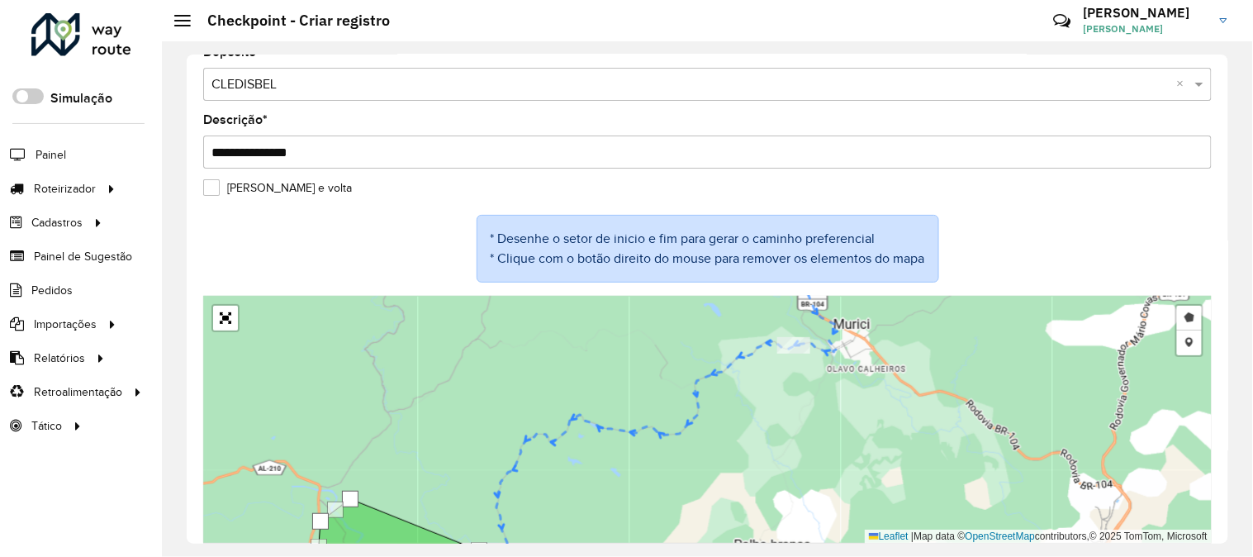
click at [211, 188] on label "[PERSON_NAME] e volta" at bounding box center [277, 187] width 149 height 17
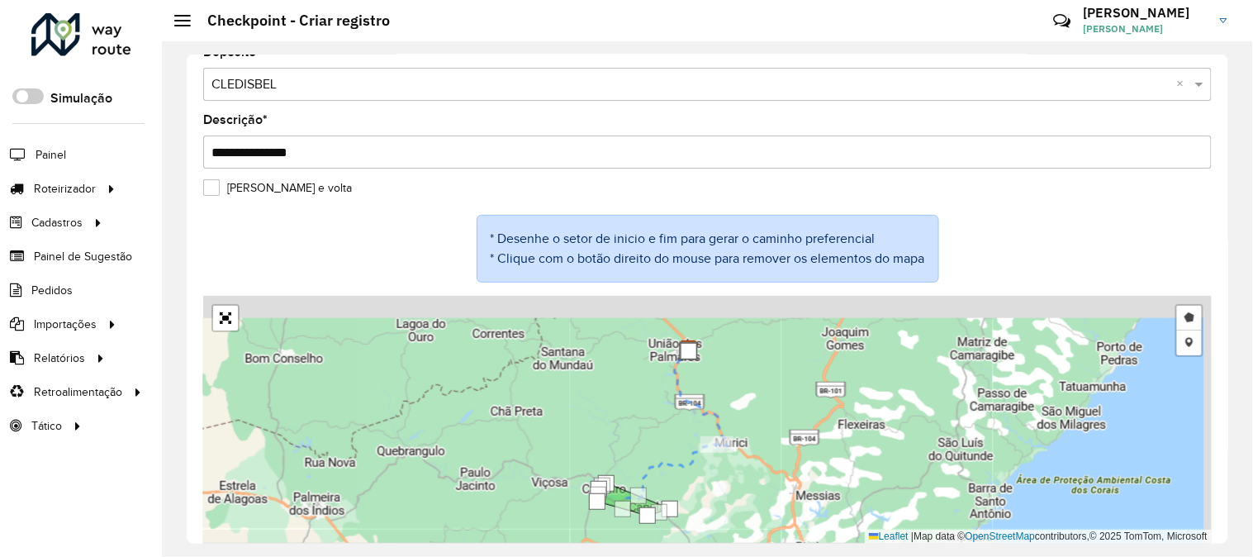
drag, startPoint x: 744, startPoint y: 388, endPoint x: 721, endPoint y: 407, distance: 29.3
click at [734, 405] on div "Desenhar setor Adicionar checkpoint Cancelar Leaflet | Map data © OpenStreetMap…" at bounding box center [707, 420] width 1009 height 248
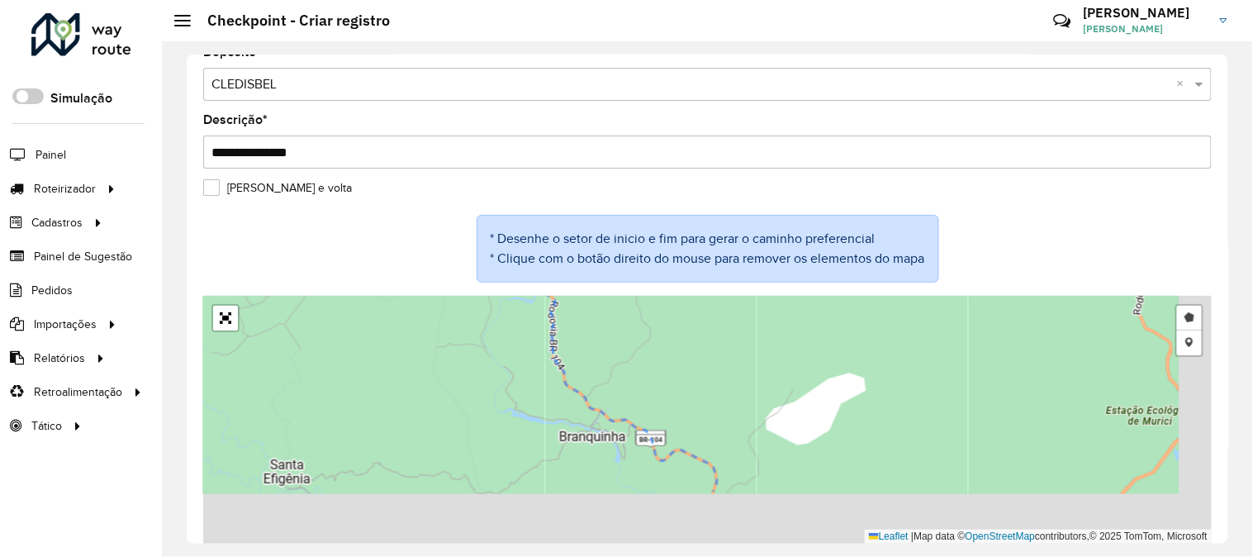
drag, startPoint x: 773, startPoint y: 456, endPoint x: 691, endPoint y: 307, distance: 170.1
click at [695, 314] on div "Desenhar setor Adicionar checkpoint Cancelar Leaflet | Map data © OpenStreetMap…" at bounding box center [707, 420] width 1009 height 248
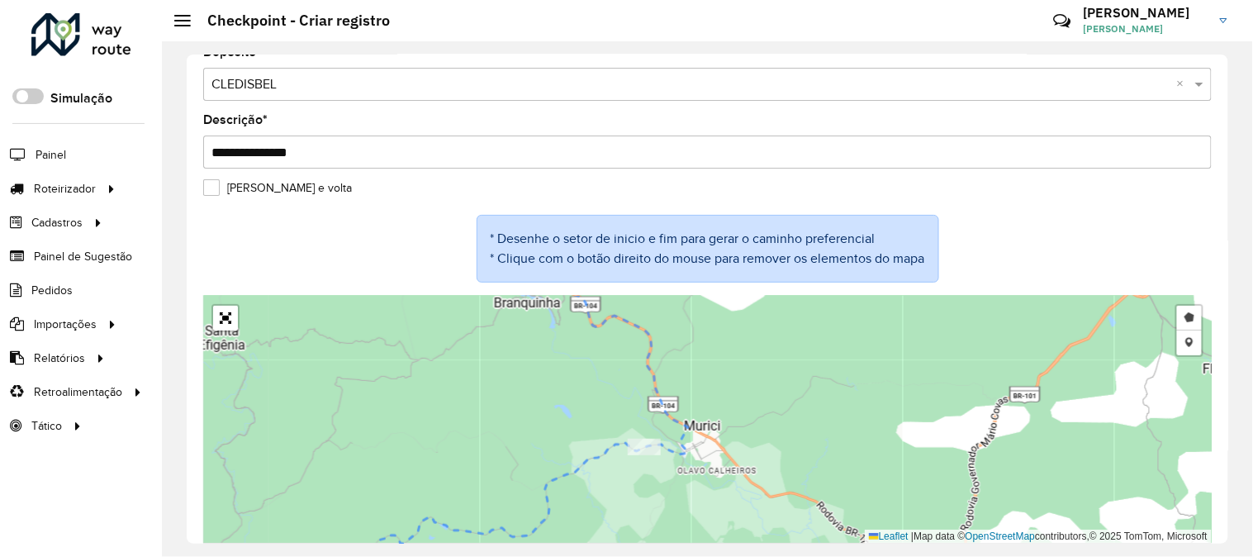
drag, startPoint x: 714, startPoint y: 417, endPoint x: 732, endPoint y: 337, distance: 82.2
click at [731, 340] on div "Desenhar setor Adicionar checkpoint Cancelar Leaflet | Map data © OpenStreetMap…" at bounding box center [707, 420] width 1009 height 248
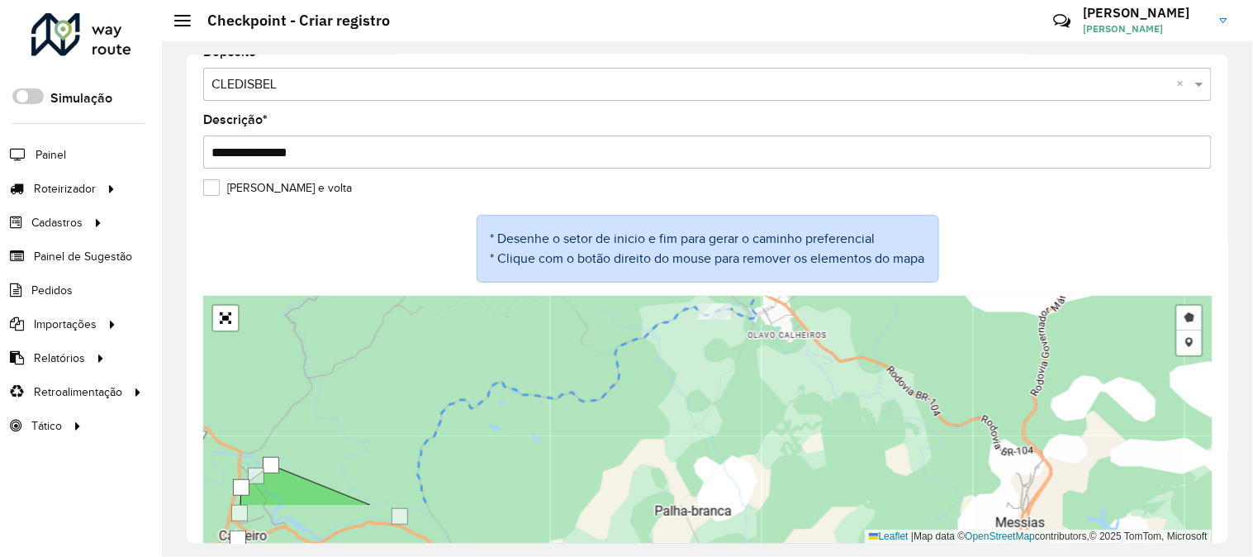
drag, startPoint x: 615, startPoint y: 471, endPoint x: 670, endPoint y: 410, distance: 81.9
click at [663, 416] on div "Desenhar setor Adicionar checkpoint Cancelar Leaflet | Map data © OpenStreetMap…" at bounding box center [707, 420] width 1009 height 248
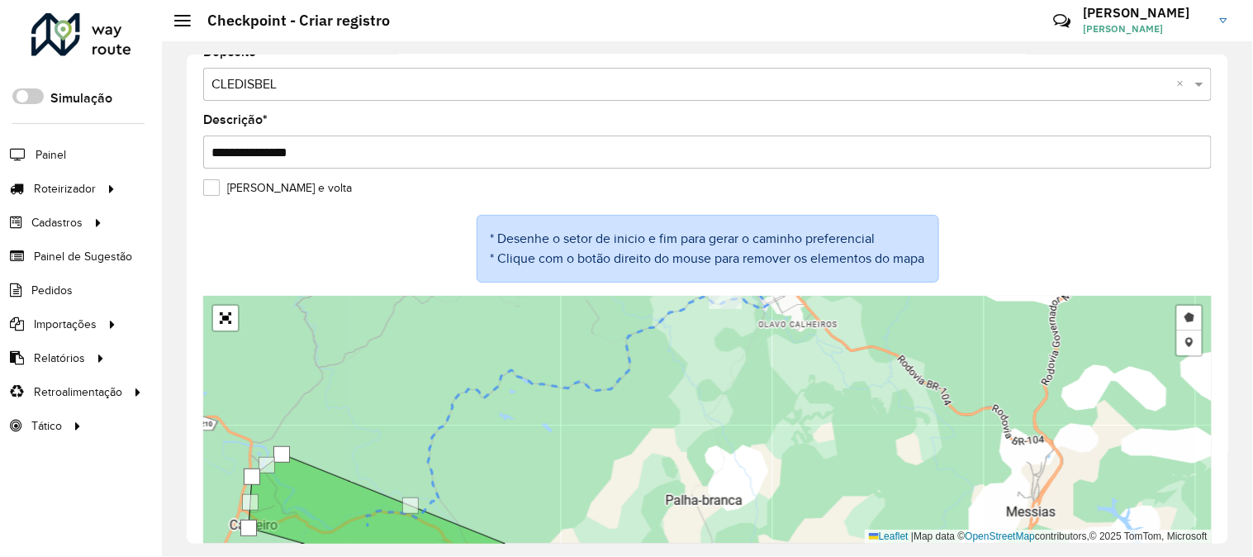
drag, startPoint x: 622, startPoint y: 408, endPoint x: 630, endPoint y: 378, distance: 30.9
click at [630, 378] on div "Desenhar setor Adicionar checkpoint Cancelar Leaflet | Map data © OpenStreetMap…" at bounding box center [707, 420] width 1009 height 248
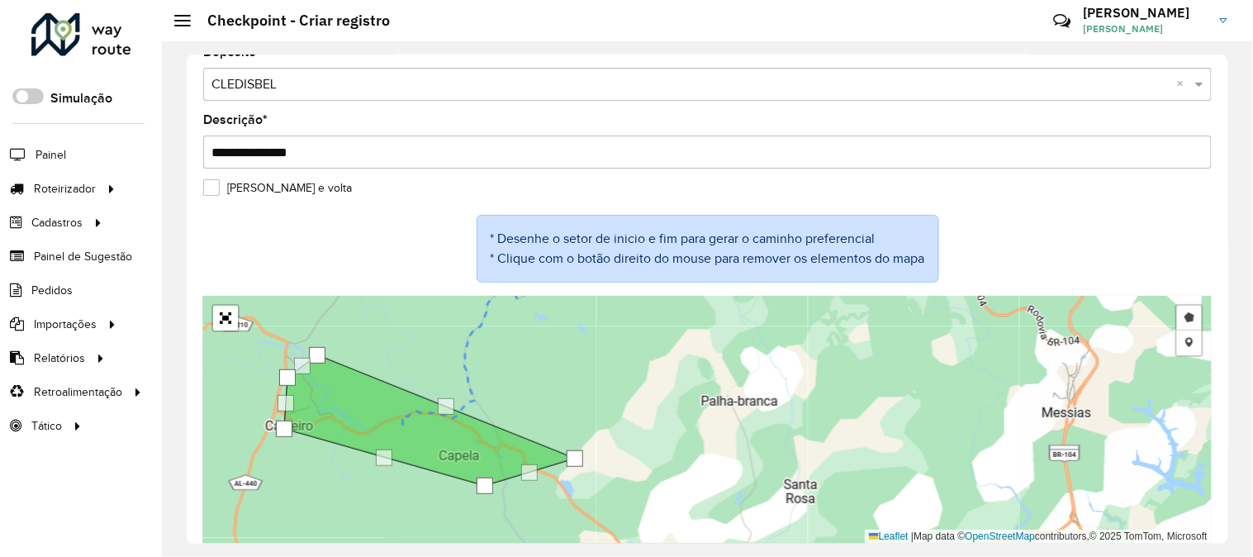
drag, startPoint x: 587, startPoint y: 386, endPoint x: 540, endPoint y: 535, distance: 156.0
click at [541, 532] on div "Desenhar setor Adicionar checkpoint Cancelar Leaflet | Map data © OpenStreetMap…" at bounding box center [707, 420] width 1009 height 248
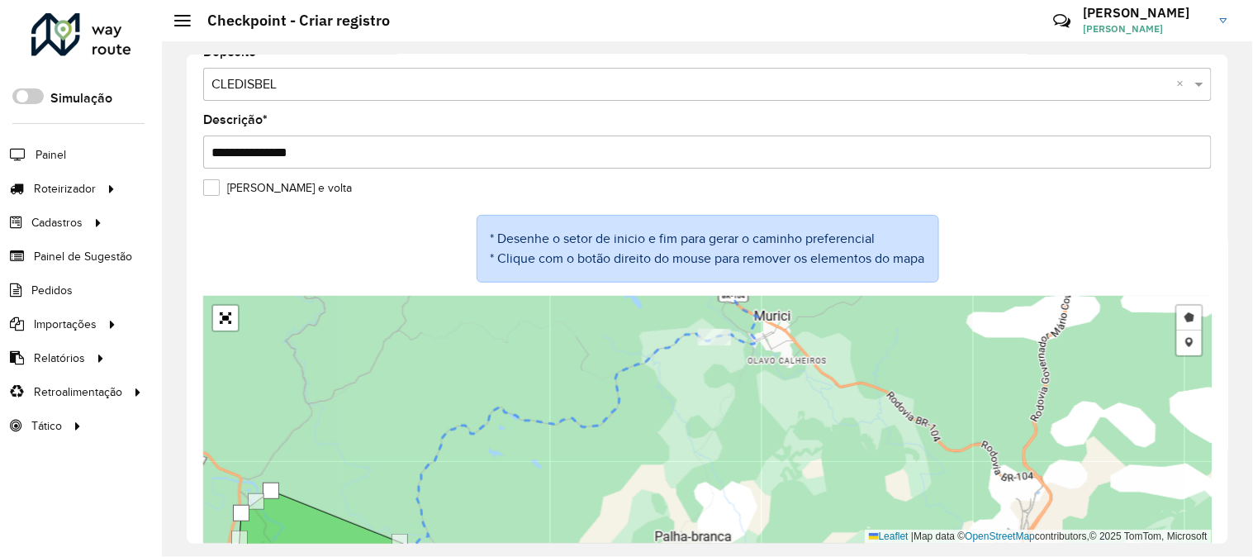
drag, startPoint x: 592, startPoint y: 506, endPoint x: 583, endPoint y: 424, distance: 83.0
click at [609, 410] on div "Desenhar setor Adicionar checkpoint Cancelar Leaflet | Map data © OpenStreetMap…" at bounding box center [707, 420] width 1009 height 248
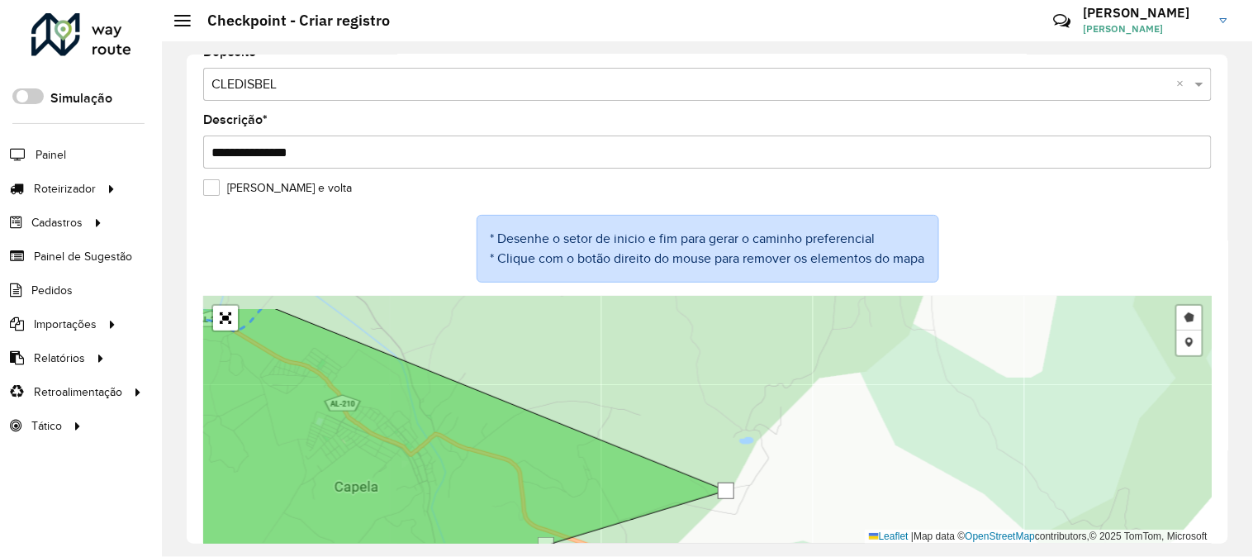
drag, startPoint x: 494, startPoint y: 360, endPoint x: 573, endPoint y: 498, distance: 159.1
click at [573, 497] on div "Desenhar setor Adicionar checkpoint Cancelar Leaflet | Map data © OpenStreetMap…" at bounding box center [707, 420] width 1009 height 248
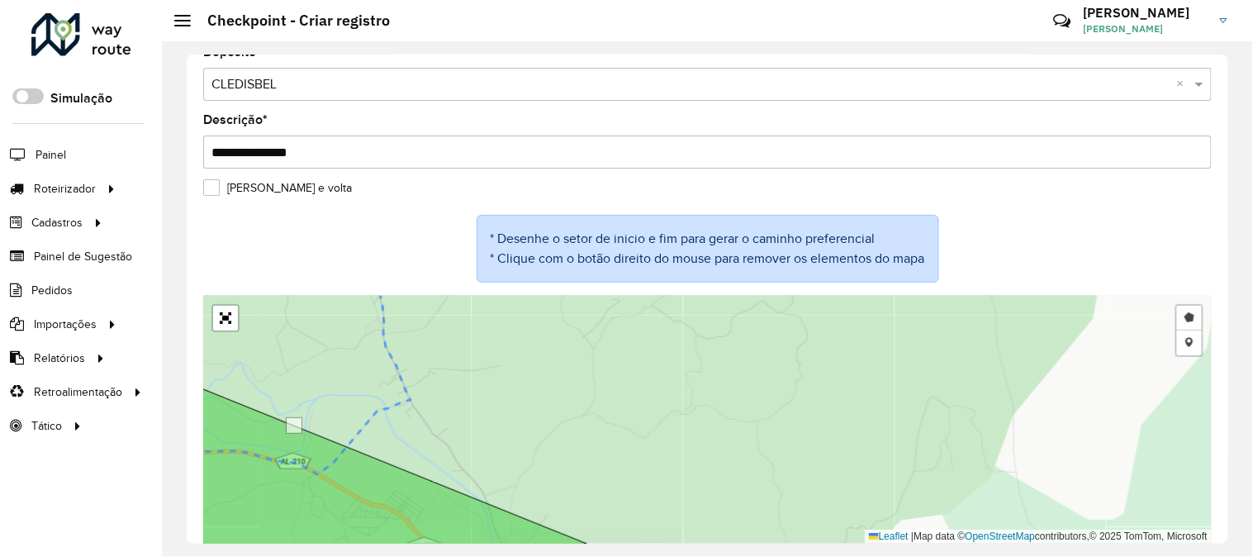
drag, startPoint x: 482, startPoint y: 457, endPoint x: 502, endPoint y: 472, distance: 24.8
click at [500, 472] on div "Desenhar setor Adicionar checkpoint Cancelar Leaflet | Map data © OpenStreetMap…" at bounding box center [707, 420] width 1009 height 248
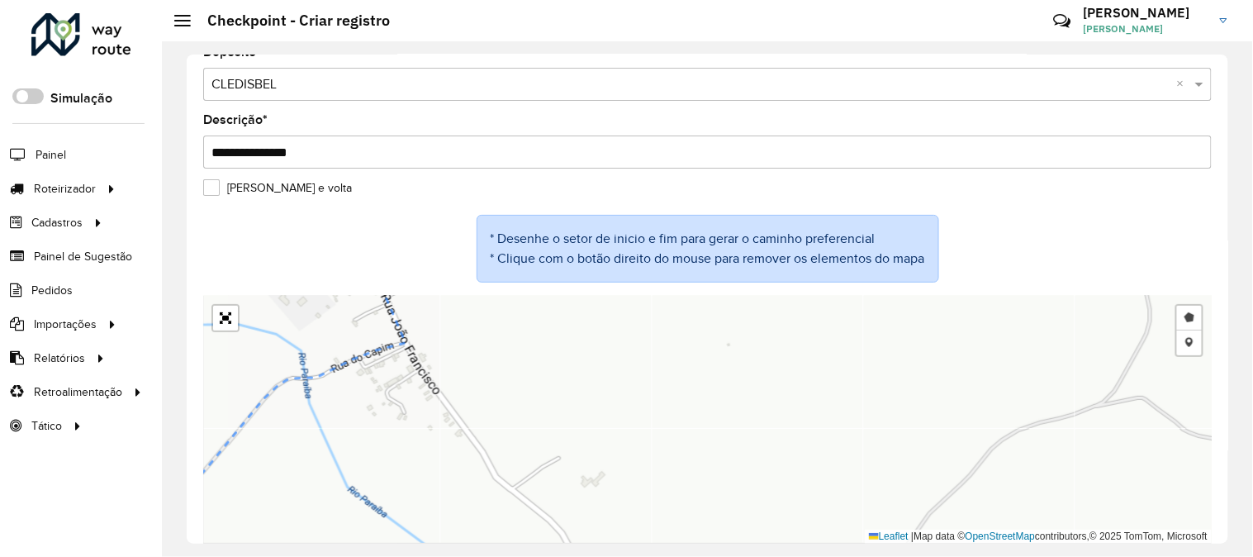
drag, startPoint x: 378, startPoint y: 345, endPoint x: 452, endPoint y: 363, distance: 75.7
click at [425, 349] on div "Desenhar setor Adicionar checkpoint Cancelar Leaflet | Map data © OpenStreetMap…" at bounding box center [707, 420] width 1009 height 248
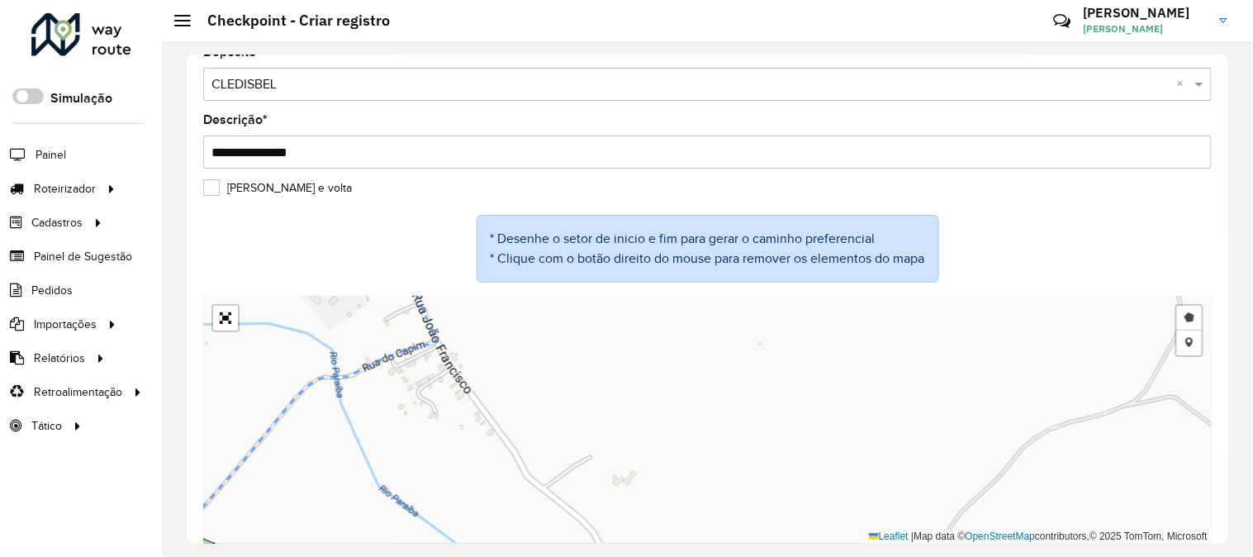
drag, startPoint x: 600, startPoint y: 386, endPoint x: 591, endPoint y: 375, distance: 14.1
click at [591, 377] on div "Desenhar setor Adicionar checkpoint Cancelar Leaflet | Map data © OpenStreetMap…" at bounding box center [707, 420] width 1009 height 248
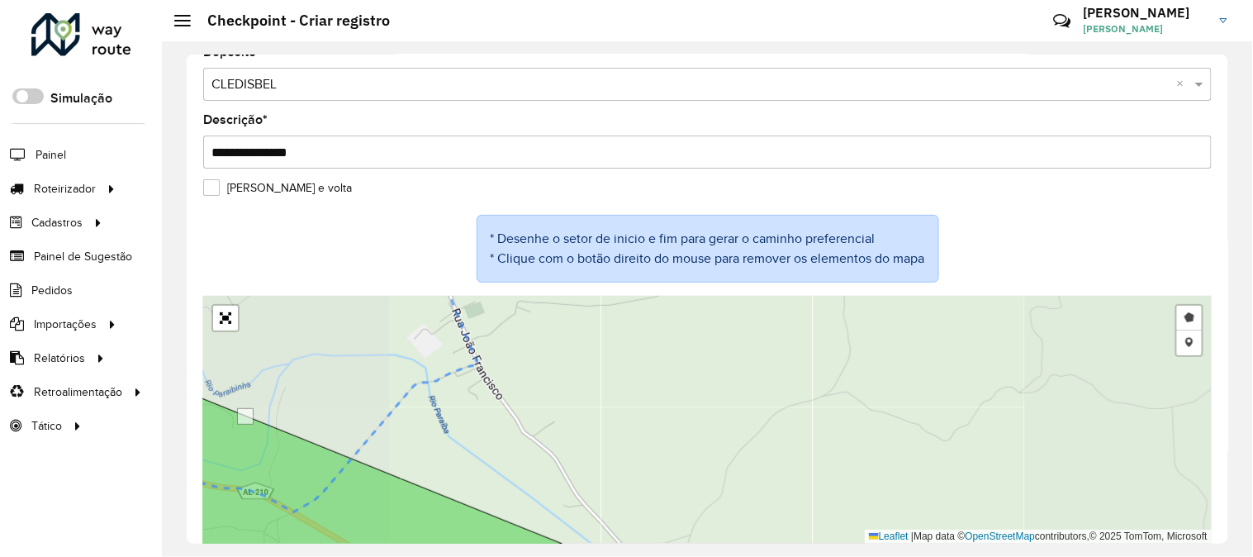
drag, startPoint x: 852, startPoint y: 501, endPoint x: 744, endPoint y: 386, distance: 158.4
click at [744, 386] on div "Desenhar setor Adicionar checkpoint Cancelar Leaflet | Map data © OpenStreetMap…" at bounding box center [707, 420] width 1009 height 248
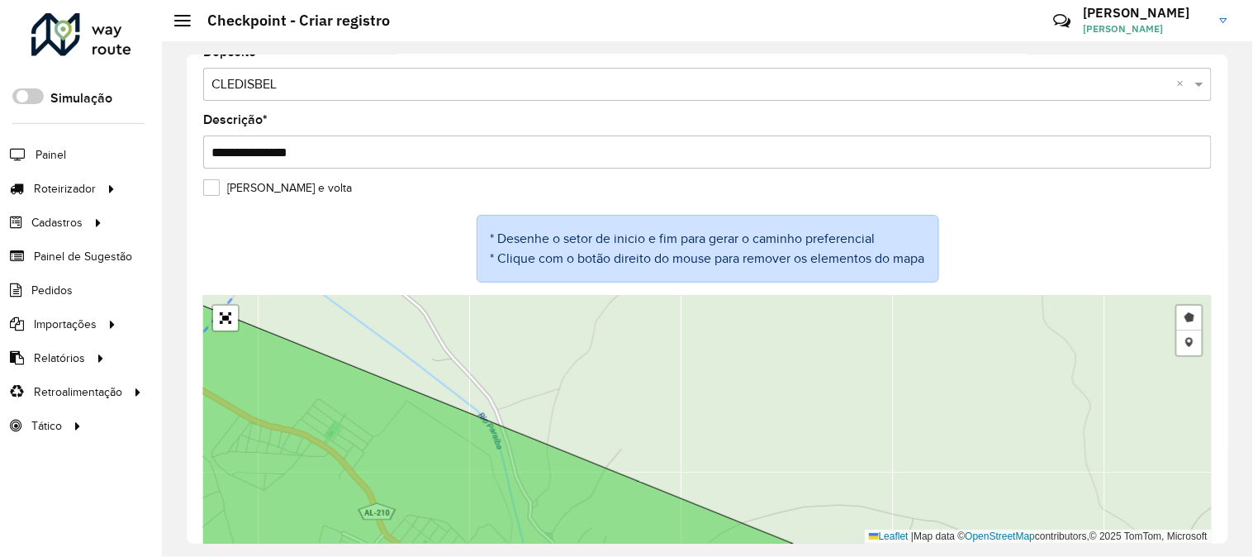
drag, startPoint x: 662, startPoint y: 440, endPoint x: 626, endPoint y: 297, distance: 147.3
click at [630, 308] on div "Desenhar setor Adicionar checkpoint Cancelar Leaflet | Map data © OpenStreetMap…" at bounding box center [707, 420] width 1009 height 248
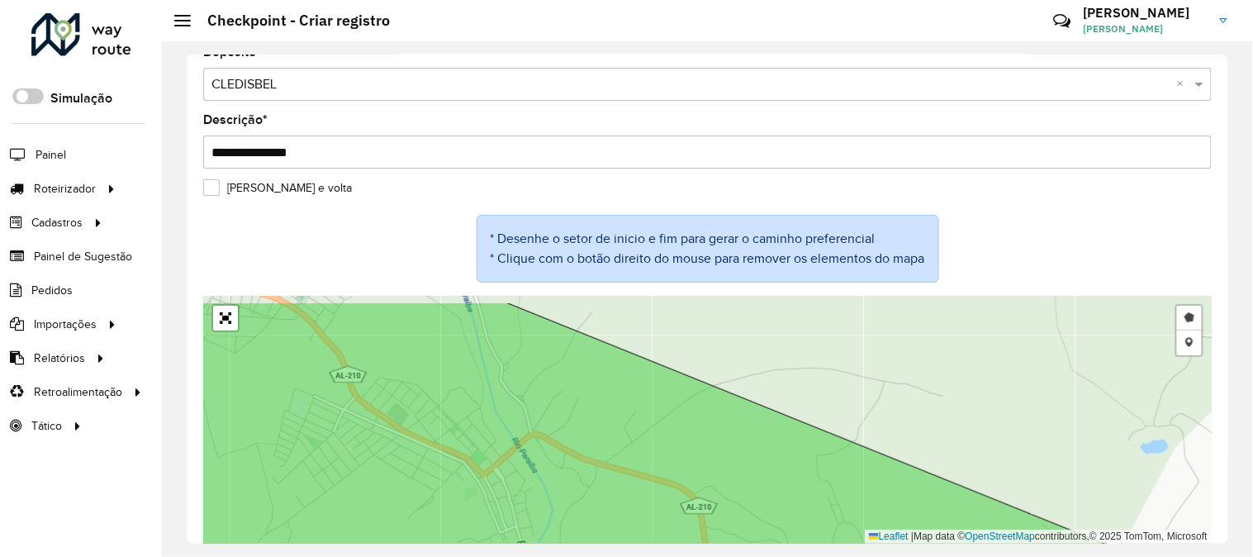
drag, startPoint x: 682, startPoint y: 357, endPoint x: 701, endPoint y: 504, distance: 148.3
click at [746, 512] on div "Desenhar setor Adicionar checkpoint Cancelar Leaflet | Map data © OpenStreetMap…" at bounding box center [707, 420] width 1009 height 248
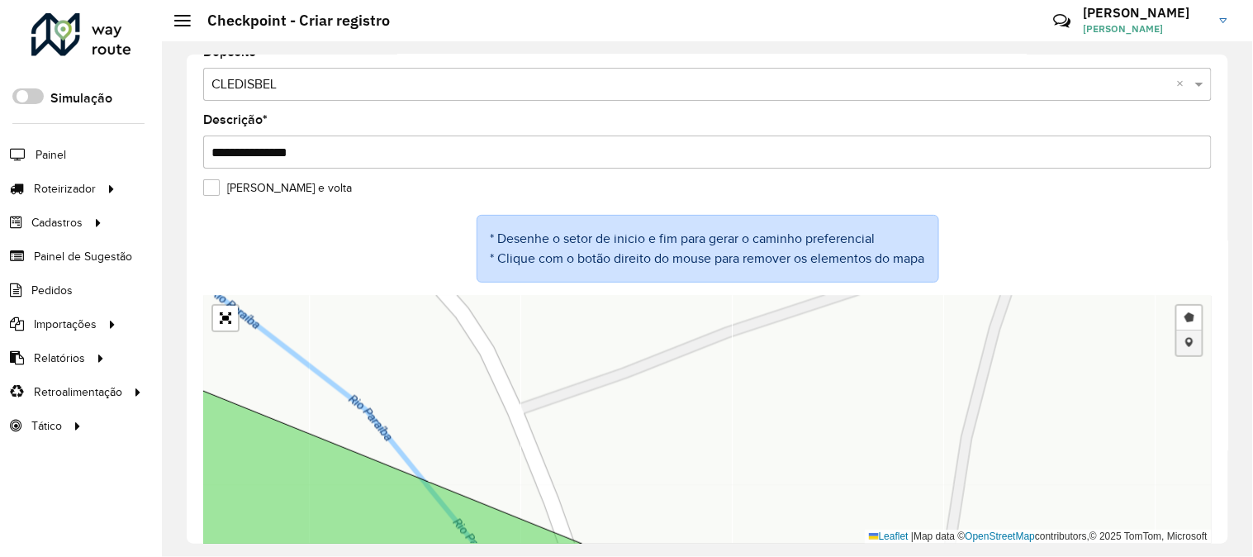
click at [1188, 345] on link "Adicionar checkpoint" at bounding box center [1189, 342] width 25 height 25
click at [738, 351] on div "Desenhar setor Adicionar checkpoint Cancelar Leaflet | Map data © OpenStreetMap…" at bounding box center [707, 420] width 1009 height 248
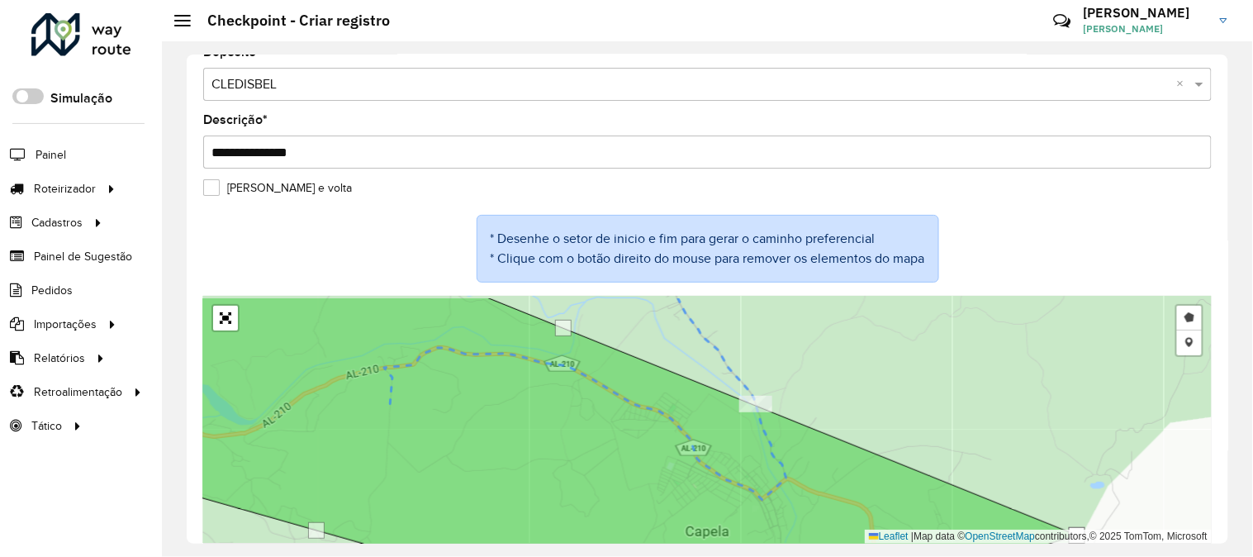
drag, startPoint x: 843, startPoint y: 350, endPoint x: 790, endPoint y: 504, distance: 162.8
click at [790, 504] on div "Desenhar setor Adicionar checkpoint Cancelar Leaflet | Map data © OpenStreetMap…" at bounding box center [707, 420] width 1009 height 248
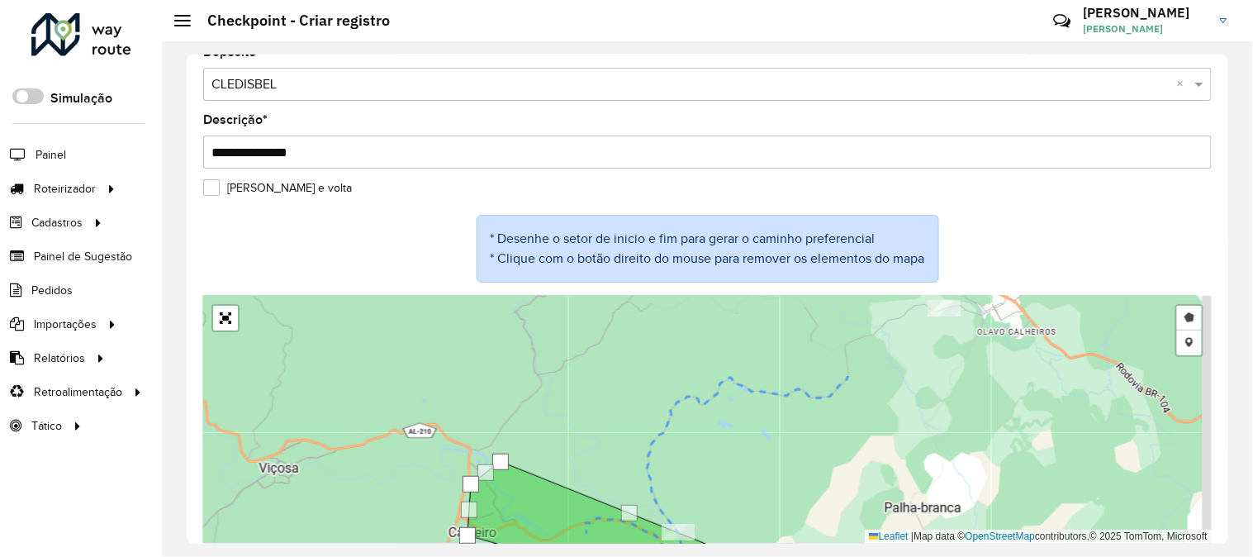
drag, startPoint x: 633, startPoint y: 395, endPoint x: 599, endPoint y: 479, distance: 90.8
click at [596, 488] on div "Desenhar setor Adicionar checkpoint Cancelar Leaflet | Map data © OpenStreetMap…" at bounding box center [707, 420] width 1009 height 248
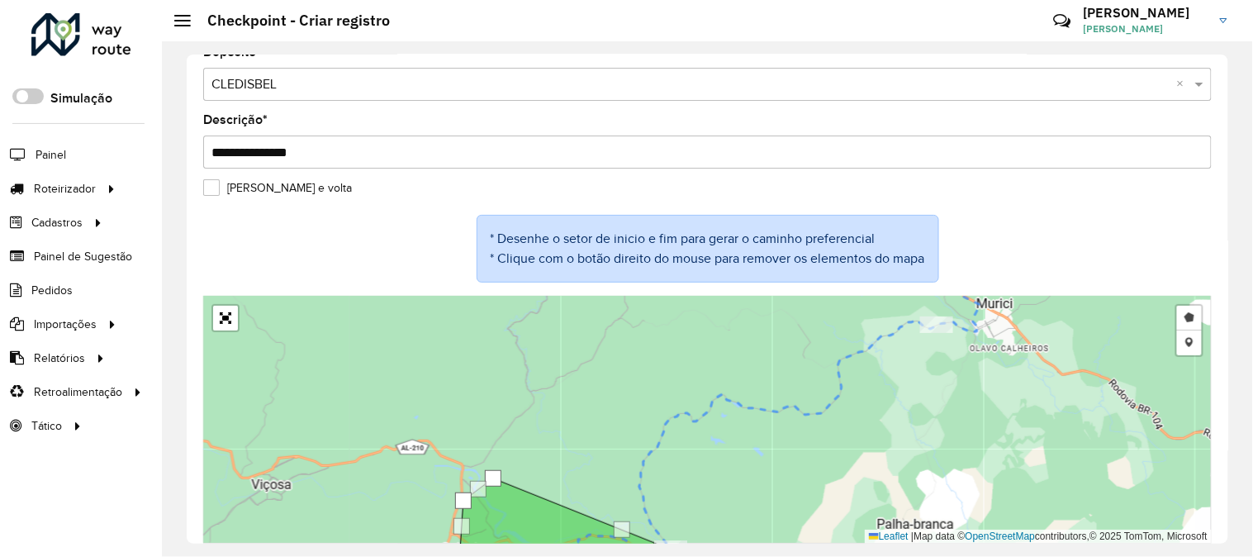
drag, startPoint x: 580, startPoint y: 480, endPoint x: 580, endPoint y: 426, distance: 53.7
click at [617, 410] on div "Desenhar setor Adicionar checkpoint Cancelar Leaflet | Map data © OpenStreetMap…" at bounding box center [707, 420] width 1009 height 248
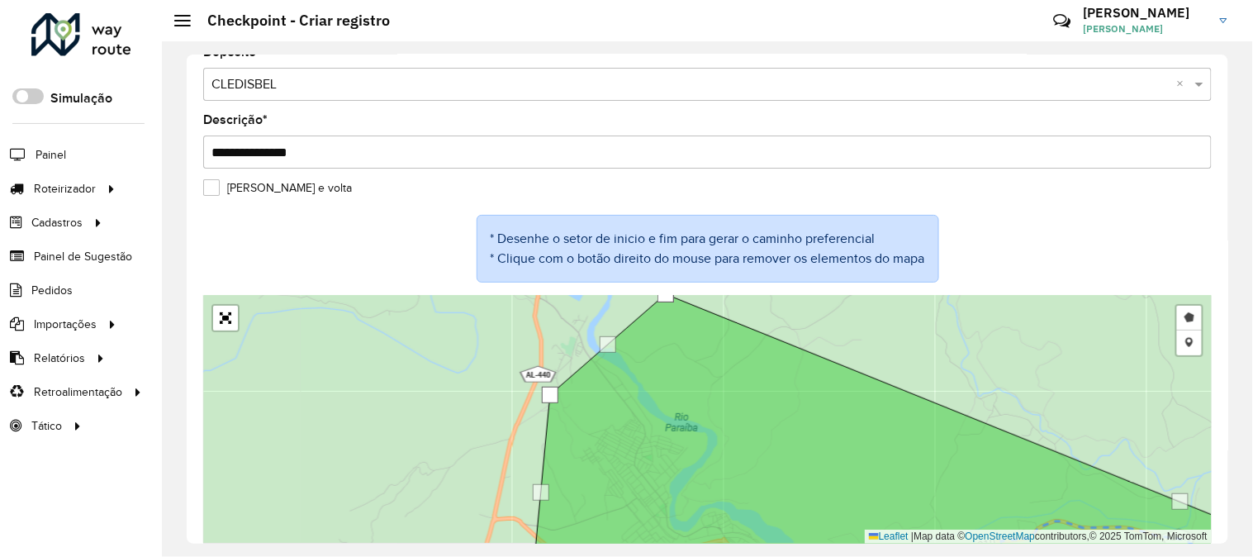
drag, startPoint x: 550, startPoint y: 378, endPoint x: 554, endPoint y: 388, distance: 10.4
click at [554, 388] on div at bounding box center [550, 395] width 17 height 17
drag, startPoint x: 535, startPoint y: 488, endPoint x: 520, endPoint y: 458, distance: 34.0
click at [520, 458] on div at bounding box center [524, 459] width 17 height 17
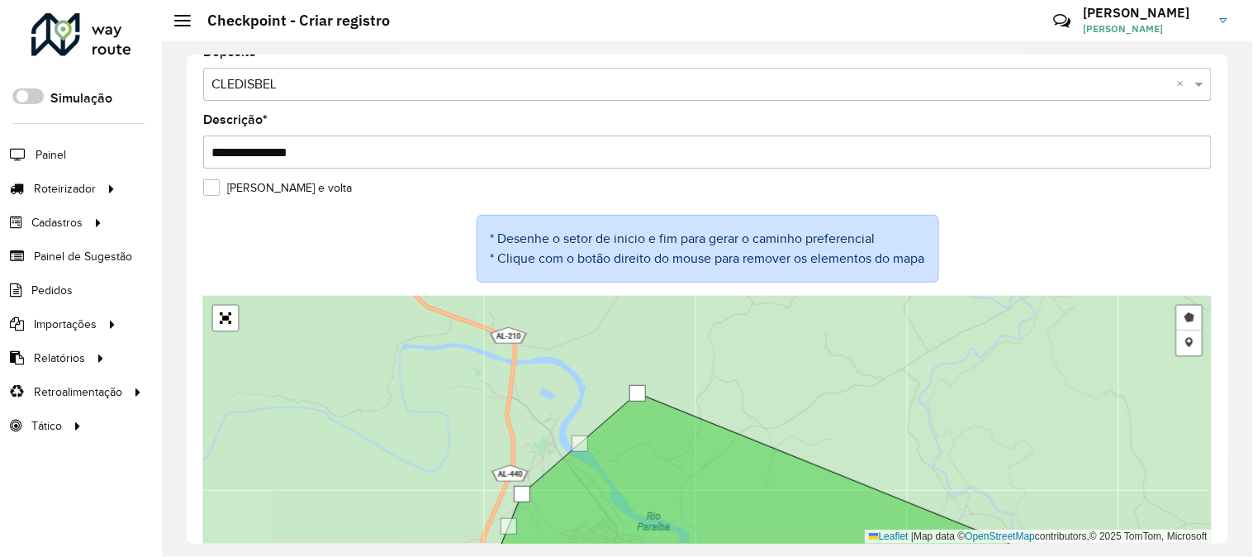
drag, startPoint x: 775, startPoint y: 312, endPoint x: 742, endPoint y: 418, distance: 110.8
click at [746, 415] on div "Desenhar setor Adicionar checkpoint Cancelar Leaflet | Map data © OpenStreetMap…" at bounding box center [707, 420] width 1009 height 248
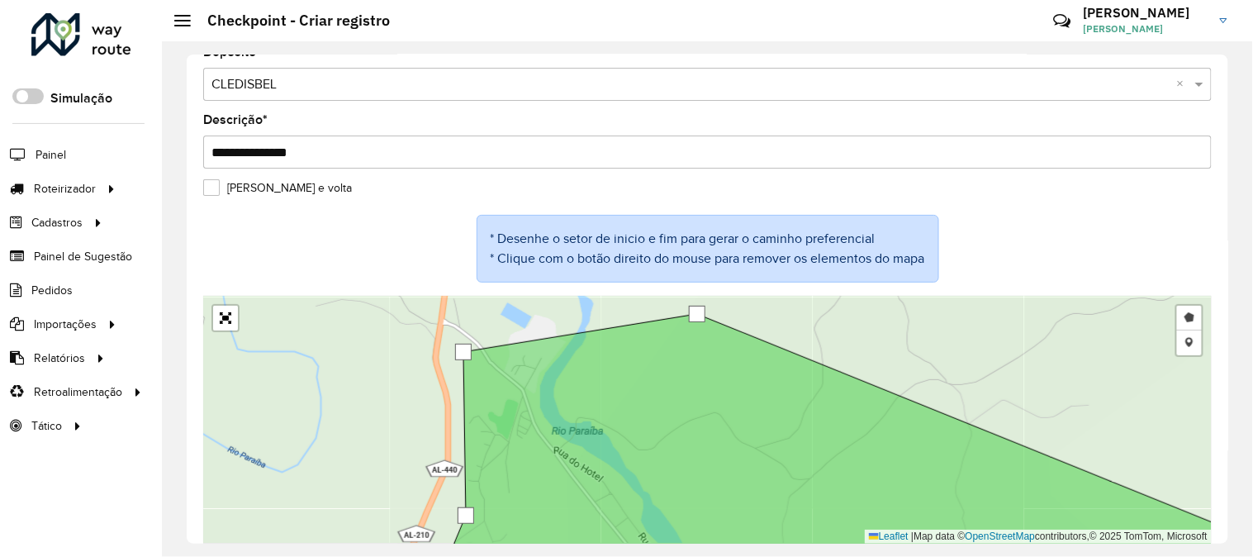
drag, startPoint x: 579, startPoint y: 411, endPoint x: 461, endPoint y: 349, distance: 133.8
click at [461, 349] on div at bounding box center [463, 352] width 17 height 17
drag, startPoint x: 577, startPoint y: 327, endPoint x: 556, endPoint y: 303, distance: 31.6
click at [556, 306] on div at bounding box center [559, 314] width 17 height 17
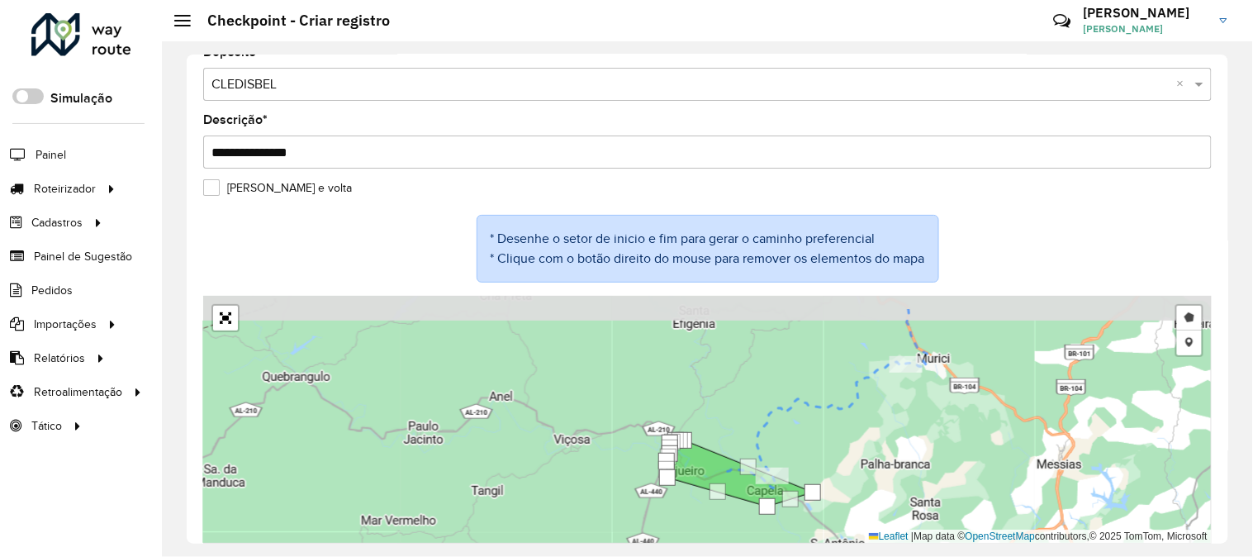
drag, startPoint x: 915, startPoint y: 418, endPoint x: 710, endPoint y: 549, distance: 242.9
click at [715, 550] on div "**********" at bounding box center [707, 299] width 1091 height 516
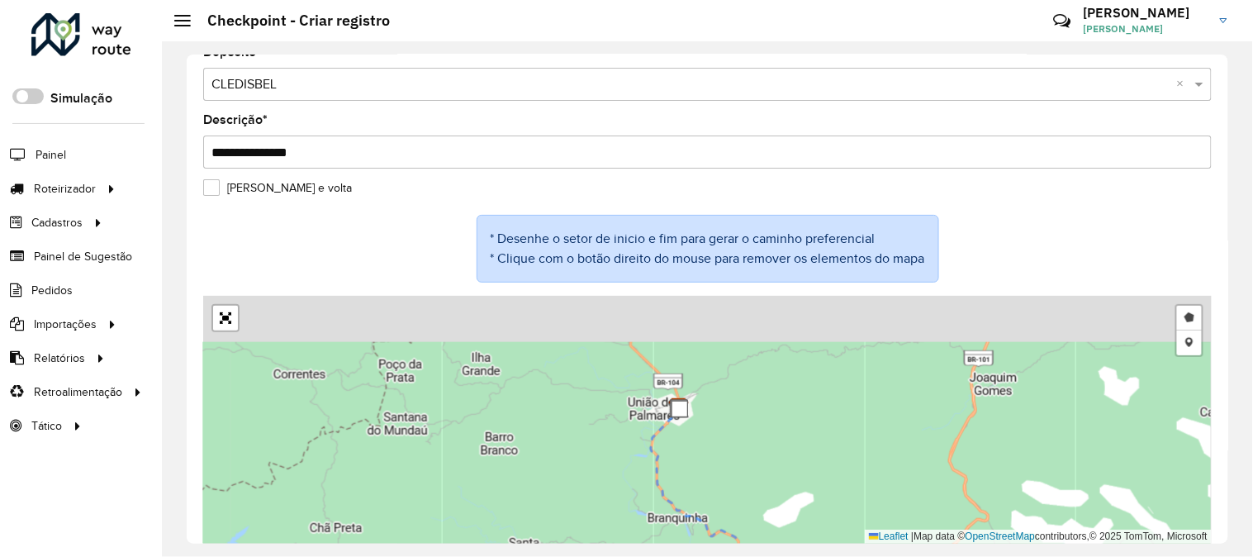
drag, startPoint x: 724, startPoint y: 415, endPoint x: 658, endPoint y: 563, distance: 162.4
click at [658, 556] on html "Aguarde... Pop-up bloqueado! Seu navegador bloqueou automáticamente a abertura …" at bounding box center [626, 278] width 1253 height 557
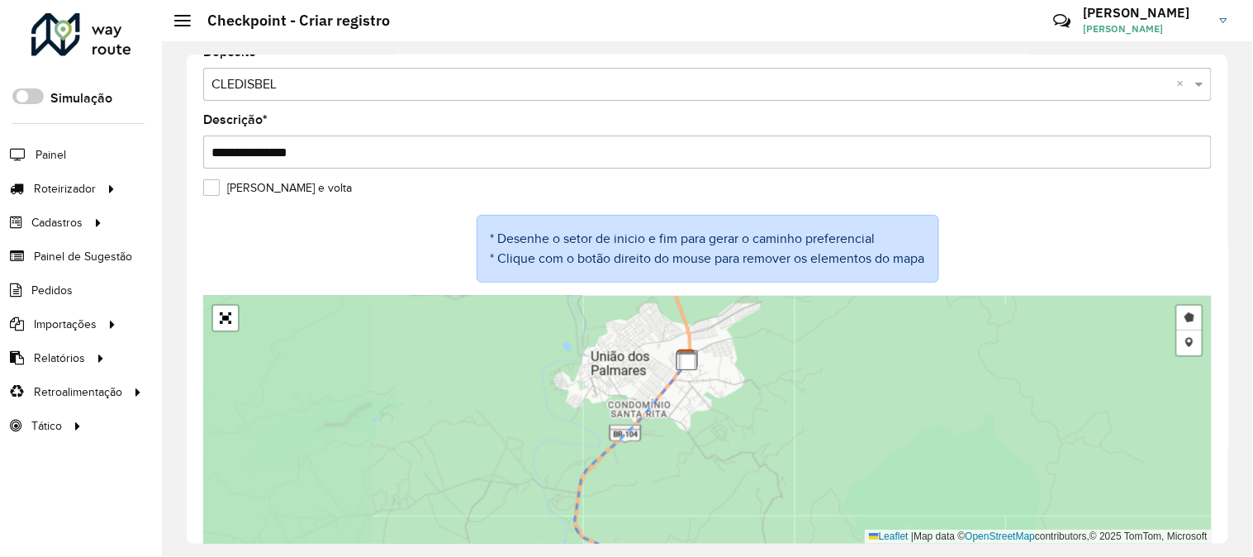
drag, startPoint x: 754, startPoint y: 506, endPoint x: 716, endPoint y: 329, distance: 181.6
click at [719, 350] on div "Desenhar setor Adicionar checkpoint Cancelar Leaflet | Map data © OpenStreetMap…" at bounding box center [707, 420] width 1009 height 248
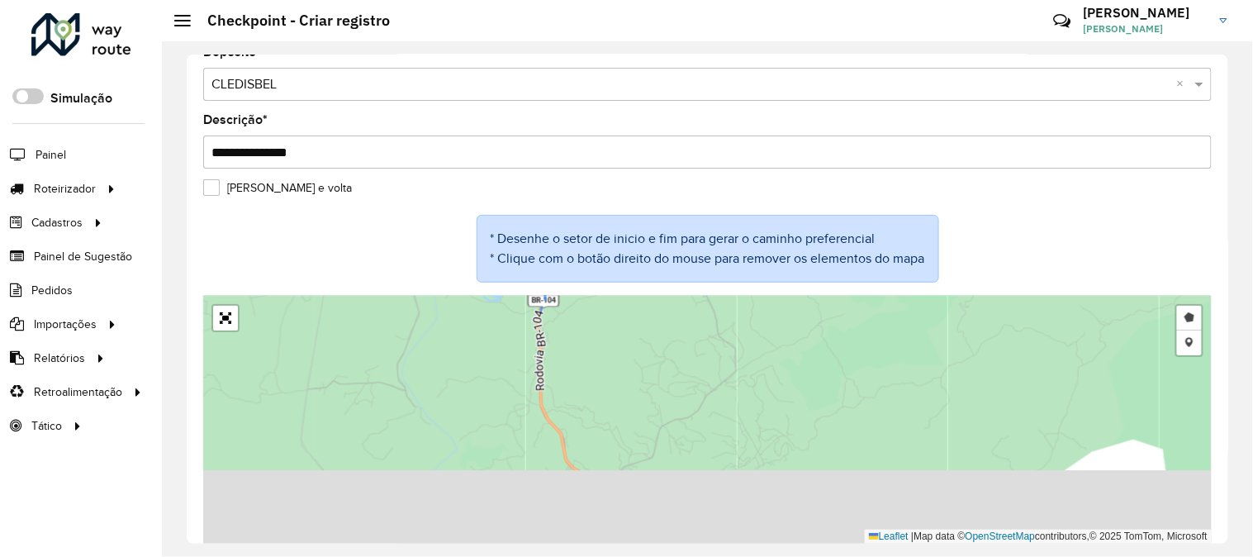
drag, startPoint x: 712, startPoint y: 469, endPoint x: 708, endPoint y: 302, distance: 166.9
click at [708, 324] on div "Desenhar setor Adicionar checkpoint Cancelar Leaflet | Map data © OpenStreetMap…" at bounding box center [707, 420] width 1009 height 248
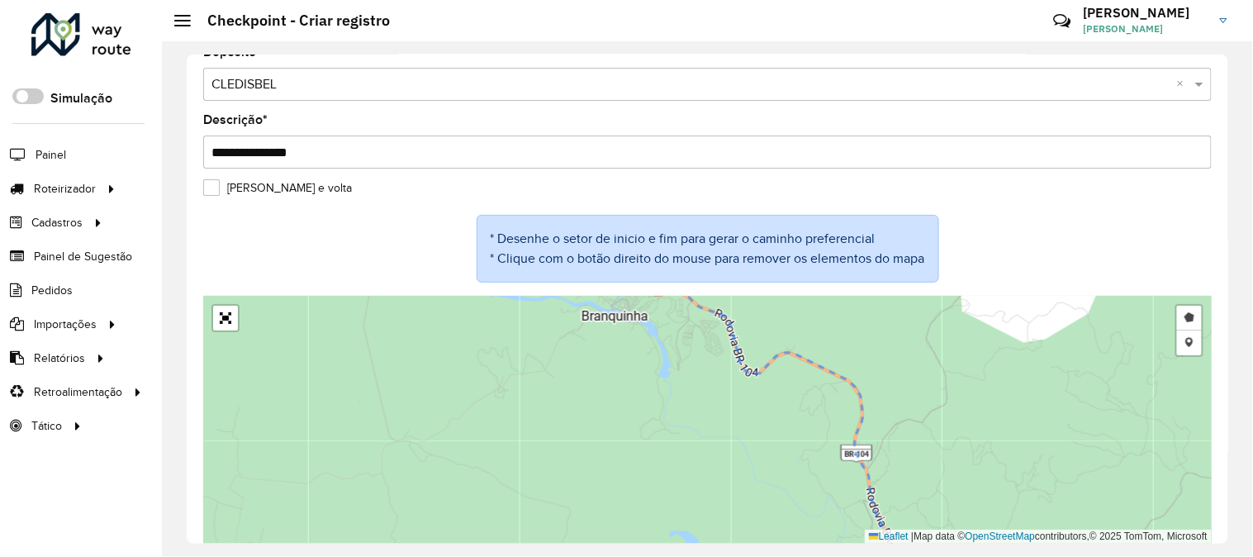
drag, startPoint x: 826, startPoint y: 441, endPoint x: 722, endPoint y: 300, distance: 175.5
click at [733, 316] on div "Desenhar setor Adicionar checkpoint Cancelar Leaflet | Map data © OpenStreetMap…" at bounding box center [707, 420] width 1009 height 248
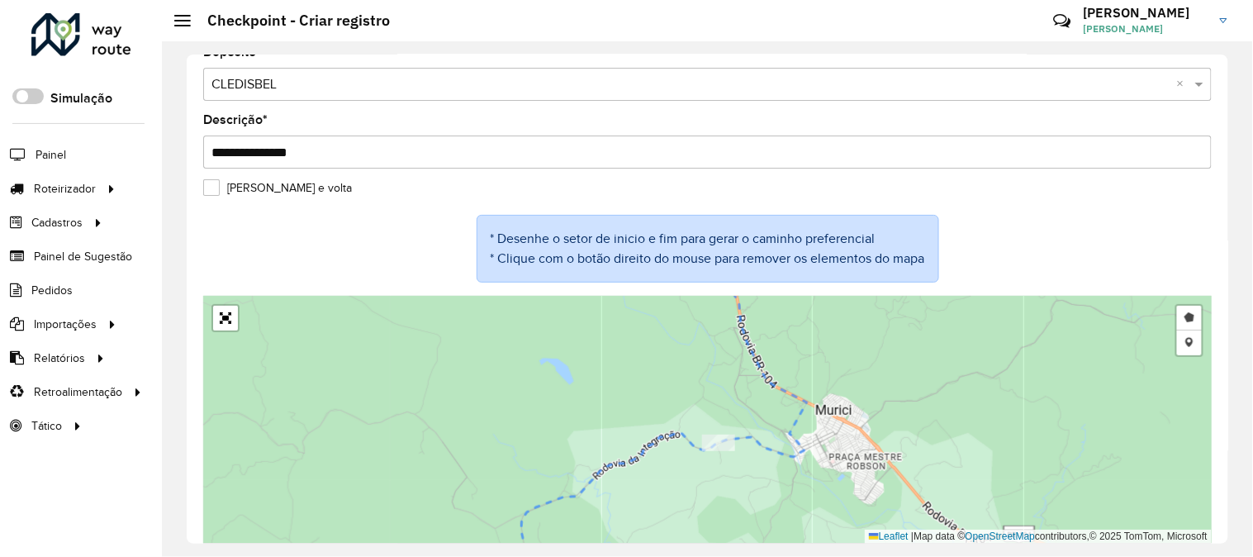
click at [828, 459] on div "Desenhar setor Adicionar checkpoint Cancelar Leaflet | Map data © OpenStreetMap…" at bounding box center [707, 420] width 1009 height 248
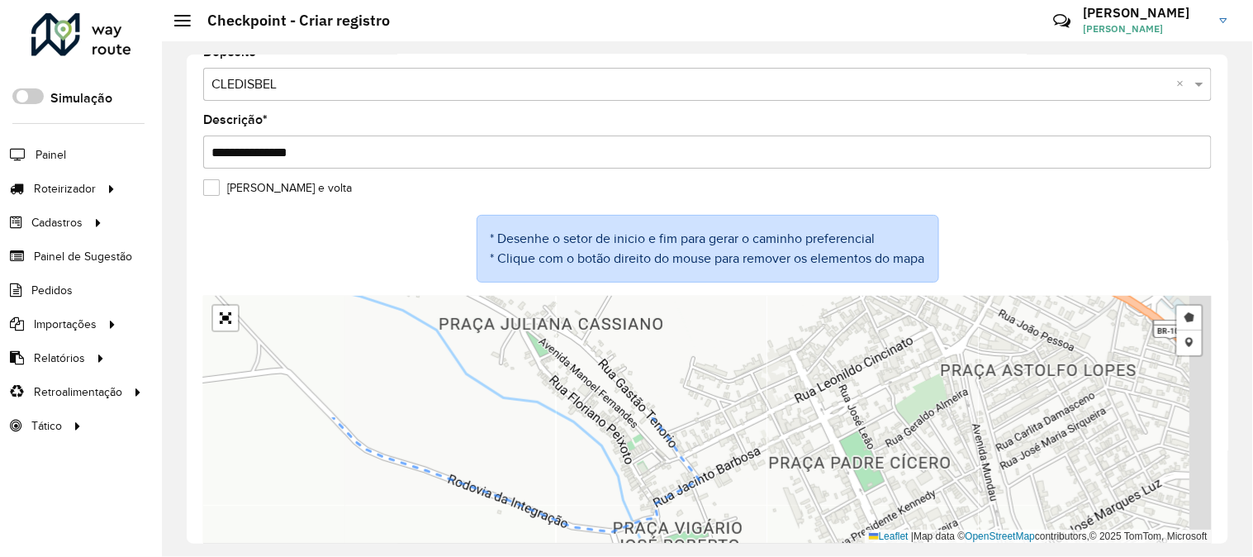
drag, startPoint x: 829, startPoint y: 366, endPoint x: 659, endPoint y: 587, distance: 278.1
click at [659, 556] on html "Aguarde... Pop-up bloqueado! Seu navegador bloqueou automáticamente a abertura …" at bounding box center [626, 278] width 1253 height 557
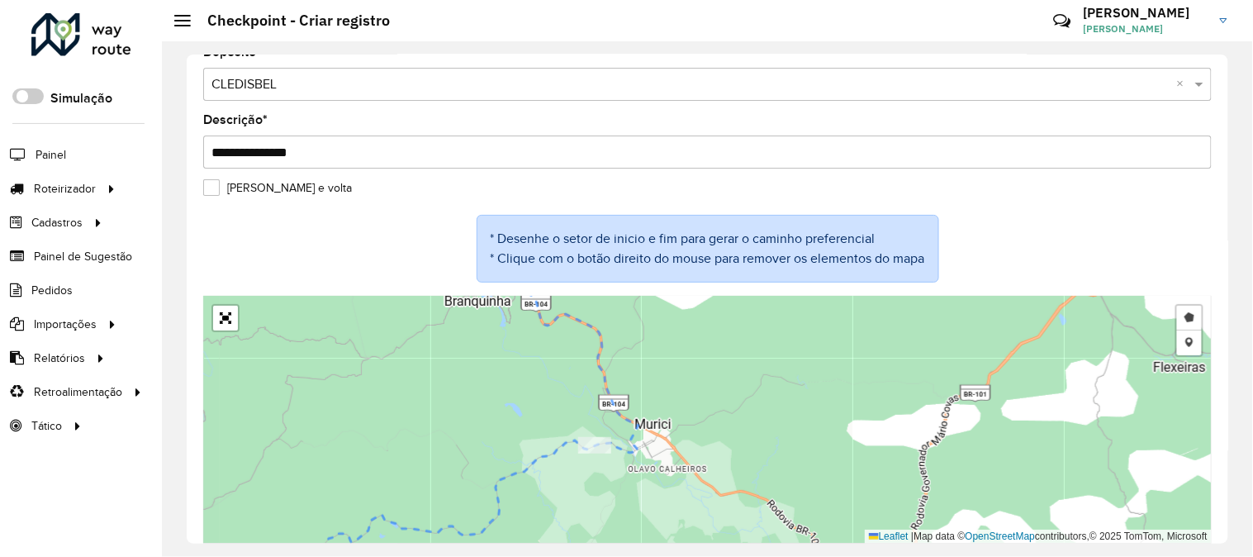
drag, startPoint x: 592, startPoint y: 501, endPoint x: 695, endPoint y: 391, distance: 151.4
click at [695, 391] on div "Desenhar setor Adicionar checkpoint Cancelar Leaflet | Map data © OpenStreetMap…" at bounding box center [707, 420] width 1009 height 248
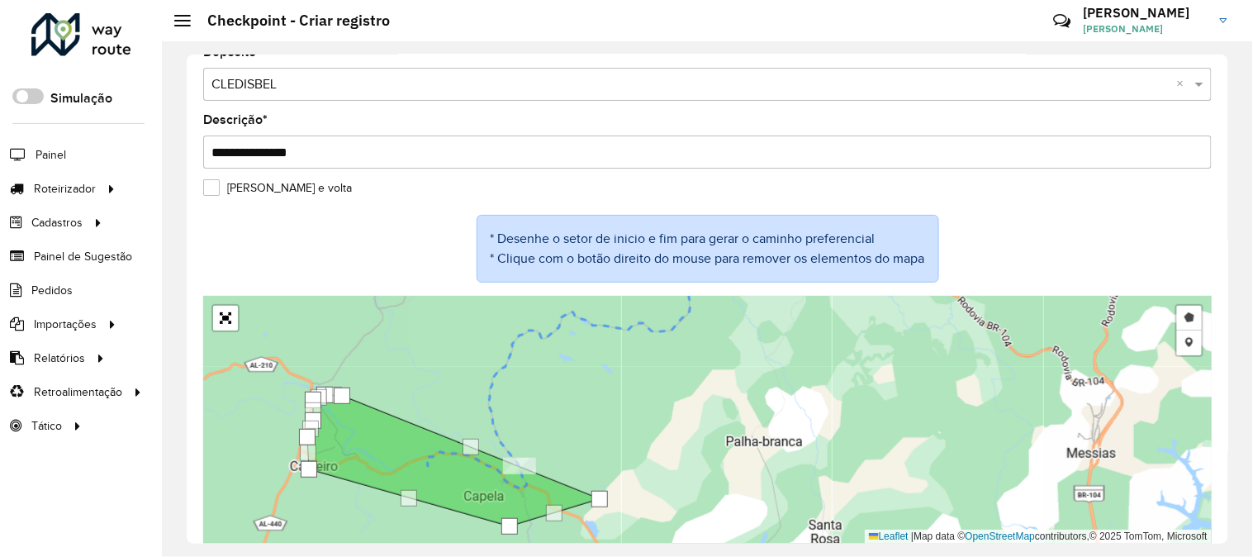
drag, startPoint x: 603, startPoint y: 481, endPoint x: 683, endPoint y: 386, distance: 124.3
click at [683, 388] on div "Desenhar setor Adicionar checkpoint Cancelar Leaflet | Map data © OpenStreetMap…" at bounding box center [707, 420] width 1009 height 248
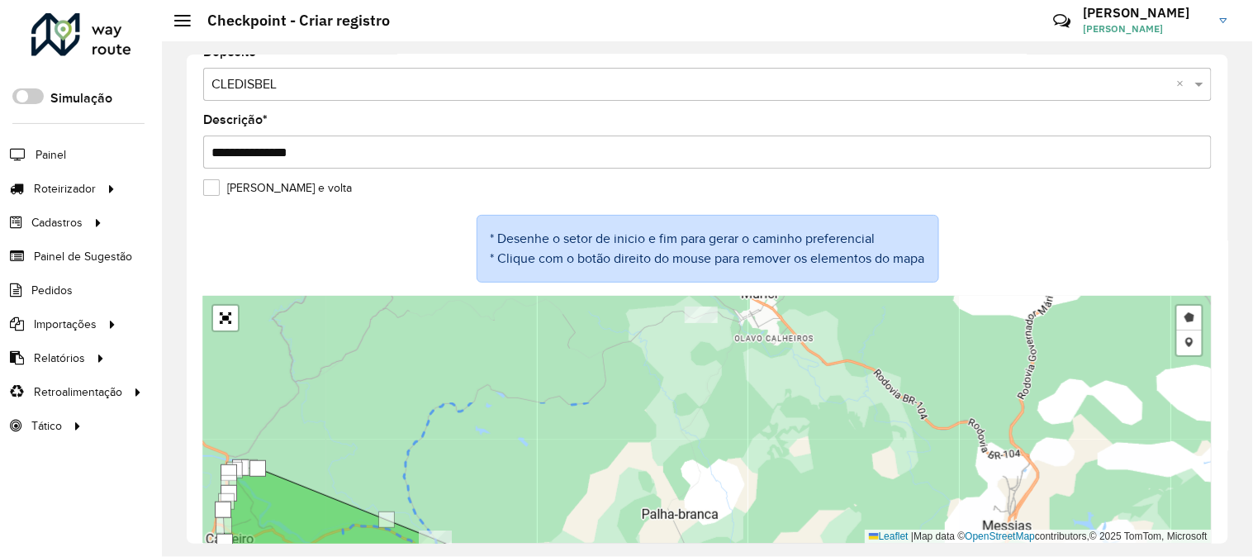
drag, startPoint x: 607, startPoint y: 438, endPoint x: 555, endPoint y: 492, distance: 75.4
click at [555, 492] on div "Desenhar setor Adicionar checkpoint Cancelar Leaflet | Map data © OpenStreetMap…" at bounding box center [707, 420] width 1009 height 248
drag, startPoint x: 688, startPoint y: 386, endPoint x: 645, endPoint y: 474, distance: 98.3
click at [646, 473] on div "Desenhar setor Adicionar checkpoint Cancelar Leaflet | Map data © OpenStreetMap…" at bounding box center [707, 420] width 1009 height 248
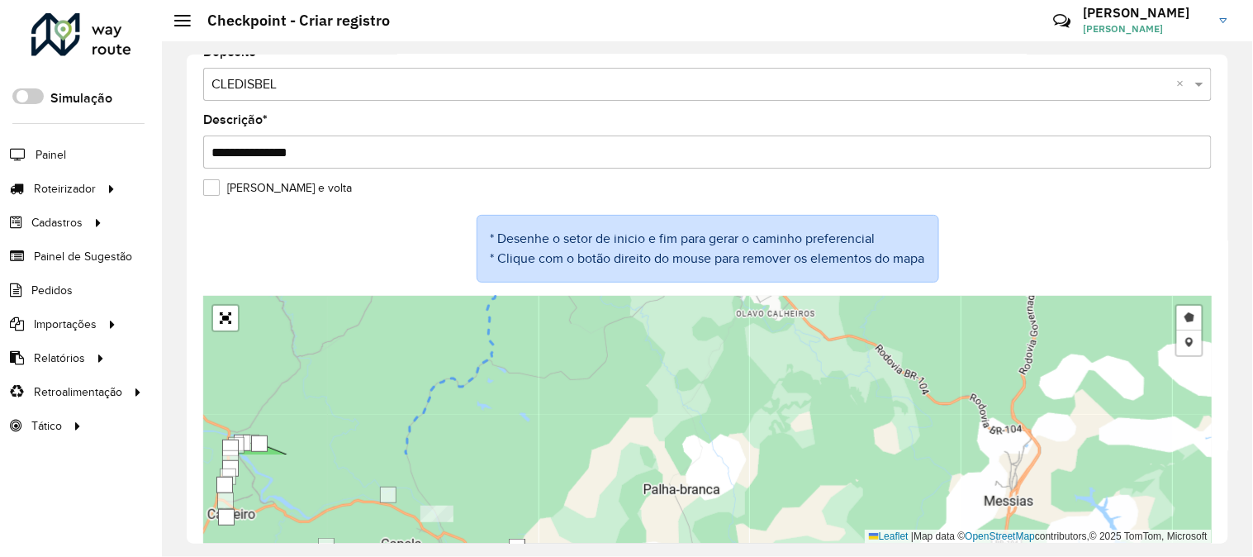
drag, startPoint x: 634, startPoint y: 499, endPoint x: 701, endPoint y: 331, distance: 180.3
click at [695, 341] on div "Desenhar setor Adicionar checkpoint Cancelar Leaflet | Map data © OpenStreetMap…" at bounding box center [707, 420] width 1009 height 248
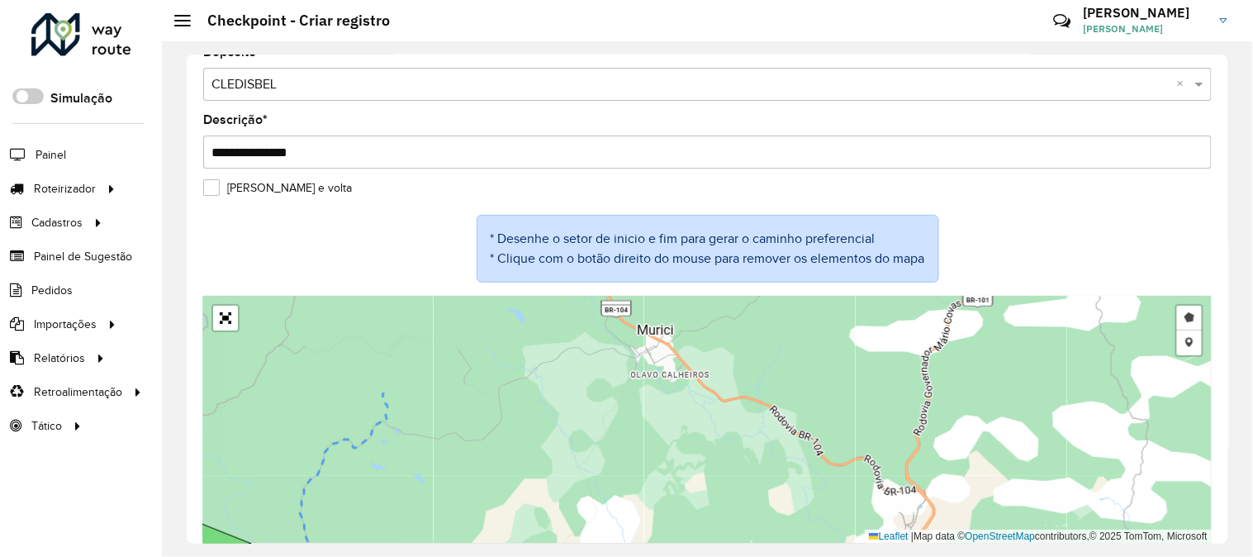
drag, startPoint x: 562, startPoint y: 493, endPoint x: 514, endPoint y: 531, distance: 61.2
click at [516, 530] on div "Desenhar setor Adicionar checkpoint Cancelar Leaflet | Map data © OpenStreetMap…" at bounding box center [707, 420] width 1009 height 248
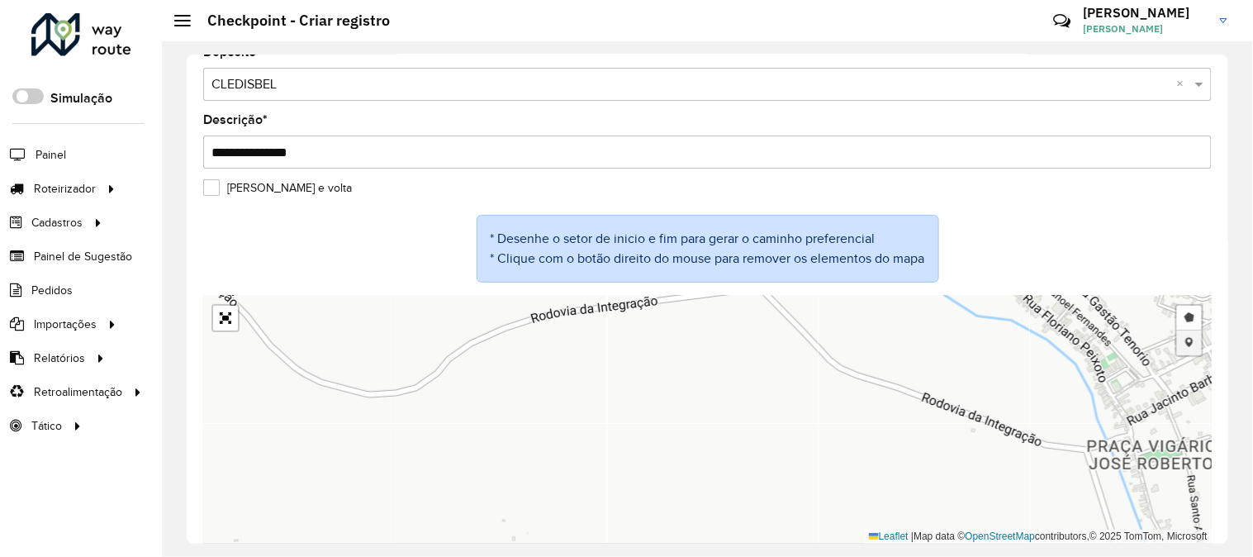
click at [1185, 349] on link "Adicionar checkpoint" at bounding box center [1189, 342] width 25 height 25
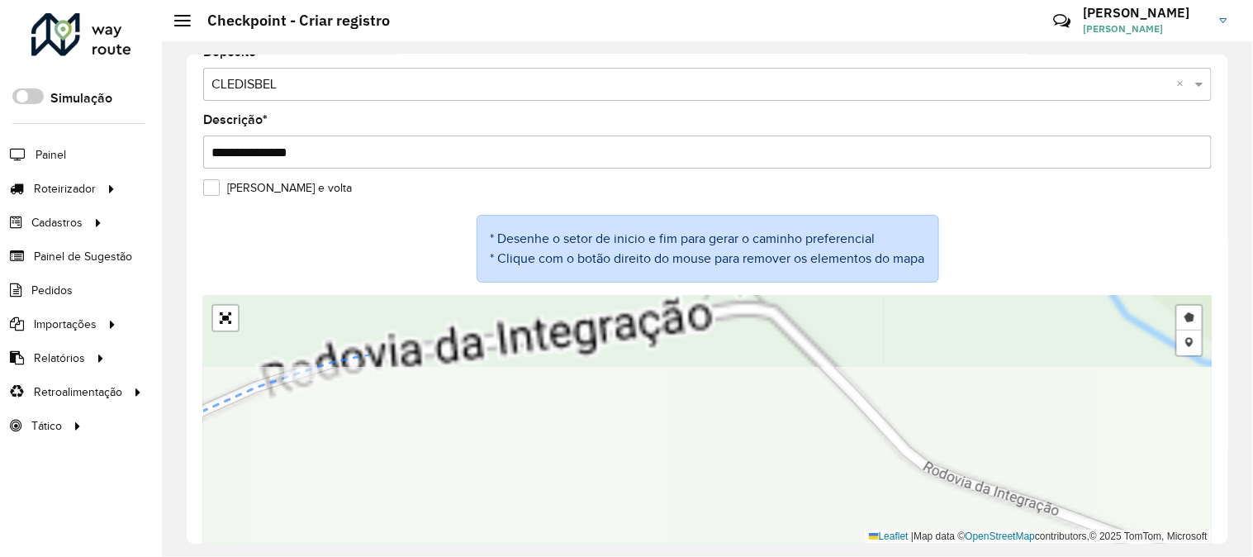
drag, startPoint x: 473, startPoint y: 374, endPoint x: 478, endPoint y: 509, distance: 134.7
click at [511, 529] on div "Desenhar setor Adicionar checkpoint Cancelar Leaflet | Map data © OpenStreetMap…" at bounding box center [707, 420] width 1009 height 248
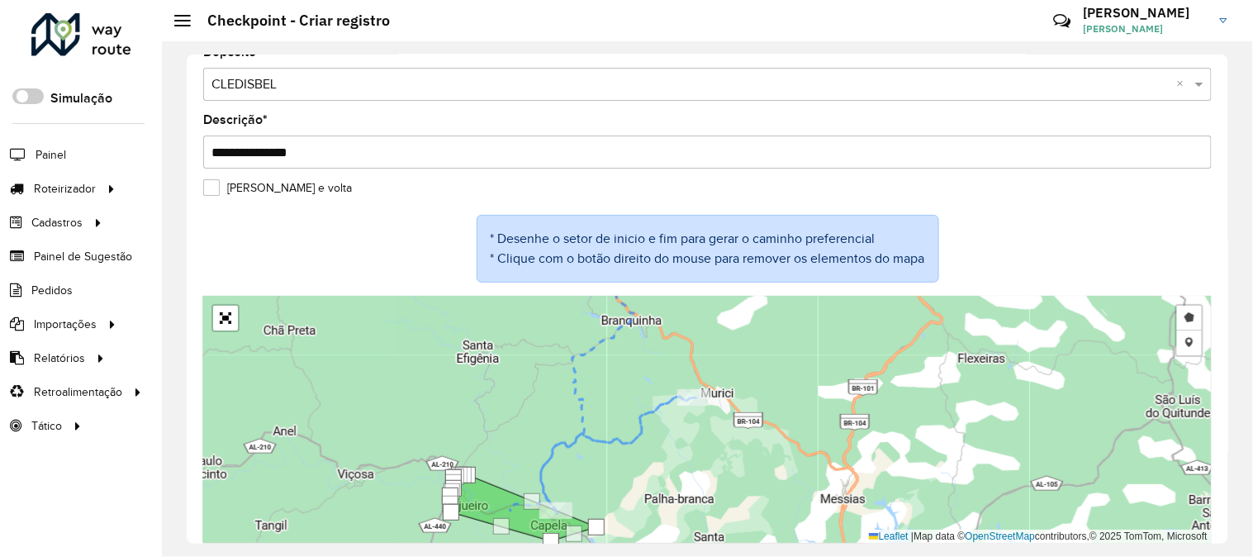
drag, startPoint x: 668, startPoint y: 361, endPoint x: 581, endPoint y: 416, distance: 102.9
click at [582, 416] on div "Desenhar setor Adicionar checkpoint Cancelar Leaflet | Map data © OpenStreetMap…" at bounding box center [707, 420] width 1009 height 248
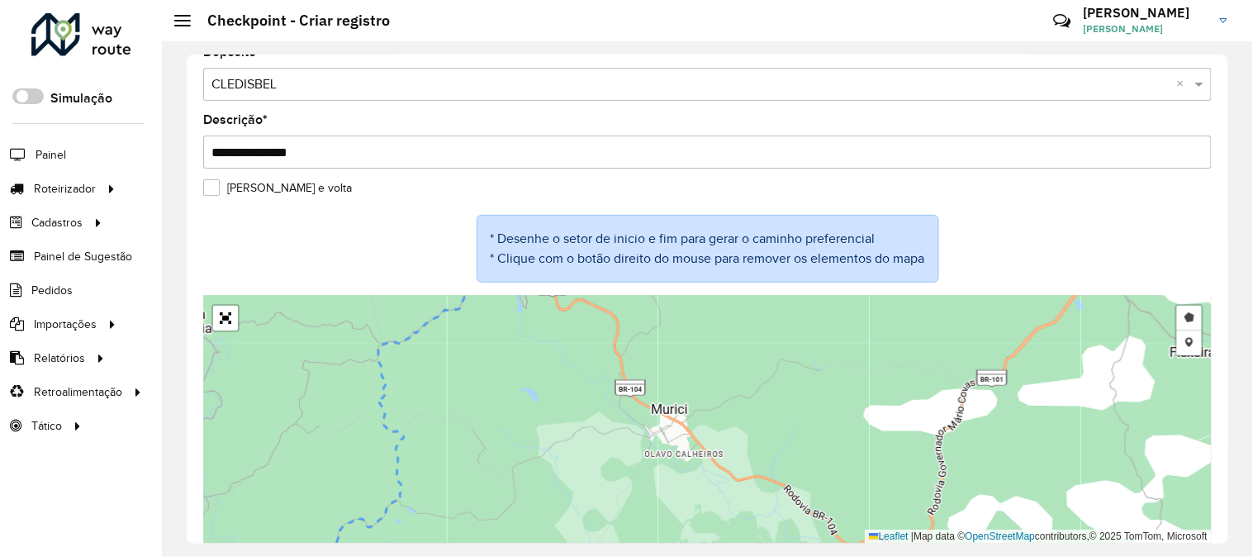
drag, startPoint x: 620, startPoint y: 488, endPoint x: 760, endPoint y: 267, distance: 261.7
click at [745, 284] on formly-group "**********" at bounding box center [707, 294] width 1009 height 497
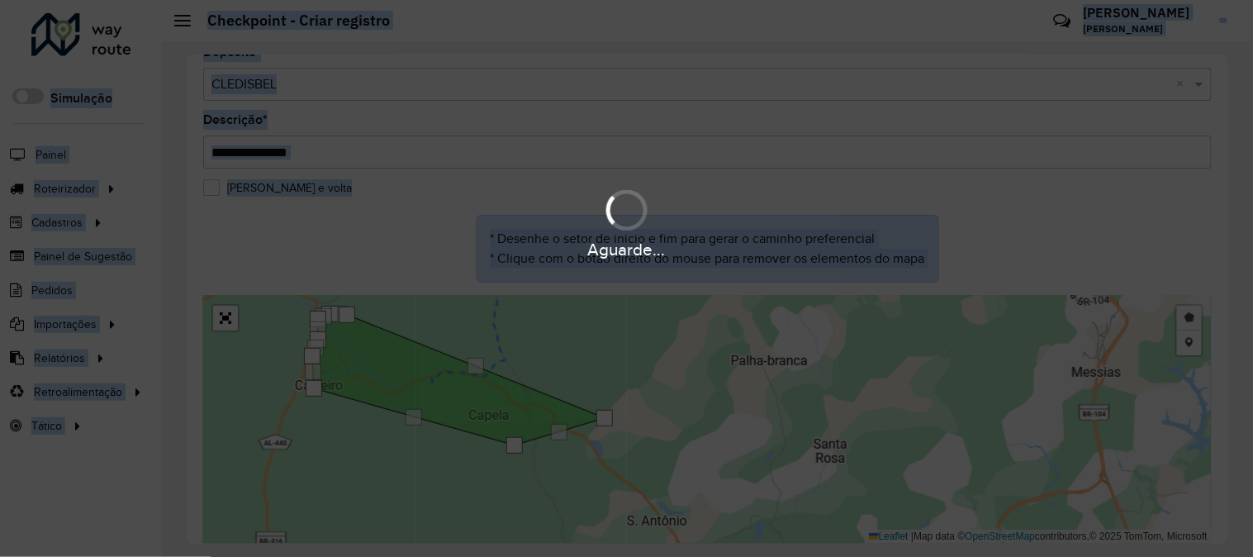
drag, startPoint x: 641, startPoint y: 443, endPoint x: 614, endPoint y: 501, distance: 63.9
click at [616, 497] on hb-app "Aguarde... Pop-up bloqueado! Seu navegador bloqueou automáticamente a abertura …" at bounding box center [626, 278] width 1253 height 557
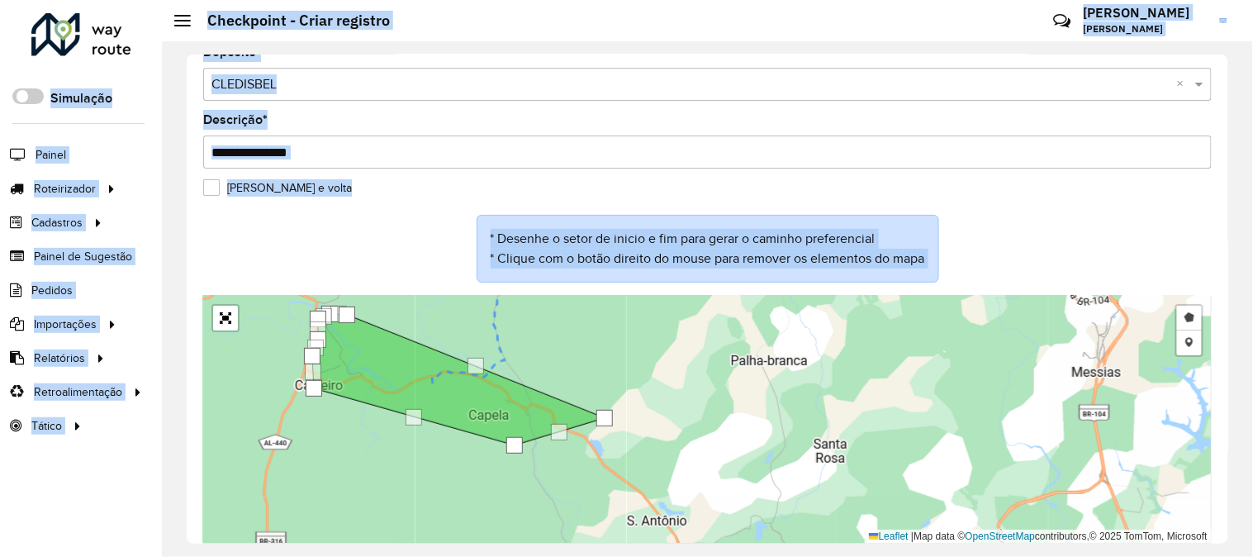
drag, startPoint x: 710, startPoint y: 372, endPoint x: 596, endPoint y: 585, distance: 241.7
click at [596, 556] on html "Aguarde... Pop-up bloqueado! Seu navegador bloqueou automáticamente a abertura …" at bounding box center [626, 278] width 1253 height 557
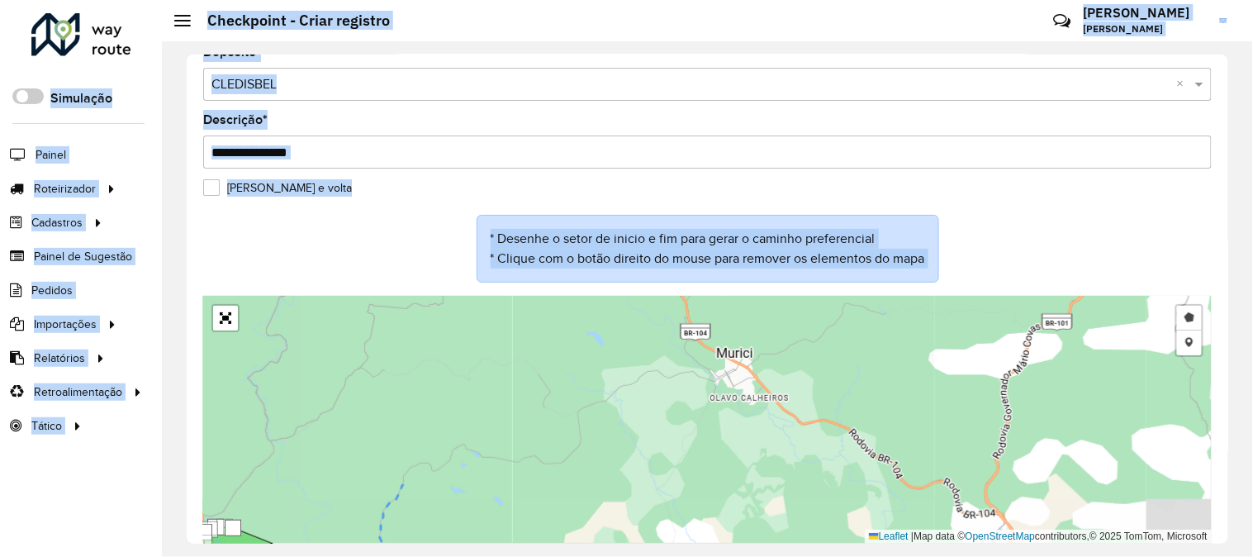
scroll to position [100, 0]
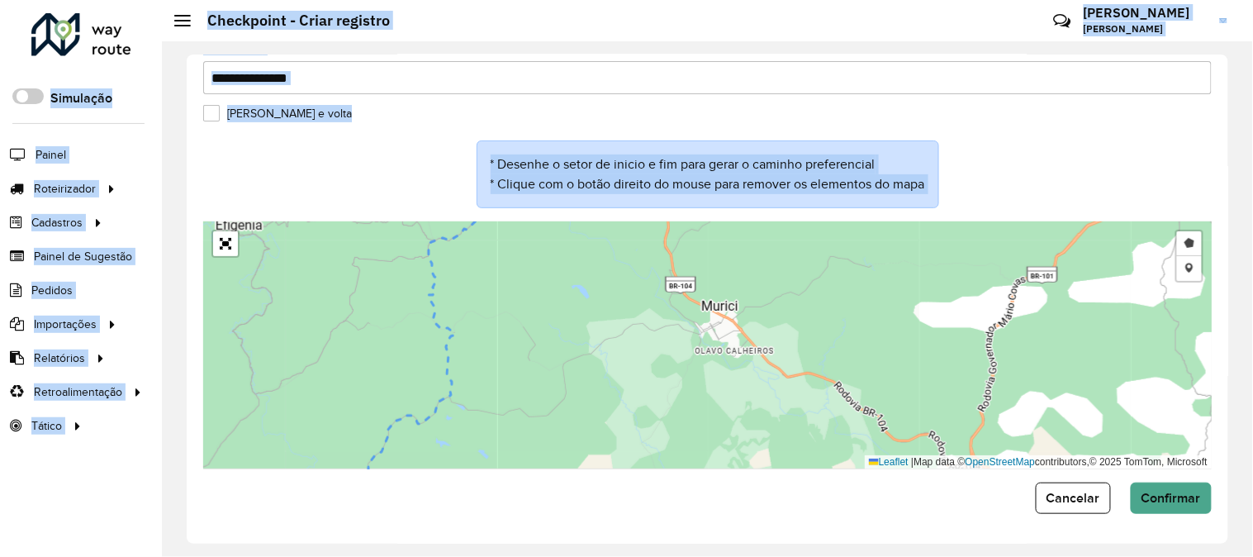
click at [700, 397] on div "Desenhar setor Adicionar checkpoint Cancelar Leaflet | Map data © OpenStreetMap…" at bounding box center [707, 345] width 1009 height 248
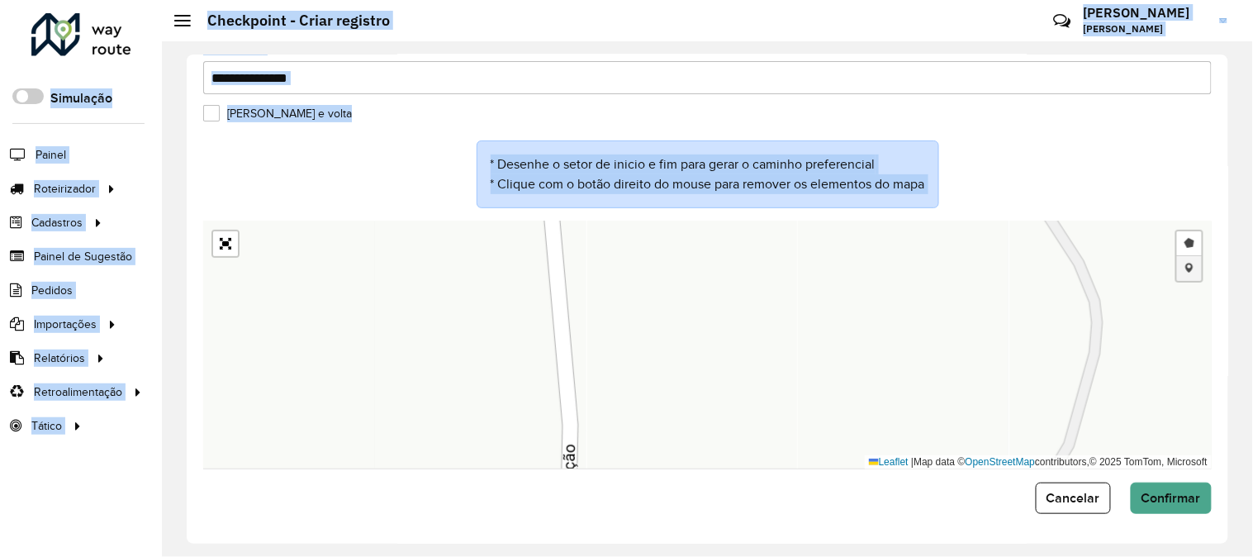
click at [1182, 266] on link "Adicionar checkpoint" at bounding box center [1189, 268] width 25 height 25
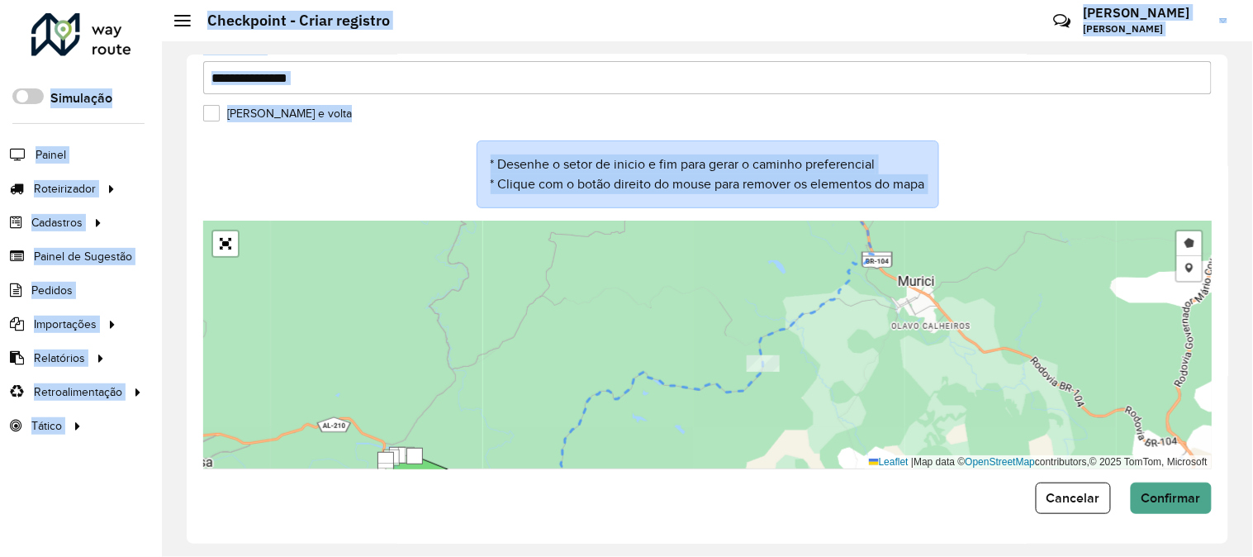
drag, startPoint x: 881, startPoint y: 359, endPoint x: 862, endPoint y: 388, distance: 35.3
click at [863, 387] on div "Desenhar setor Adicionar checkpoint Cancelar Leaflet | Map data © OpenStreetMap…" at bounding box center [707, 345] width 1009 height 248
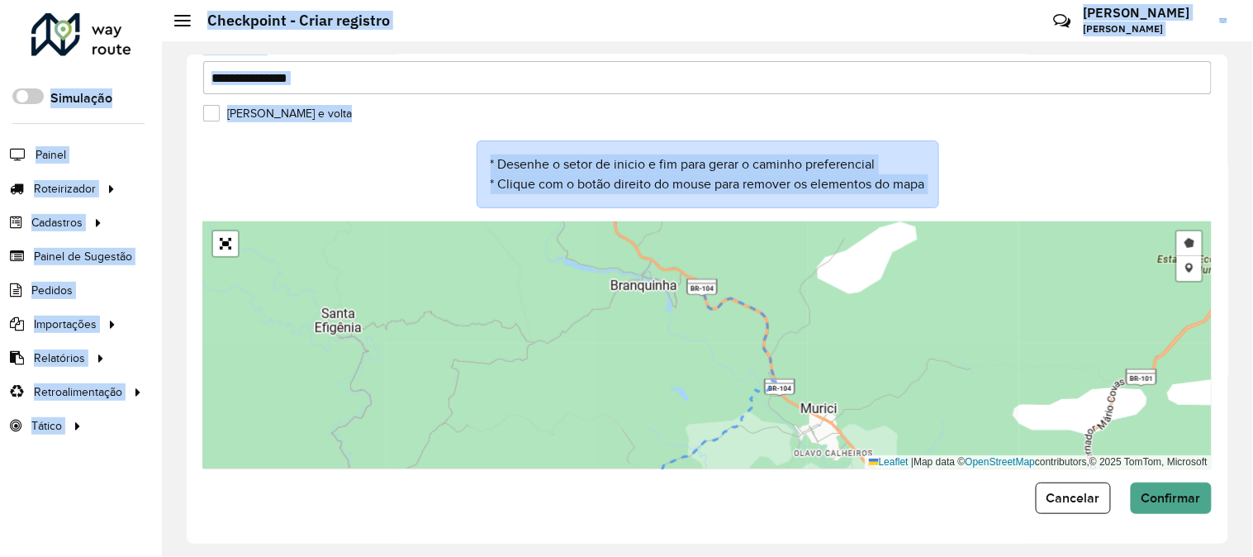
drag, startPoint x: 805, startPoint y: 458, endPoint x: 780, endPoint y: 489, distance: 40.5
click at [780, 489] on form "**********" at bounding box center [707, 243] width 1009 height 542
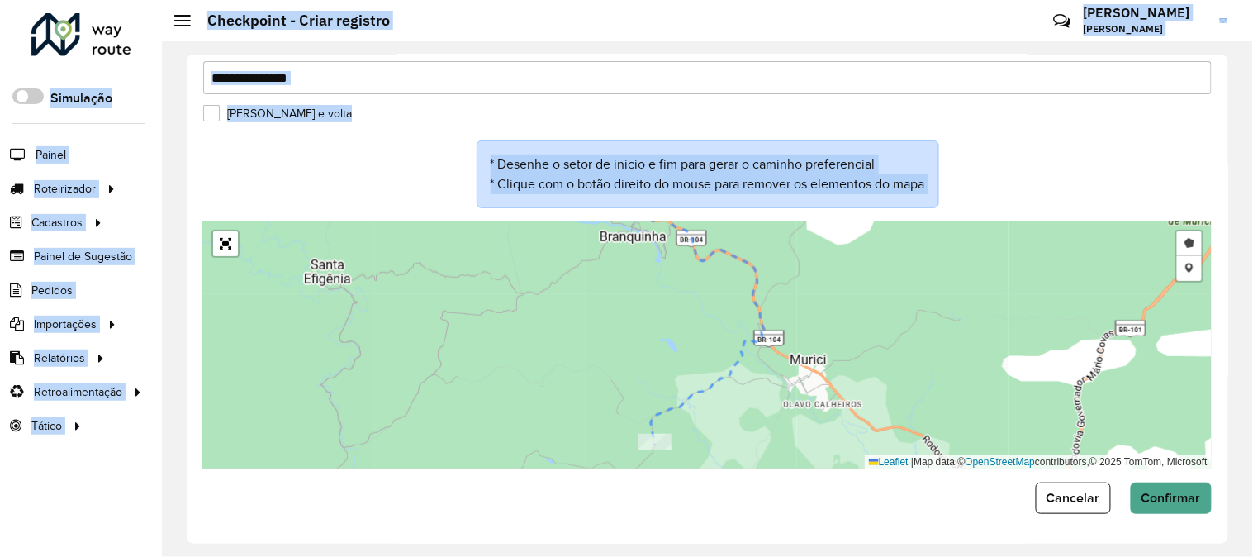
drag, startPoint x: 834, startPoint y: 368, endPoint x: 830, endPoint y: 344, distance: 23.5
click at [830, 344] on div "Desenhar setor Adicionar checkpoint Cancelar Leaflet | Map data © OpenStreetMap…" at bounding box center [707, 345] width 1009 height 248
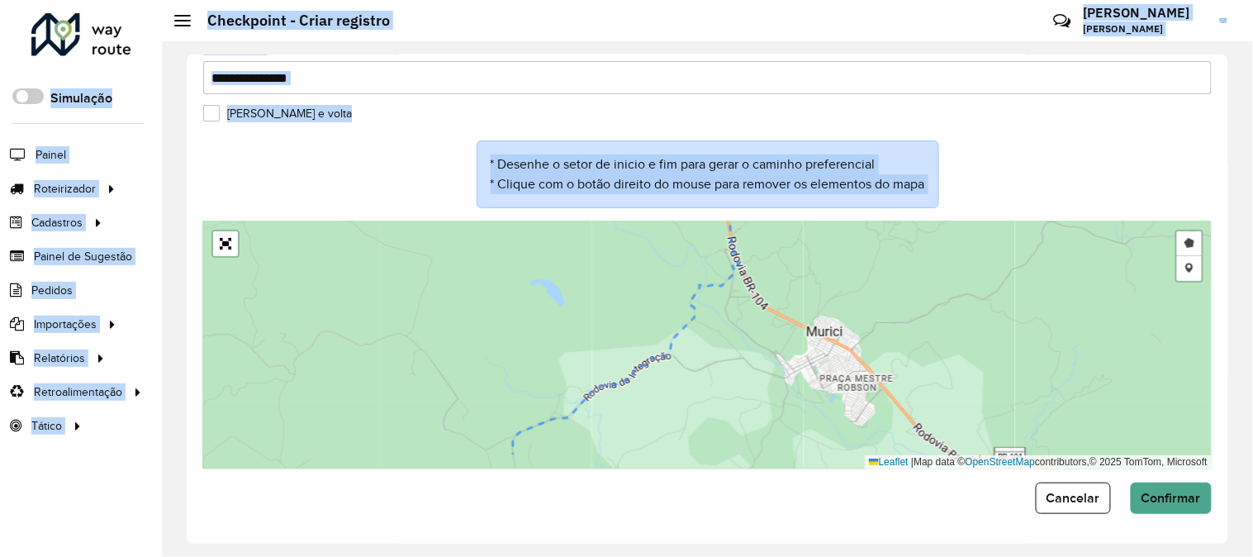
drag, startPoint x: 679, startPoint y: 444, endPoint x: 713, endPoint y: 382, distance: 70.6
click at [713, 382] on div "Desenhar setor Adicionar checkpoint Cancelar Leaflet | Map data © OpenStreetMap…" at bounding box center [707, 345] width 1009 height 248
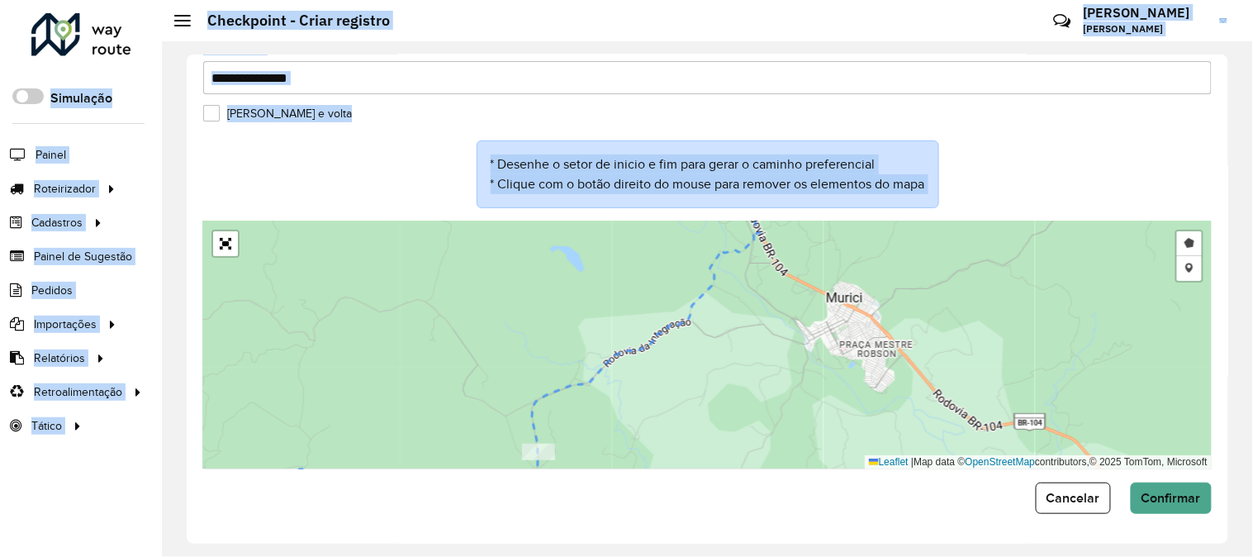
click at [580, 340] on div "Desenhar setor Adicionar checkpoint Cancelar Leaflet | Map data © OpenStreetMap…" at bounding box center [707, 345] width 1009 height 248
click at [546, 298] on div "Desenhar setor Adicionar checkpoint Cancelar Leaflet | Map data © OpenStreetMap…" at bounding box center [707, 345] width 1009 height 248
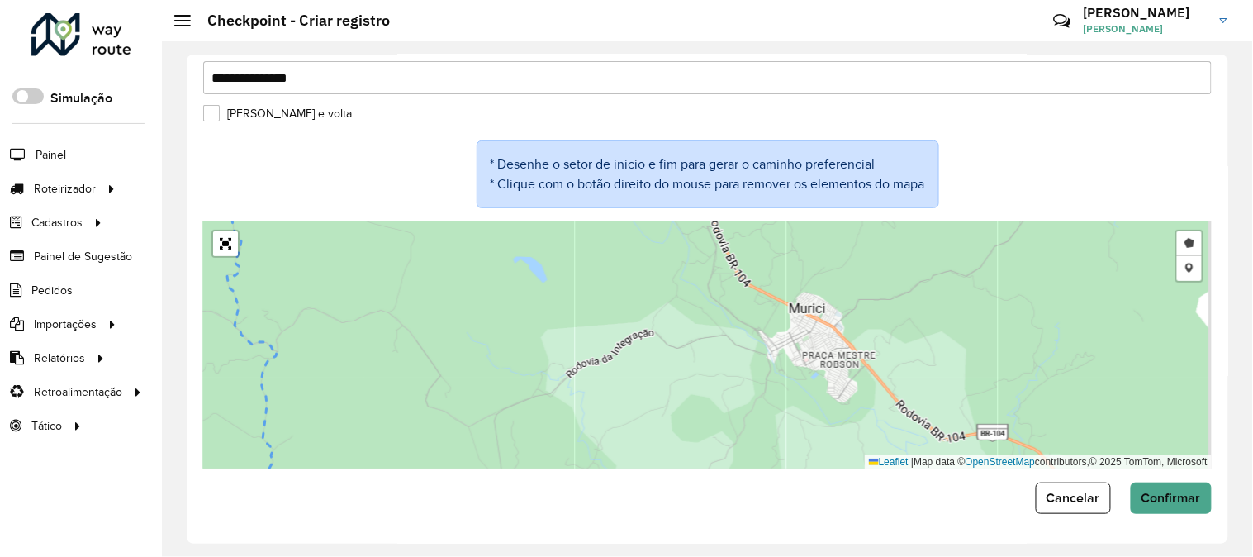
drag, startPoint x: 822, startPoint y: 382, endPoint x: 746, endPoint y: 373, distance: 76.6
click at [774, 395] on div "Desenhar setor Adicionar checkpoint Cancelar Leaflet | Map data © OpenStreetMap…" at bounding box center [707, 345] width 1009 height 248
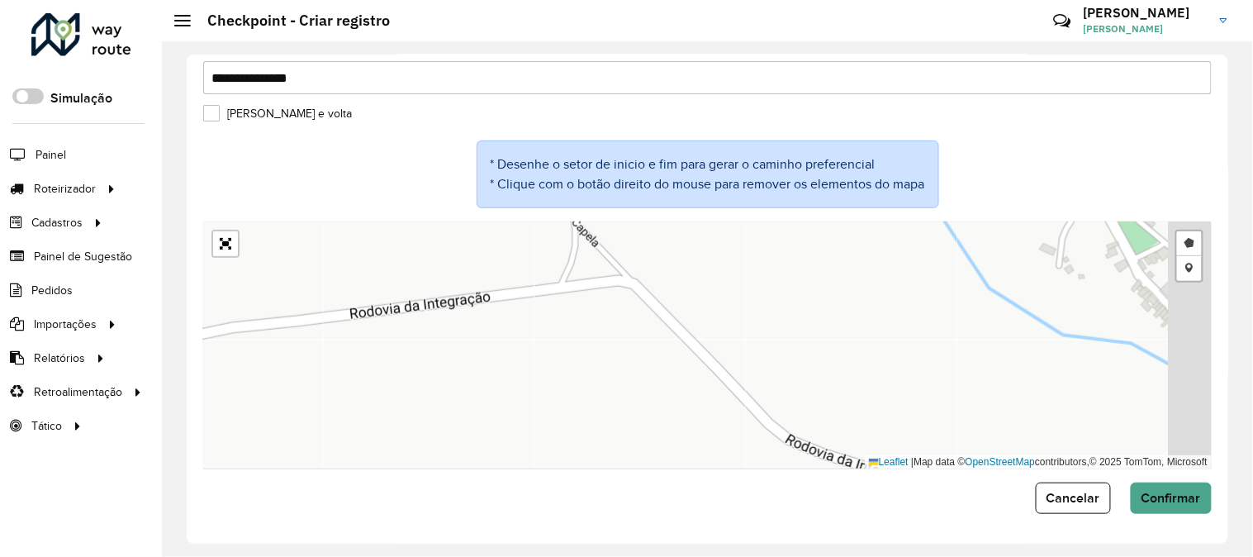
drag, startPoint x: 876, startPoint y: 277, endPoint x: 771, endPoint y: 368, distance: 139.3
click at [773, 368] on div "Desenhar setor Adicionar checkpoint Cancelar Leaflet | Map data © OpenStreetMap…" at bounding box center [707, 345] width 1009 height 248
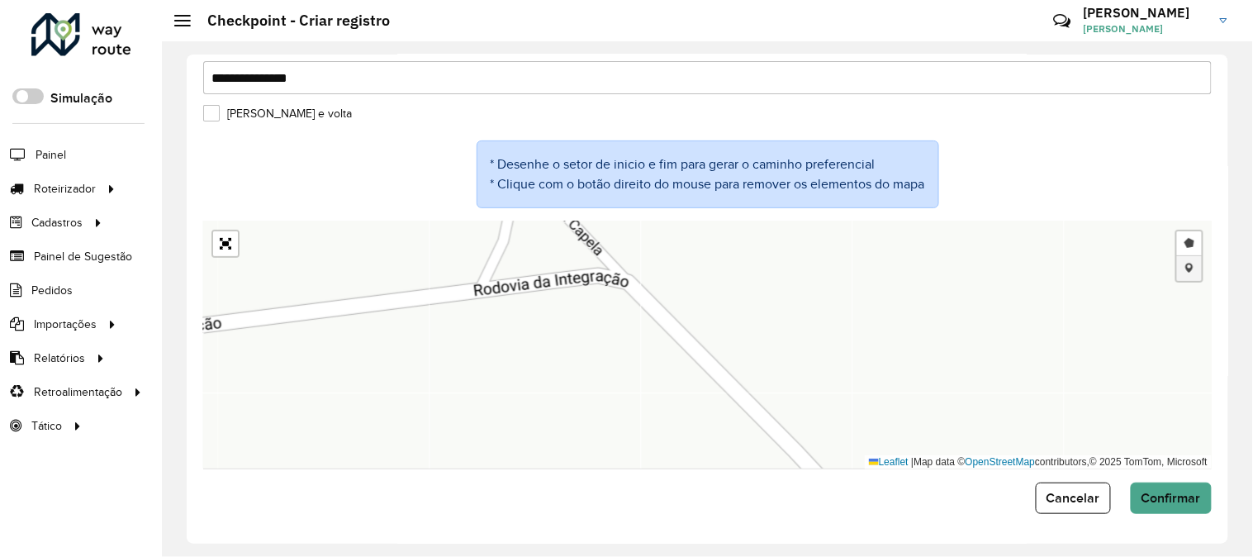
click at [1187, 268] on link "Adicionar checkpoint" at bounding box center [1189, 268] width 25 height 25
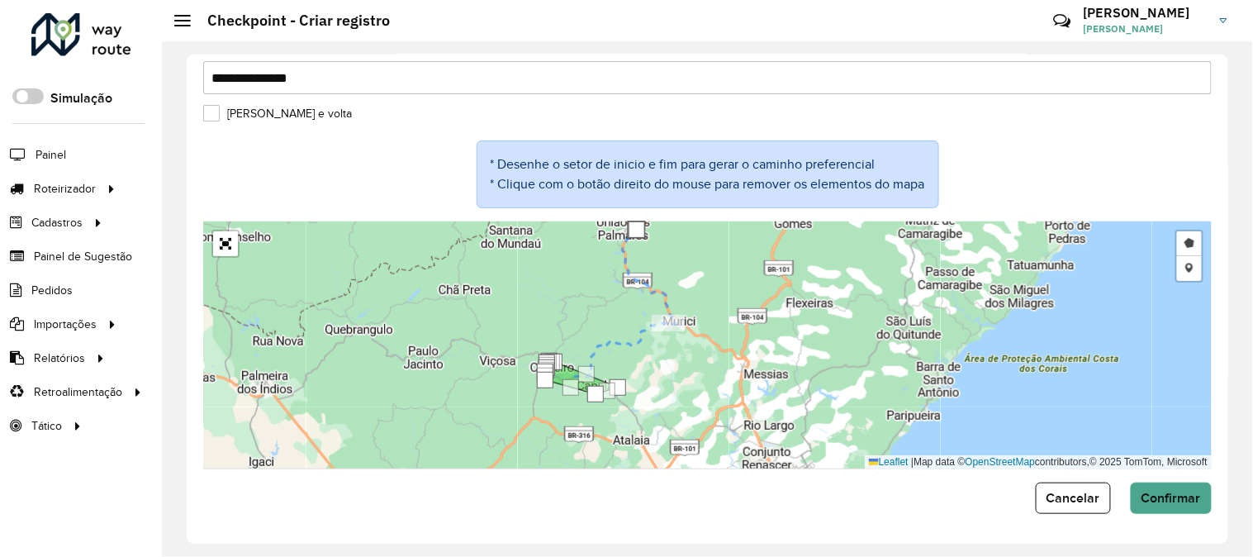
drag, startPoint x: 676, startPoint y: 370, endPoint x: 699, endPoint y: 324, distance: 51.7
click at [699, 325] on div "Desenhar setor Adicionar checkpoint Cancelar Leaflet | Map data © OpenStreetMap…" at bounding box center [707, 345] width 1009 height 248
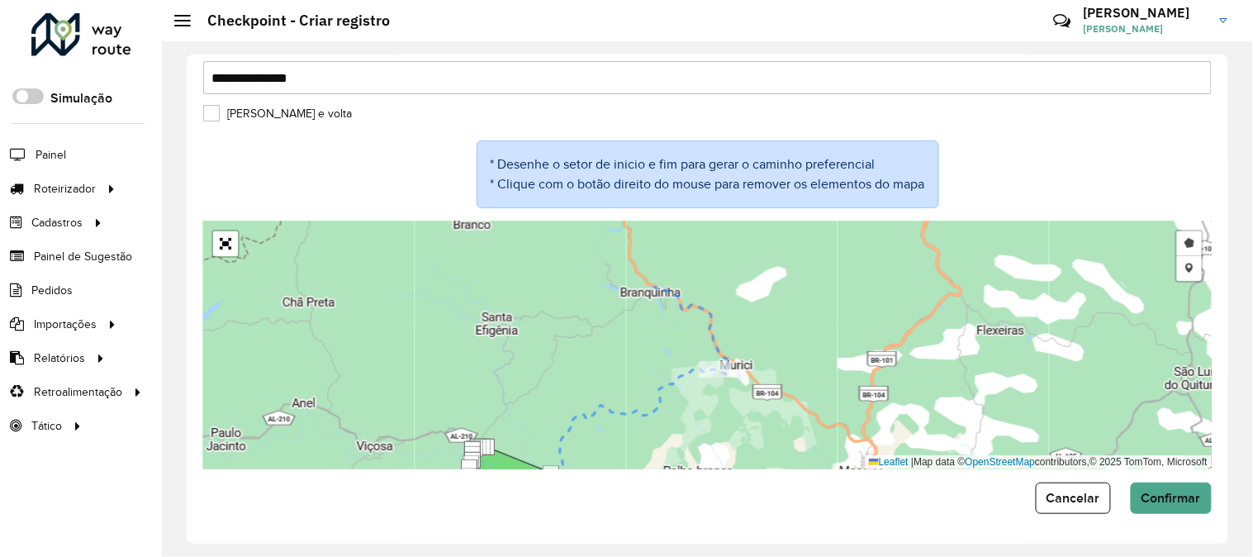
drag, startPoint x: 633, startPoint y: 297, endPoint x: 617, endPoint y: 374, distance: 78.4
click at [617, 374] on div "Desenhar setor Adicionar checkpoint Cancelar Leaflet | Map data © OpenStreetMap…" at bounding box center [707, 345] width 1009 height 248
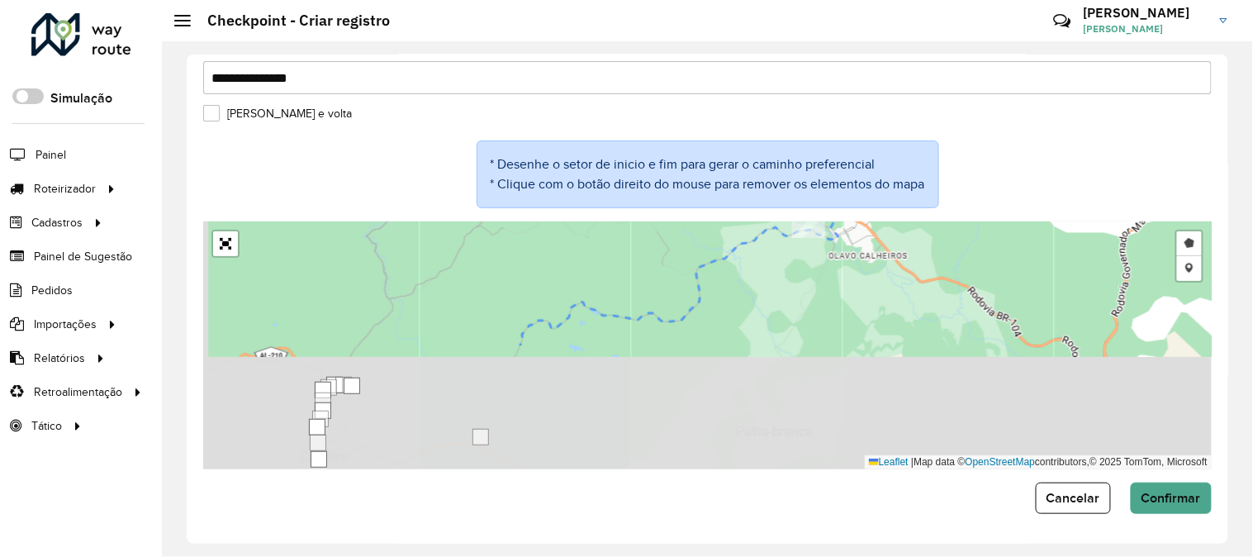
drag, startPoint x: 687, startPoint y: 430, endPoint x: 786, endPoint y: 275, distance: 184.3
click at [786, 275] on div "Desenhar setor Adicionar checkpoint Cancelar Leaflet | Map data © OpenStreetMap…" at bounding box center [707, 345] width 1009 height 248
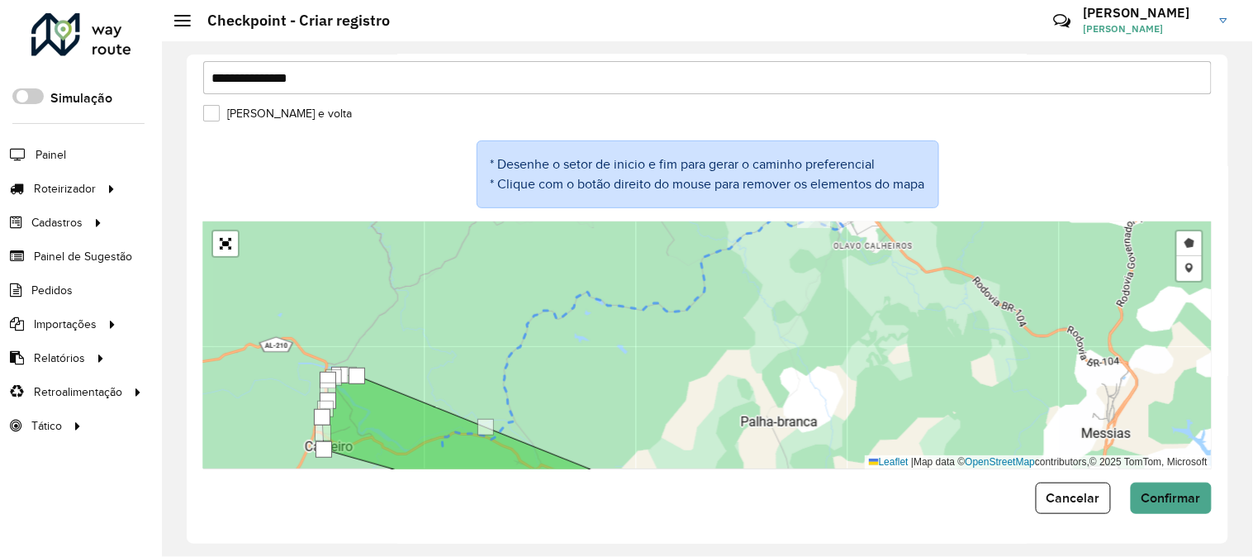
drag, startPoint x: 638, startPoint y: 406, endPoint x: 686, endPoint y: 325, distance: 94.1
click at [686, 325] on div "Desenhar setor Adicionar checkpoint Cancelar Leaflet | Map data © OpenStreetMap…" at bounding box center [707, 345] width 1009 height 248
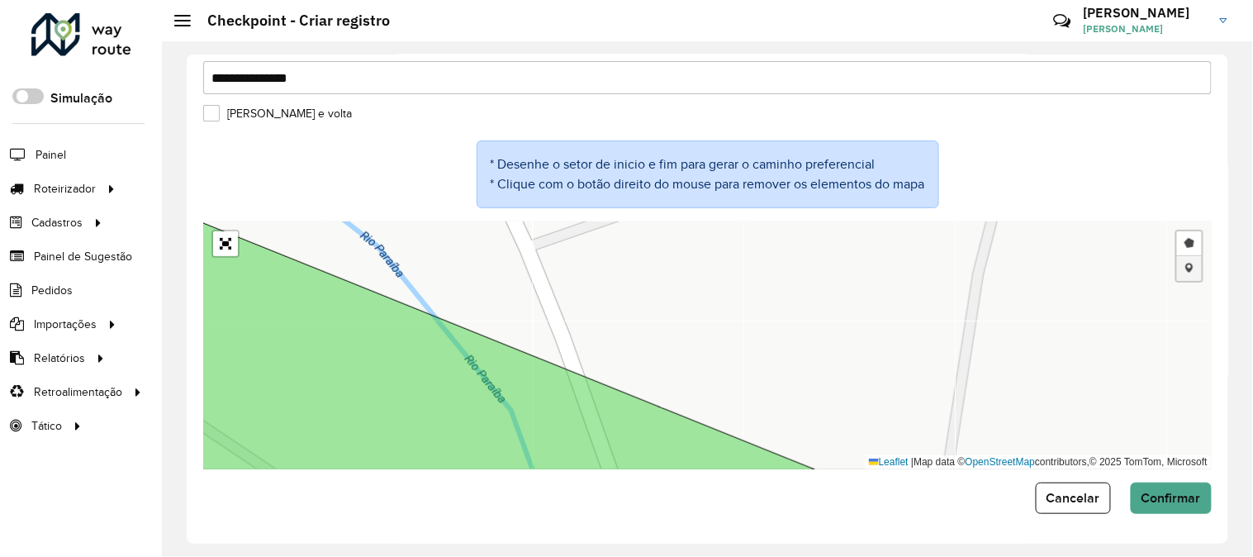
click at [1182, 268] on link "Adicionar checkpoint" at bounding box center [1189, 268] width 25 height 25
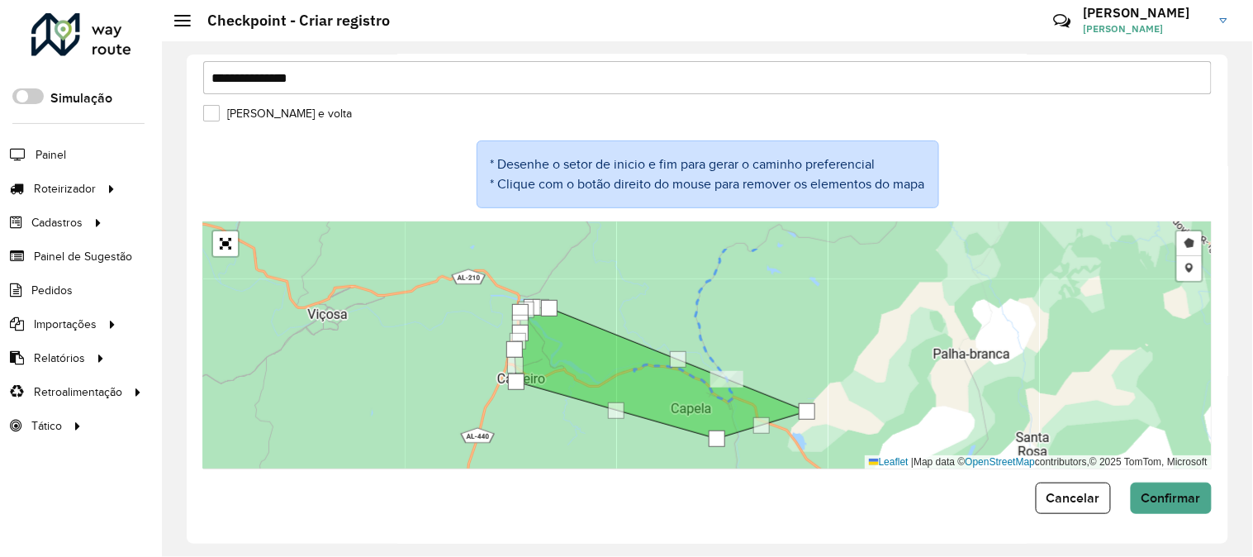
drag, startPoint x: 877, startPoint y: 292, endPoint x: 601, endPoint y: 467, distance: 326.8
click at [606, 467] on div "Desenhar setor Adicionar checkpoint Cancelar Leaflet | Map data © OpenStreetMap…" at bounding box center [707, 345] width 1009 height 248
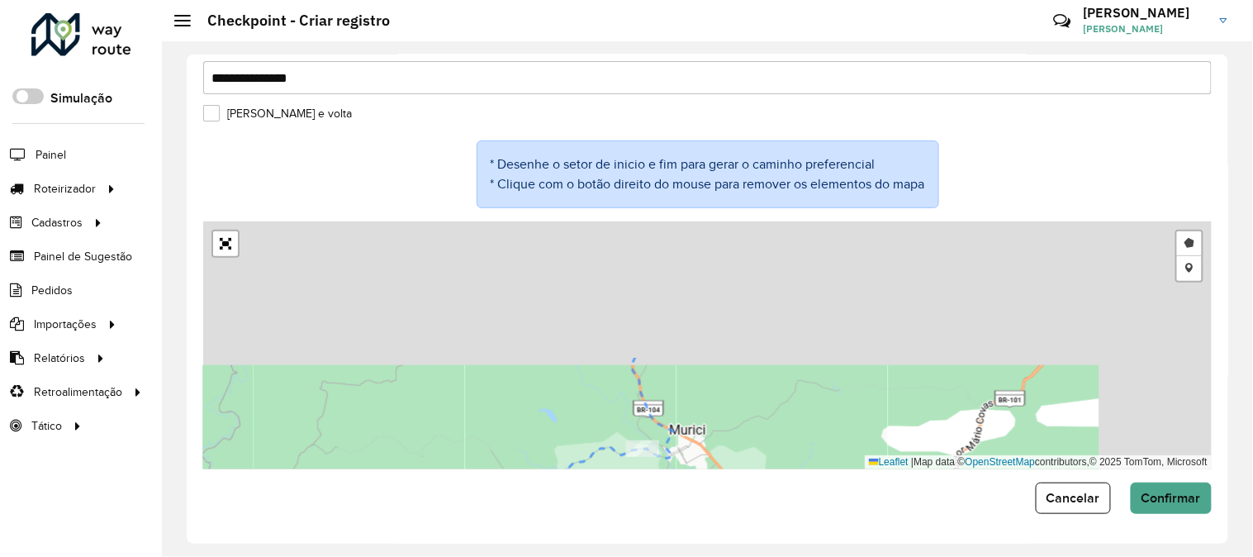
drag, startPoint x: 728, startPoint y: 322, endPoint x: 592, endPoint y: 502, distance: 225.9
click at [592, 502] on form "**********" at bounding box center [707, 243] width 1009 height 542
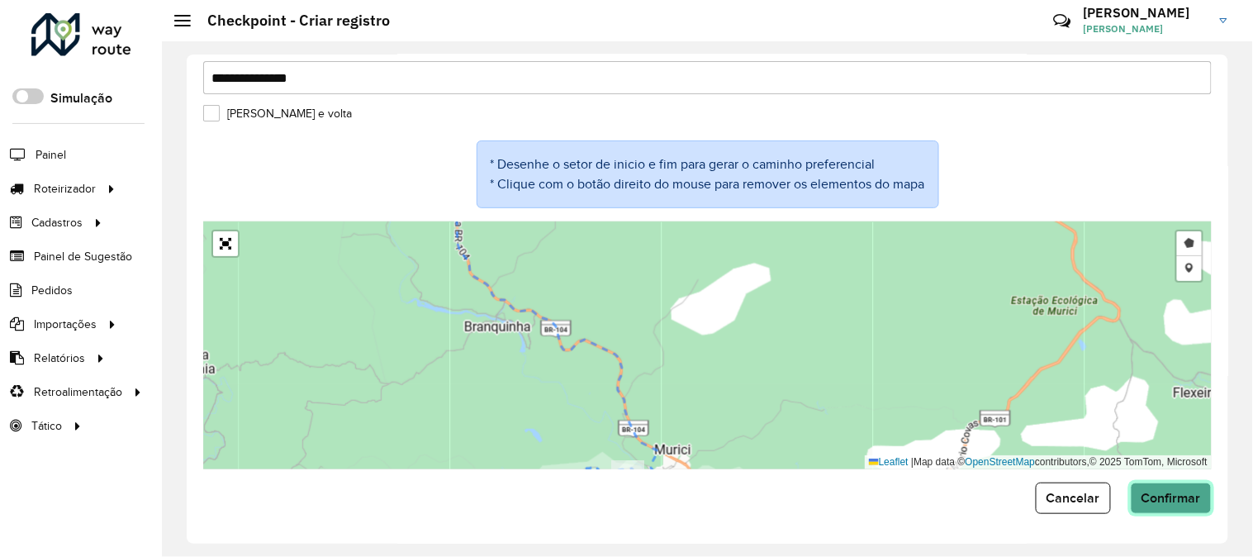
click at [1154, 491] on span "Confirmar" at bounding box center [1171, 498] width 59 height 14
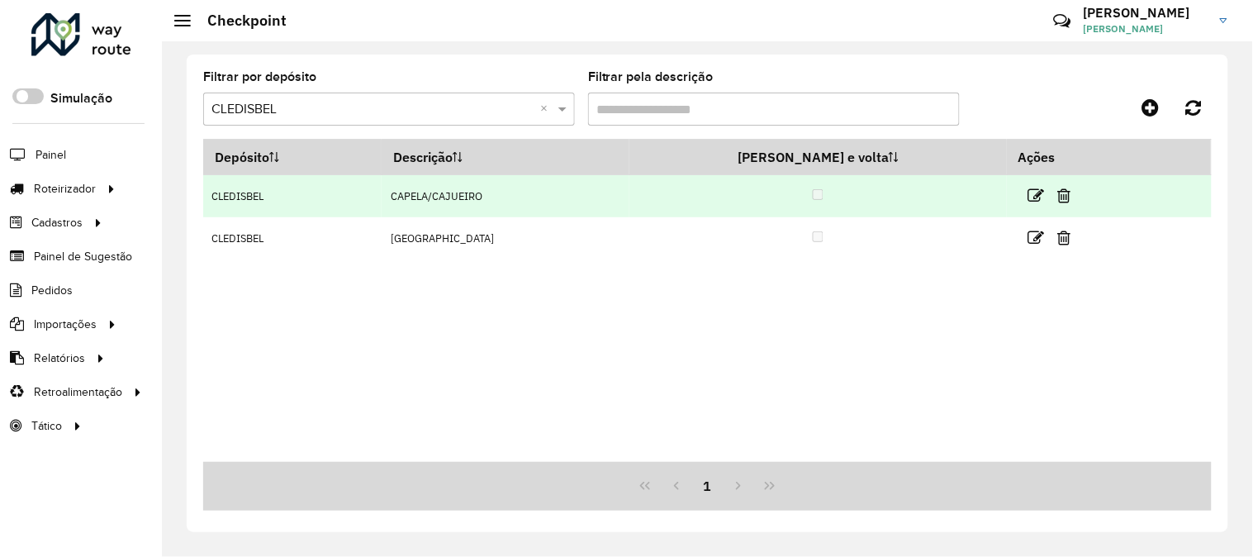
click at [382, 202] on td "CLEDISBEL" at bounding box center [292, 196] width 178 height 42
click at [914, 202] on td at bounding box center [819, 196] width 378 height 42
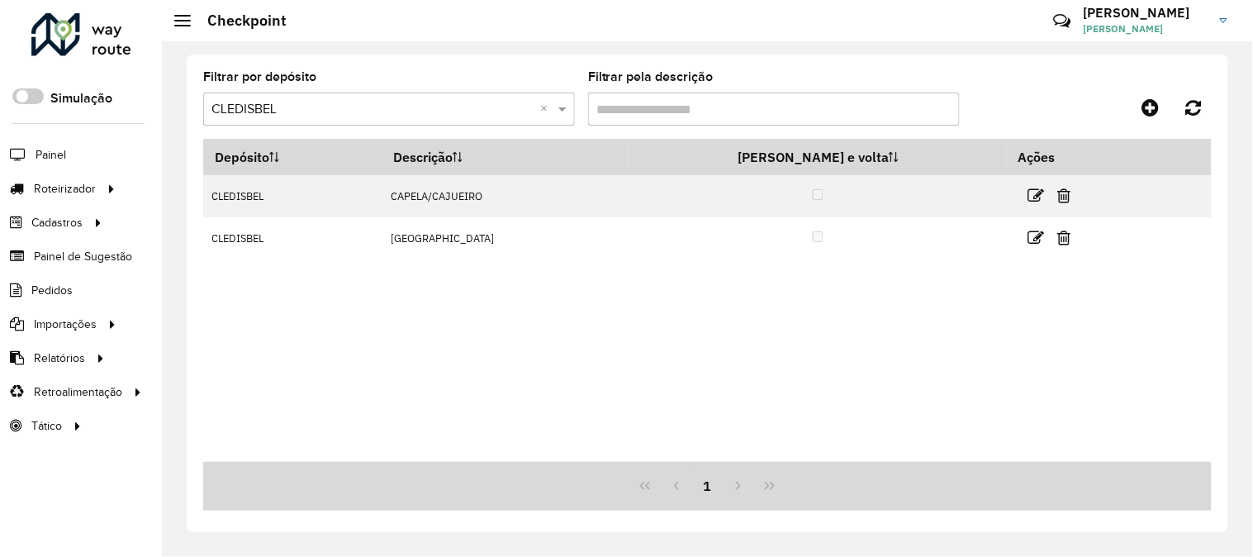
click at [112, 40] on div at bounding box center [81, 34] width 100 height 43
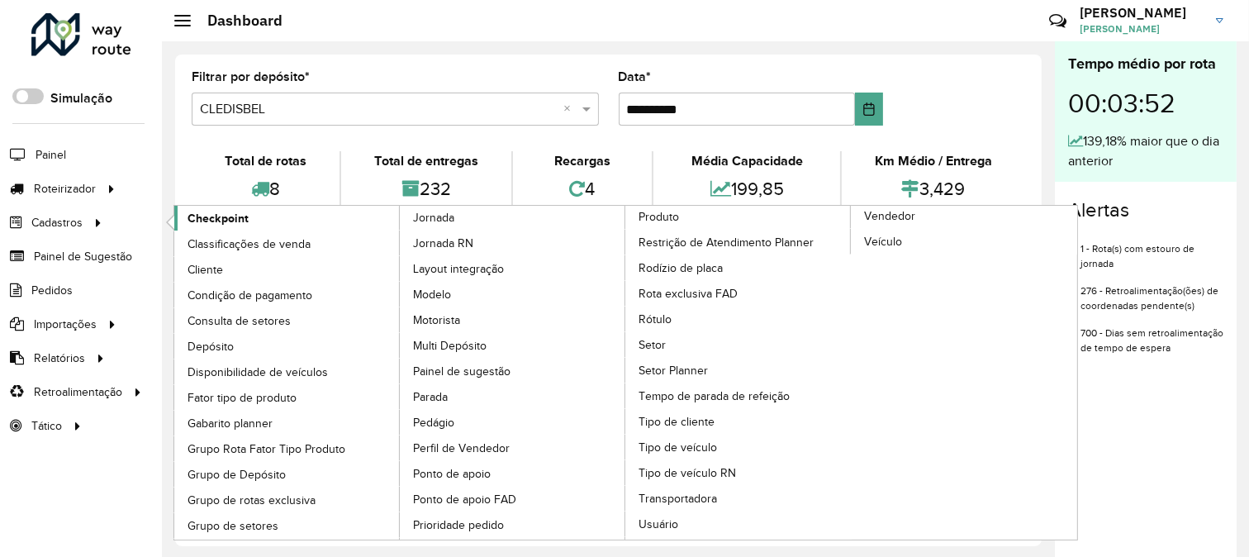
click at [234, 218] on span "Checkpoint" at bounding box center [218, 218] width 61 height 17
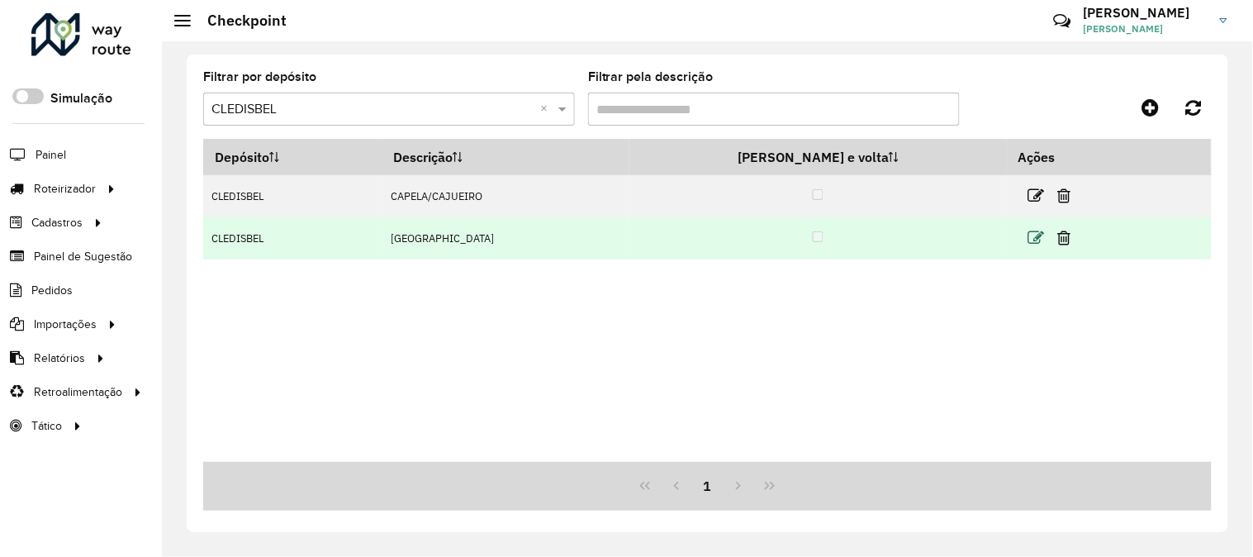
click at [1029, 235] on icon at bounding box center [1037, 238] width 17 height 17
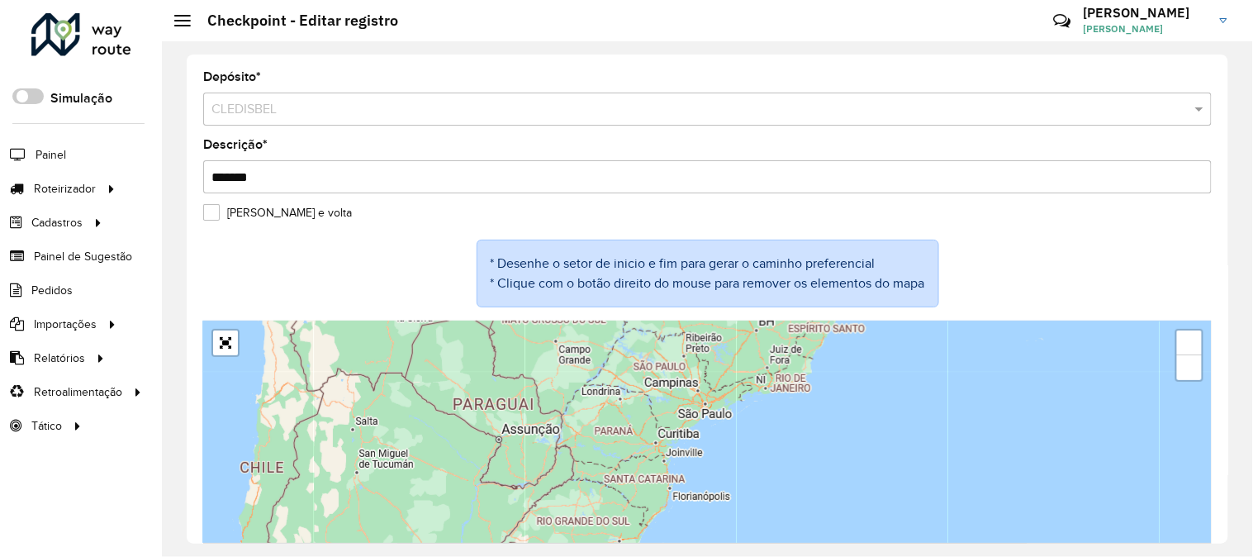
scroll to position [25, 0]
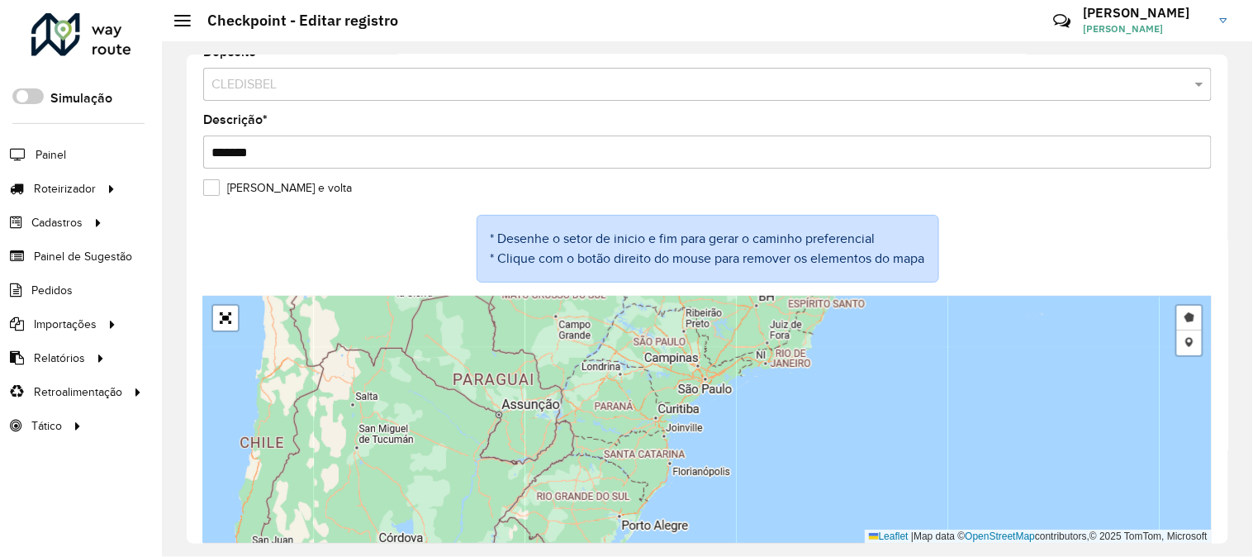
drag, startPoint x: 856, startPoint y: 382, endPoint x: 730, endPoint y: 546, distance: 206.9
click at [730, 550] on hb-app "Aguarde... Pop-up bloqueado! Seu navegador bloqueou automáticamente a abertura …" at bounding box center [626, 278] width 1253 height 557
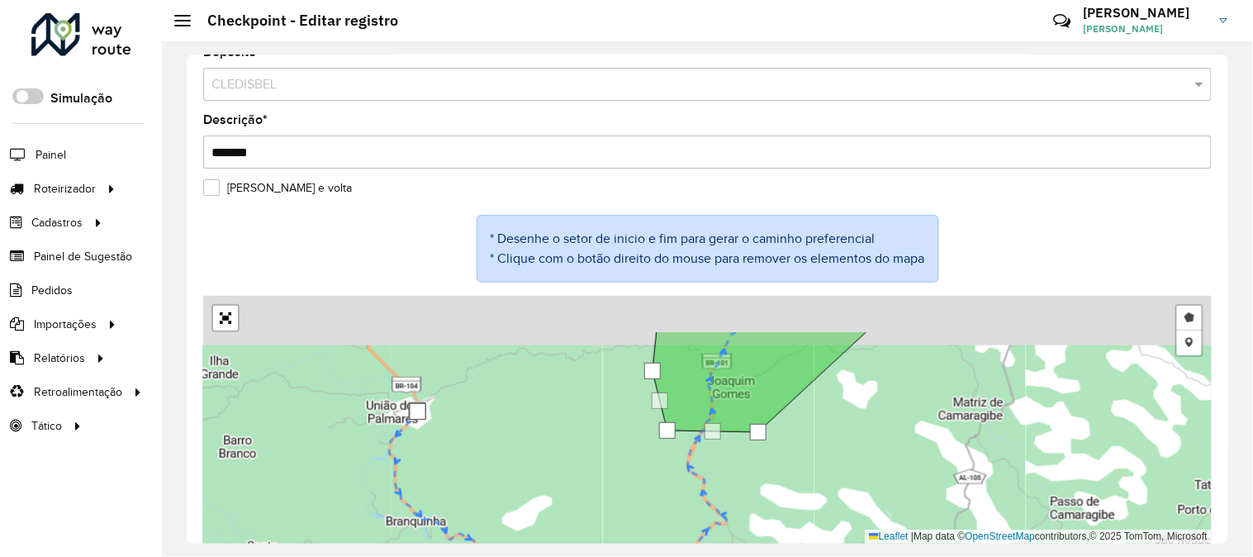
drag, startPoint x: 858, startPoint y: 421, endPoint x: 796, endPoint y: 545, distance: 138.2
click at [796, 549] on div "Depósito * Selecione um depósito × CLEDISBEL Descrição * ******* [PERSON_NAME] …" at bounding box center [707, 299] width 1091 height 516
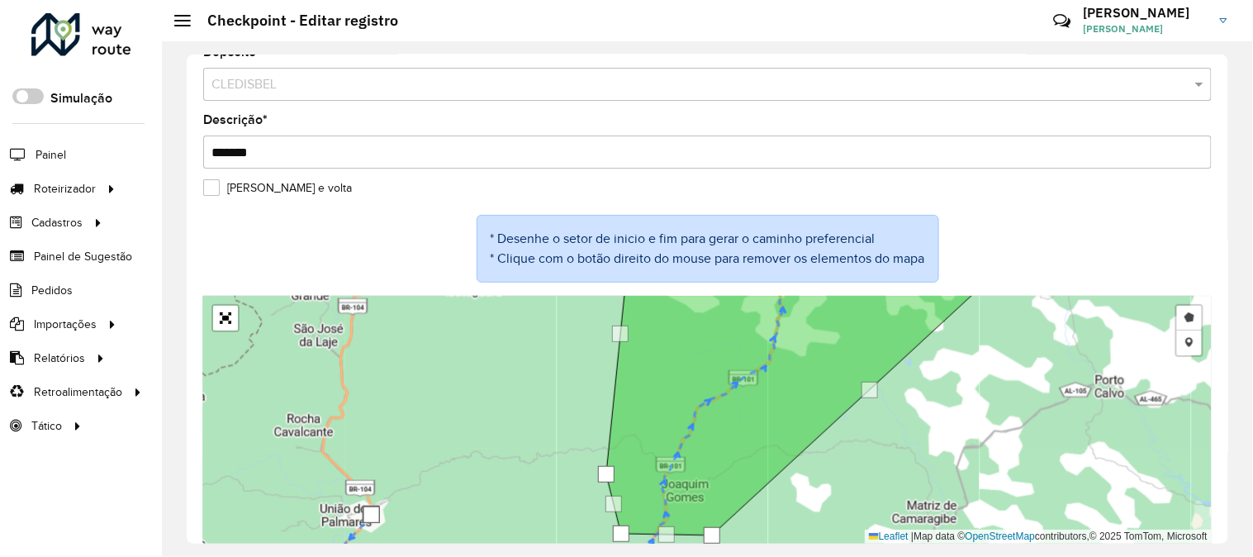
drag, startPoint x: 948, startPoint y: 366, endPoint x: 806, endPoint y: 571, distance: 249.3
click at [806, 556] on html "Aguarde... Pop-up bloqueado! Seu navegador bloqueou automáticamente a abertura …" at bounding box center [626, 278] width 1253 height 557
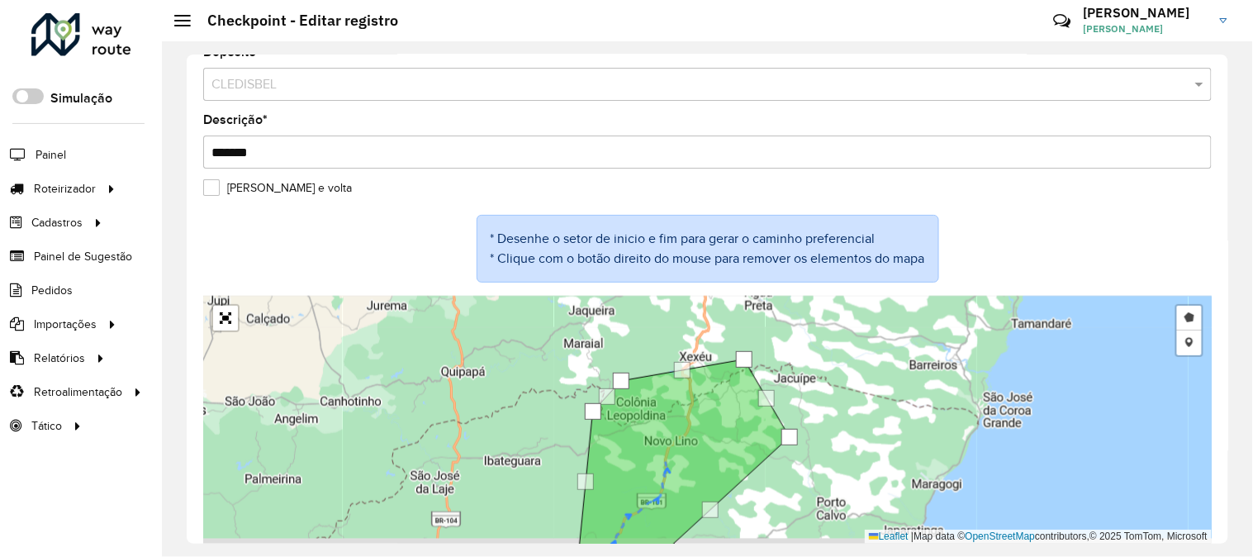
drag, startPoint x: 849, startPoint y: 486, endPoint x: 906, endPoint y: 391, distance: 110.8
click at [902, 401] on div "Desenhar setor Adicionar checkpoint Leaflet | Map data © OpenStreetMap contribu…" at bounding box center [707, 420] width 1009 height 248
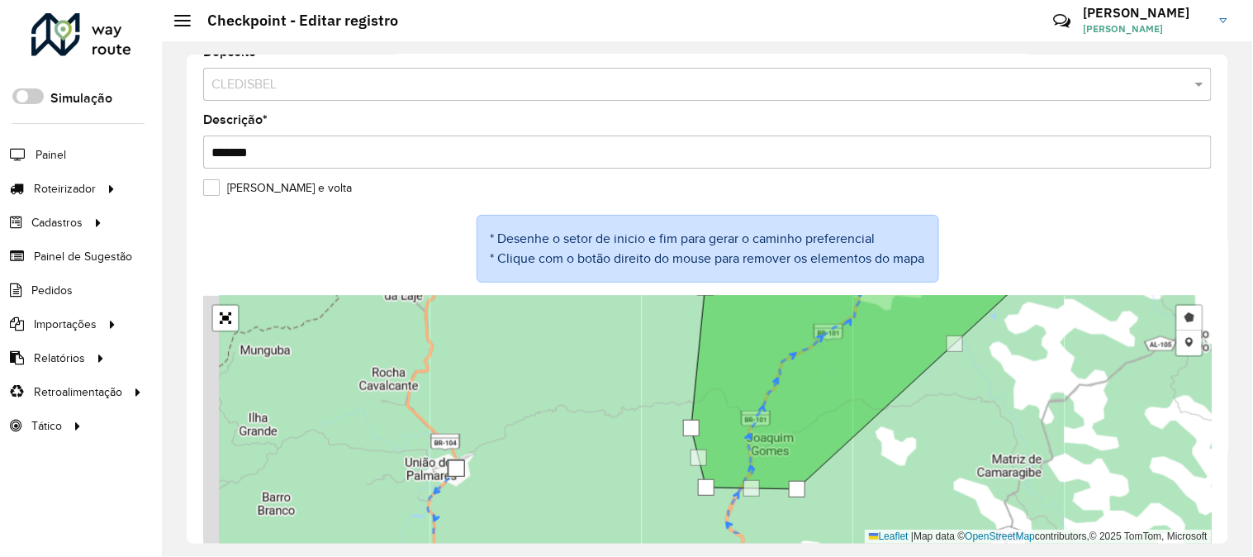
drag, startPoint x: 547, startPoint y: 492, endPoint x: 675, endPoint y: 359, distance: 184.6
click at [671, 369] on div "Desenhar setor Adicionar checkpoint Leaflet | Map data © OpenStreetMap contribu…" at bounding box center [707, 420] width 1009 height 248
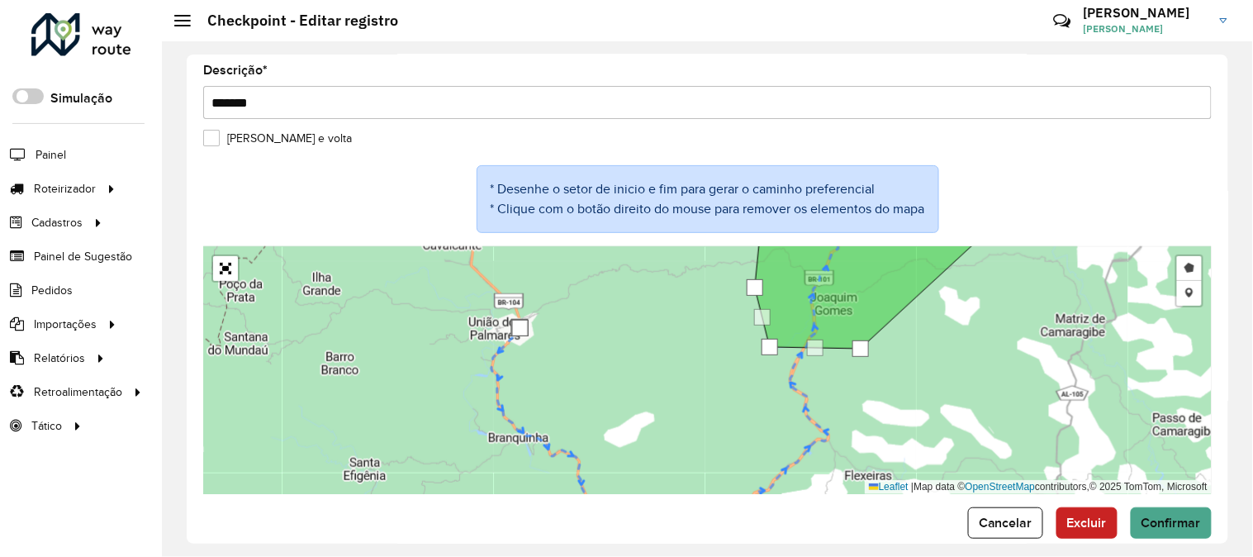
scroll to position [99, 0]
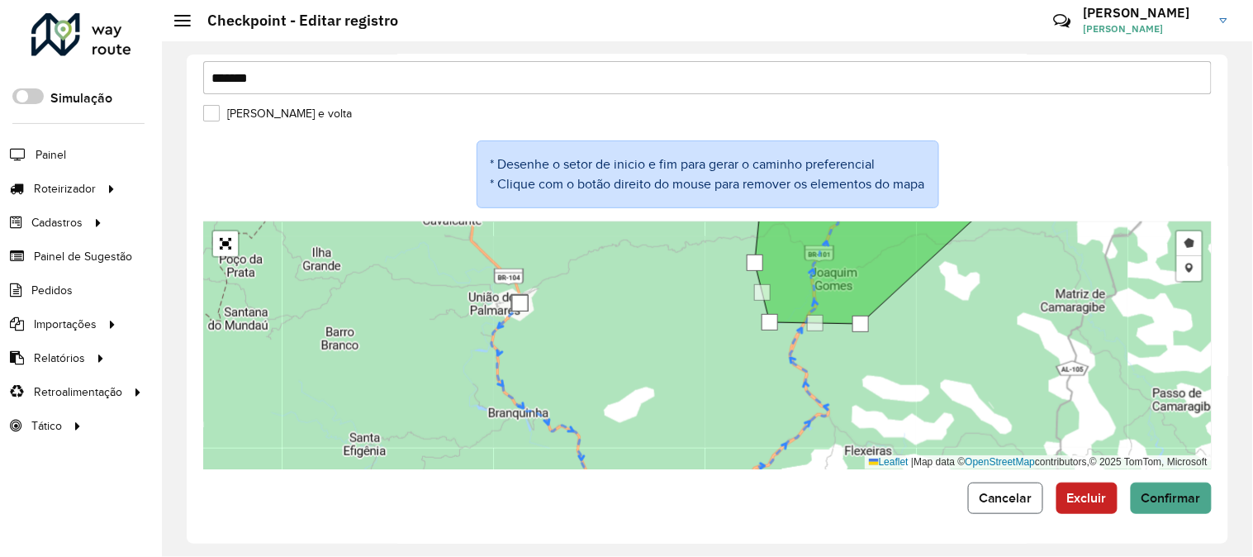
click at [1005, 498] on span "Cancelar" at bounding box center [1006, 498] width 54 height 14
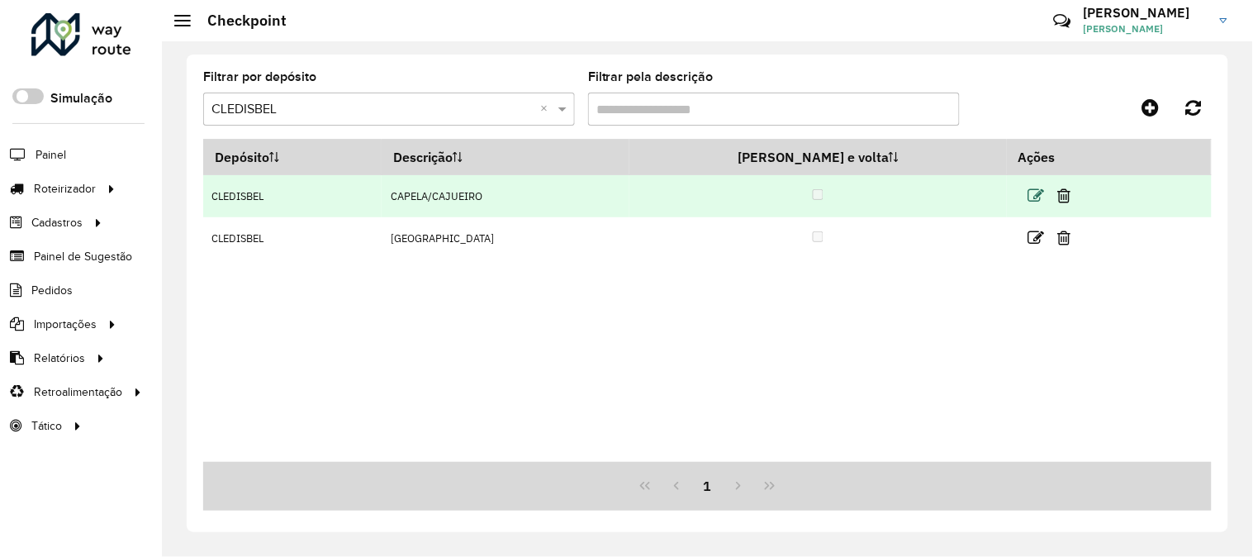
click at [1029, 194] on icon at bounding box center [1037, 196] width 17 height 17
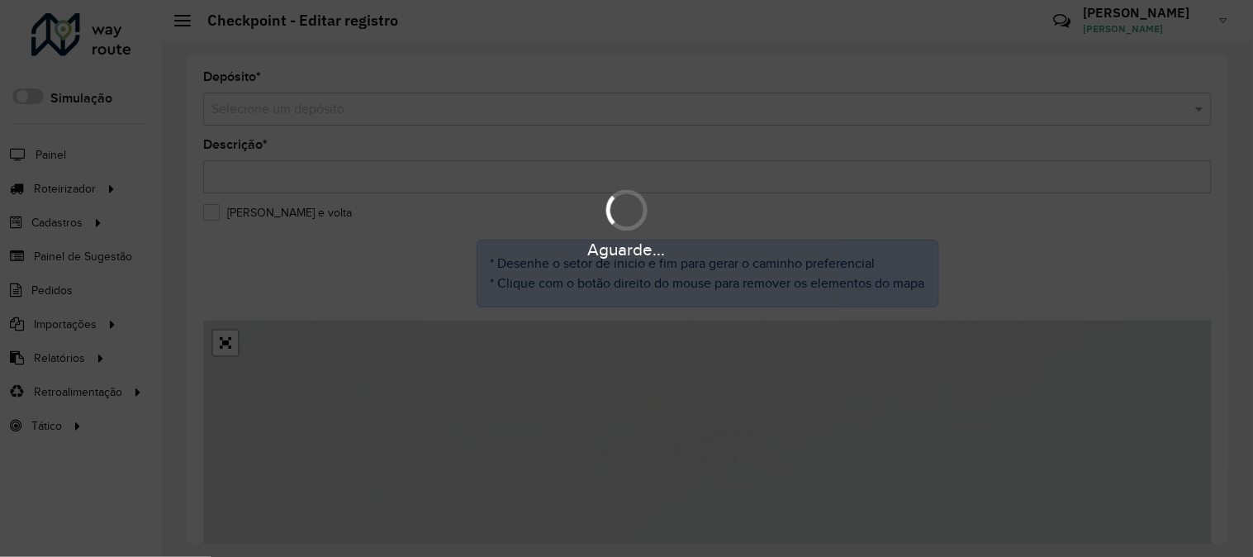
type input "**********"
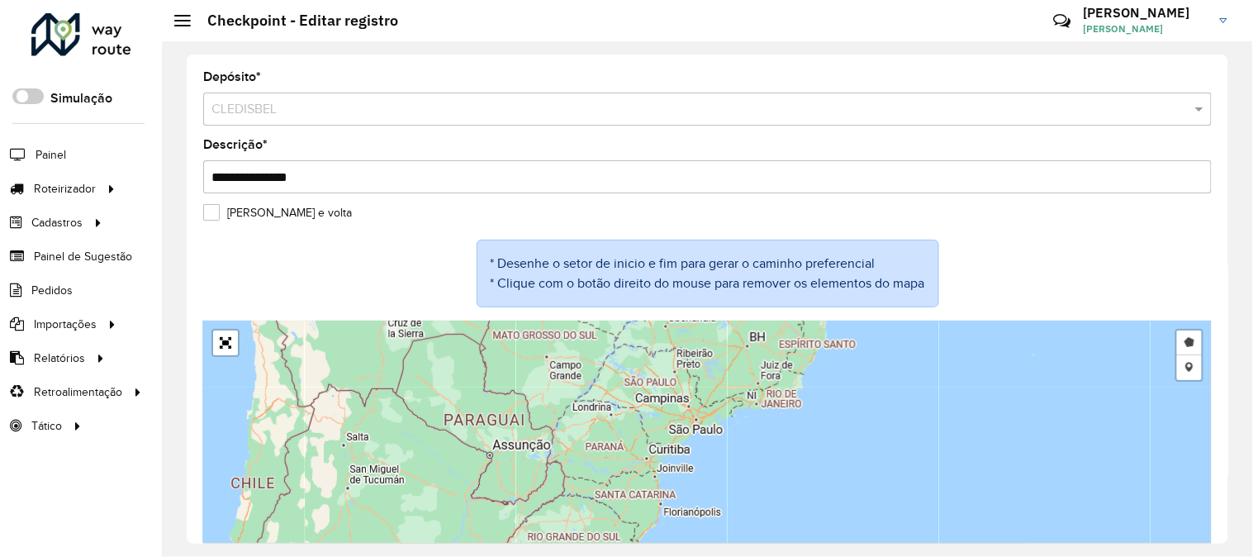
scroll to position [25, 0]
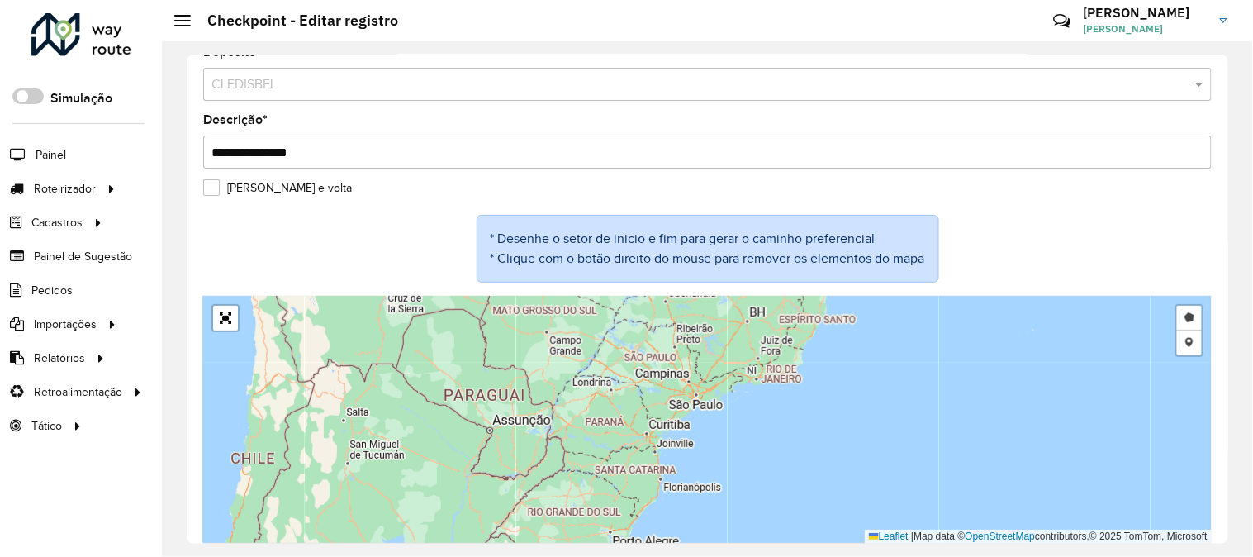
drag, startPoint x: 789, startPoint y: 387, endPoint x: 633, endPoint y: 565, distance: 237.1
click at [633, 556] on html "Aguarde... Pop-up bloqueado! Seu navegador bloqueou automáticamente a abertura …" at bounding box center [626, 278] width 1253 height 557
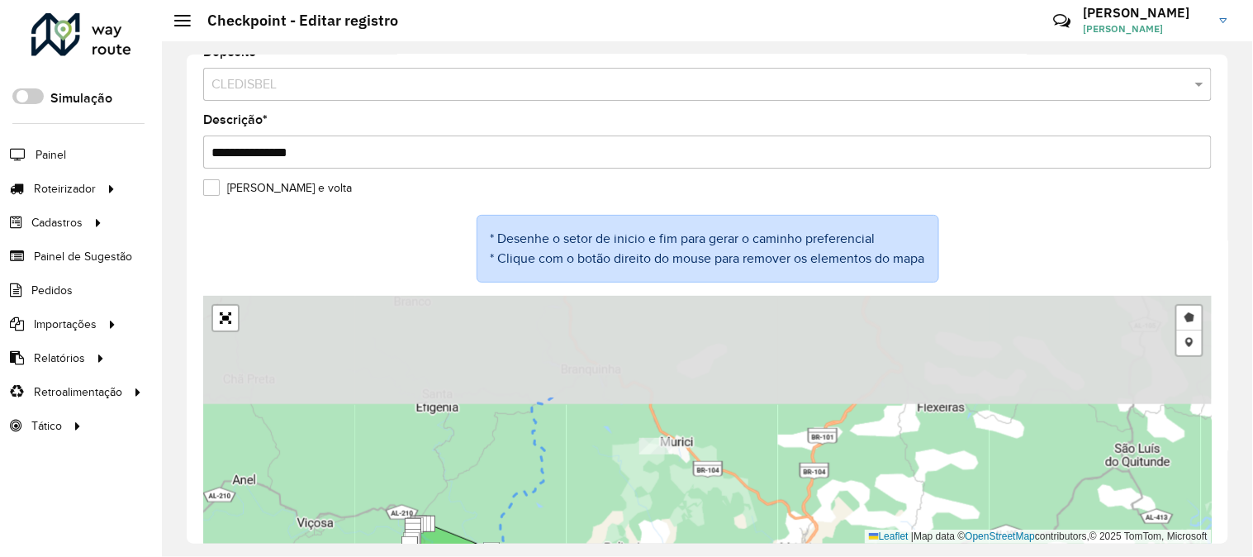
drag, startPoint x: 564, startPoint y: 349, endPoint x: 576, endPoint y: 469, distance: 121.2
click at [576, 469] on div "Desenhar setor Adicionar checkpoint Leaflet | Map data © OpenStreetMap contribu…" at bounding box center [707, 420] width 1009 height 248
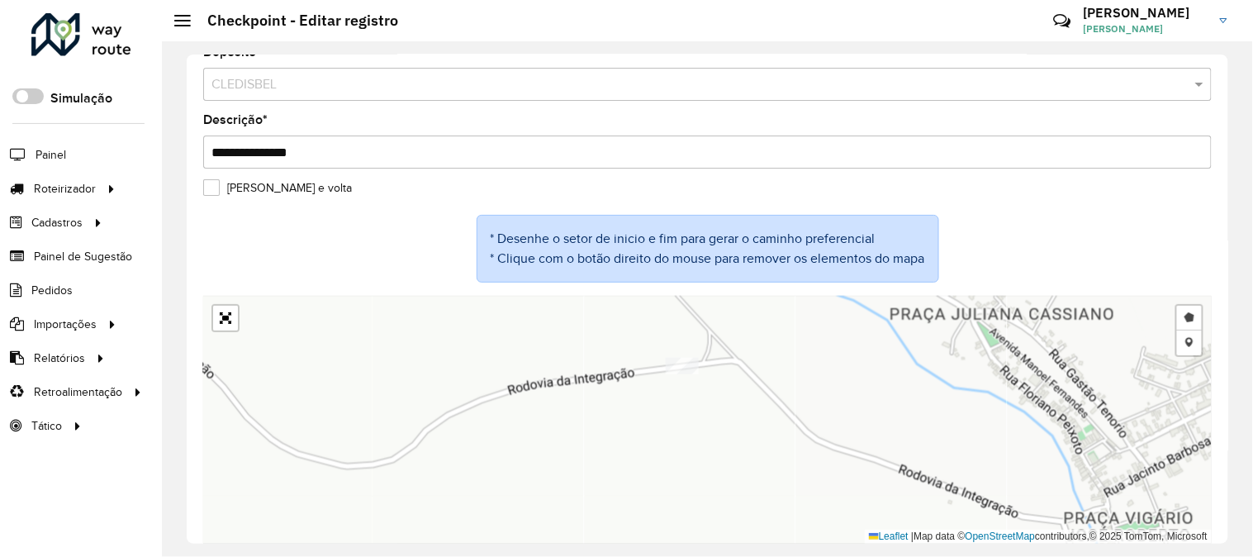
drag, startPoint x: 803, startPoint y: 308, endPoint x: 668, endPoint y: 522, distance: 253.3
click at [669, 521] on div "Desenhar setor Adicionar checkpoint Leaflet | Map data © OpenStreetMap contribu…" at bounding box center [707, 420] width 1009 height 248
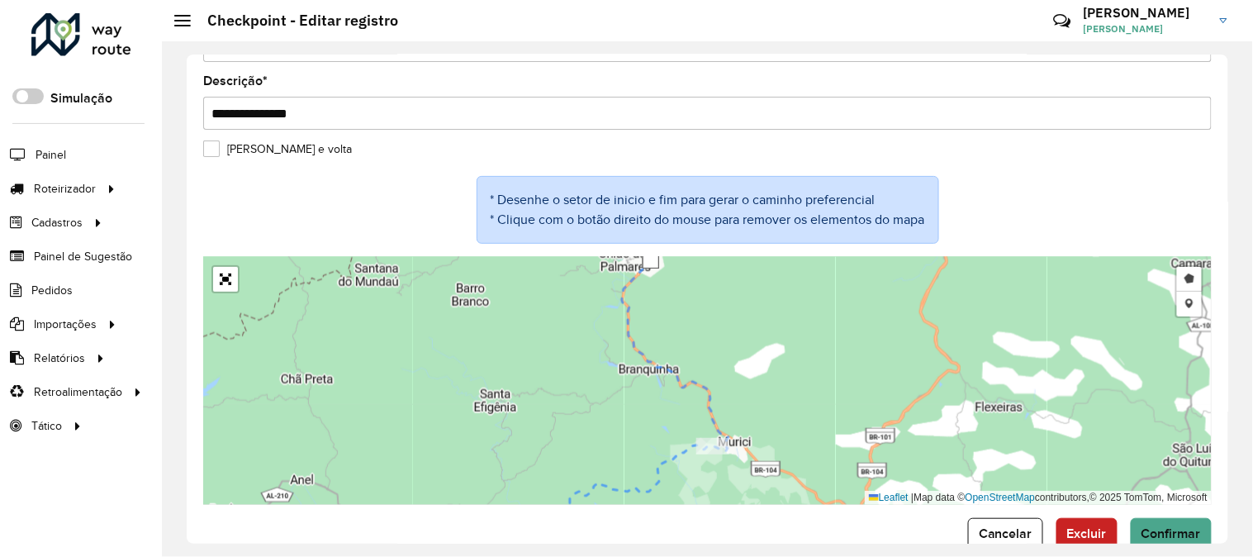
scroll to position [99, 0]
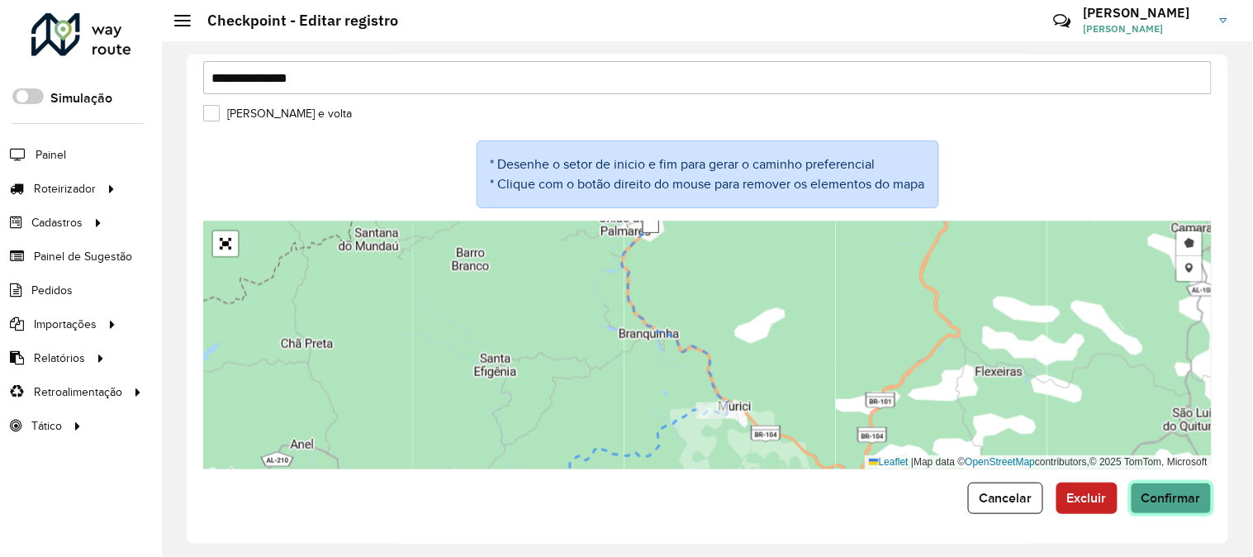
click at [1169, 501] on span "Confirmar" at bounding box center [1171, 498] width 59 height 14
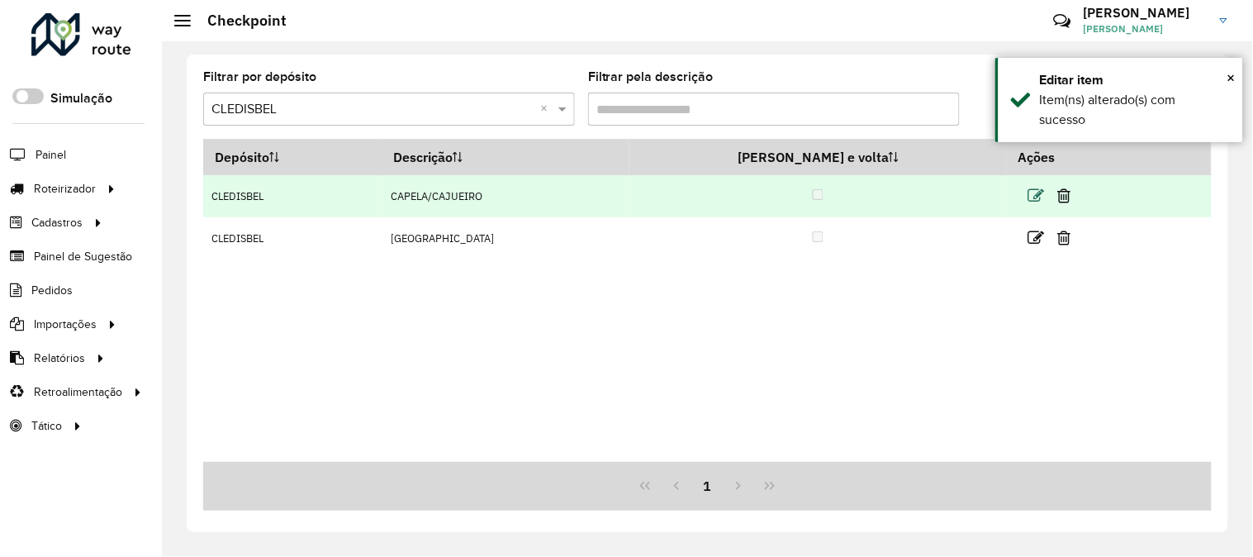
click at [1029, 194] on icon at bounding box center [1037, 196] width 17 height 17
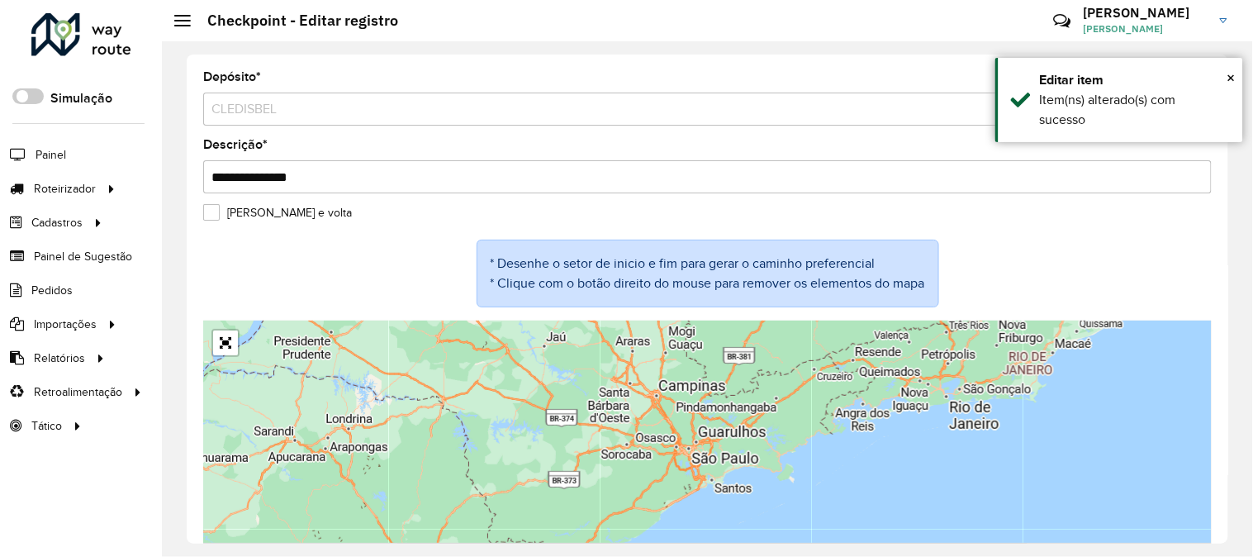
scroll to position [25, 0]
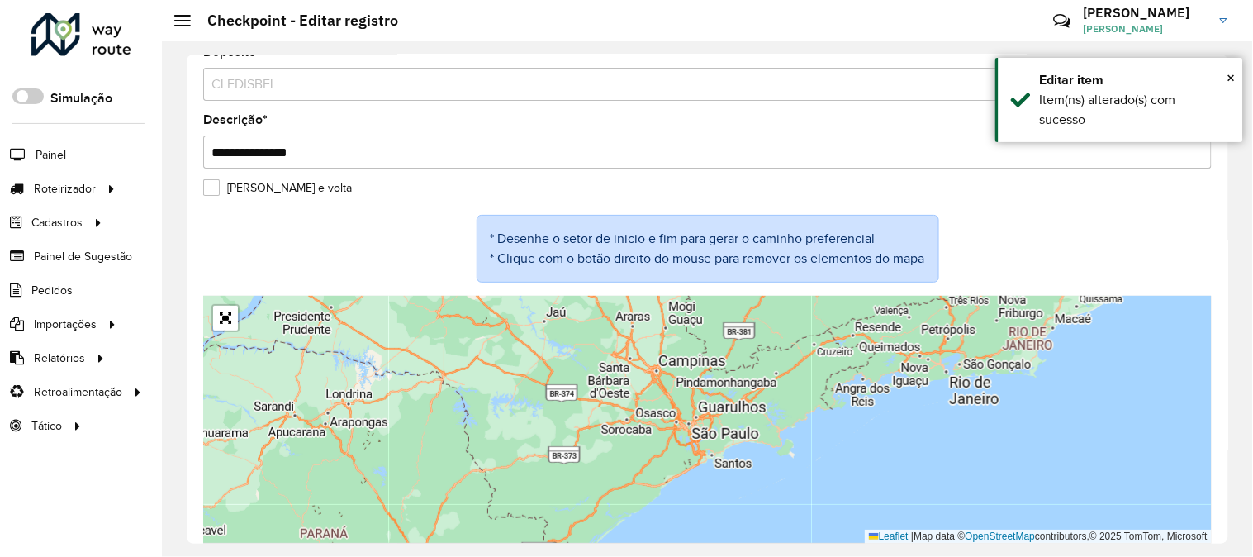
drag, startPoint x: 836, startPoint y: 391, endPoint x: 686, endPoint y: 501, distance: 186.7
click at [686, 501] on div "Leaflet | Map data © OpenStreetMap contributors,© 2025 TomTom, Microsoft" at bounding box center [707, 420] width 1009 height 248
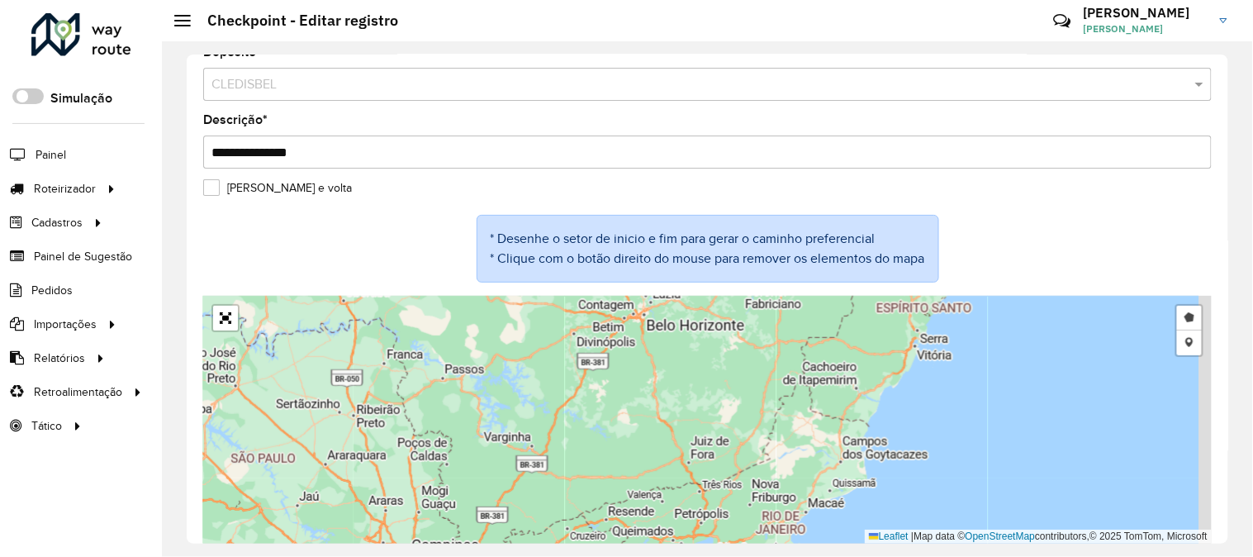
drag, startPoint x: 905, startPoint y: 365, endPoint x: 706, endPoint y: 533, distance: 260.3
click at [706, 533] on div "Desenhar setor Adicionar checkpoint Leaflet | Map data © OpenStreetMap contribu…" at bounding box center [707, 420] width 1009 height 248
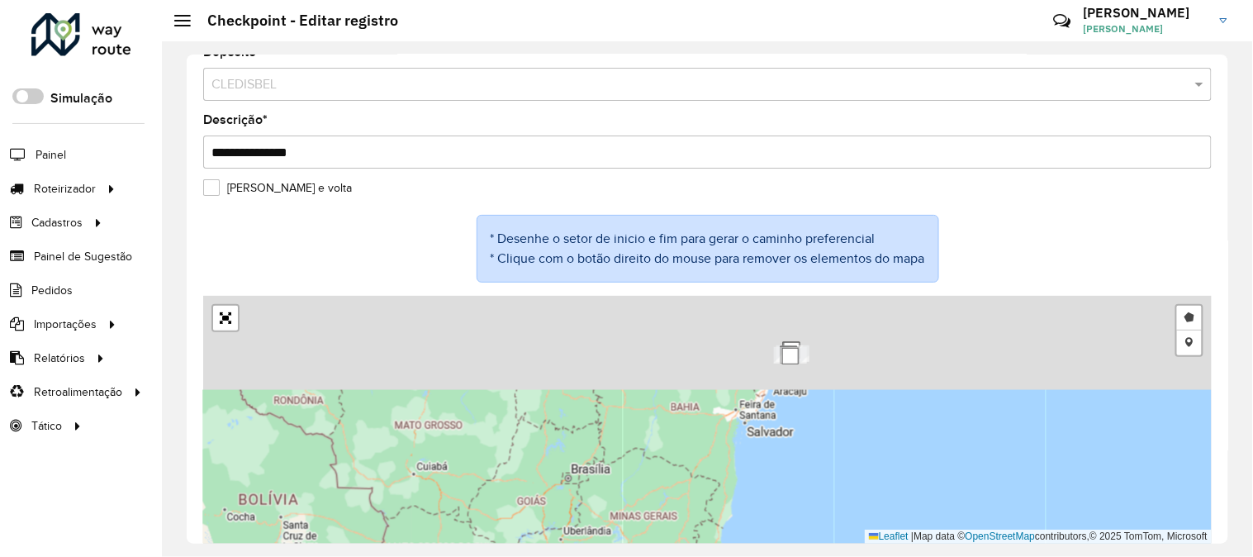
drag, startPoint x: 861, startPoint y: 368, endPoint x: 721, endPoint y: 560, distance: 237.8
click at [721, 556] on html "Aguarde... Pop-up bloqueado! Seu navegador bloqueou automáticamente a abertura …" at bounding box center [626, 278] width 1253 height 557
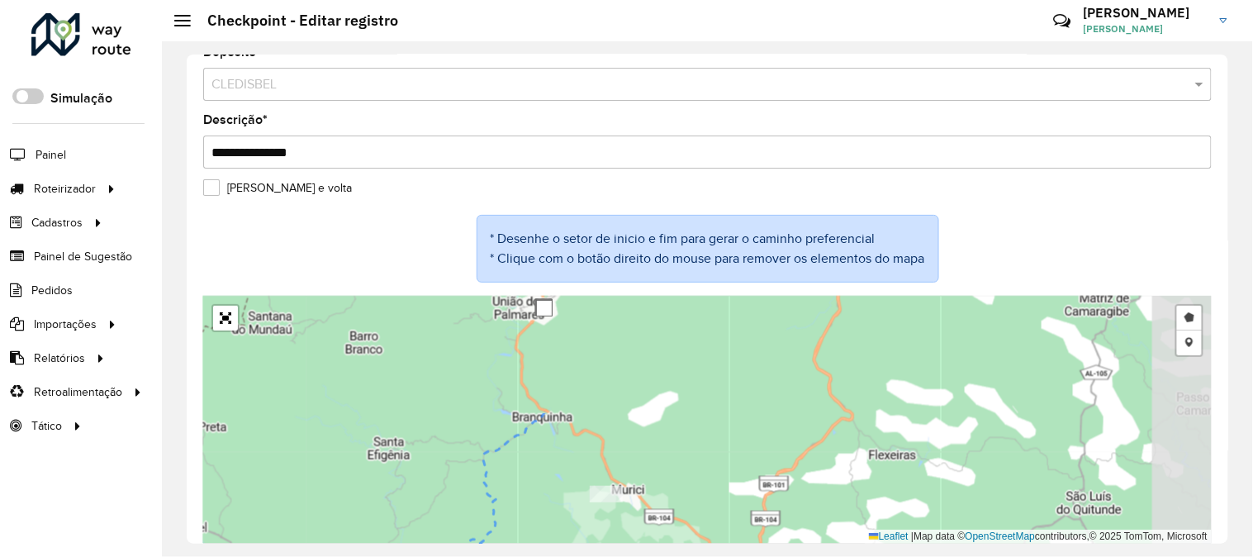
drag, startPoint x: 674, startPoint y: 403, endPoint x: 591, endPoint y: 545, distance: 164.8
click at [591, 545] on div "**********" at bounding box center [707, 299] width 1091 height 516
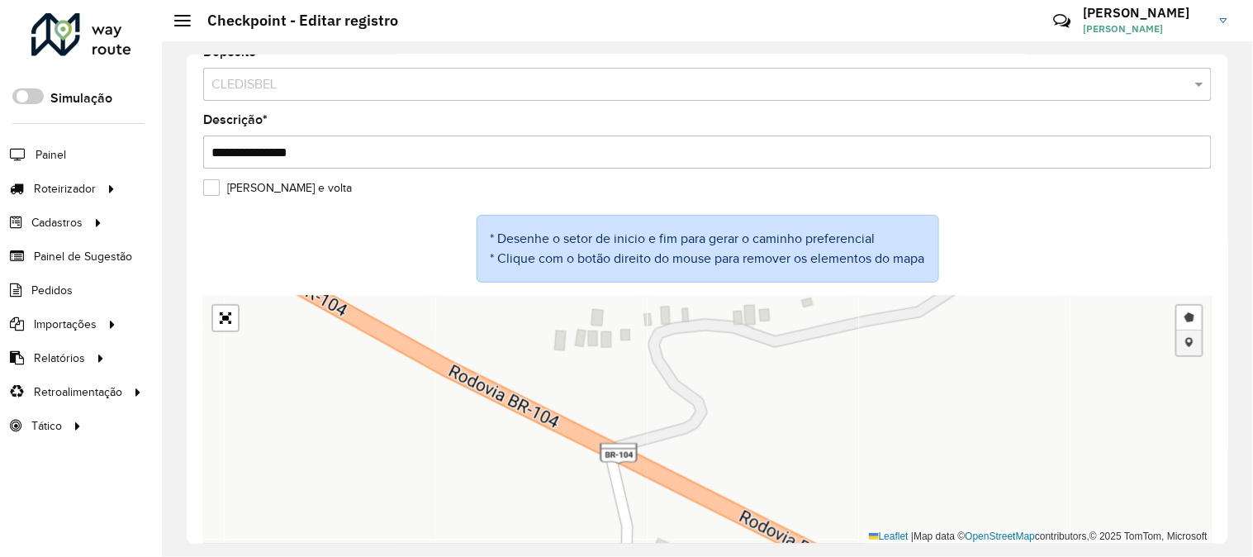
click at [1182, 332] on link "Adicionar checkpoint" at bounding box center [1189, 342] width 25 height 25
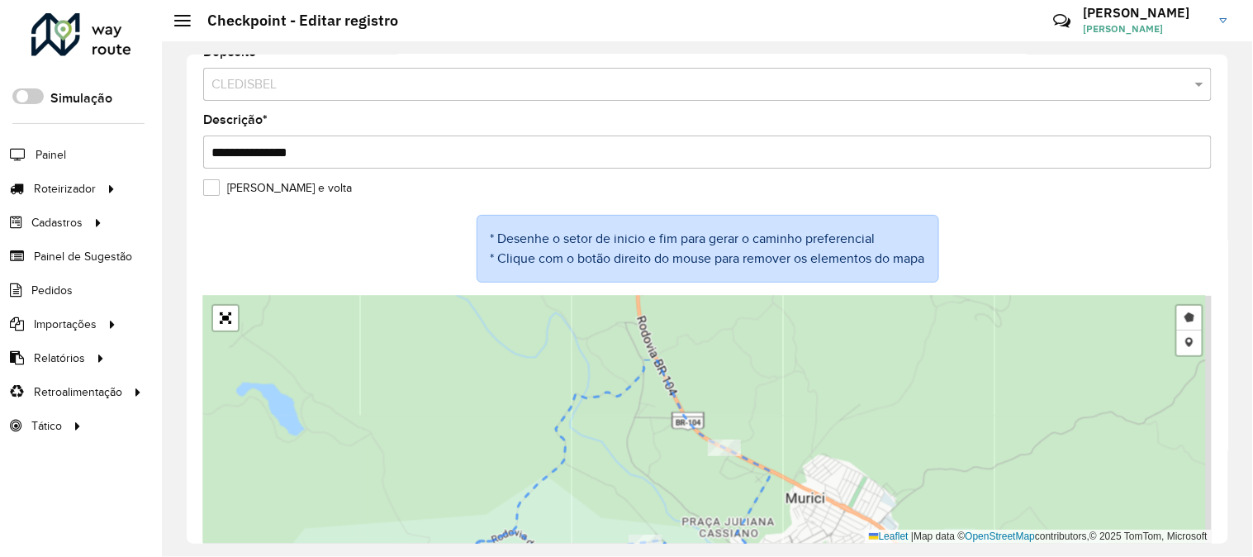
drag, startPoint x: 820, startPoint y: 341, endPoint x: 763, endPoint y: 444, distance: 116.8
click at [766, 441] on div "Desenhar setor Adicionar checkpoint Cancelar Leaflet | Map data © OpenStreetMap…" at bounding box center [707, 420] width 1009 height 248
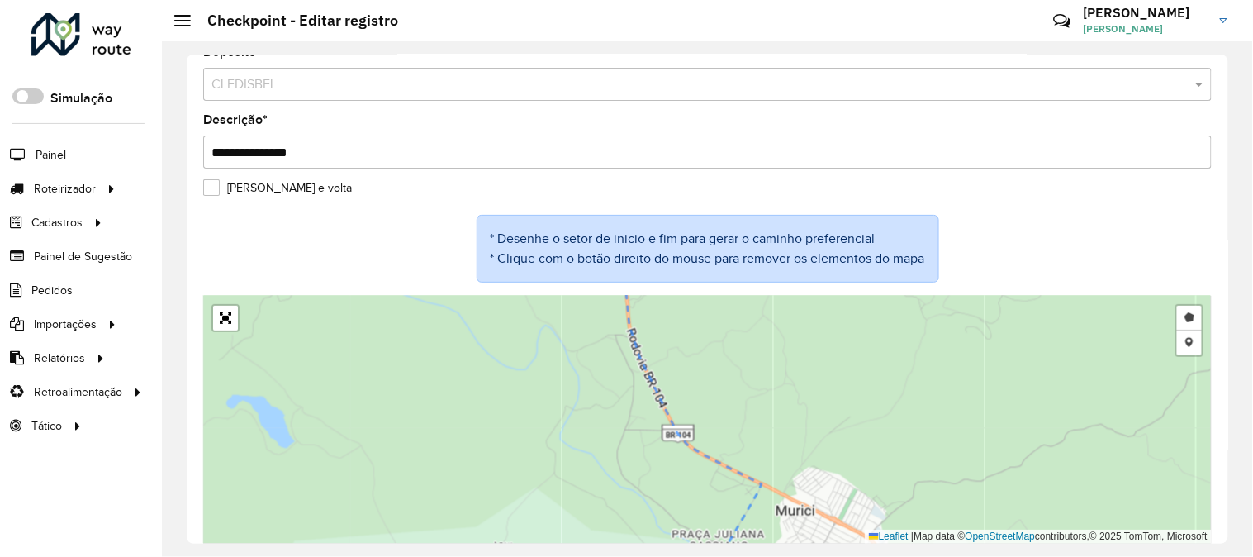
drag, startPoint x: 845, startPoint y: 407, endPoint x: 870, endPoint y: 349, distance: 63.7
click at [868, 350] on div "Desenhar setor Adicionar checkpoint Cancelar Leaflet | Map data © OpenStreetMap…" at bounding box center [707, 420] width 1009 height 248
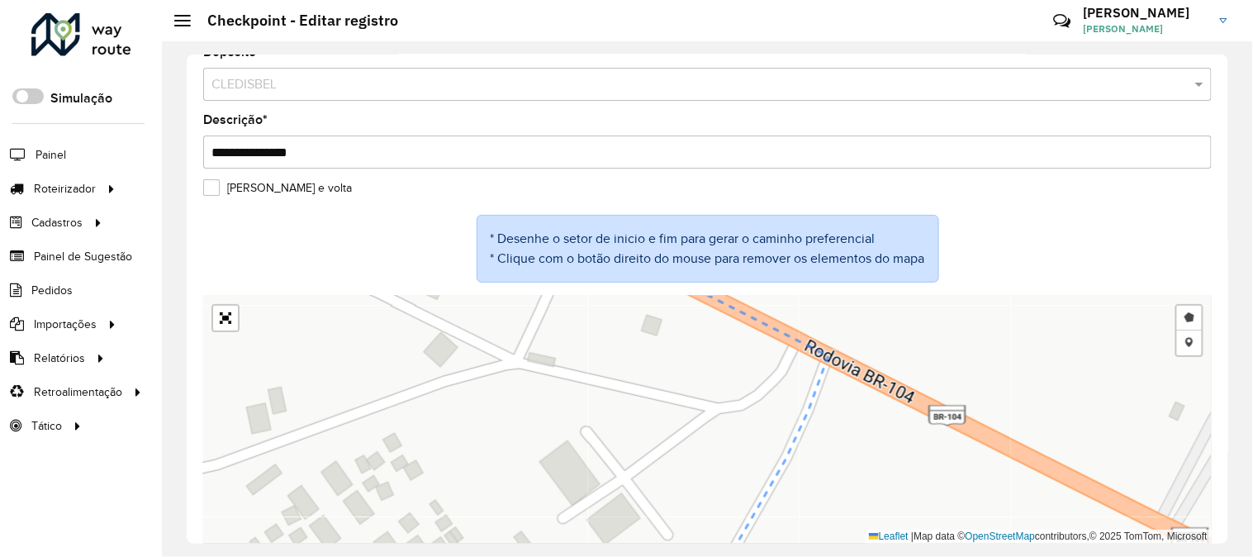
drag, startPoint x: 976, startPoint y: 368, endPoint x: 967, endPoint y: 438, distance: 70.7
click at [954, 444] on div "Desenhar setor Adicionar checkpoint Cancelar Leaflet | Map data © OpenStreetMap…" at bounding box center [707, 420] width 1009 height 248
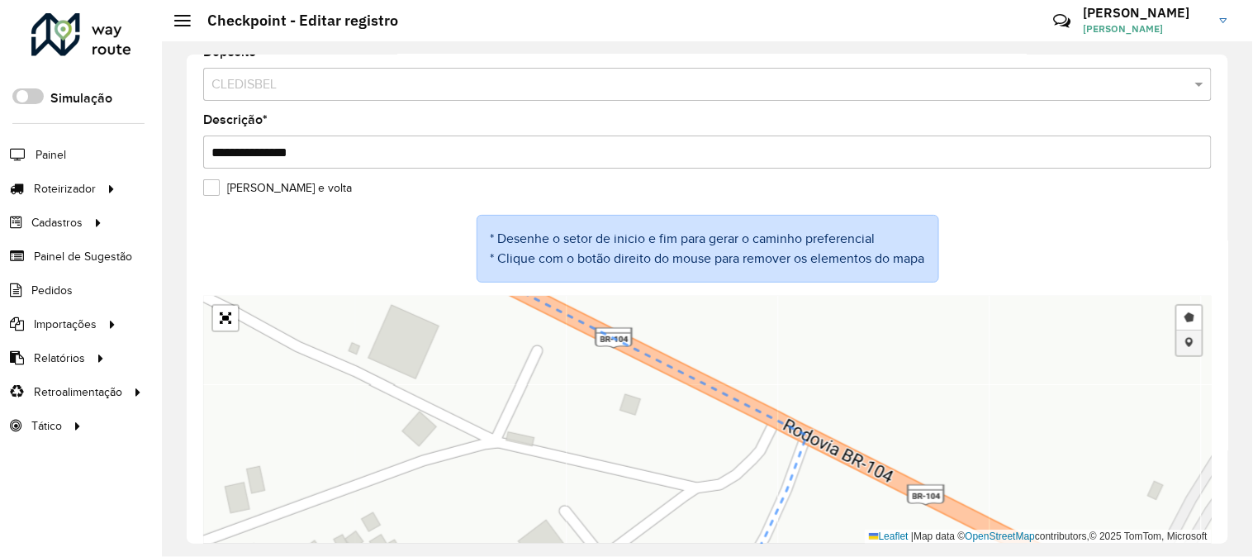
click at [1190, 349] on link "Adicionar checkpoint" at bounding box center [1189, 342] width 25 height 25
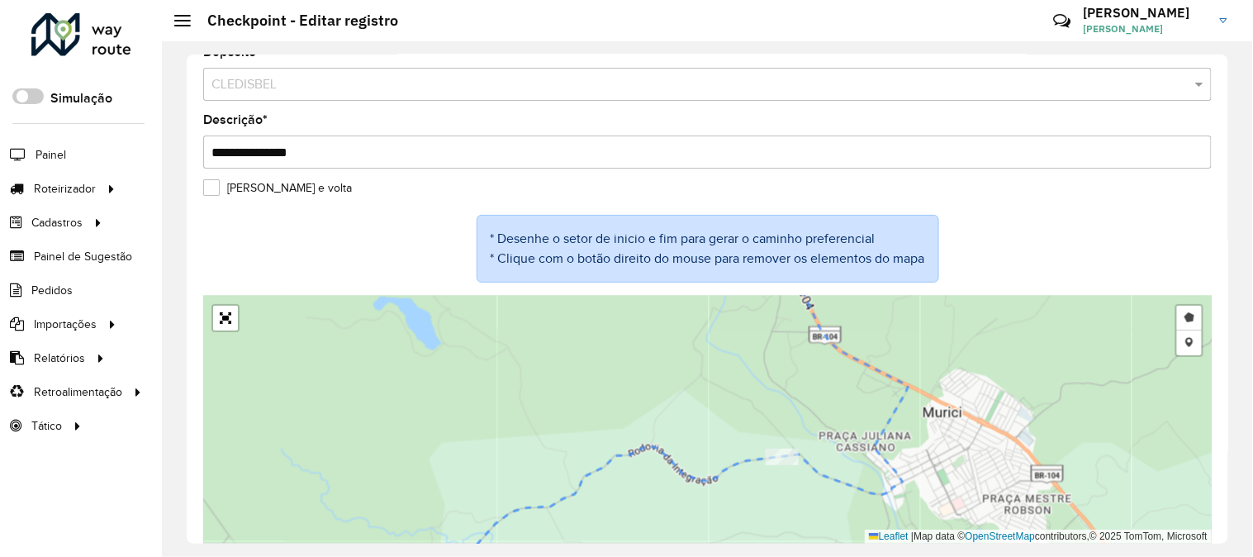
drag, startPoint x: 724, startPoint y: 535, endPoint x: 854, endPoint y: 421, distance: 172.8
click at [852, 425] on div "Desenhar setor Adicionar checkpoint Cancelar Leaflet | Map data © OpenStreetMap…" at bounding box center [707, 420] width 1009 height 248
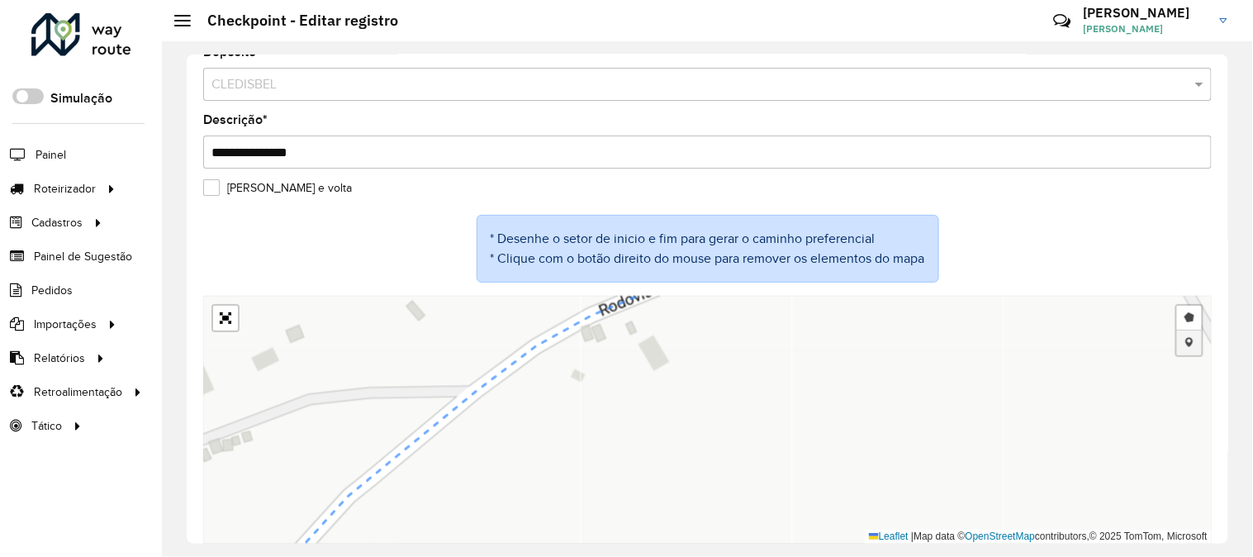
click at [1188, 339] on link "Adicionar checkpoint" at bounding box center [1189, 342] width 25 height 25
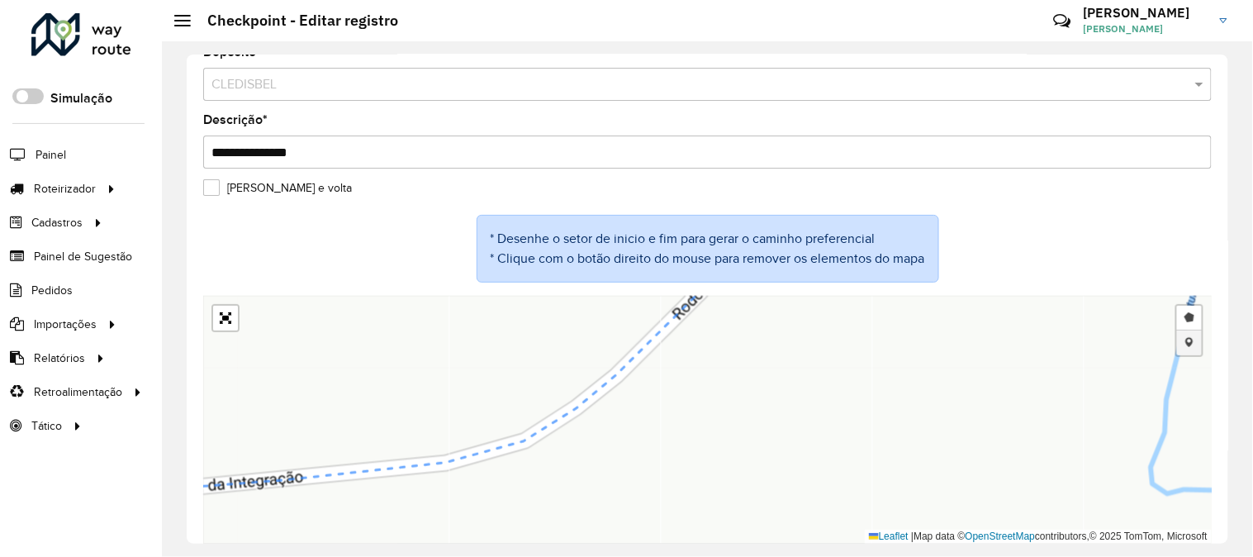
click at [1188, 343] on link "Adicionar checkpoint" at bounding box center [1189, 342] width 25 height 25
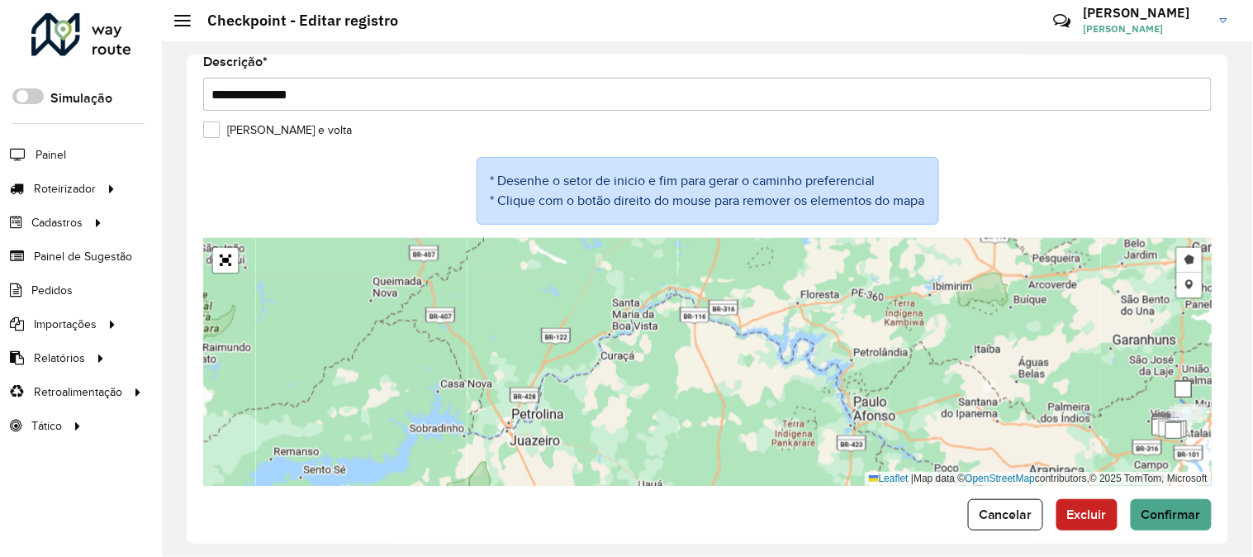
scroll to position [99, 0]
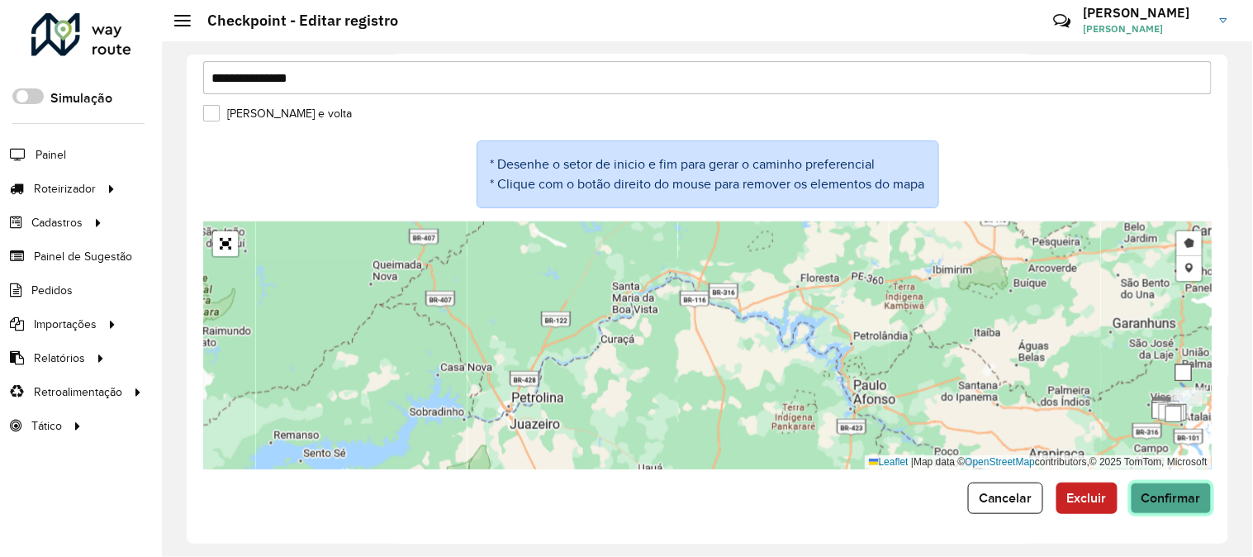
click at [1194, 491] on span "Confirmar" at bounding box center [1171, 498] width 59 height 14
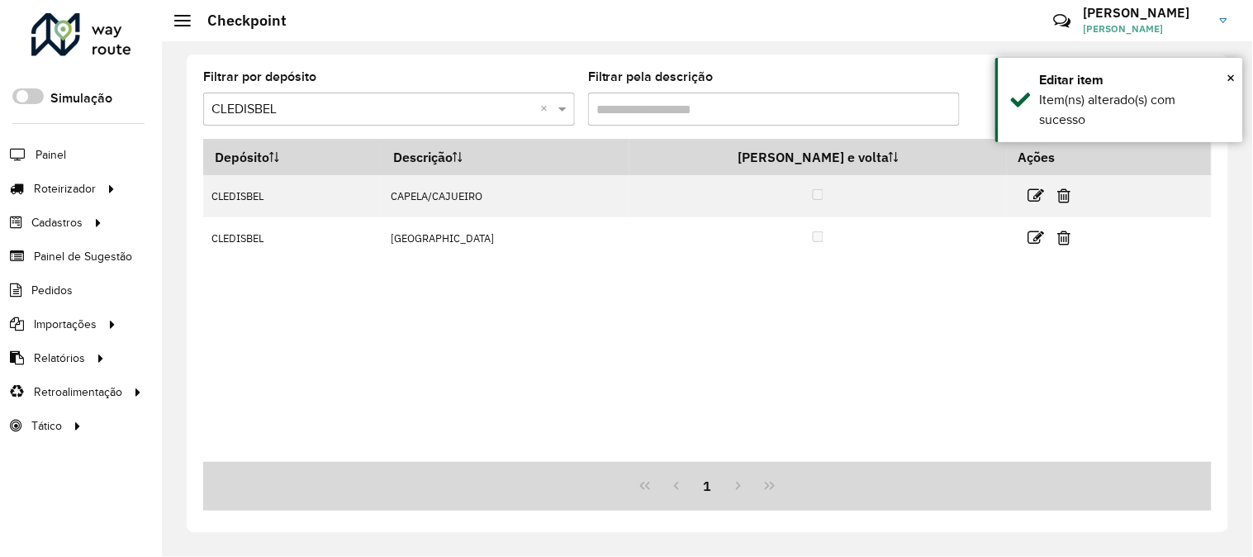
click at [919, 349] on div "Depósito Descrição Ida e volta Ações CLEDISBEL CAPELA/CAJUEIRO CLEDISBEL COLONIA" at bounding box center [707, 300] width 1009 height 323
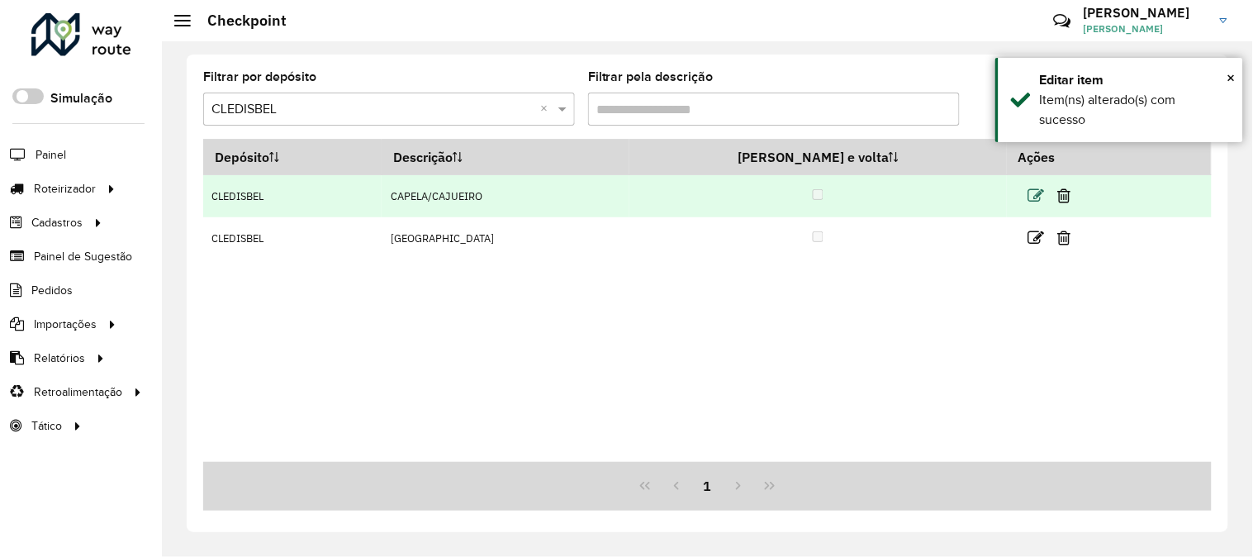
click at [1029, 197] on icon at bounding box center [1037, 196] width 17 height 17
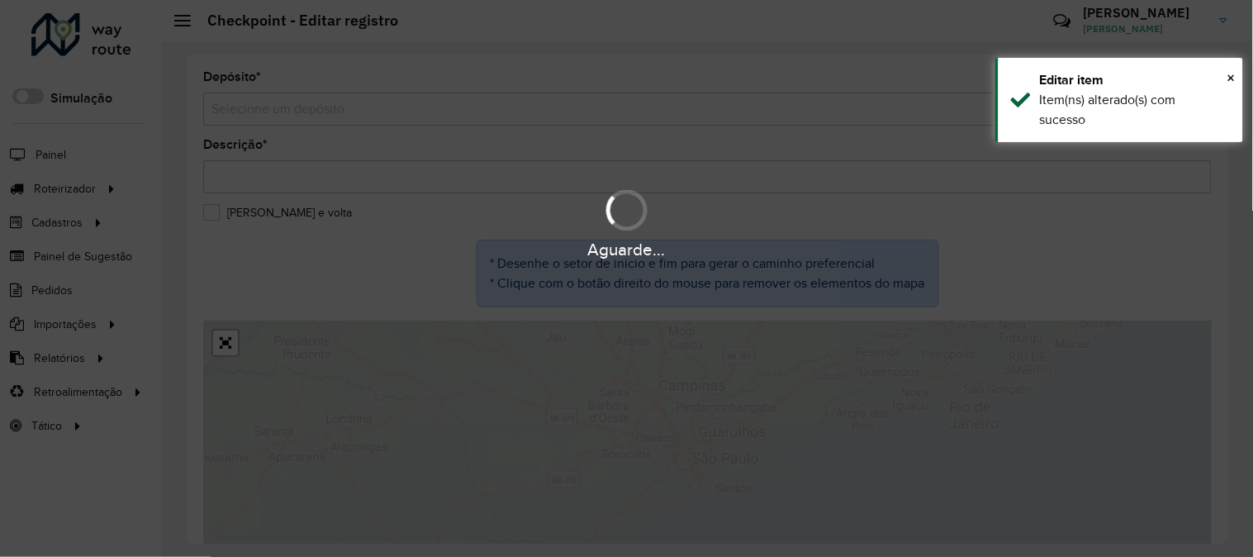
type input "**********"
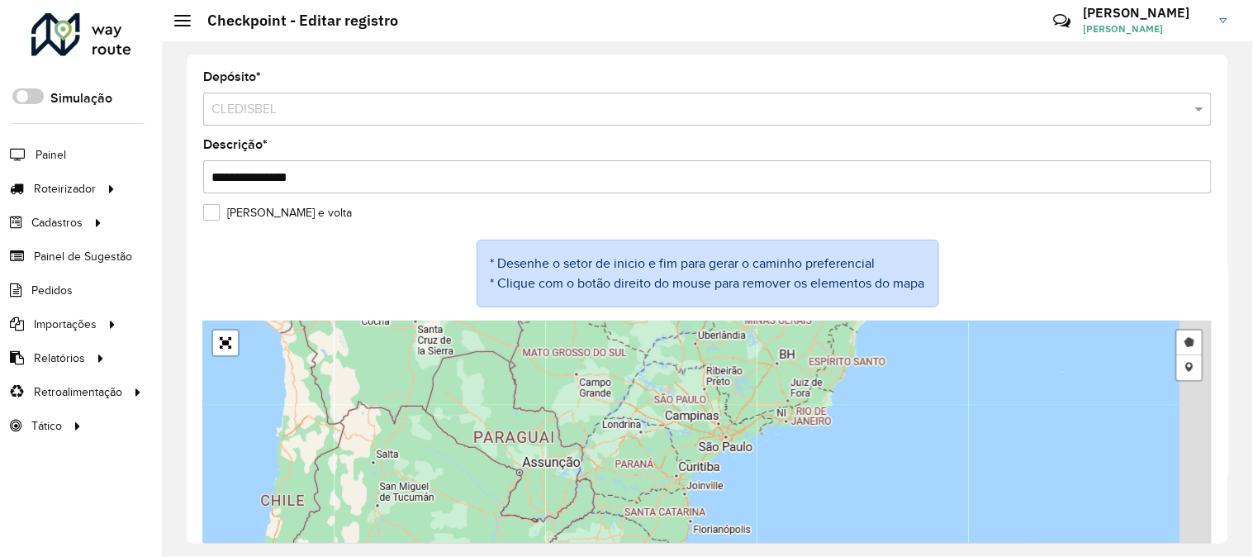
scroll to position [25, 0]
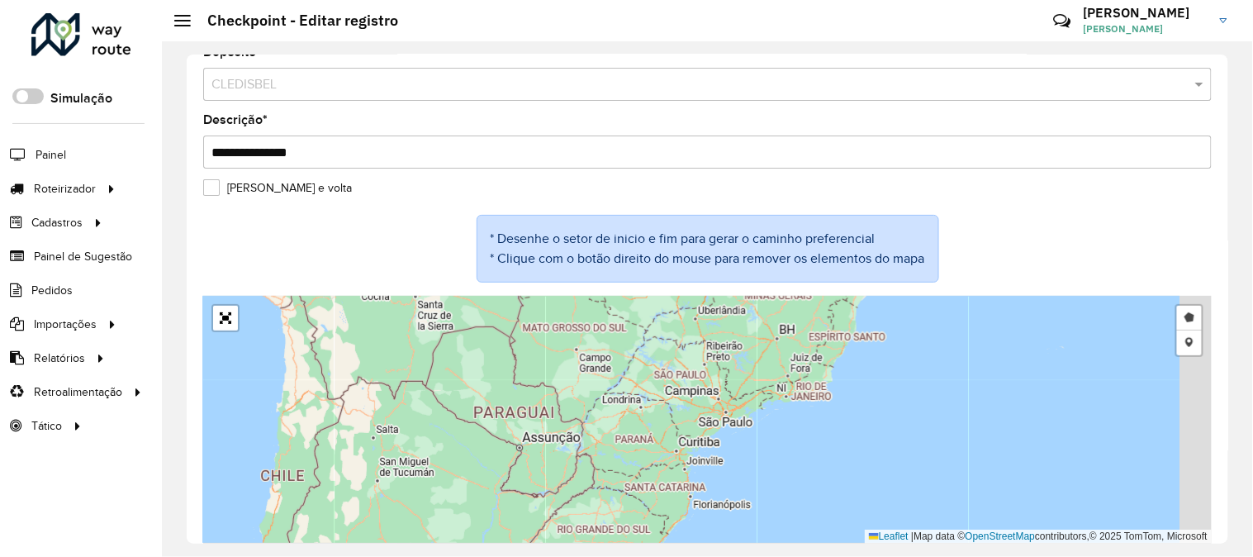
drag, startPoint x: 857, startPoint y: 388, endPoint x: 753, endPoint y: 473, distance: 134.4
click at [763, 466] on div "Desenhar setor Adicionar checkpoint Leaflet | Map data © OpenStreetMap contribu…" at bounding box center [707, 420] width 1009 height 248
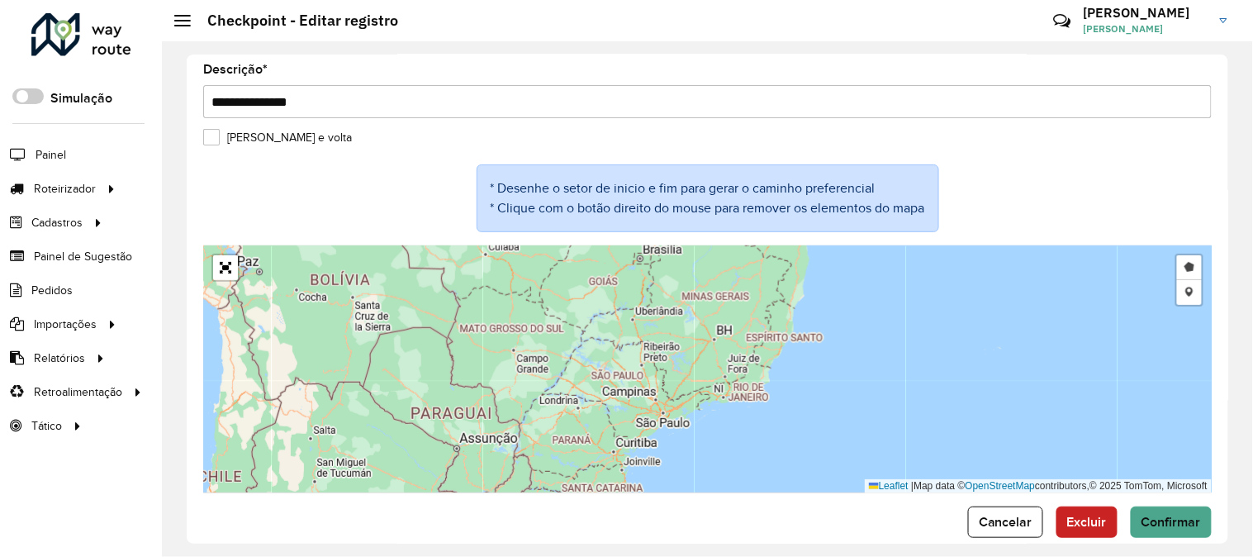
scroll to position [99, 0]
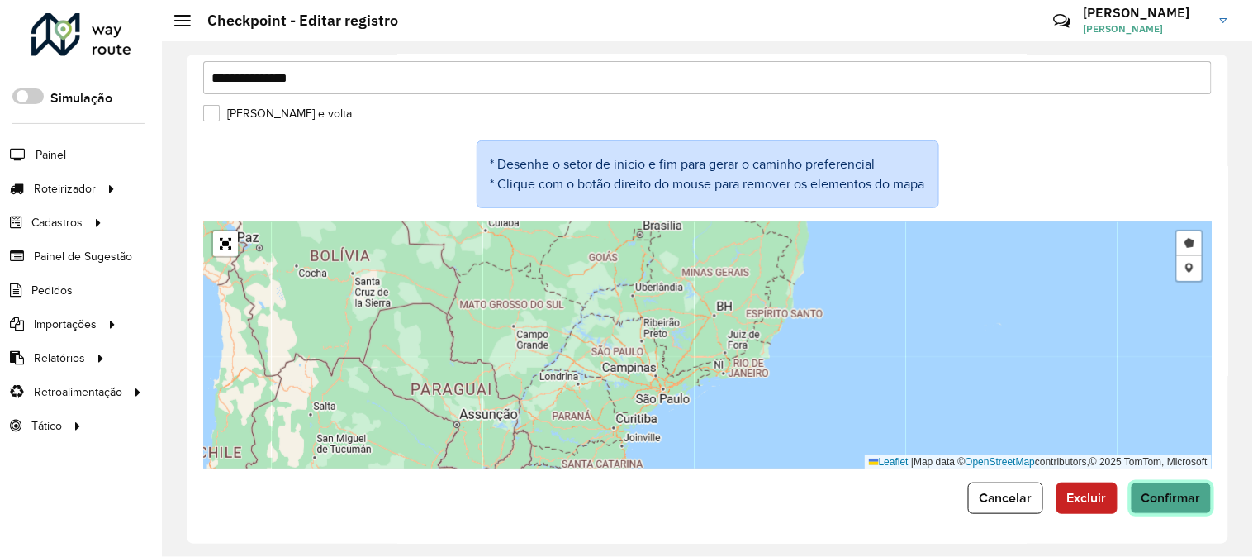
click at [1186, 505] on span "Confirmar" at bounding box center [1171, 498] width 59 height 14
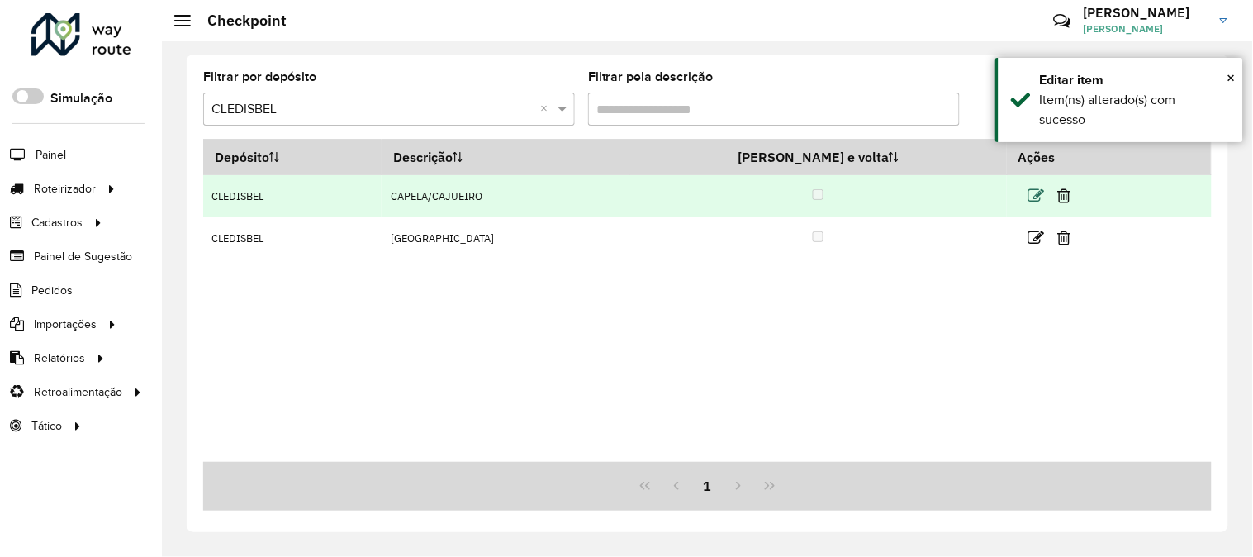
click at [1029, 194] on icon at bounding box center [1037, 196] width 17 height 17
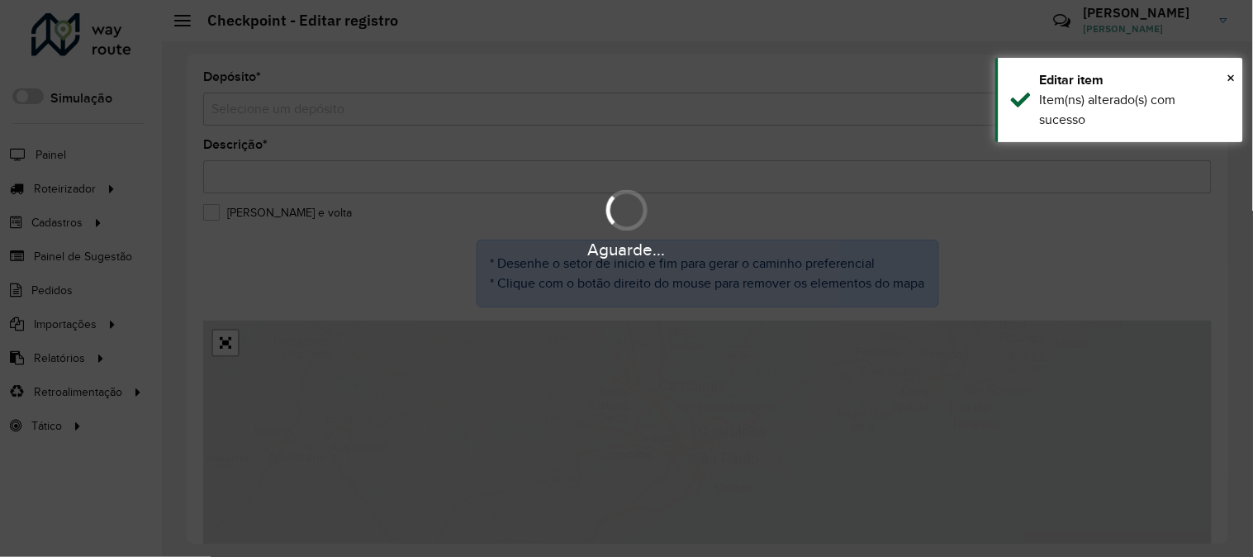
type input "**********"
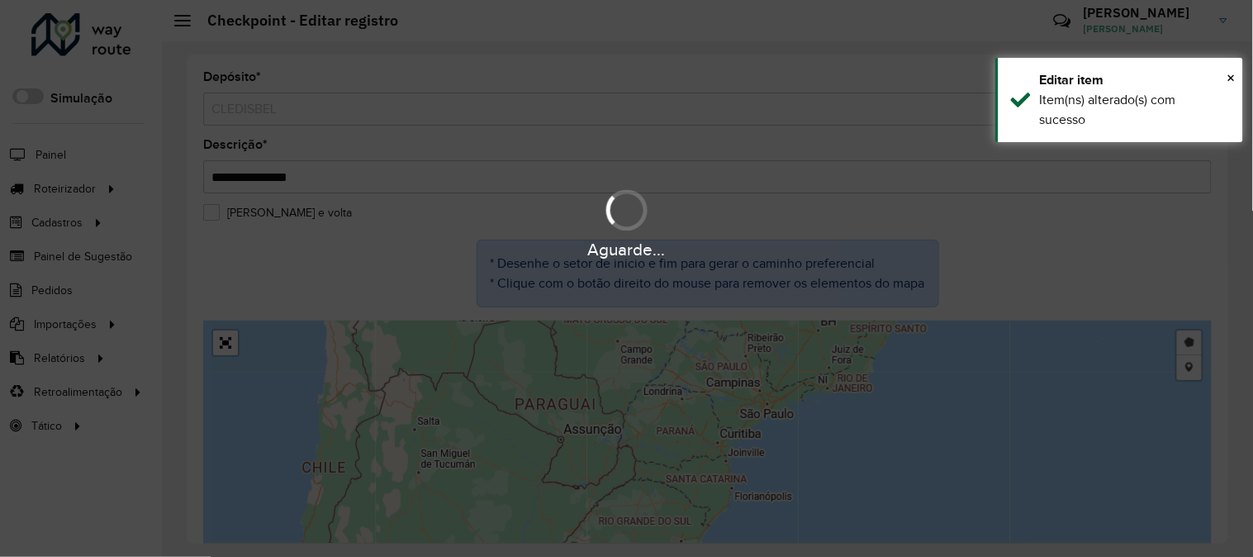
drag, startPoint x: 943, startPoint y: 415, endPoint x: 706, endPoint y: 550, distance: 273.1
click at [706, 550] on div "Aguarde..." at bounding box center [626, 278] width 1253 height 557
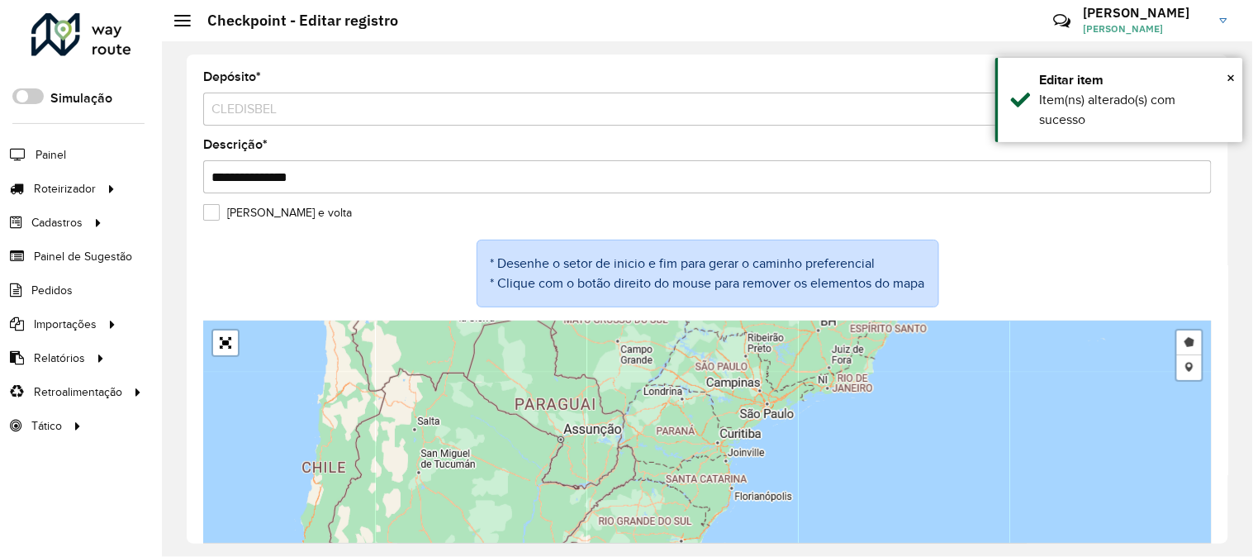
scroll to position [25, 0]
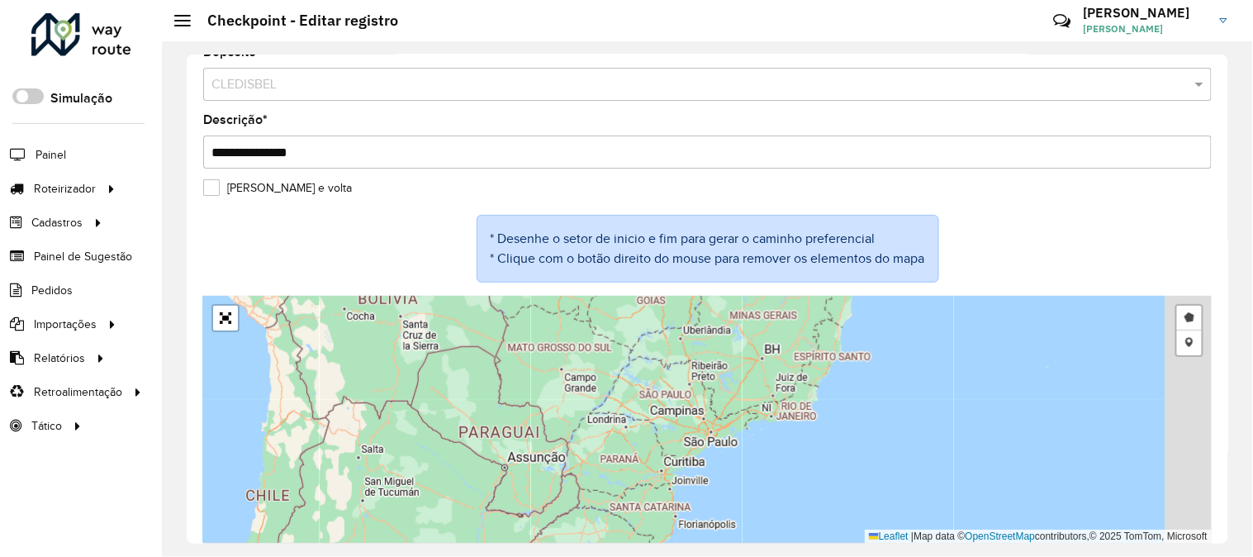
drag, startPoint x: 821, startPoint y: 401, endPoint x: 641, endPoint y: 545, distance: 230.9
click at [644, 543] on div "Desenhar setor Adicionar checkpoint Leaflet | Map data © OpenStreetMap contribu…" at bounding box center [707, 420] width 1009 height 248
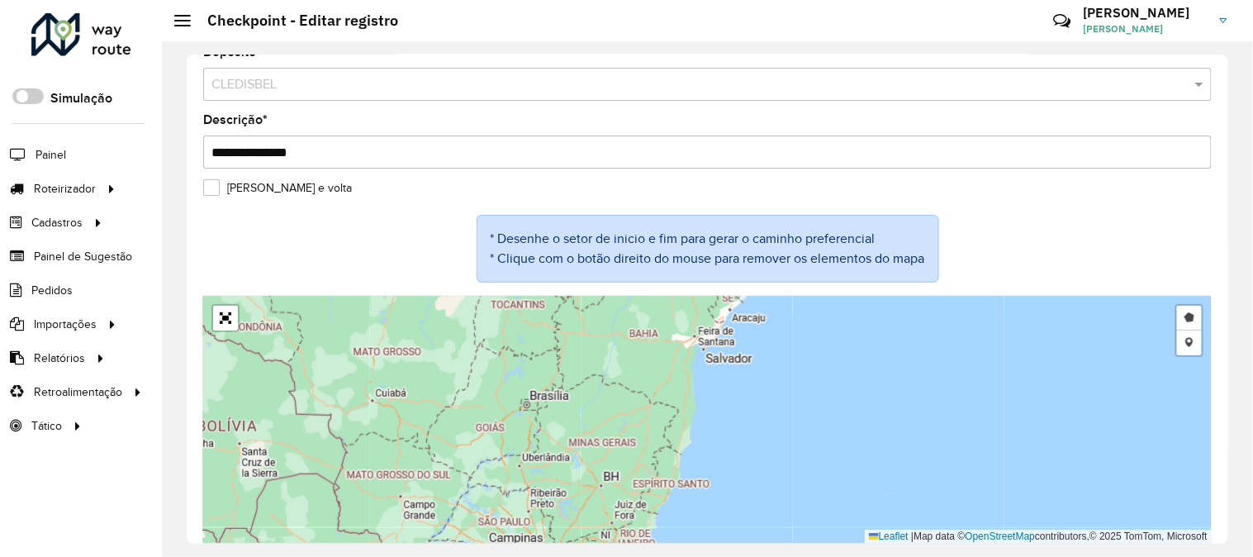
drag, startPoint x: 715, startPoint y: 390, endPoint x: 583, endPoint y: 568, distance: 221.4
click at [583, 556] on html "Aguarde... Pop-up bloqueado! Seu navegador bloqueou automáticamente a abertura …" at bounding box center [626, 278] width 1253 height 557
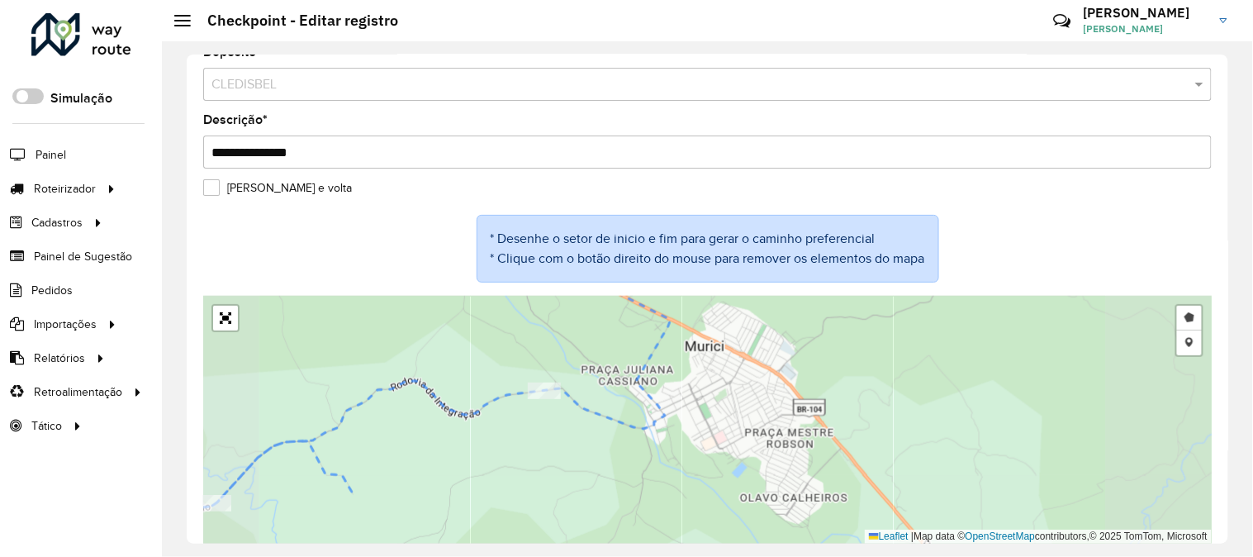
drag, startPoint x: 454, startPoint y: 491, endPoint x: 649, endPoint y: 424, distance: 206.1
click at [649, 424] on div "Desenhar setor Adicionar checkpoint Leaflet | Map data © OpenStreetMap contribu…" at bounding box center [707, 420] width 1009 height 248
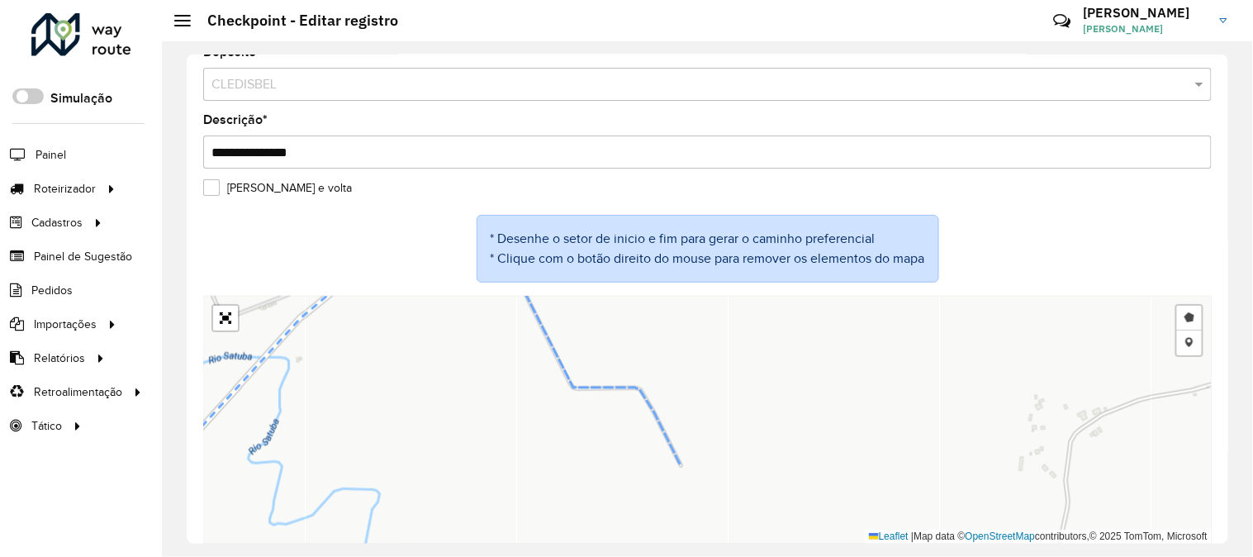
drag, startPoint x: 575, startPoint y: 432, endPoint x: 575, endPoint y: 559, distance: 127.2
click at [575, 556] on html "Aguarde... Pop-up bloqueado! Seu navegador bloqueou automáticamente a abertura …" at bounding box center [626, 278] width 1253 height 557
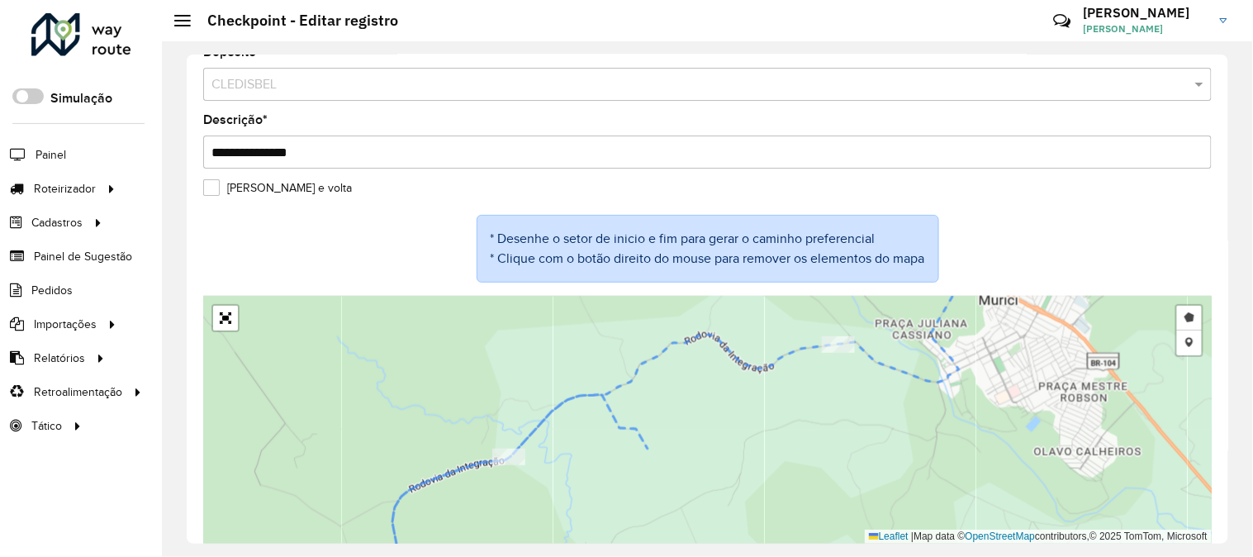
drag, startPoint x: 518, startPoint y: 487, endPoint x: 610, endPoint y: 425, distance: 110.7
click at [610, 425] on div "Desenhar setor Adicionar checkpoint Leaflet | Map data © OpenStreetMap contribu…" at bounding box center [707, 420] width 1009 height 248
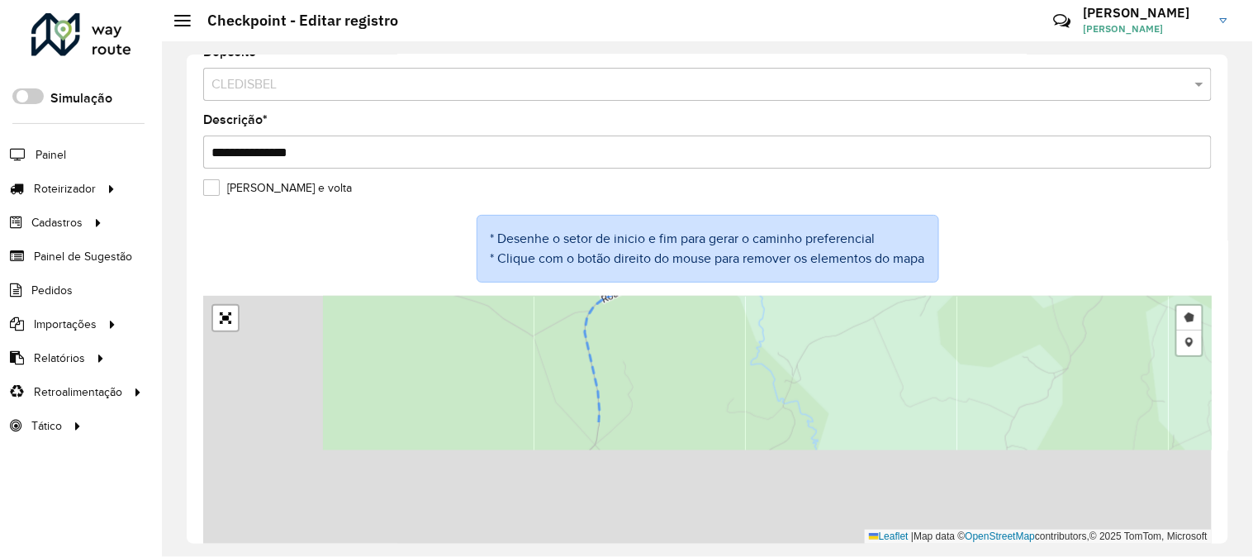
drag, startPoint x: 620, startPoint y: 406, endPoint x: 663, endPoint y: 332, distance: 85.9
click at [662, 337] on div "Desenhar setor Adicionar checkpoint Leaflet | Map data © OpenStreetMap contribu…" at bounding box center [707, 420] width 1009 height 248
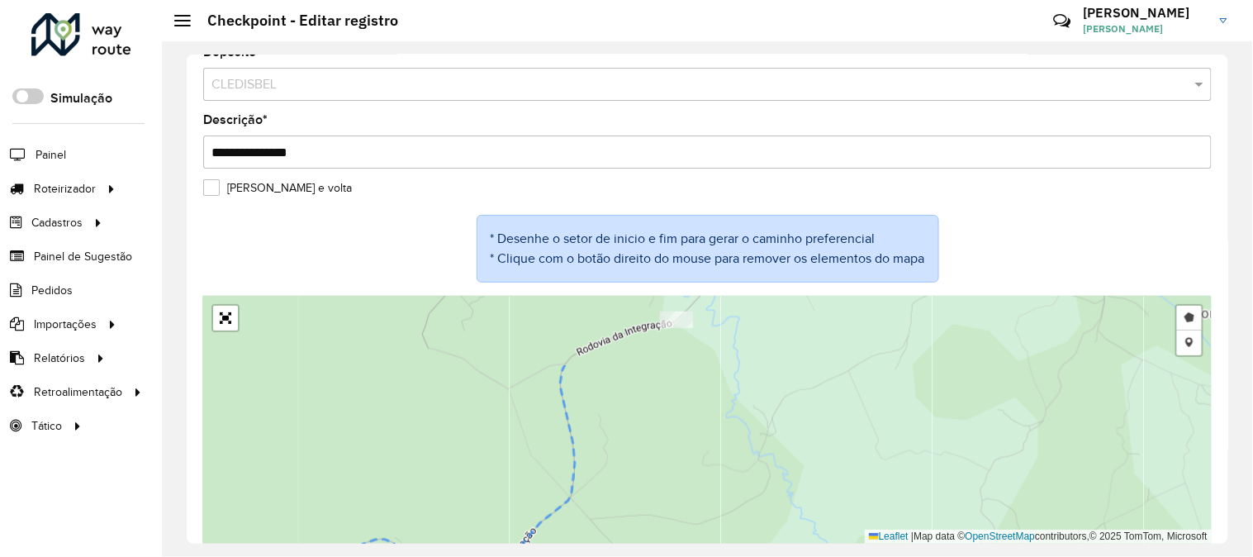
drag, startPoint x: 682, startPoint y: 362, endPoint x: 615, endPoint y: 490, distance: 144.5
click at [606, 522] on div "Desenhar setor Adicionar checkpoint Leaflet | Map data © OpenStreetMap contribu…" at bounding box center [707, 420] width 1009 height 248
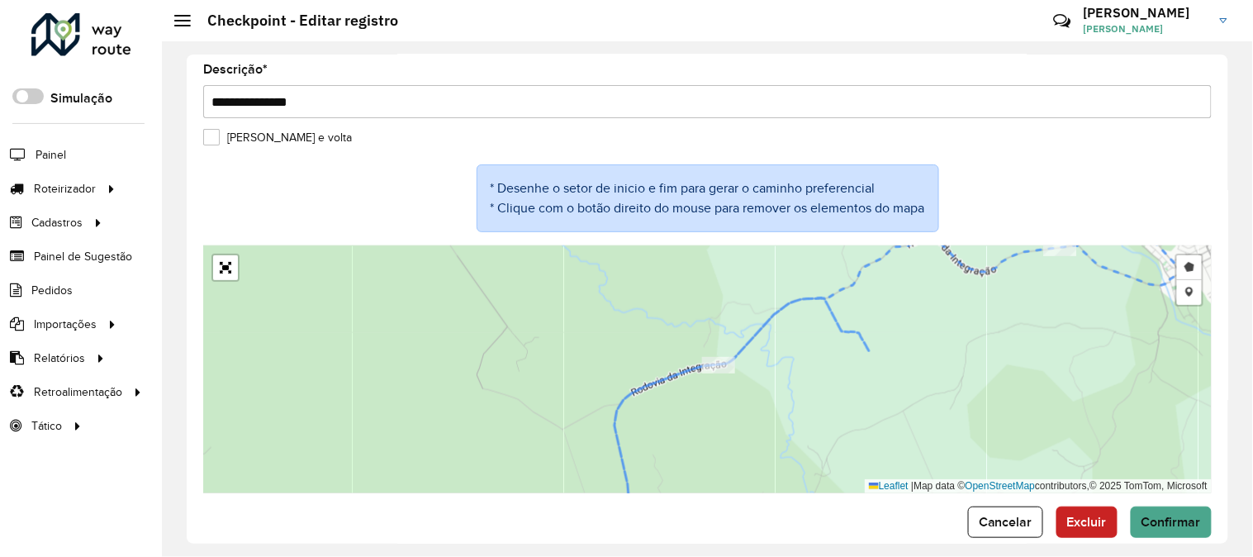
scroll to position [99, 0]
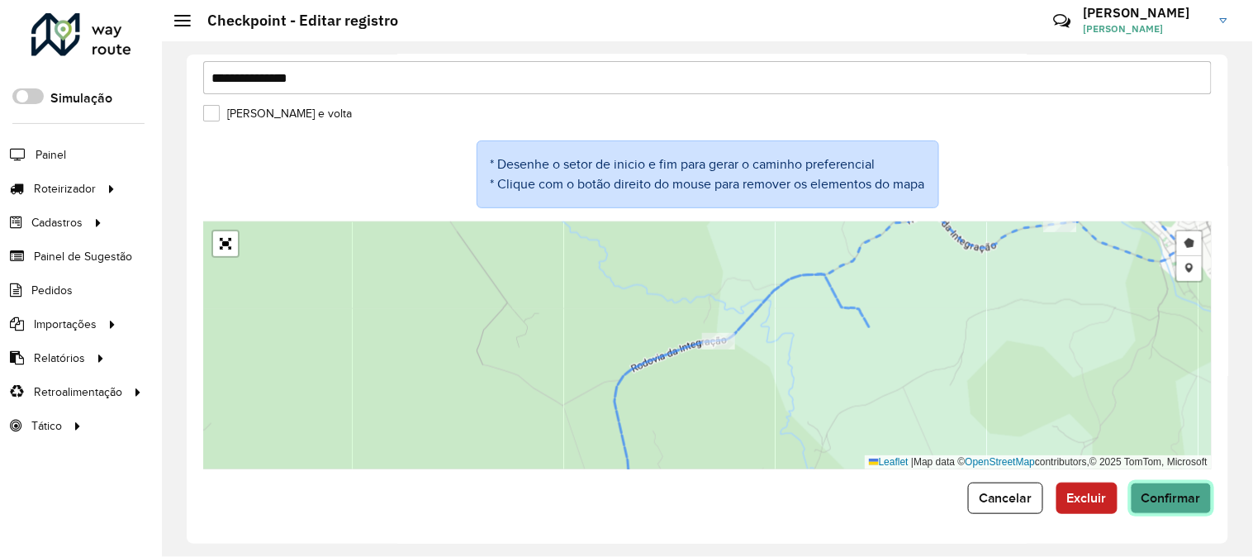
click at [1162, 492] on span "Confirmar" at bounding box center [1171, 498] width 59 height 14
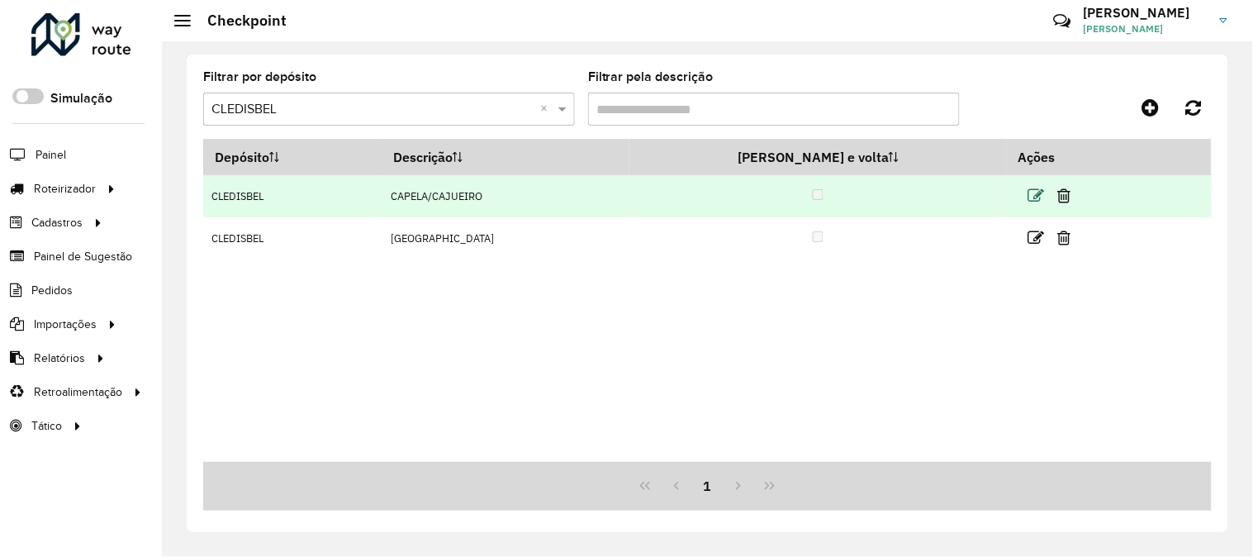
click at [1029, 191] on icon at bounding box center [1037, 196] width 17 height 17
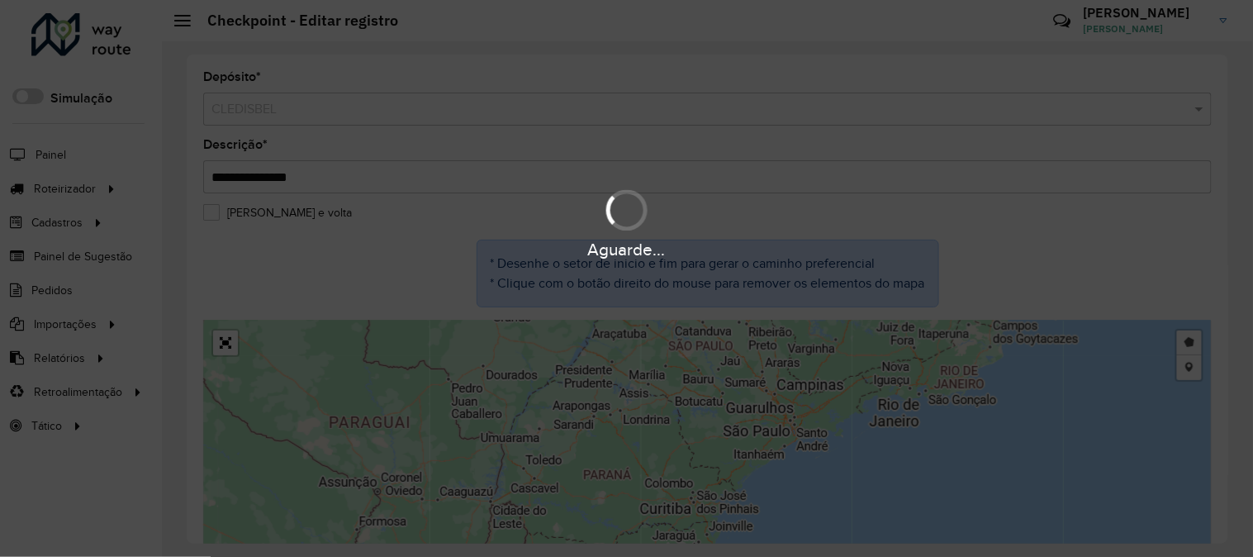
drag, startPoint x: 943, startPoint y: 434, endPoint x: 663, endPoint y: 592, distance: 322.6
click at [663, 556] on html "Aguarde... Pop-up bloqueado! Seu navegador bloqueou automáticamente a abertura …" at bounding box center [626, 278] width 1253 height 557
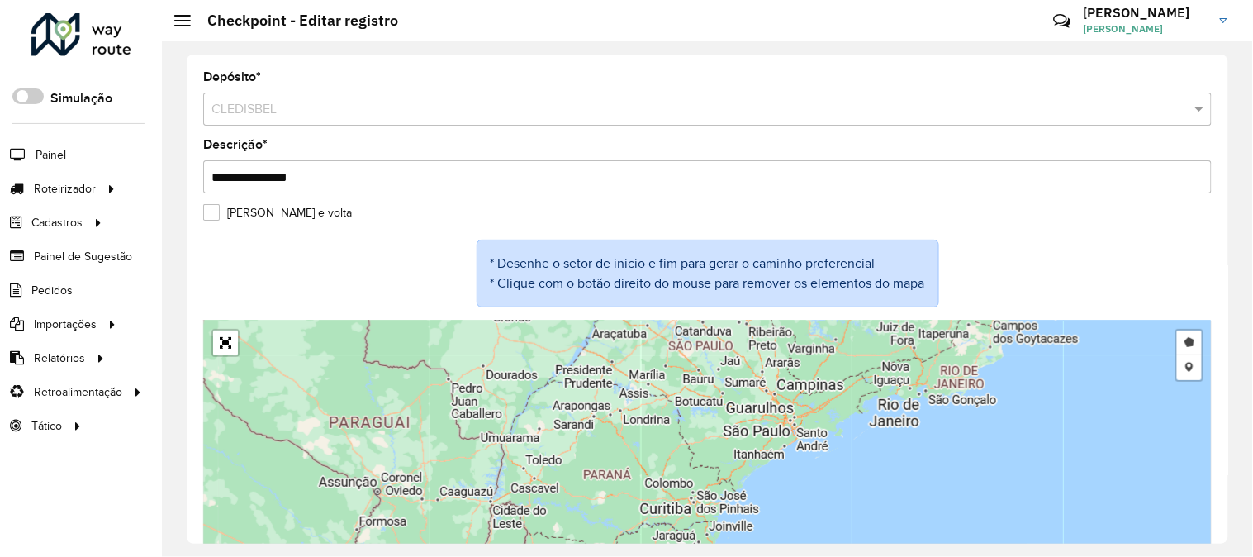
scroll to position [25, 0]
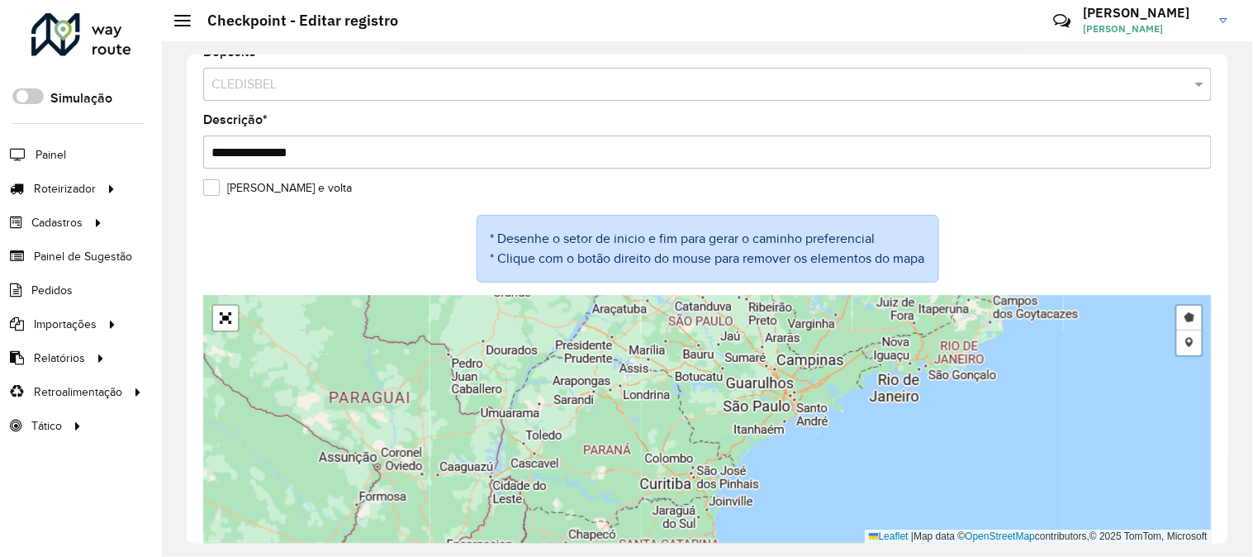
click at [904, 406] on div "Desenhar setor Adicionar checkpoint Leaflet | Map data © OpenStreetMap contribu…" at bounding box center [707, 420] width 1009 height 248
click at [951, 378] on div "Desenhar setor Adicionar checkpoint Leaflet | Map data © OpenStreetMap contribu…" at bounding box center [707, 420] width 1009 height 248
click at [1082, 363] on div "Desenhar setor Adicionar checkpoint Leaflet | Map data © OpenStreetMap contribu…" at bounding box center [707, 420] width 1009 height 248
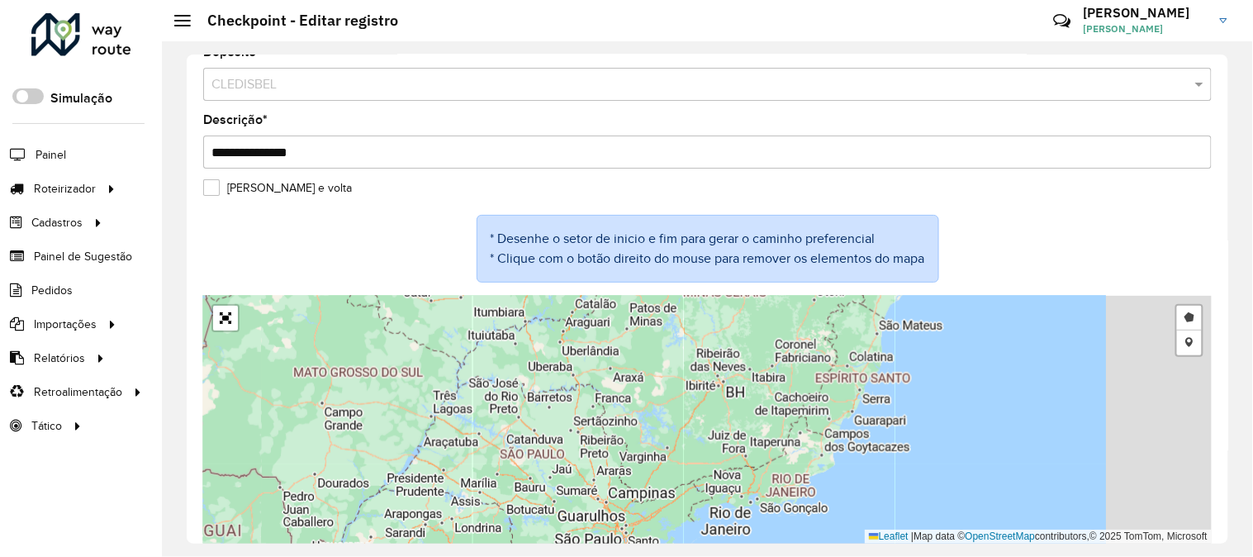
drag, startPoint x: 934, startPoint y: 492, endPoint x: 777, endPoint y: 592, distance: 186.5
click at [777, 556] on html "Aguarde... Pop-up bloqueado! Seu navegador bloqueou automáticamente a abertura …" at bounding box center [626, 278] width 1253 height 557
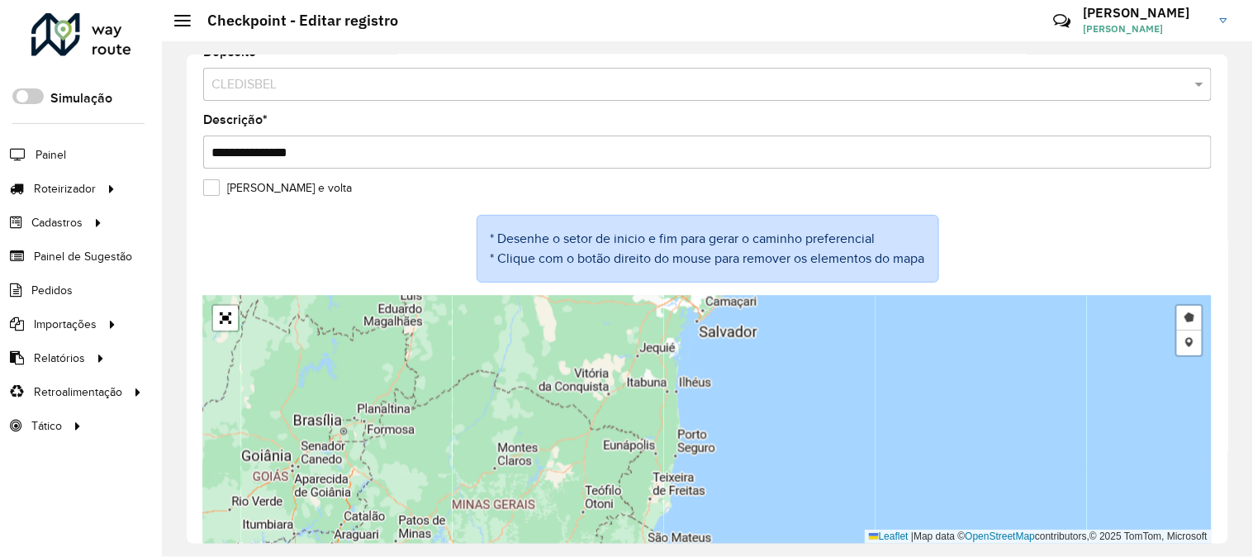
drag, startPoint x: 824, startPoint y: 373, endPoint x: 740, endPoint y: 588, distance: 230.4
click at [740, 556] on html "Aguarde... Pop-up bloqueado! Seu navegador bloqueou automáticamente a abertura …" at bounding box center [626, 278] width 1253 height 557
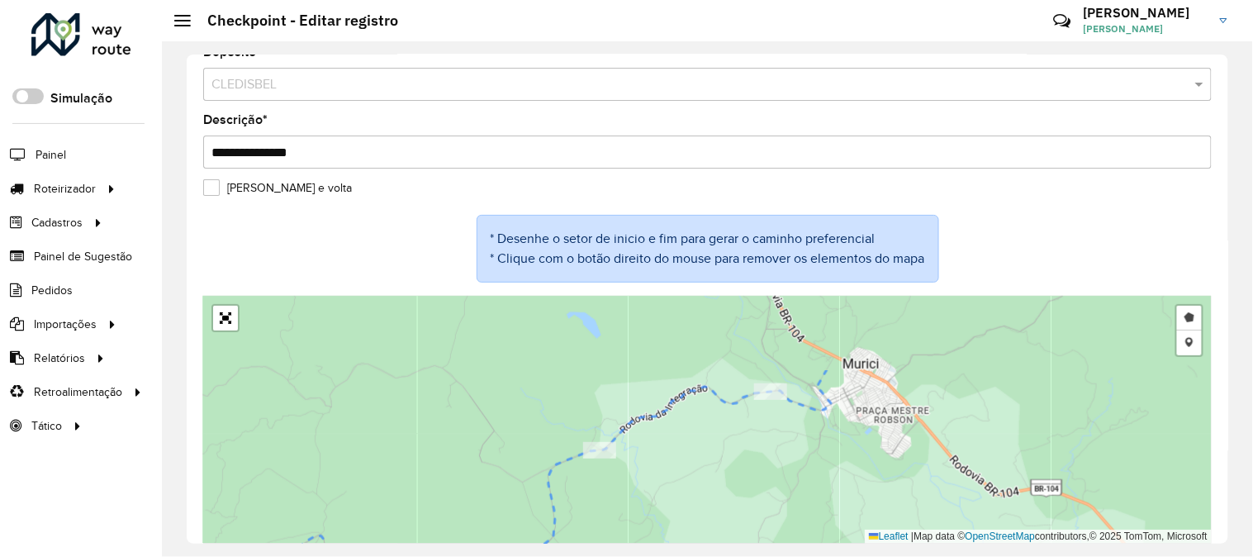
drag, startPoint x: 777, startPoint y: 406, endPoint x: 706, endPoint y: 509, distance: 125.8
click at [706, 509] on div "Desenhar setor Adicionar checkpoint Leaflet | Map data © OpenStreetMap contribu…" at bounding box center [707, 420] width 1009 height 248
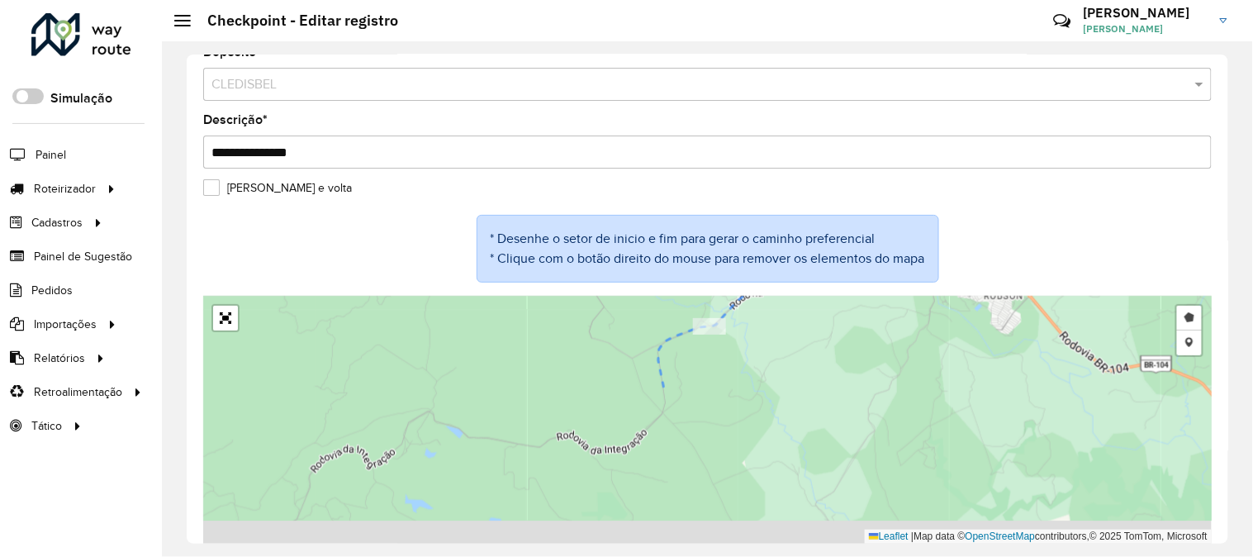
drag, startPoint x: 705, startPoint y: 516, endPoint x: 859, endPoint y: 321, distance: 248.8
click at [858, 322] on div "Desenhar setor Adicionar checkpoint Leaflet | Map data © OpenStreetMap contribu…" at bounding box center [707, 420] width 1009 height 248
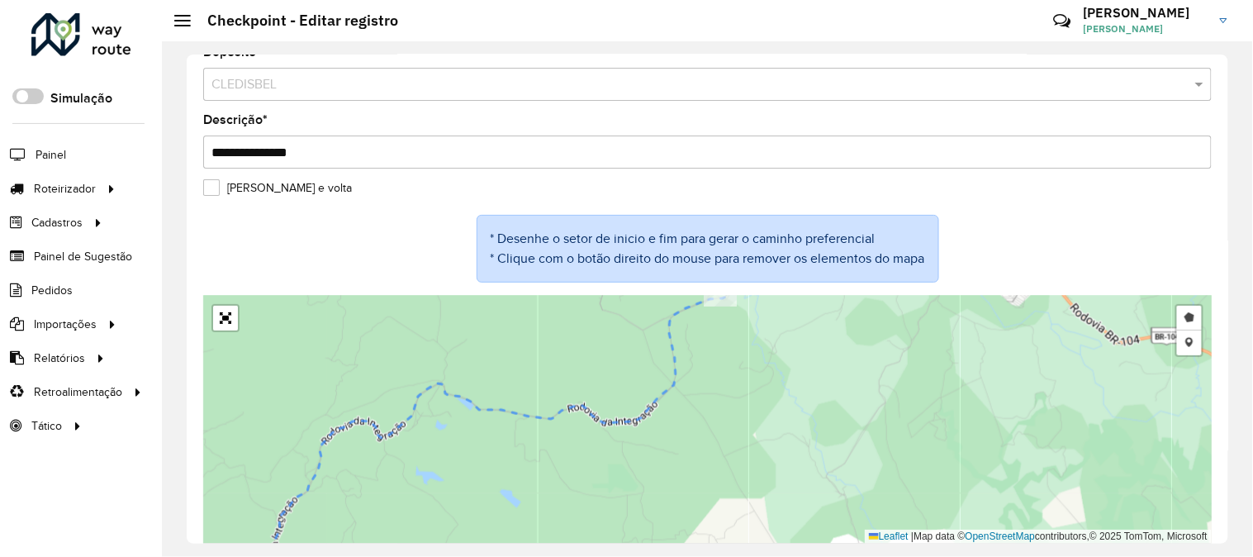
click at [712, 439] on div "Desenhar setor Adicionar checkpoint Leaflet | Map data © OpenStreetMap contribu…" at bounding box center [707, 420] width 1009 height 248
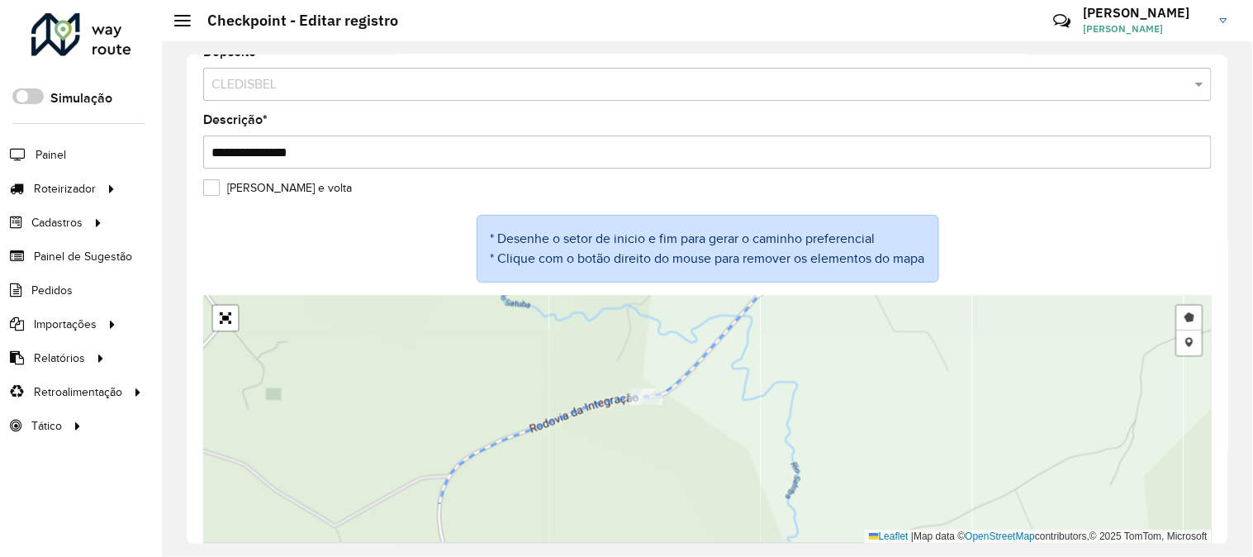
drag, startPoint x: 643, startPoint y: 468, endPoint x: 840, endPoint y: 311, distance: 251.7
click at [840, 311] on div "Desenhar setor Adicionar checkpoint Leaflet | Map data © OpenStreetMap contribu…" at bounding box center [707, 420] width 1009 height 248
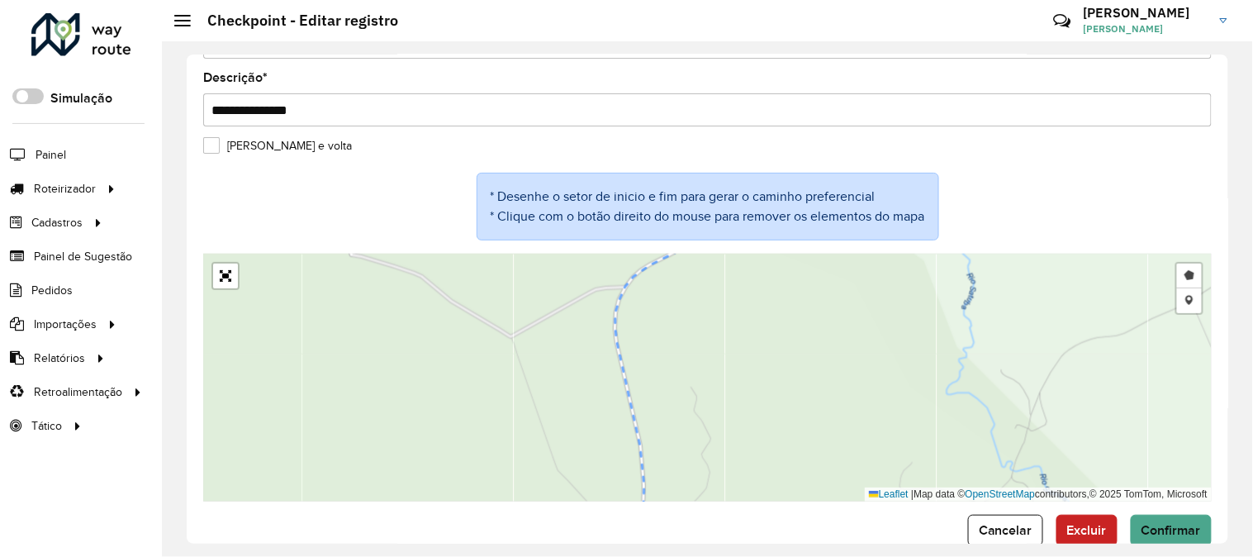
scroll to position [99, 0]
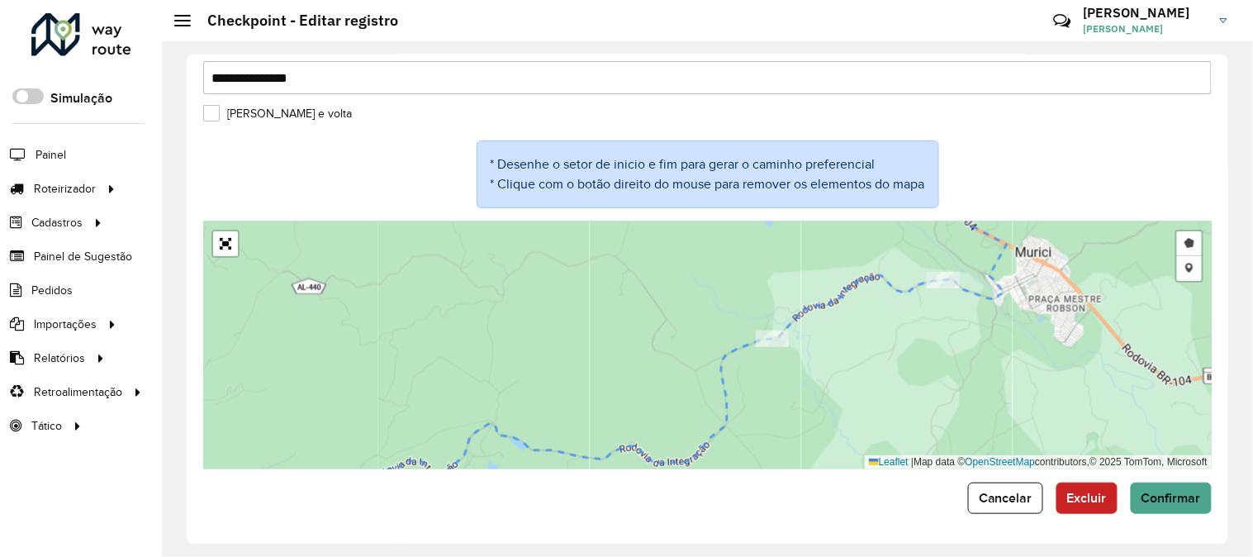
click at [787, 414] on div "Desenhar setor Adicionar checkpoint Leaflet | Map data © OpenStreetMap contribu…" at bounding box center [707, 345] width 1009 height 248
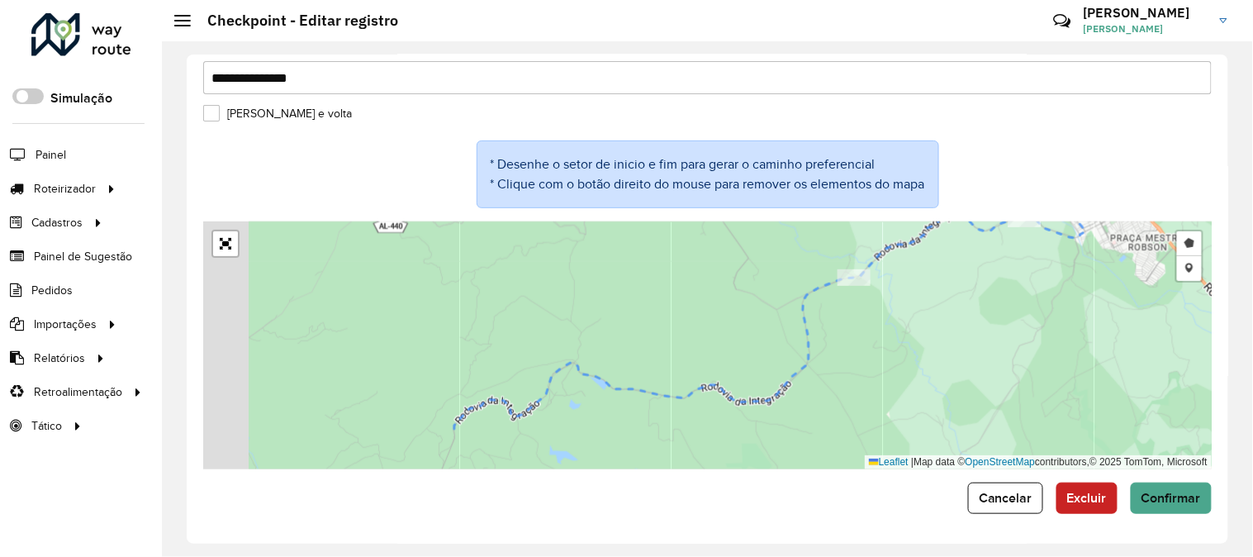
drag, startPoint x: 772, startPoint y: 444, endPoint x: 859, endPoint y: 332, distance: 141.9
click at [877, 323] on div "Desenhar setor Adicionar checkpoint Leaflet | Map data © OpenStreetMap contribu…" at bounding box center [707, 345] width 1009 height 248
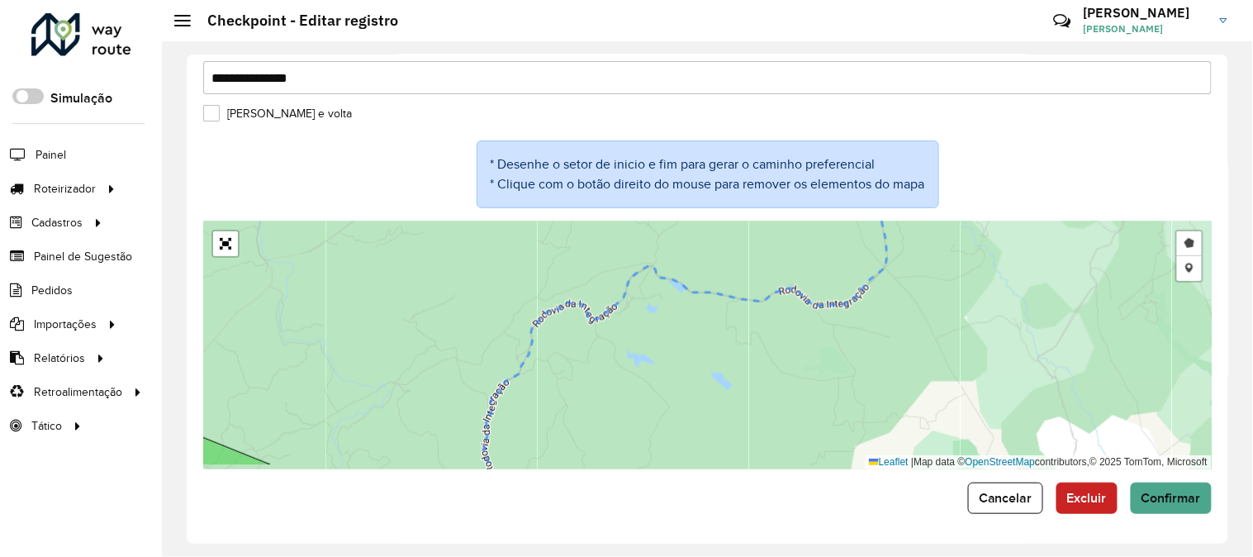
drag, startPoint x: 697, startPoint y: 416, endPoint x: 834, endPoint y: 301, distance: 178.9
click at [832, 304] on div "Desenhar setor Adicionar checkpoint Leaflet | Map data © OpenStreetMap contribu…" at bounding box center [707, 345] width 1009 height 248
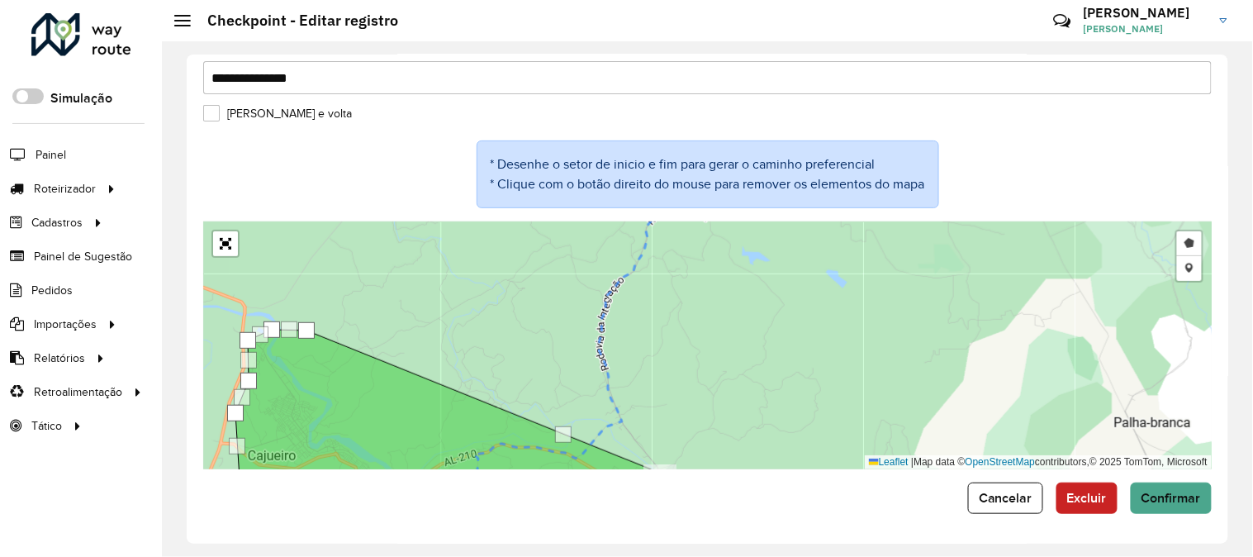
drag, startPoint x: 764, startPoint y: 398, endPoint x: 781, endPoint y: 326, distance: 73.7
click at [781, 326] on div "Desenhar setor Adicionar checkpoint Leaflet | Map data © OpenStreetMap contribu…" at bounding box center [707, 345] width 1009 height 248
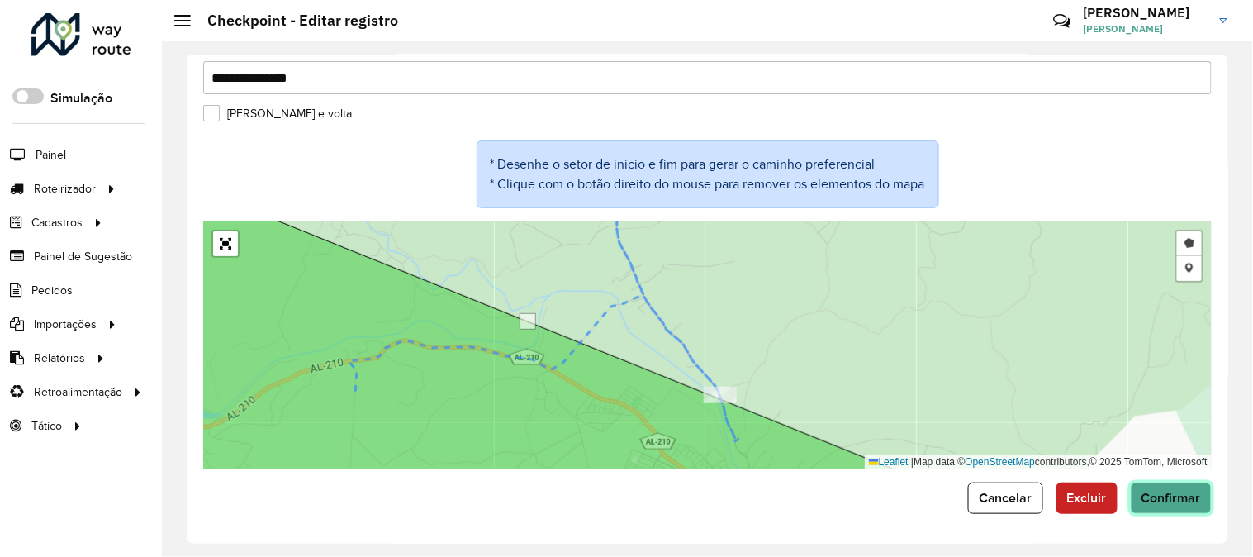
click at [1190, 501] on span "Confirmar" at bounding box center [1171, 498] width 59 height 14
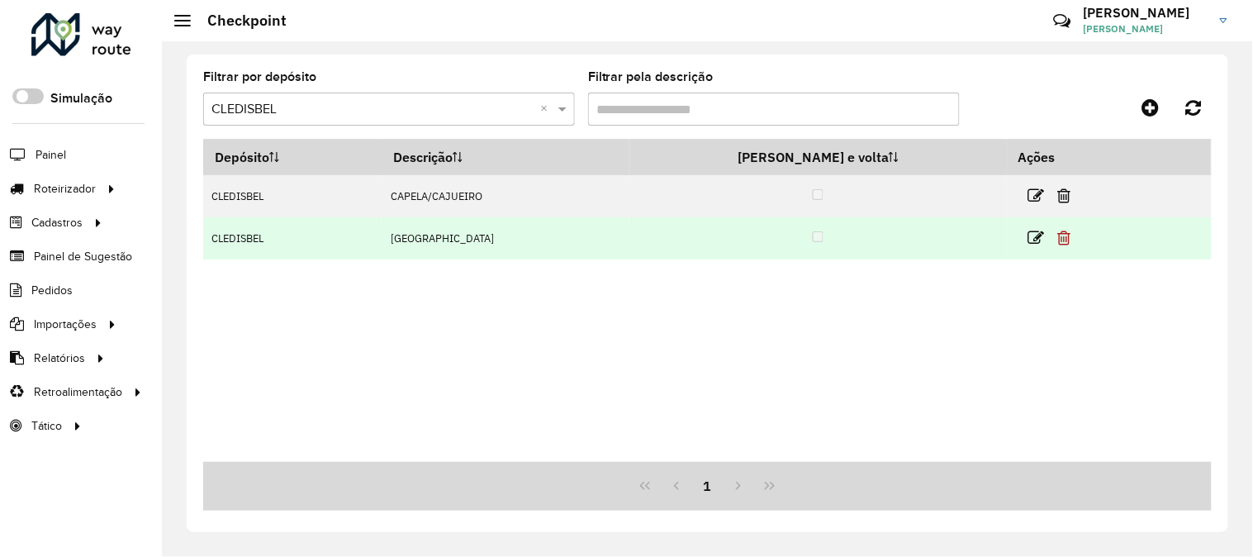
click at [1058, 238] on icon at bounding box center [1064, 238] width 13 height 17
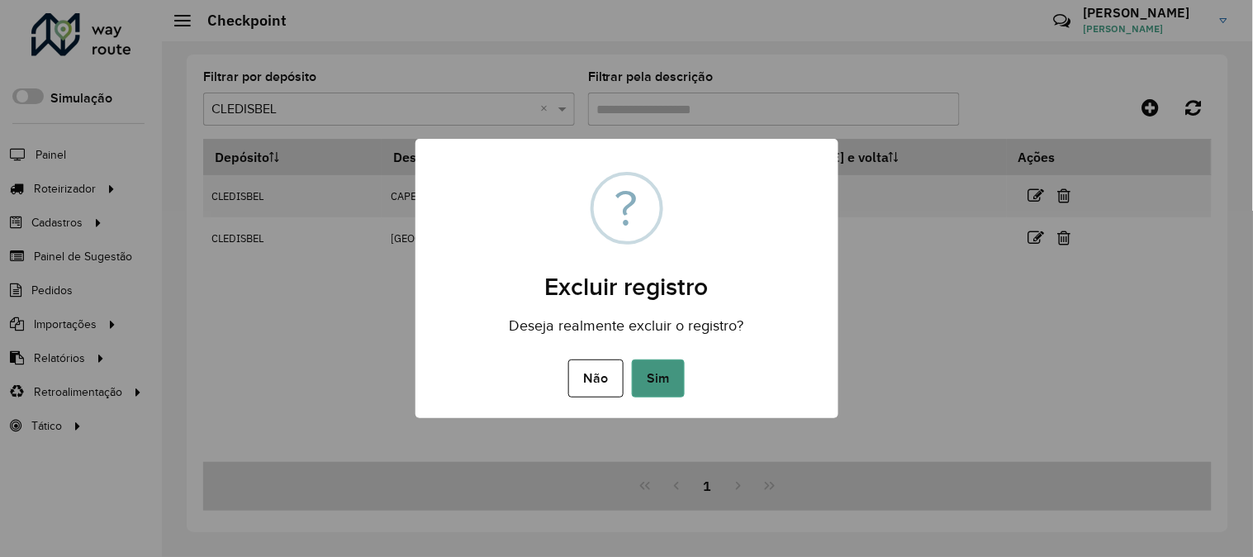
click at [671, 378] on button "Sim" at bounding box center [658, 378] width 53 height 38
